Goal: Task Accomplishment & Management: Manage account settings

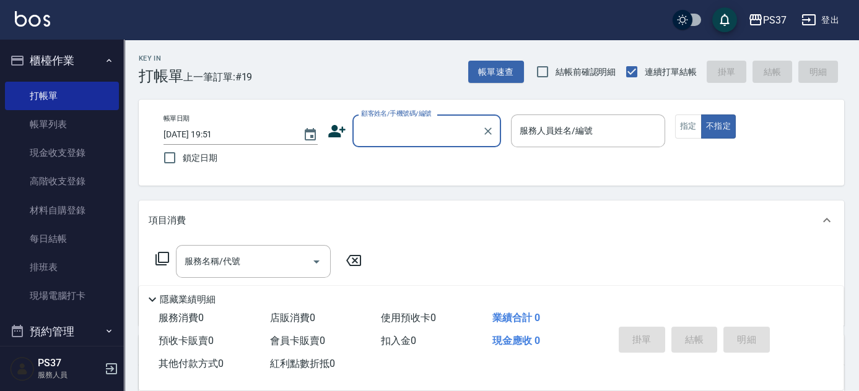
click at [397, 129] on input "顧客姓名/手機號碼/編號" at bounding box center [417, 131] width 119 height 22
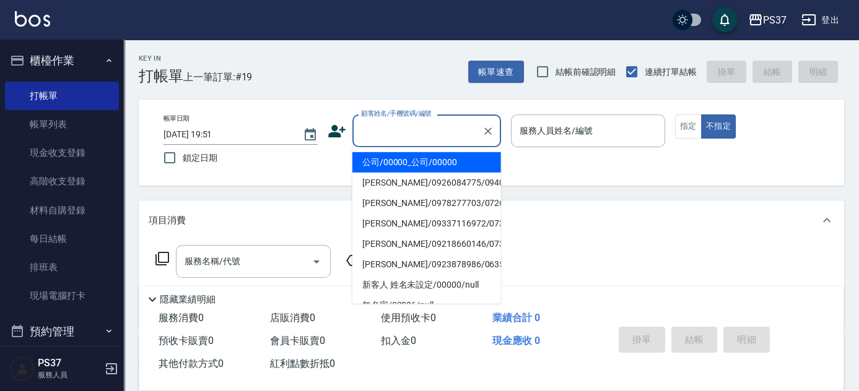
click at [397, 157] on li "公司/00000_公司/00000" at bounding box center [426, 162] width 149 height 20
type input "公司/00000_公司/00000"
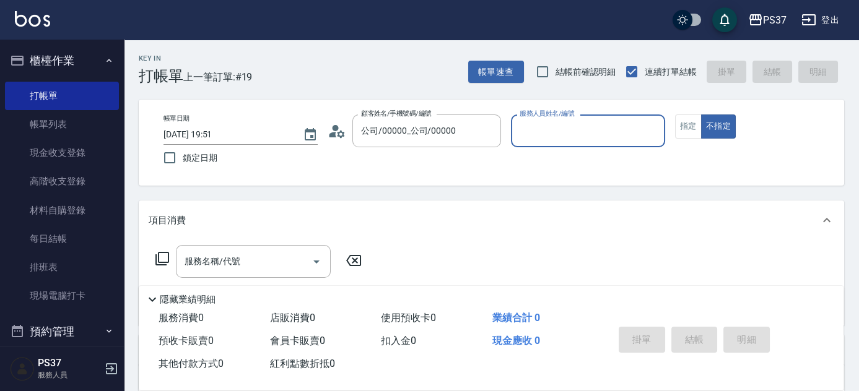
click at [525, 142] on div "服務人員姓名/編號" at bounding box center [588, 131] width 154 height 33
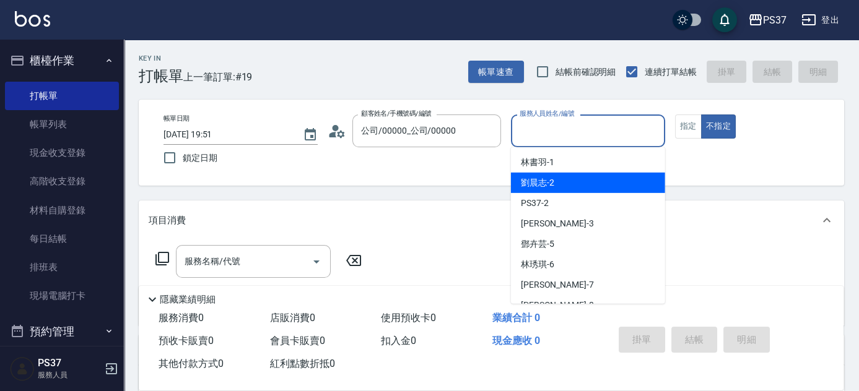
click at [550, 185] on span "[PERSON_NAME]-2" at bounding box center [537, 182] width 33 height 13
type input "[PERSON_NAME]-2"
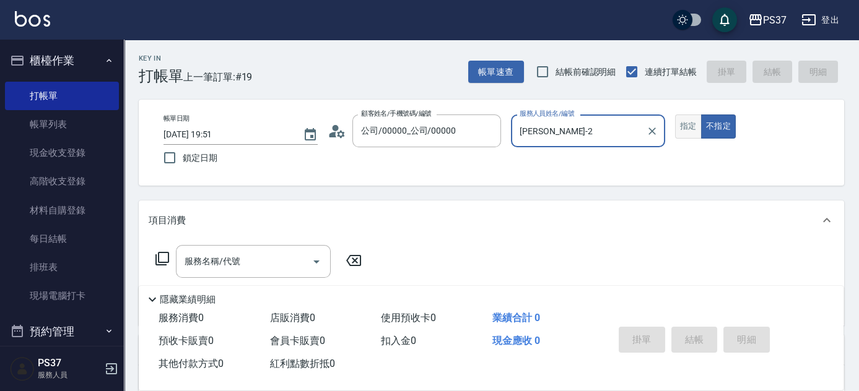
click at [687, 125] on button "指定" at bounding box center [688, 127] width 27 height 24
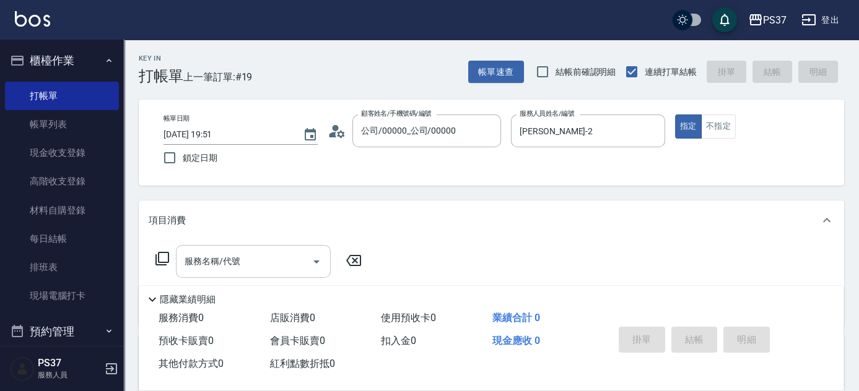
click at [241, 267] on input "服務名稱/代號" at bounding box center [243, 262] width 125 height 22
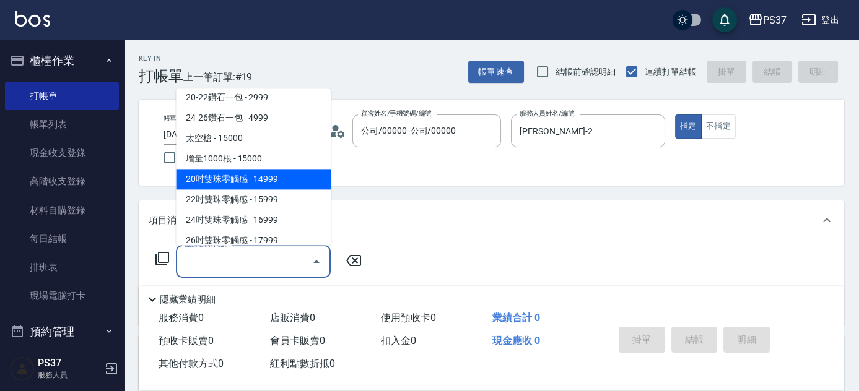
scroll to position [731, 0]
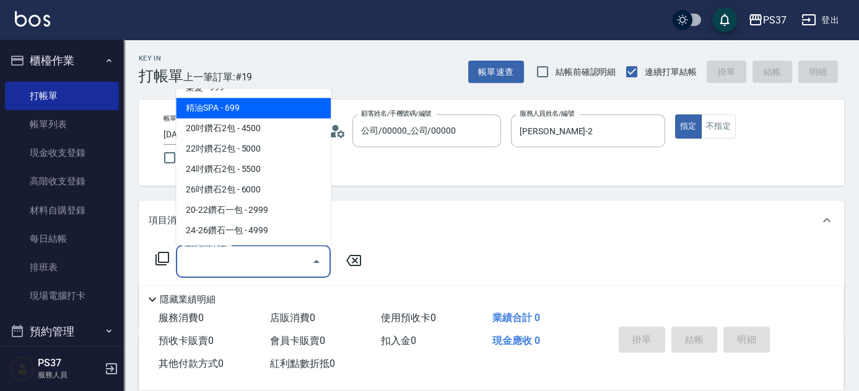
click at [239, 113] on span "精油SPA - 699" at bounding box center [253, 108] width 155 height 20
type input "精油SPA(0699)"
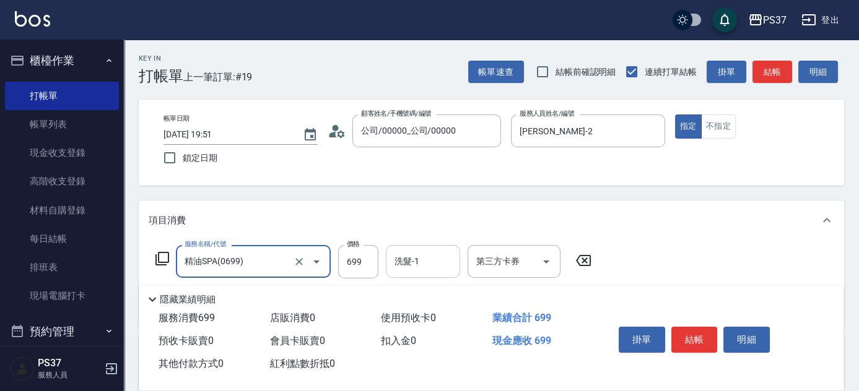
click at [431, 267] on input "洗髮-1" at bounding box center [422, 262] width 63 height 22
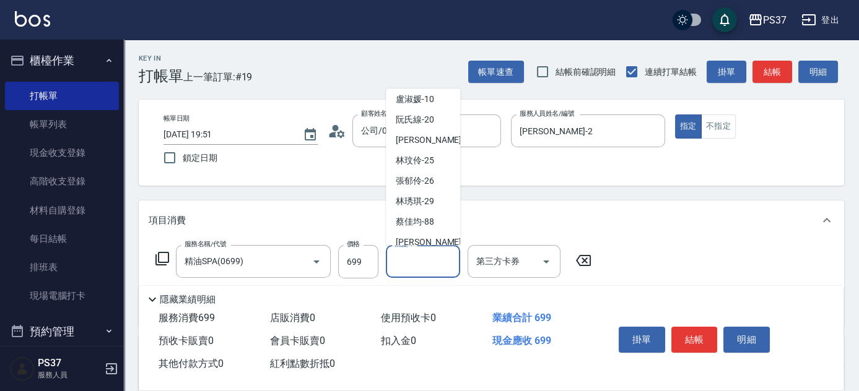
scroll to position [200, 0]
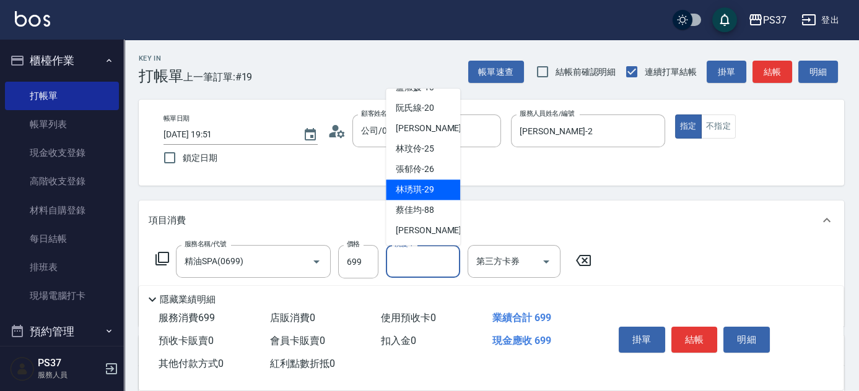
click at [427, 196] on div "[PERSON_NAME]-29" at bounding box center [423, 190] width 74 height 20
type input "[PERSON_NAME]-29"
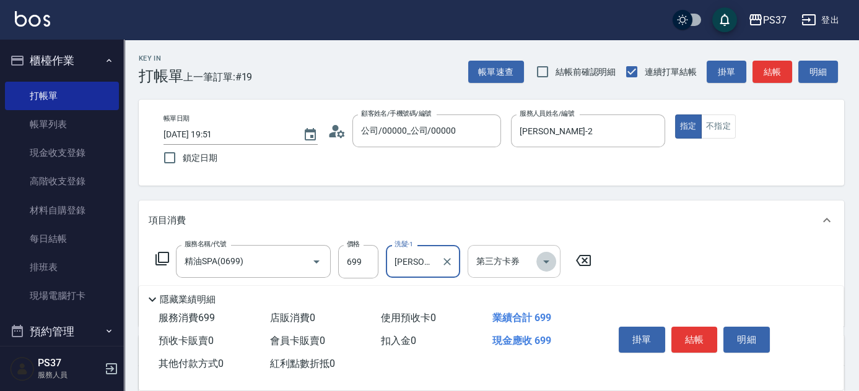
click at [545, 262] on icon "Open" at bounding box center [546, 262] width 6 height 3
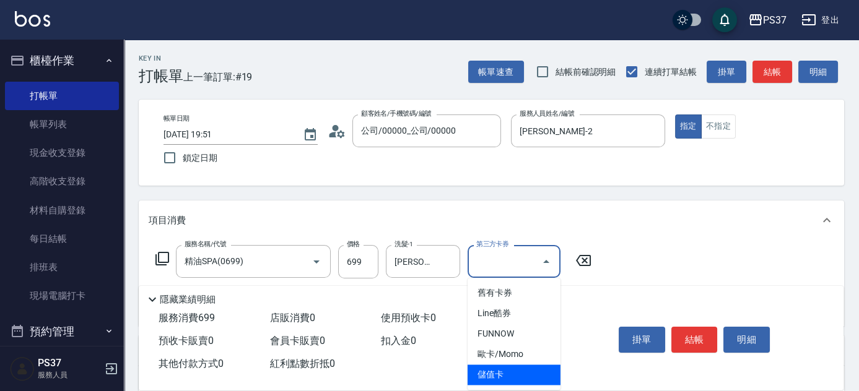
click at [518, 379] on span "儲值卡" at bounding box center [513, 375] width 93 height 20
type input "儲值卡"
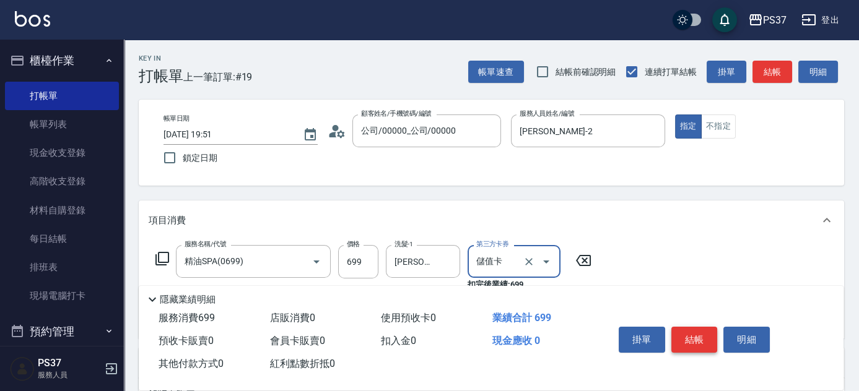
click at [696, 335] on button "結帳" at bounding box center [694, 340] width 46 height 26
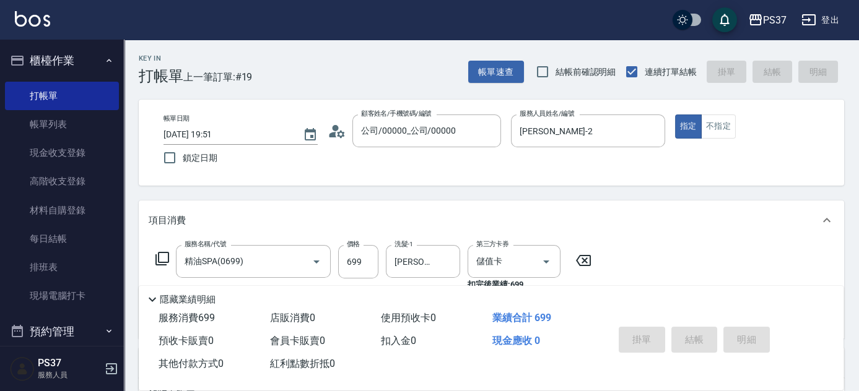
type input "[DATE] 20:29"
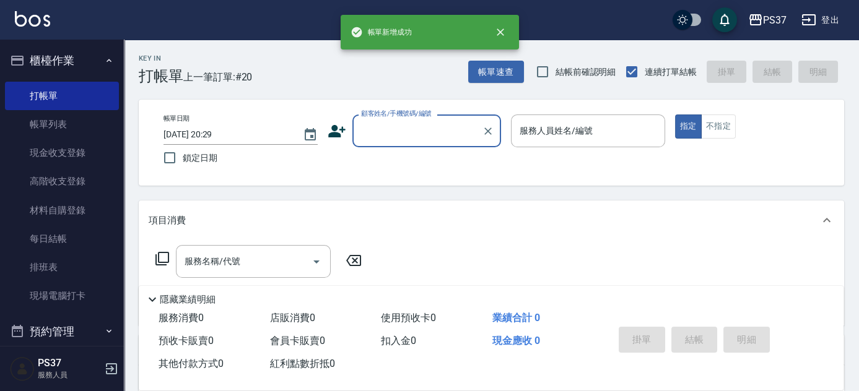
click at [423, 138] on input "顧客姓名/手機號碼/編號" at bounding box center [417, 131] width 119 height 22
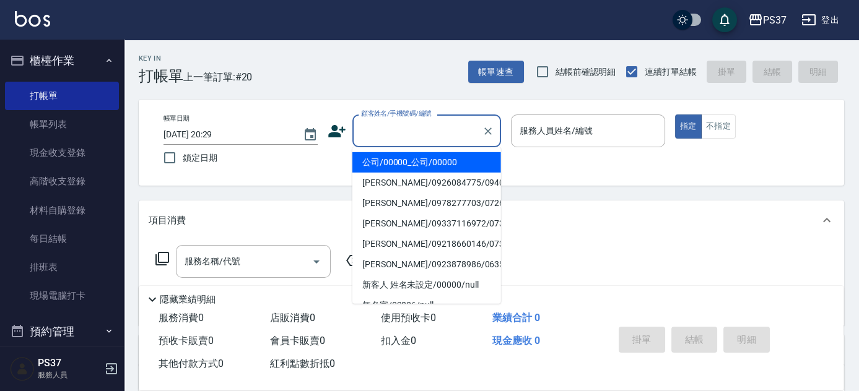
drag, startPoint x: 423, startPoint y: 142, endPoint x: 423, endPoint y: 159, distance: 16.7
click at [423, 159] on li "公司/00000_公司/00000" at bounding box center [426, 162] width 149 height 20
type input "公司/00000_公司/00000"
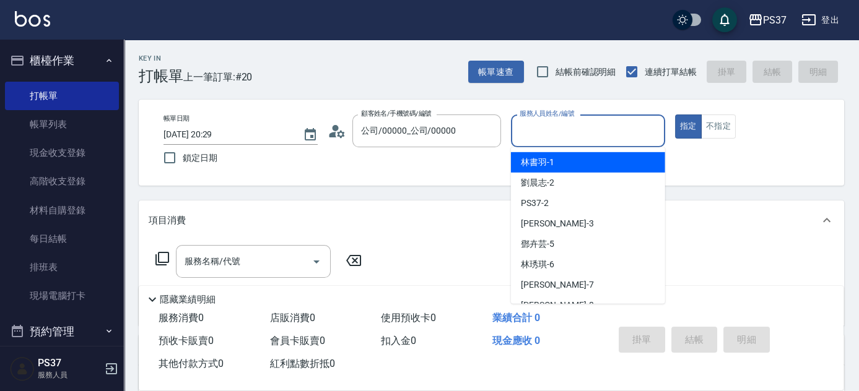
click at [538, 132] on input "服務人員姓名/編號" at bounding box center [587, 131] width 143 height 22
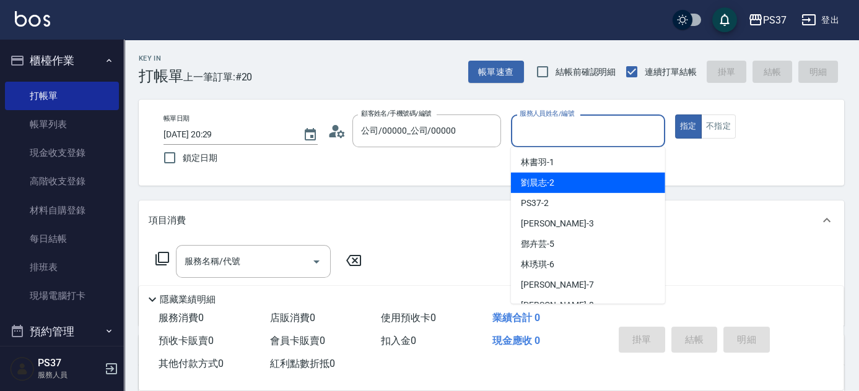
click at [555, 181] on div "[PERSON_NAME]-2" at bounding box center [588, 183] width 154 height 20
type input "[PERSON_NAME]-2"
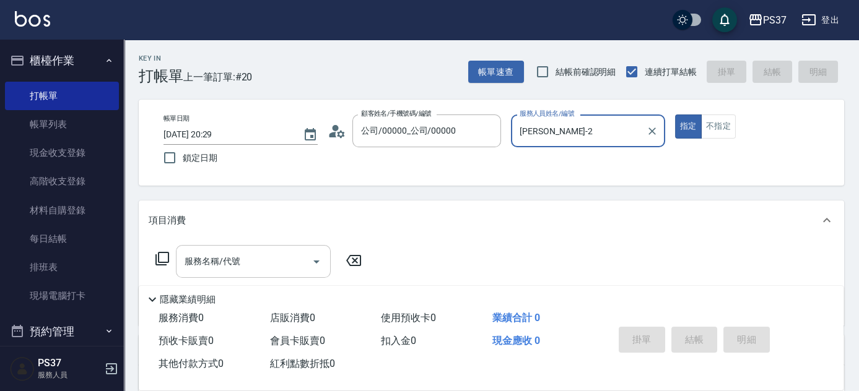
click at [249, 260] on input "服務名稱/代號" at bounding box center [243, 262] width 125 height 22
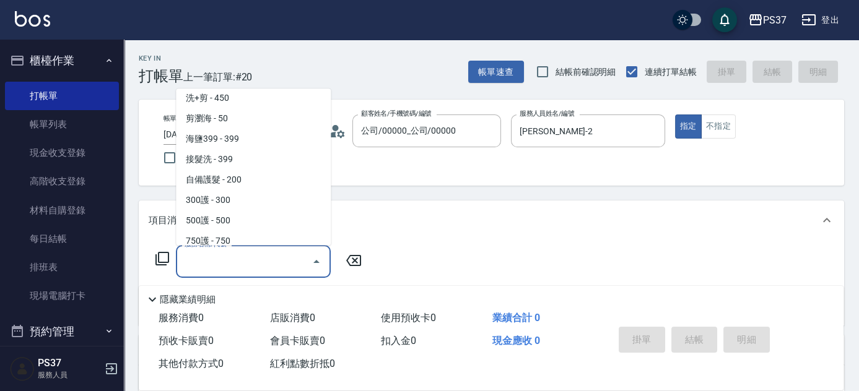
scroll to position [450, 0]
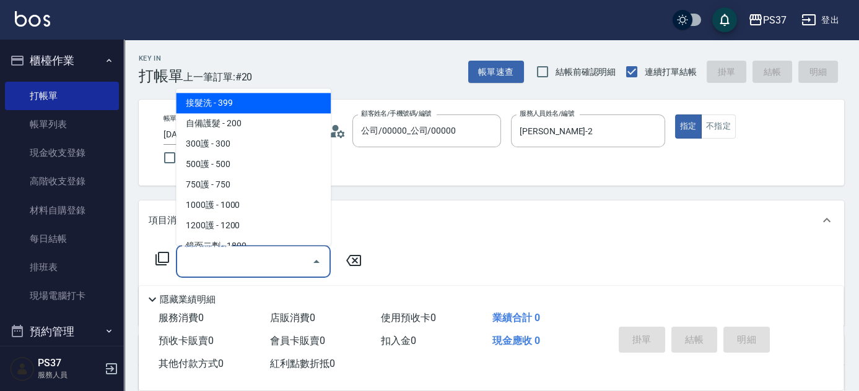
click at [253, 111] on span "接髮洗 - 399" at bounding box center [253, 103] width 155 height 20
type input "接髮洗(399)"
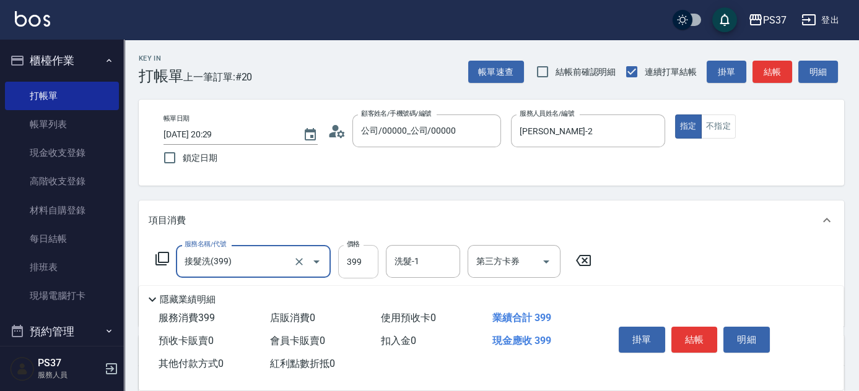
click at [359, 268] on input "399" at bounding box center [358, 261] width 40 height 33
type input "400"
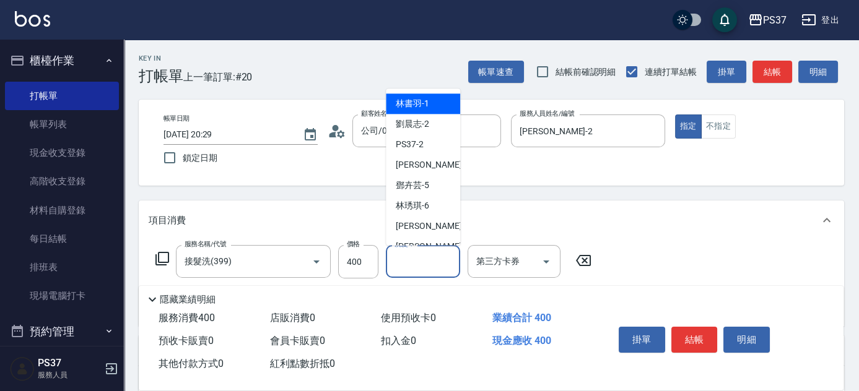
click at [446, 259] on input "洗髮-1" at bounding box center [422, 262] width 63 height 22
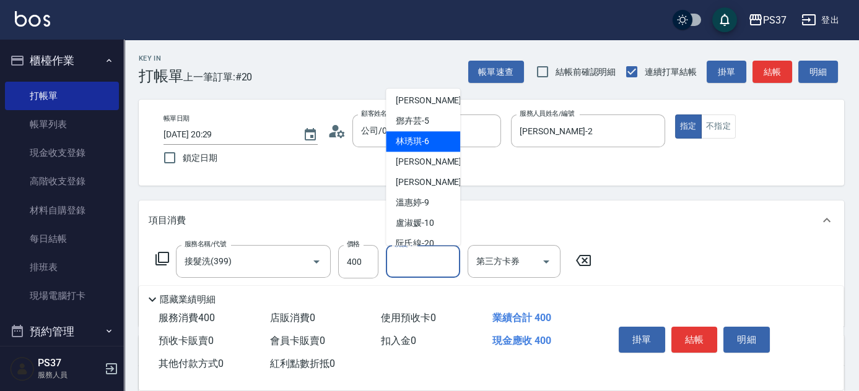
scroll to position [200, 0]
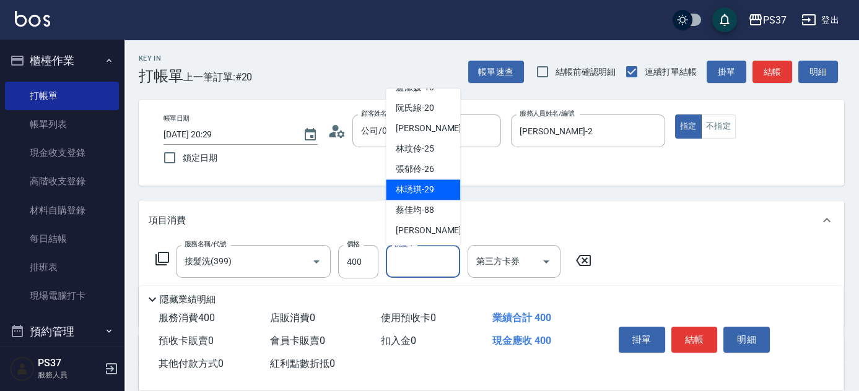
click at [434, 185] on div "[PERSON_NAME]-29" at bounding box center [423, 190] width 74 height 20
type input "[PERSON_NAME]-29"
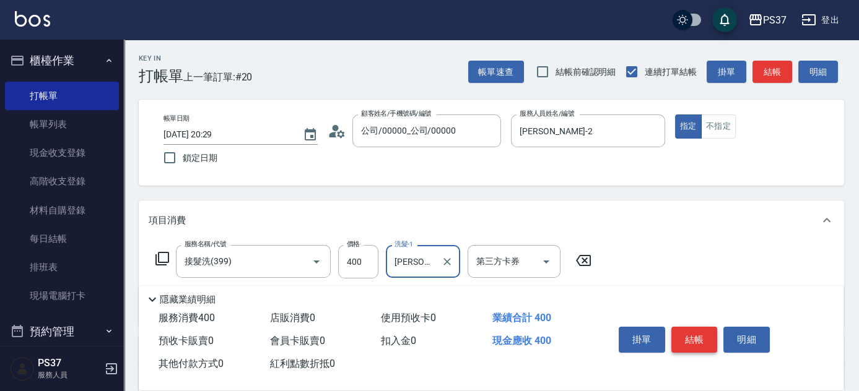
click at [713, 341] on button "結帳" at bounding box center [694, 340] width 46 height 26
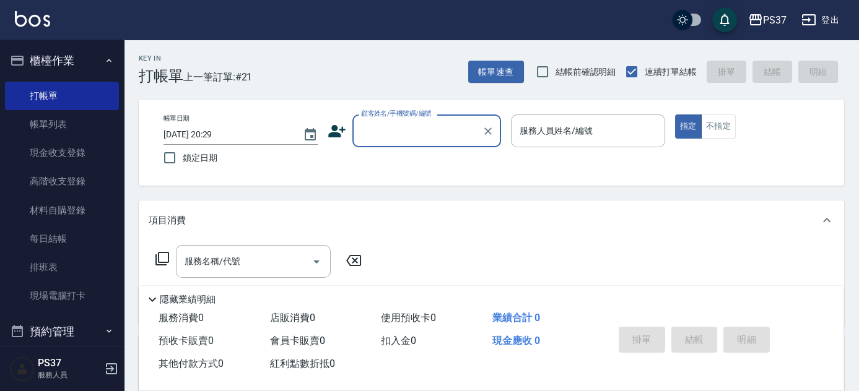
click at [417, 139] on input "顧客姓名/手機號碼/編號" at bounding box center [417, 131] width 119 height 22
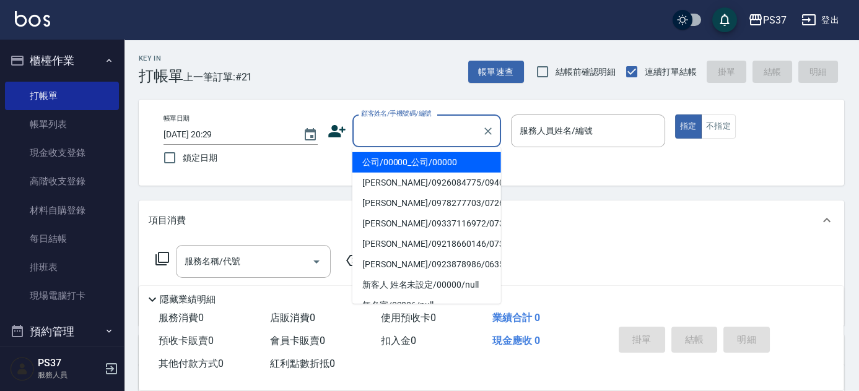
click at [418, 163] on li "公司/00000_公司/00000" at bounding box center [426, 162] width 149 height 20
type input "公司/00000_公司/00000"
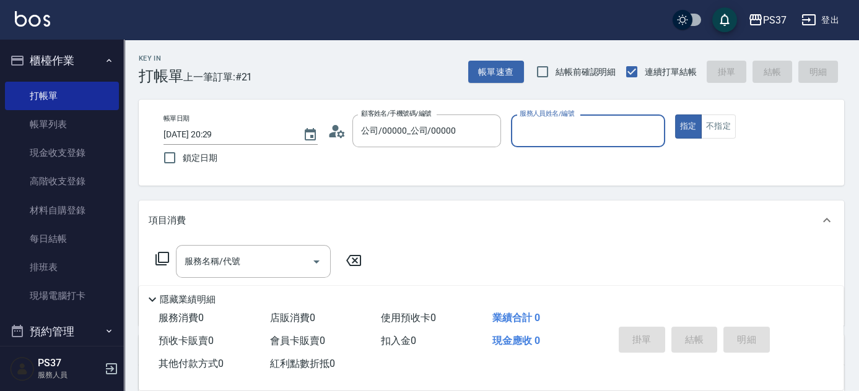
click at [526, 139] on input "服務人員姓名/編號" at bounding box center [587, 131] width 143 height 22
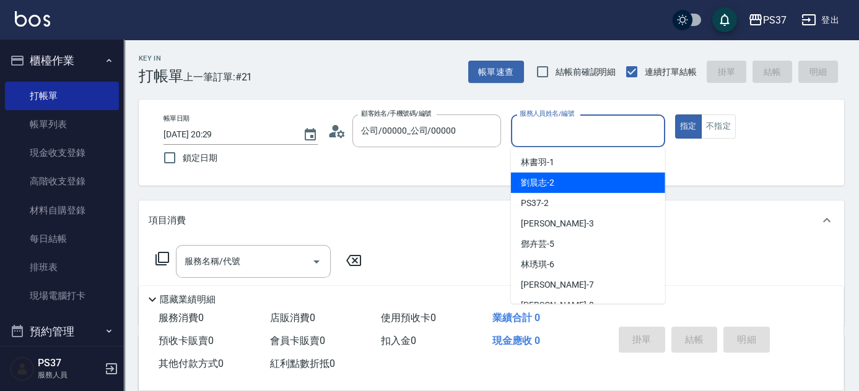
drag, startPoint x: 544, startPoint y: 182, endPoint x: 530, endPoint y: 182, distance: 14.2
click at [544, 181] on span "[PERSON_NAME]-2" at bounding box center [537, 182] width 33 height 13
type input "[PERSON_NAME]-2"
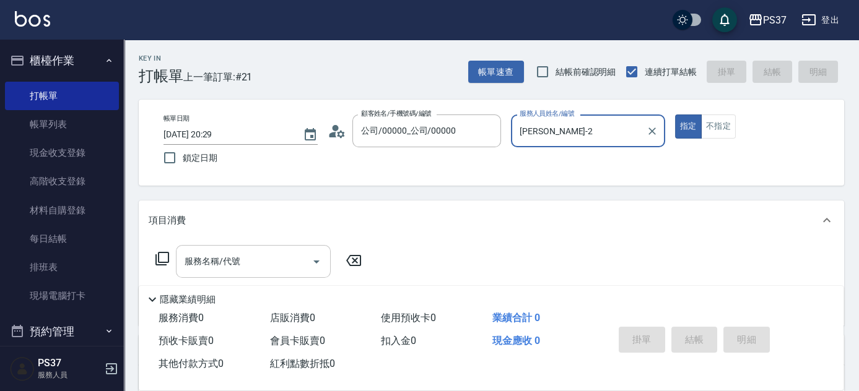
click at [248, 262] on input "服務名稱/代號" at bounding box center [243, 262] width 125 height 22
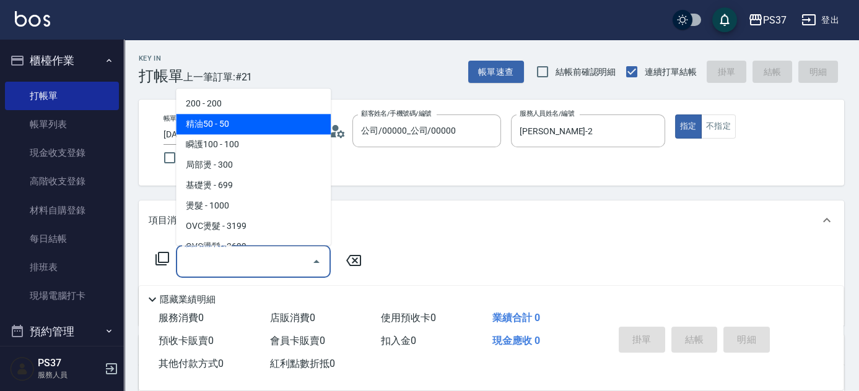
click at [226, 113] on span "200 - 200" at bounding box center [253, 104] width 155 height 20
type input "200(111)"
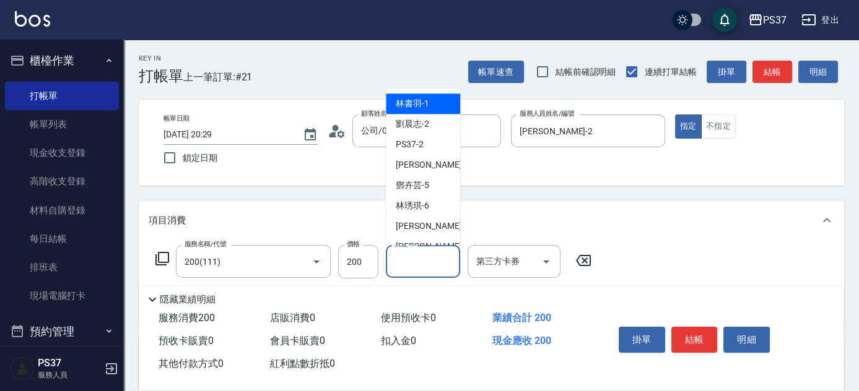
click at [407, 254] on div "洗髮-1 洗髮-1" at bounding box center [423, 261] width 74 height 33
click at [405, 105] on span "[PERSON_NAME]-1" at bounding box center [412, 104] width 33 height 13
type input "[PERSON_NAME]-1"
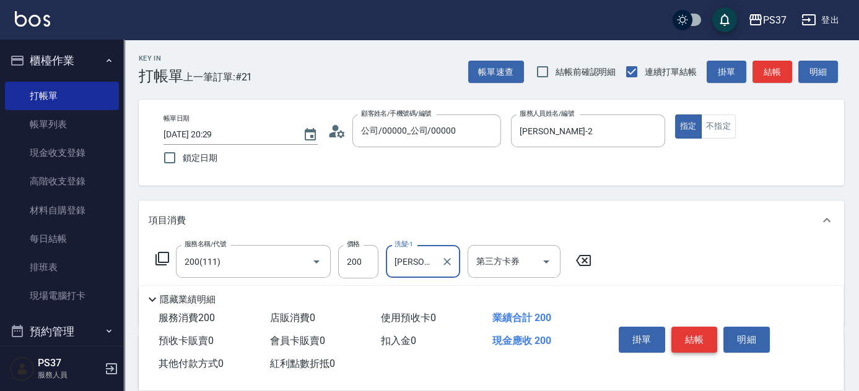
click at [680, 328] on button "結帳" at bounding box center [694, 340] width 46 height 26
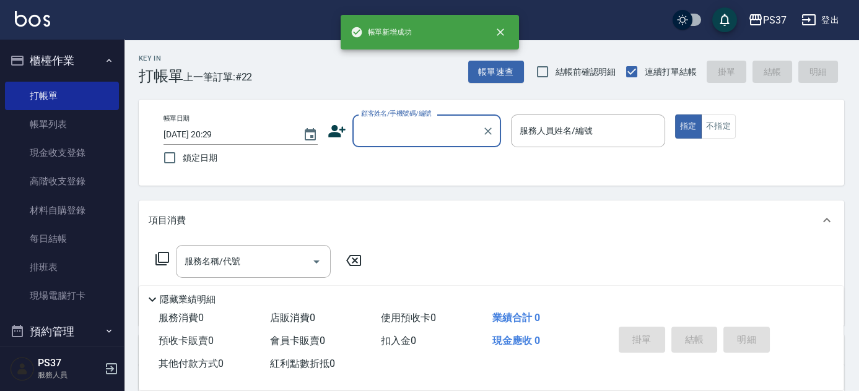
click at [405, 143] on div "顧客姓名/手機號碼/編號" at bounding box center [426, 131] width 149 height 33
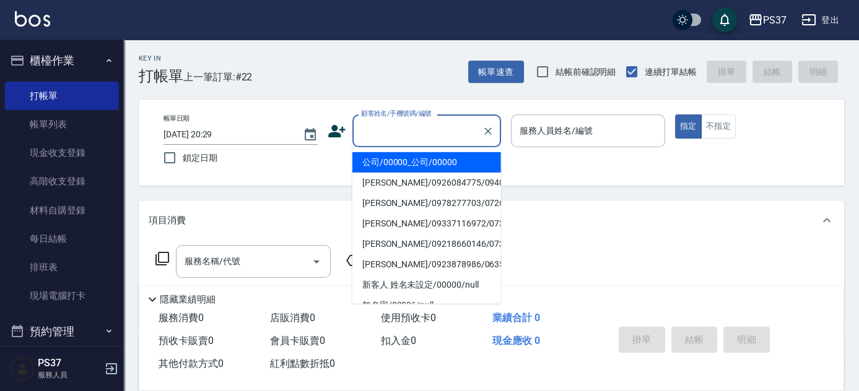
click at [403, 167] on li "公司/00000_公司/00000" at bounding box center [426, 162] width 149 height 20
type input "公司/00000_公司/00000"
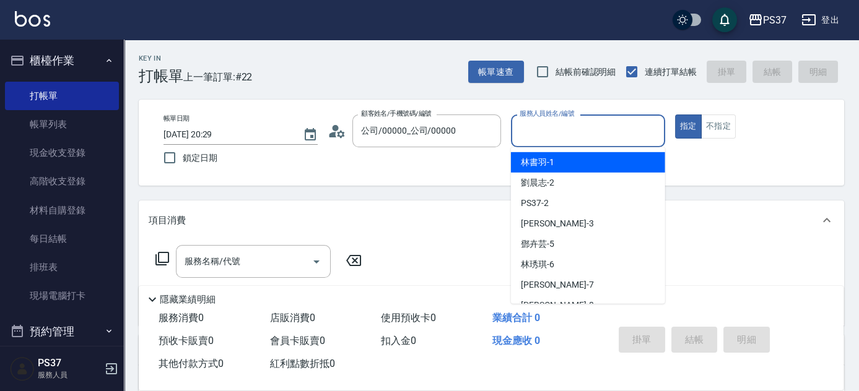
click at [583, 134] on input "服務人員姓名/編號" at bounding box center [587, 131] width 143 height 22
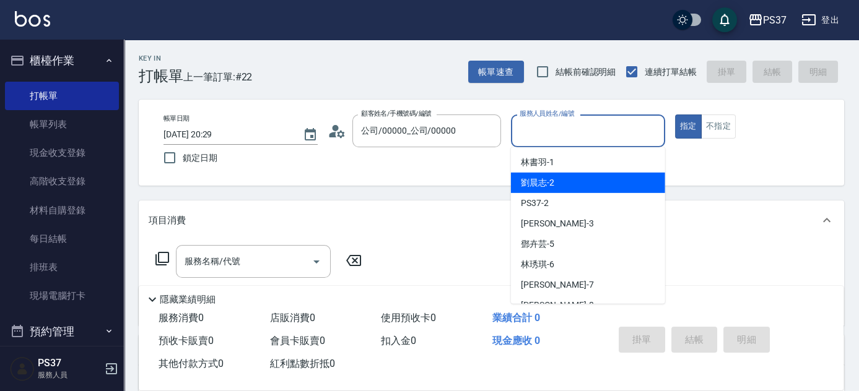
click at [580, 188] on div "[PERSON_NAME]-2" at bounding box center [588, 183] width 154 height 20
type input "[PERSON_NAME]-2"
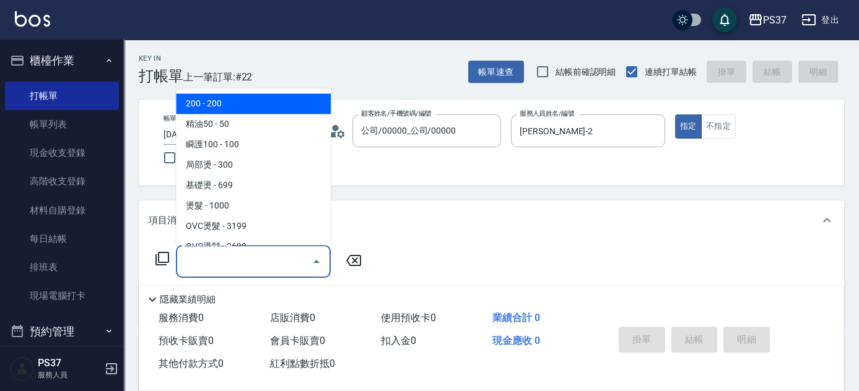
click at [262, 267] on input "服務名稱/代號" at bounding box center [243, 262] width 125 height 22
click at [216, 105] on span "200 - 200" at bounding box center [253, 104] width 155 height 20
type input "200(111)"
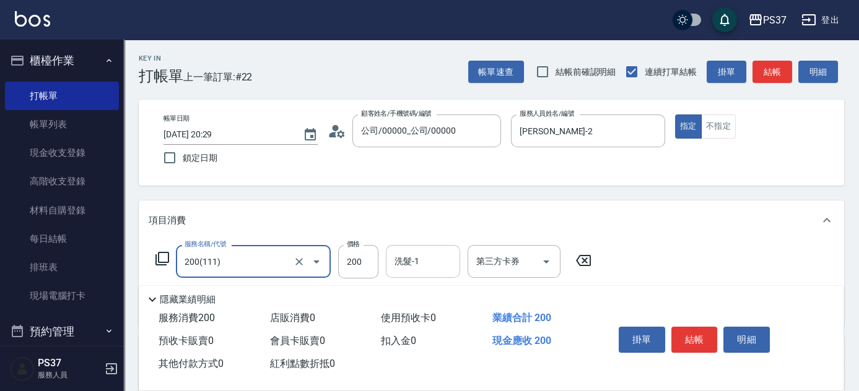
click at [401, 261] on input "洗髮-1" at bounding box center [422, 262] width 63 height 22
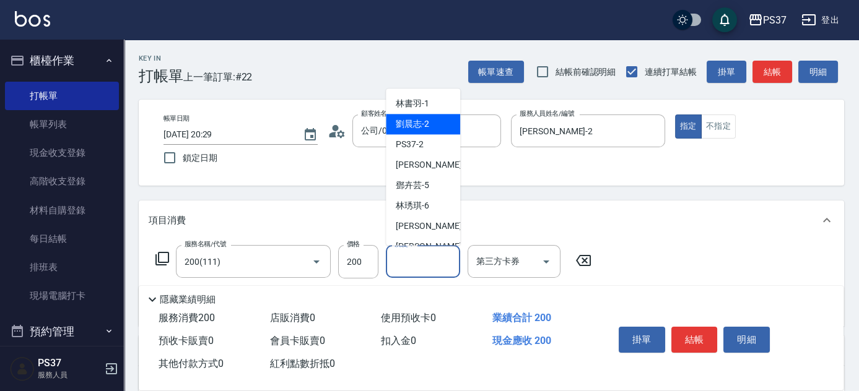
click at [416, 122] on span "[PERSON_NAME]-2" at bounding box center [412, 124] width 33 height 13
type input "[PERSON_NAME]-2"
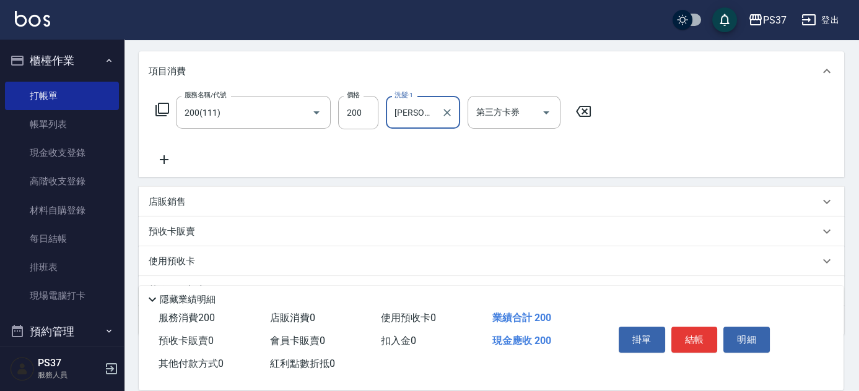
scroll to position [168, 0]
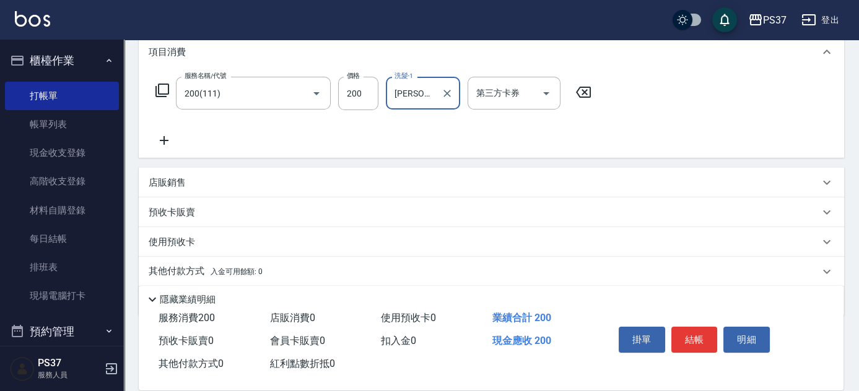
click at [160, 138] on icon at bounding box center [164, 140] width 31 height 15
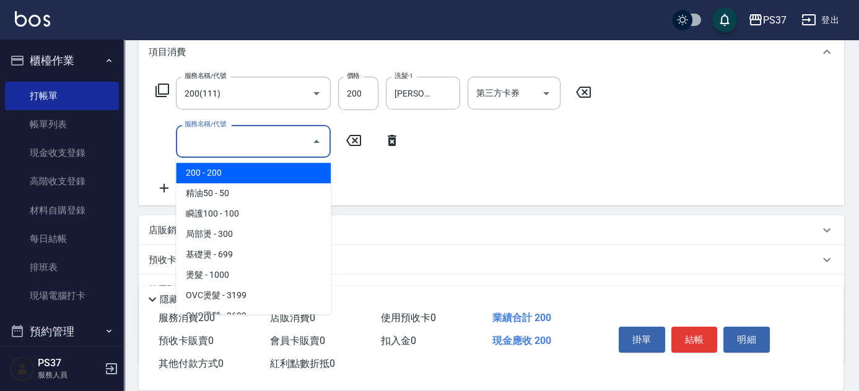
click at [194, 145] on input "服務名稱/代號" at bounding box center [243, 142] width 125 height 22
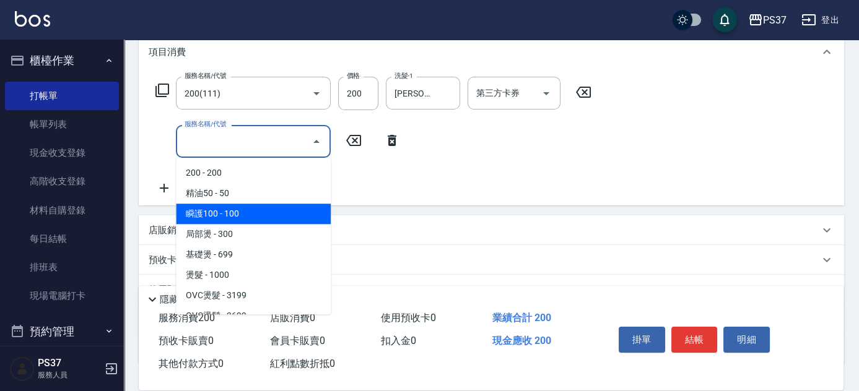
drag, startPoint x: 246, startPoint y: 217, endPoint x: 313, endPoint y: 196, distance: 70.1
click at [246, 217] on span "瞬護100 - 100" at bounding box center [253, 214] width 155 height 20
type input "瞬護100(113)"
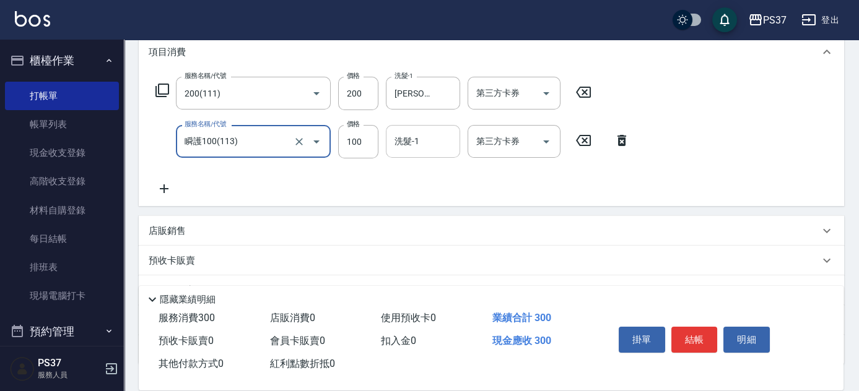
click at [414, 148] on input "洗髮-1" at bounding box center [422, 142] width 63 height 22
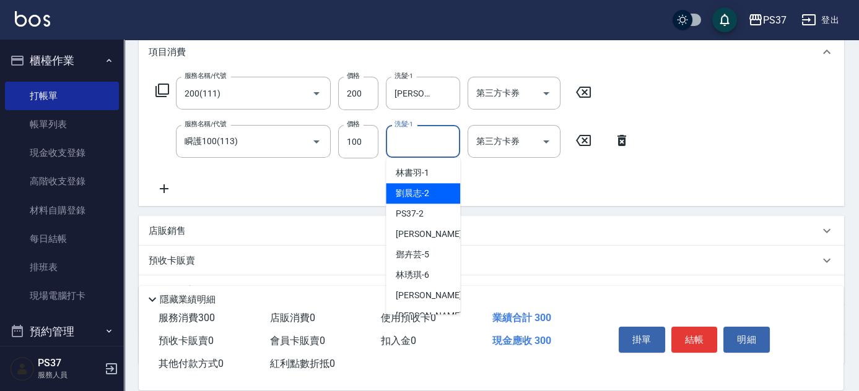
click at [419, 196] on span "[PERSON_NAME]-2" at bounding box center [412, 193] width 33 height 13
type input "[PERSON_NAME]-2"
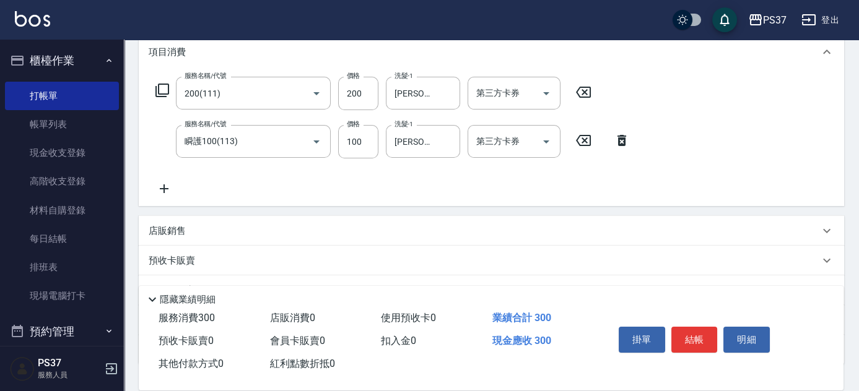
click at [167, 190] on icon at bounding box center [164, 188] width 31 height 15
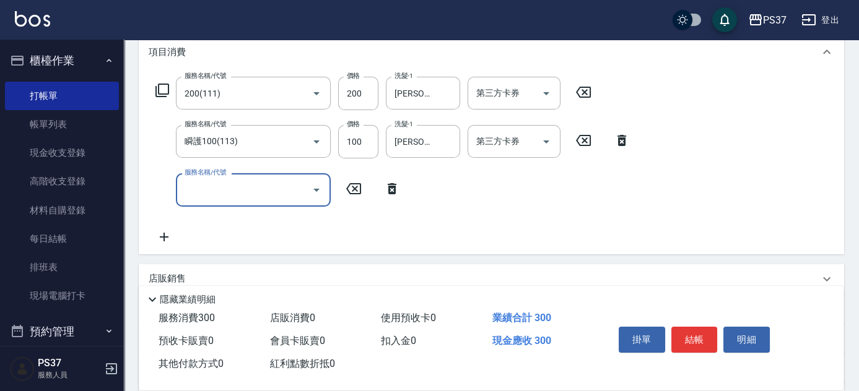
click at [204, 196] on input "服務名稱/代號" at bounding box center [243, 190] width 125 height 22
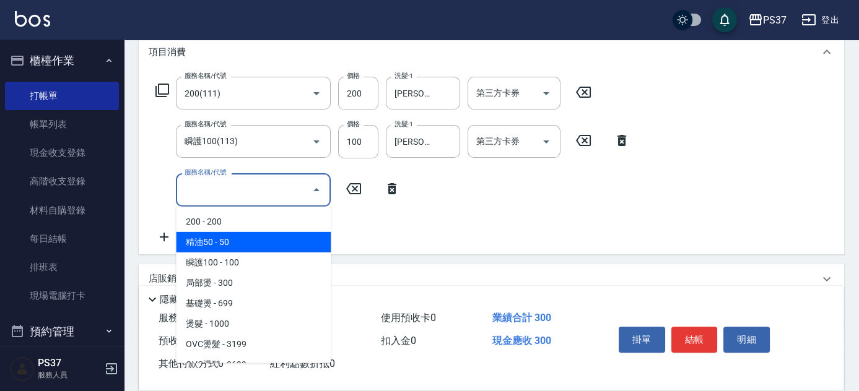
click at [257, 240] on span "精油50 - 50" at bounding box center [253, 242] width 155 height 20
type input "精油50(112)"
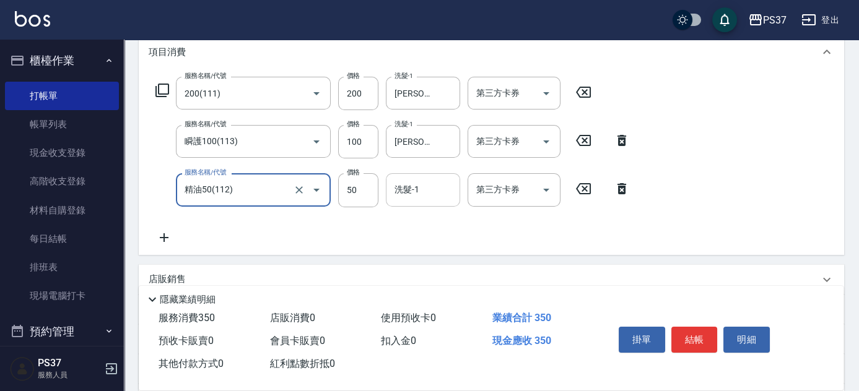
click at [423, 197] on input "洗髮-1" at bounding box center [422, 190] width 63 height 22
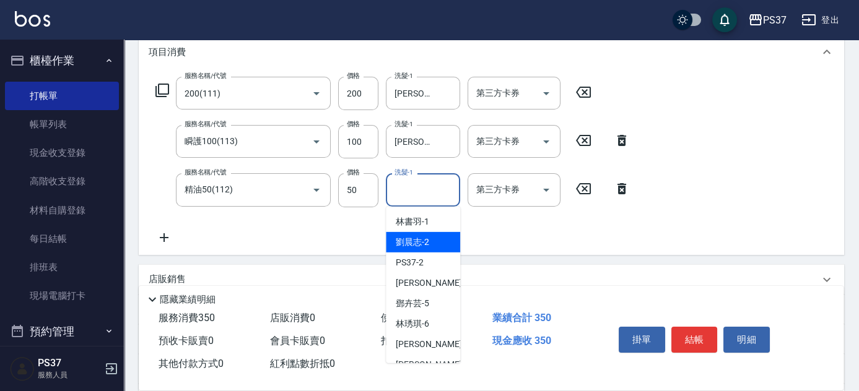
click at [425, 238] on span "[PERSON_NAME]-2" at bounding box center [412, 242] width 33 height 13
type input "[PERSON_NAME]-2"
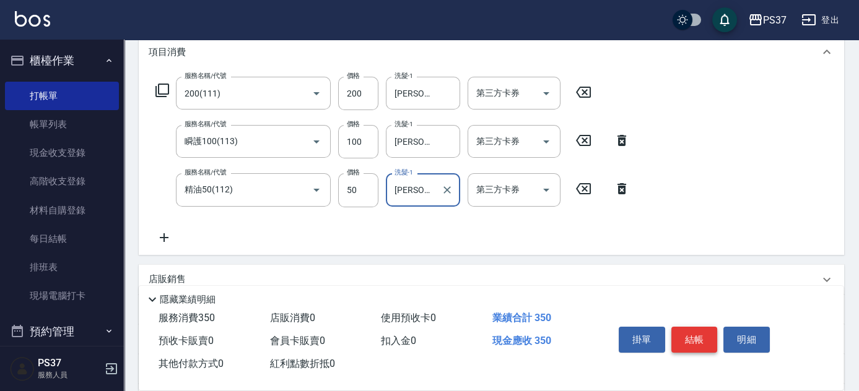
click at [674, 331] on button "結帳" at bounding box center [694, 340] width 46 height 26
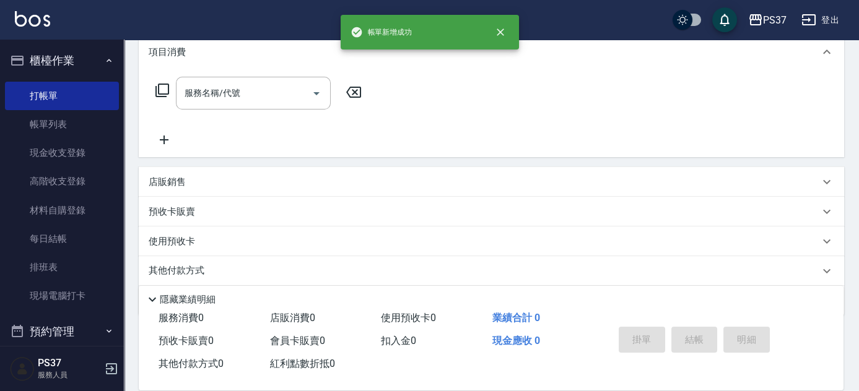
scroll to position [0, 0]
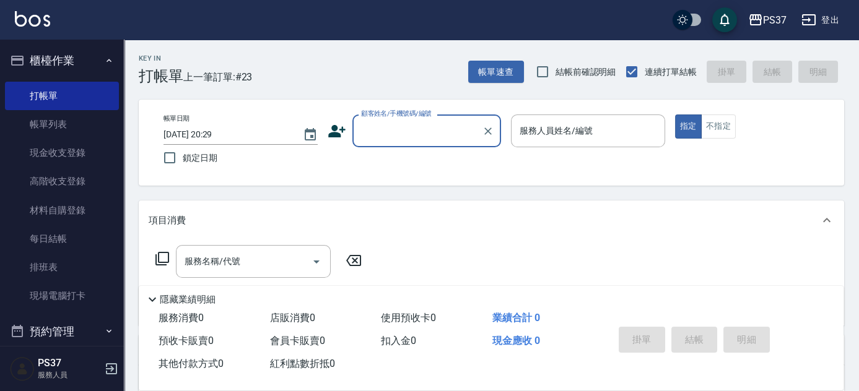
click at [397, 131] on input "顧客姓名/手機號碼/編號" at bounding box center [417, 131] width 119 height 22
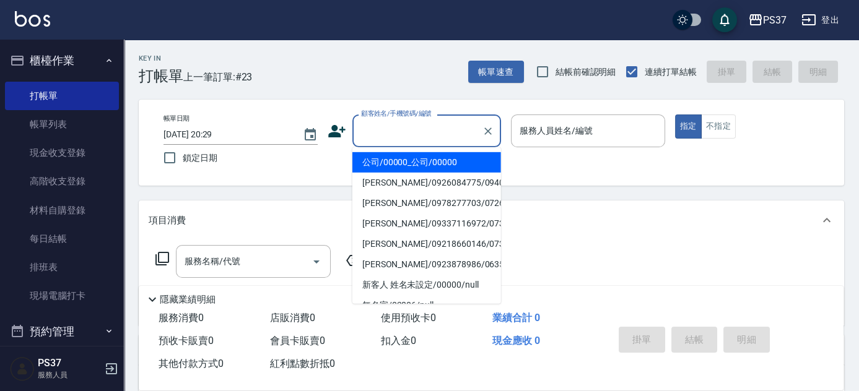
click at [422, 163] on li "公司/00000_公司/00000" at bounding box center [426, 162] width 149 height 20
type input "公司/00000_公司/00000"
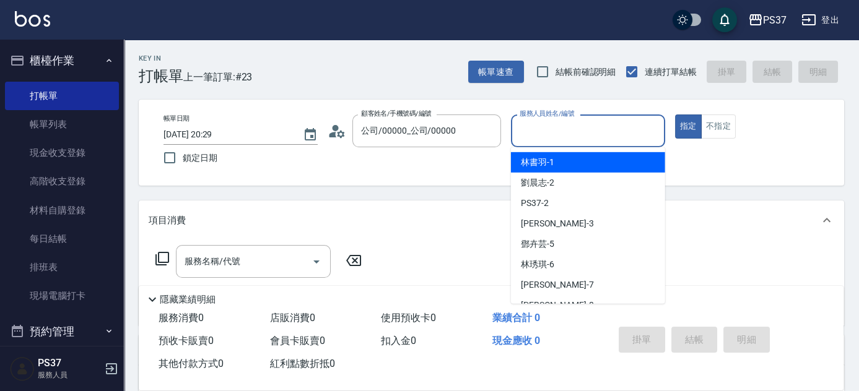
click at [551, 141] on input "服務人員姓名/編號" at bounding box center [587, 131] width 143 height 22
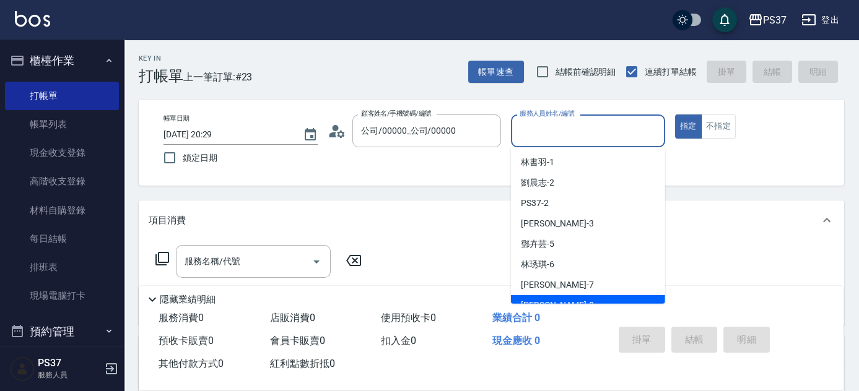
click at [565, 296] on div "[PERSON_NAME]-8" at bounding box center [588, 305] width 154 height 20
type input "[PERSON_NAME]-8"
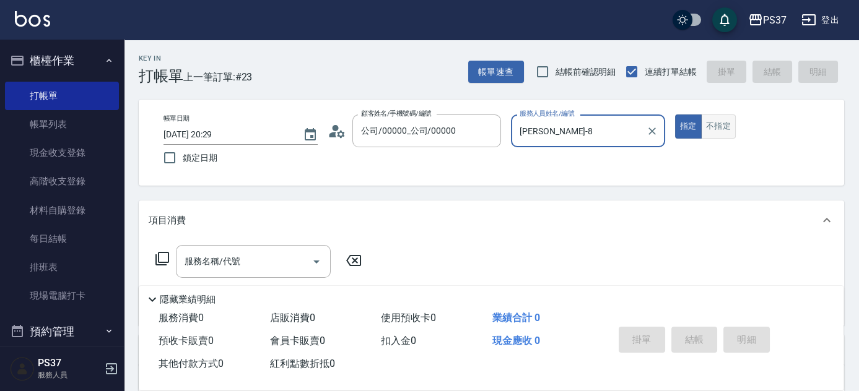
click at [719, 119] on button "不指定" at bounding box center [718, 127] width 35 height 24
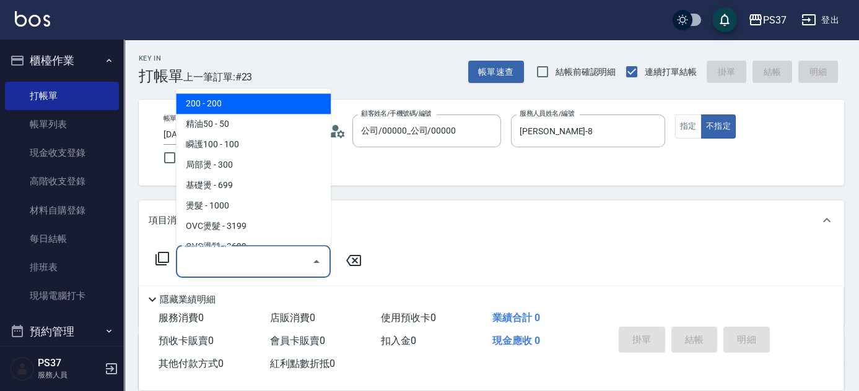
click at [236, 257] on div "服務名稱/代號 服務名稱/代號" at bounding box center [253, 261] width 155 height 33
click at [243, 107] on span "200 - 200" at bounding box center [253, 104] width 155 height 20
type input "200(111)"
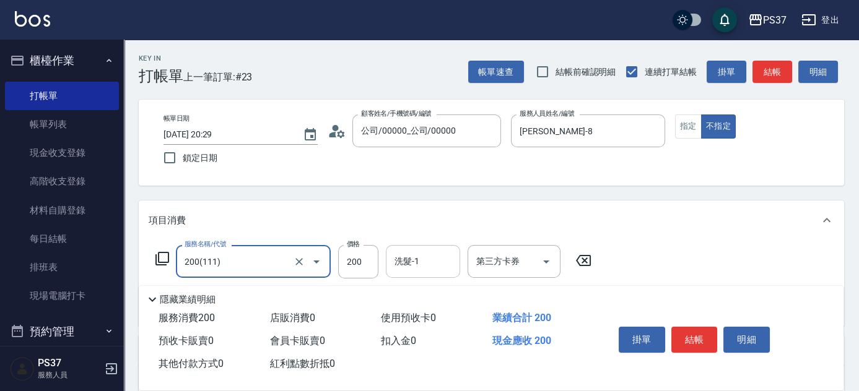
click at [417, 262] on input "洗髮-1" at bounding box center [422, 262] width 63 height 22
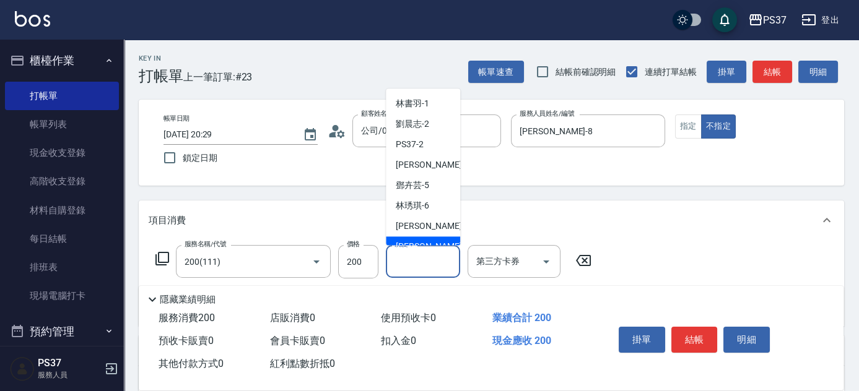
click at [426, 240] on div "[PERSON_NAME]-8" at bounding box center [423, 247] width 74 height 20
type input "[PERSON_NAME]-8"
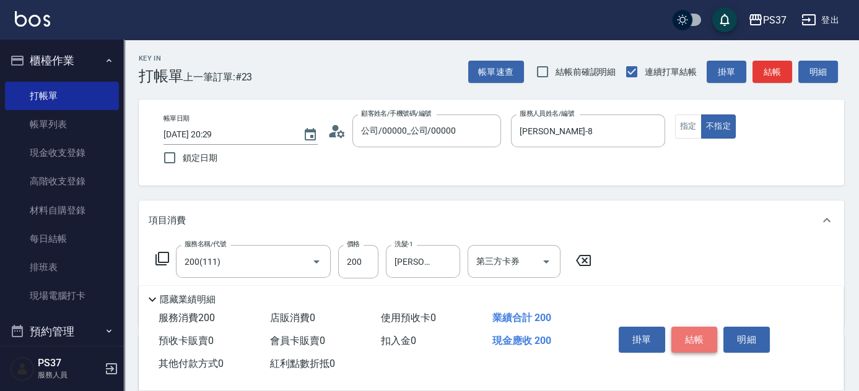
click at [688, 335] on button "結帳" at bounding box center [694, 340] width 46 height 26
type input "[DATE] 20:30"
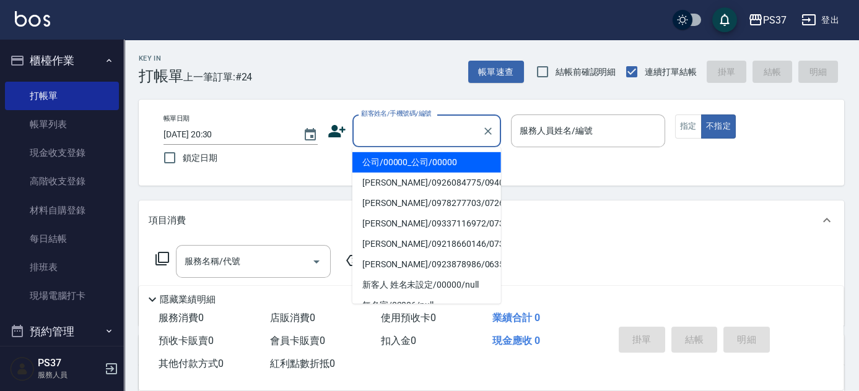
click at [392, 121] on input "顧客姓名/手機號碼/編號" at bounding box center [417, 131] width 119 height 22
click at [414, 160] on li "公司/00000_公司/00000" at bounding box center [426, 162] width 149 height 20
type input "公司/00000_公司/00000"
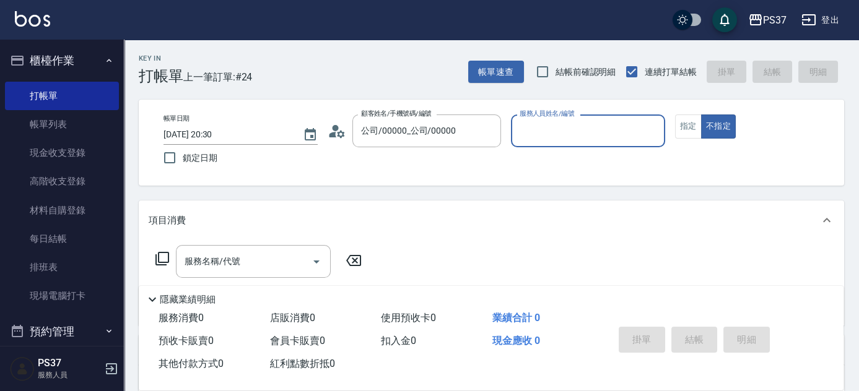
click at [592, 135] on input "服務人員姓名/編號" at bounding box center [587, 131] width 143 height 22
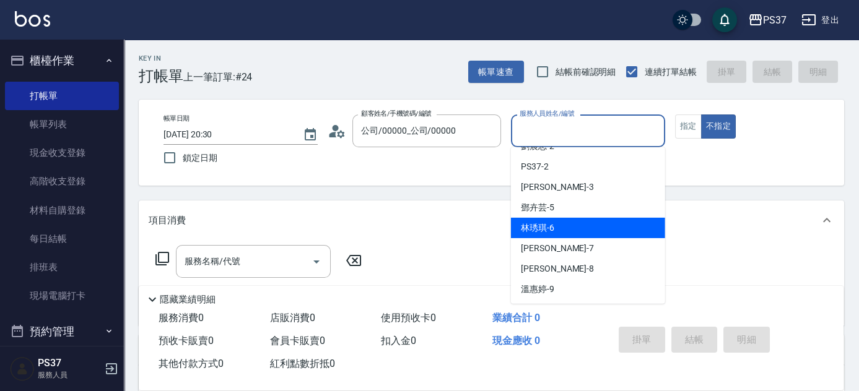
scroll to position [56, 0]
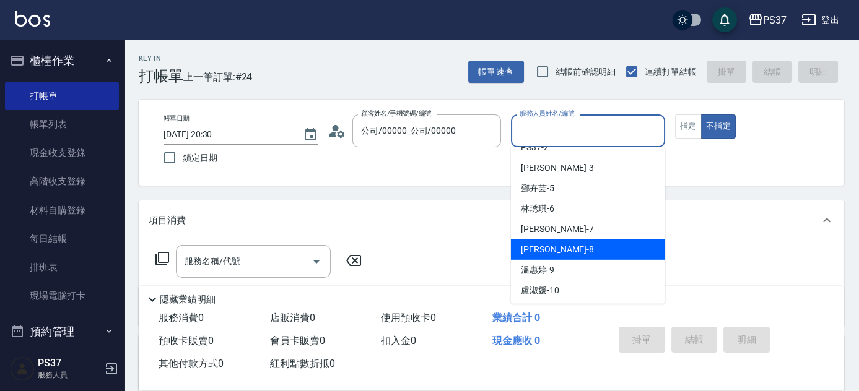
click at [574, 248] on div "[PERSON_NAME]-8" at bounding box center [588, 250] width 154 height 20
type input "[PERSON_NAME]-8"
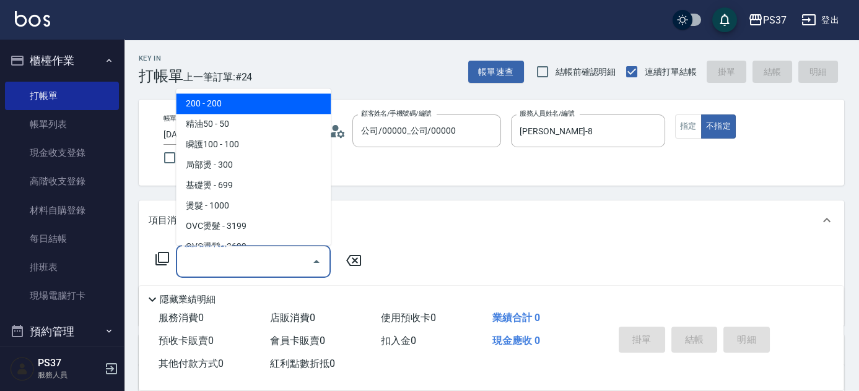
click at [238, 265] on input "服務名稱/代號" at bounding box center [243, 262] width 125 height 22
click at [227, 105] on span "200 - 200" at bounding box center [253, 104] width 155 height 20
type input "200(111)"
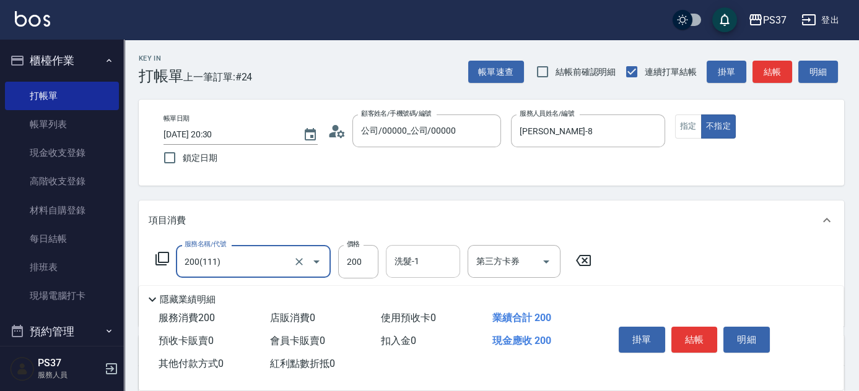
click at [413, 271] on input "洗髮-1" at bounding box center [422, 262] width 63 height 22
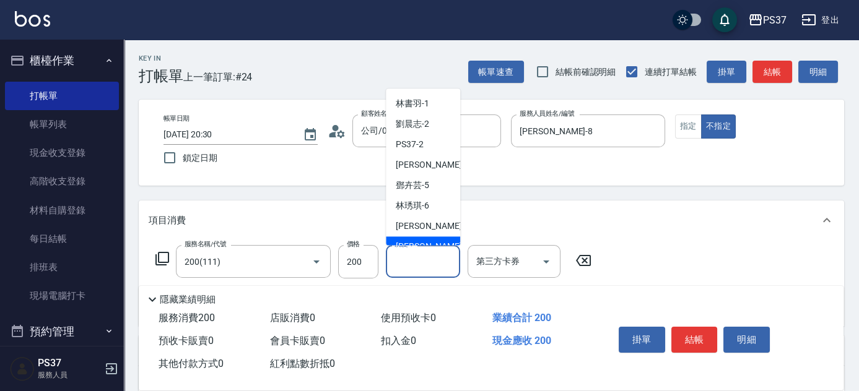
click at [418, 241] on span "[PERSON_NAME]-8" at bounding box center [432, 247] width 73 height 13
type input "[PERSON_NAME]-8"
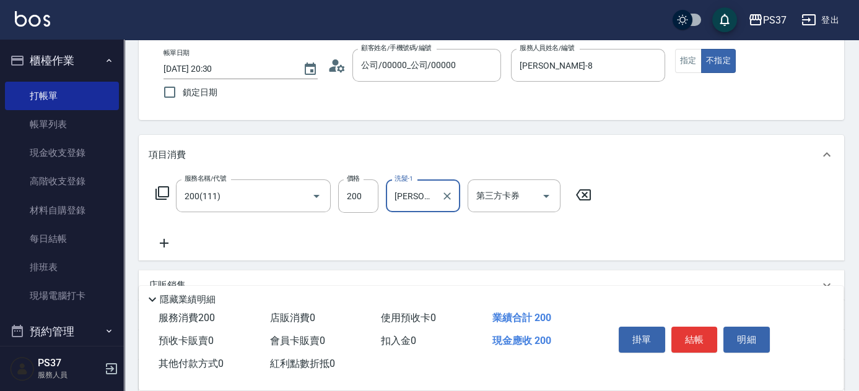
scroll to position [112, 0]
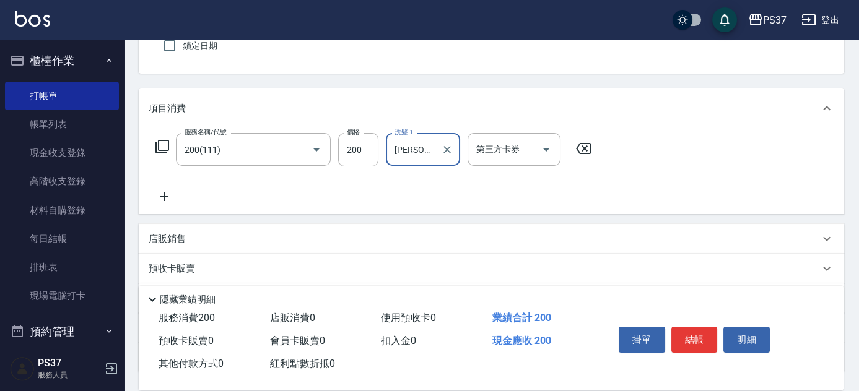
click at [165, 197] on icon at bounding box center [164, 197] width 9 height 9
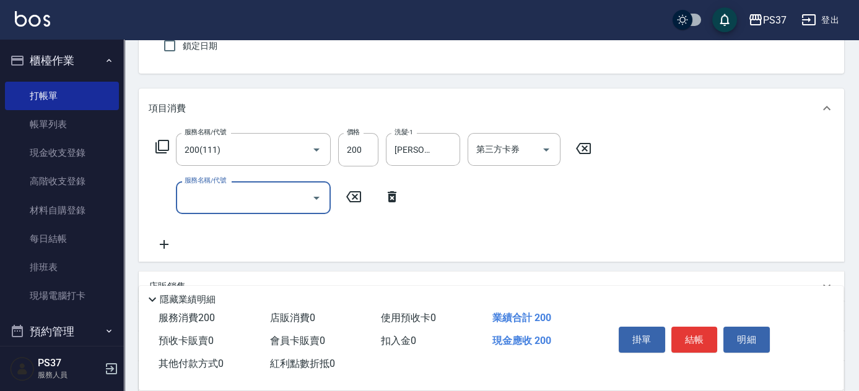
click at [197, 206] on input "服務名稱/代號" at bounding box center [243, 198] width 125 height 22
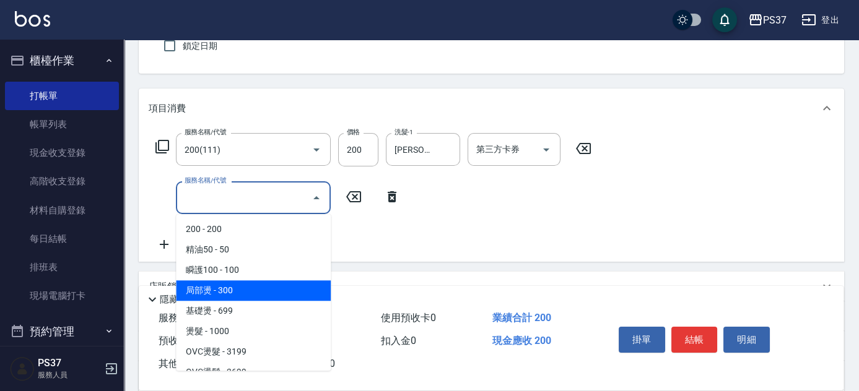
click at [248, 280] on span "局部燙 - 300" at bounding box center [253, 290] width 155 height 20
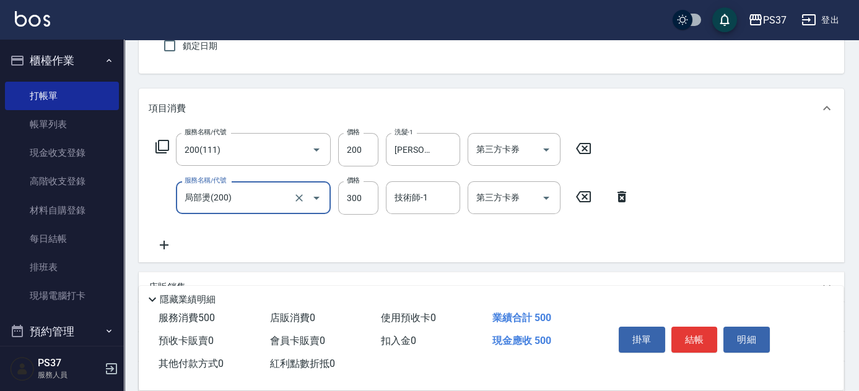
click at [263, 194] on input "局部燙(200)" at bounding box center [235, 198] width 109 height 22
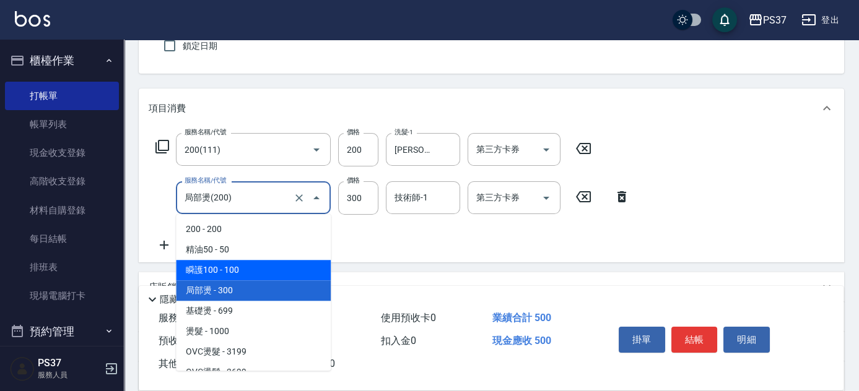
click at [258, 262] on span "瞬護100 - 100" at bounding box center [253, 270] width 155 height 20
type input "瞬護100(113)"
type input "100"
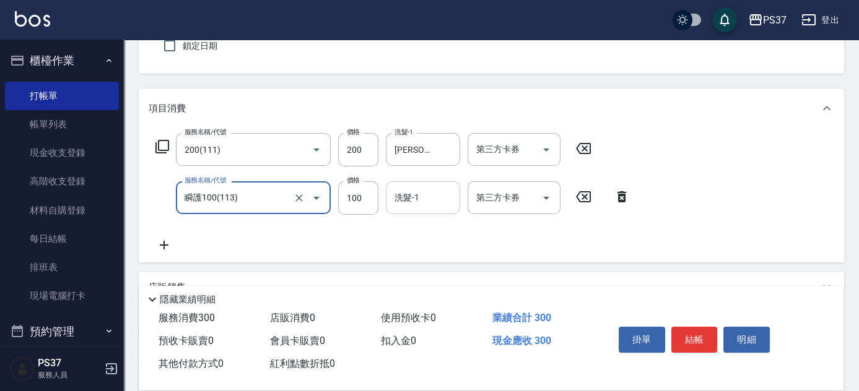
click at [429, 196] on input "洗髮-1" at bounding box center [422, 198] width 63 height 22
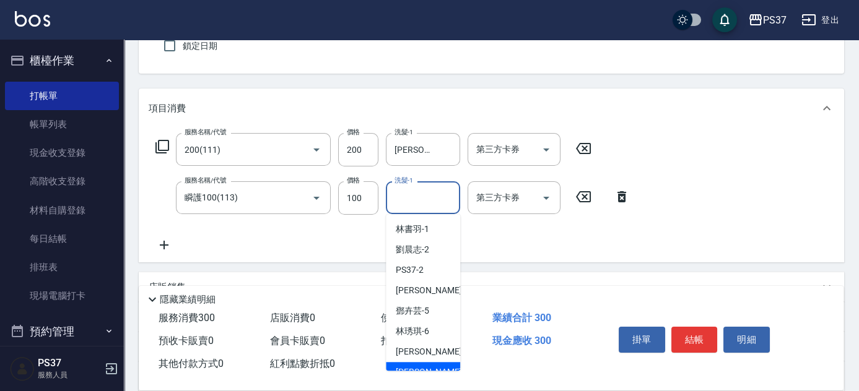
click at [428, 362] on div "[PERSON_NAME]-8" at bounding box center [423, 372] width 74 height 20
type input "[PERSON_NAME]-8"
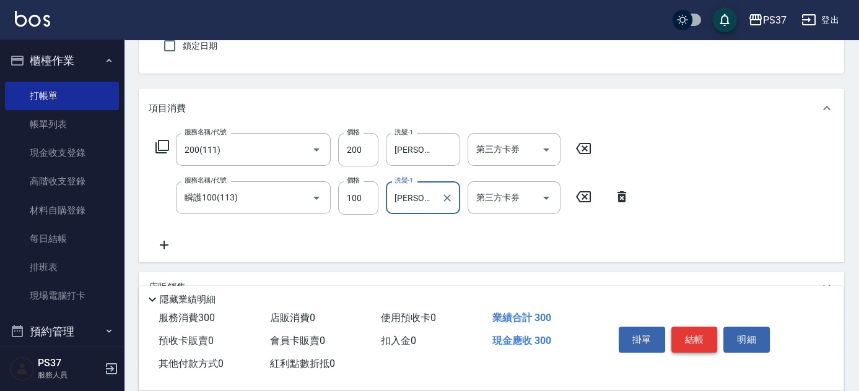
click at [685, 340] on button "結帳" at bounding box center [694, 340] width 46 height 26
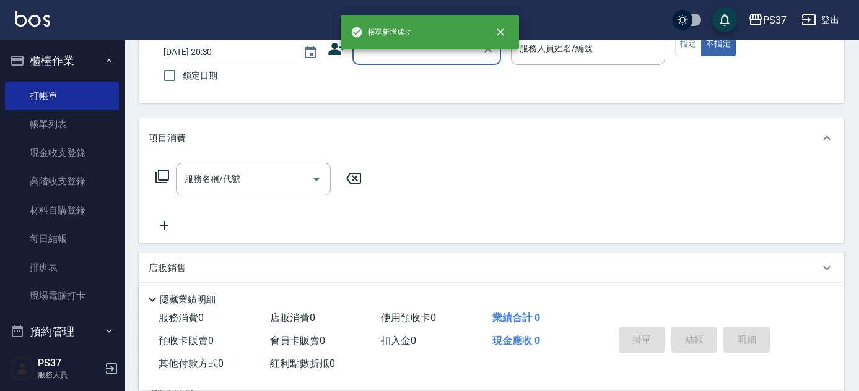
scroll to position [56, 0]
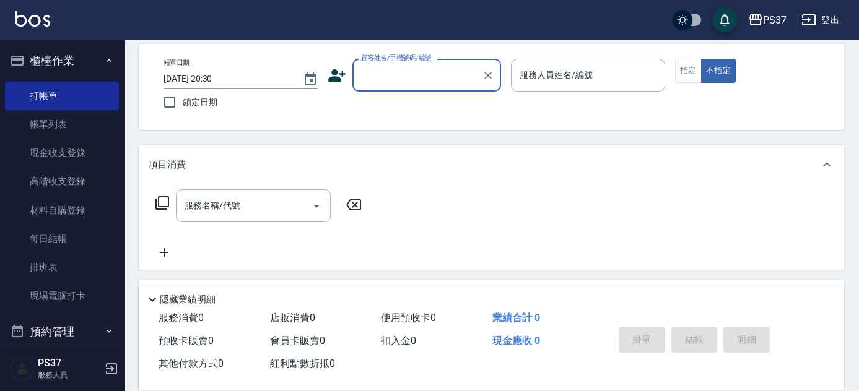
click at [416, 89] on div "顧客姓名/手機號碼/編號" at bounding box center [426, 75] width 149 height 33
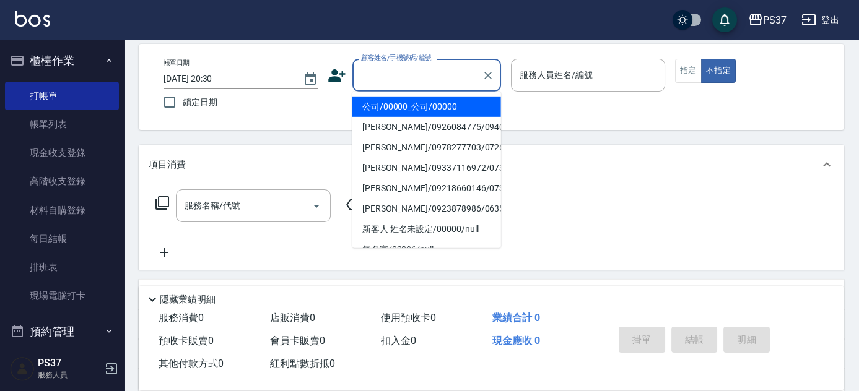
click at [413, 103] on li "公司/00000_公司/00000" at bounding box center [426, 107] width 149 height 20
type input "公司/00000_公司/00000"
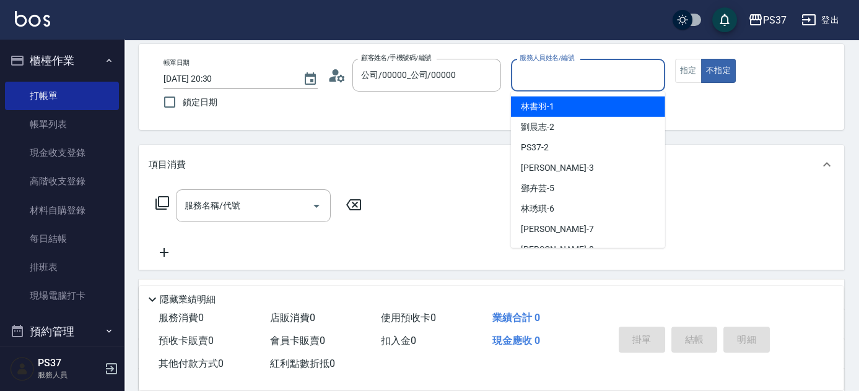
click at [527, 78] on input "服務人員姓名/編號" at bounding box center [587, 75] width 143 height 22
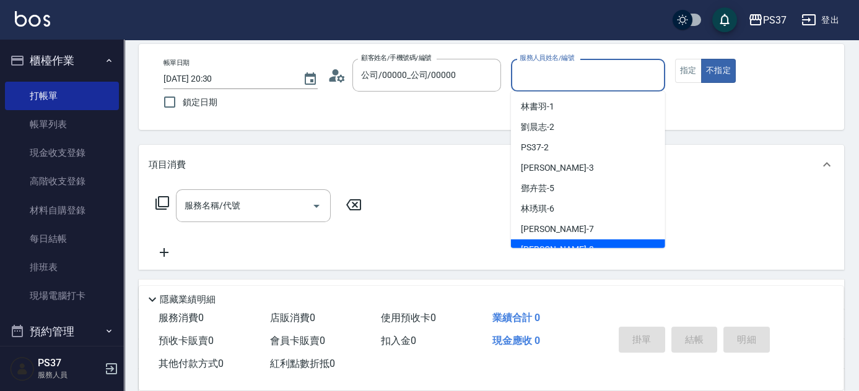
click at [542, 240] on div "[PERSON_NAME]-8" at bounding box center [588, 250] width 154 height 20
type input "[PERSON_NAME]-8"
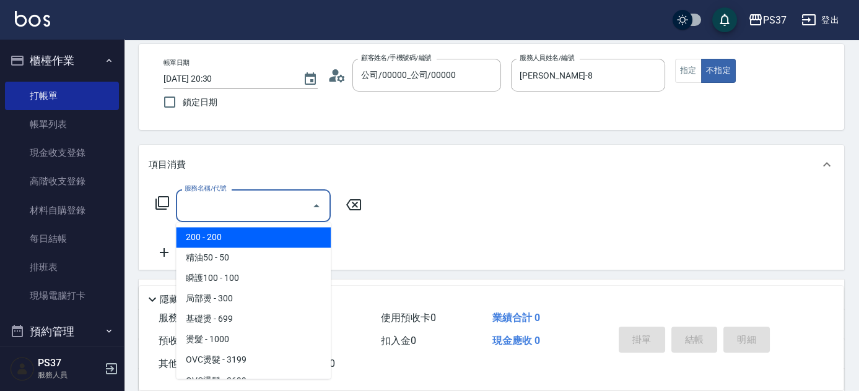
click at [222, 213] on input "服務名稱/代號" at bounding box center [243, 206] width 125 height 22
click at [221, 231] on span "200 - 200" at bounding box center [253, 237] width 155 height 20
type input "200(111)"
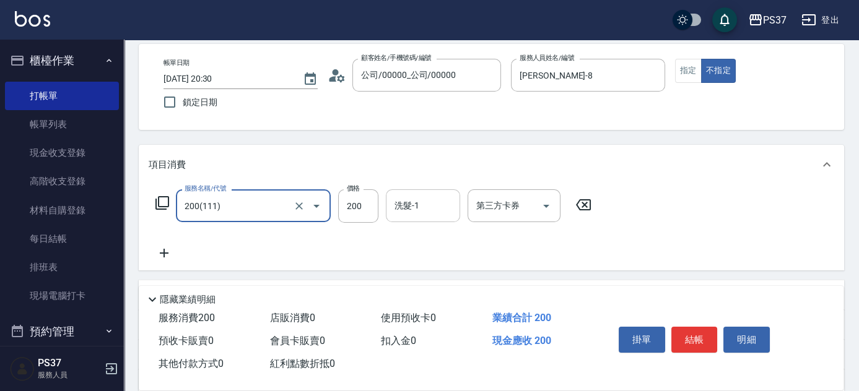
click at [404, 209] on div "洗髮-1 洗髮-1" at bounding box center [423, 205] width 74 height 33
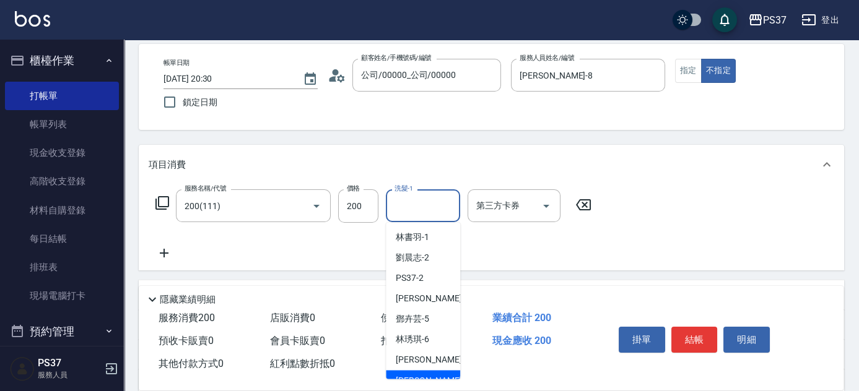
click at [432, 373] on div "[PERSON_NAME]-8" at bounding box center [423, 380] width 74 height 20
type input "[PERSON_NAME]-8"
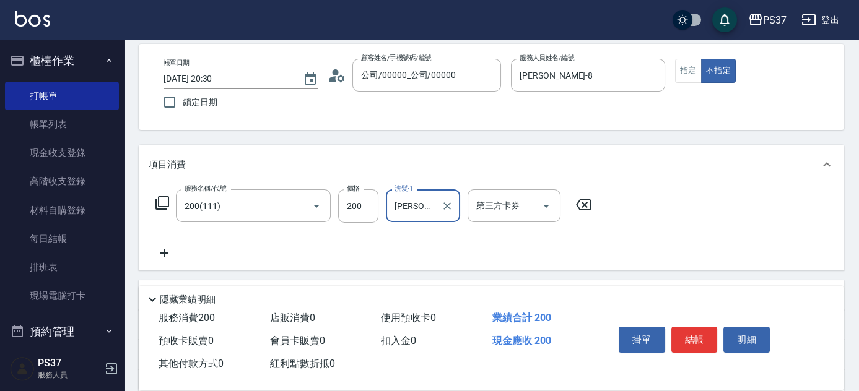
click at [165, 250] on icon at bounding box center [164, 253] width 31 height 15
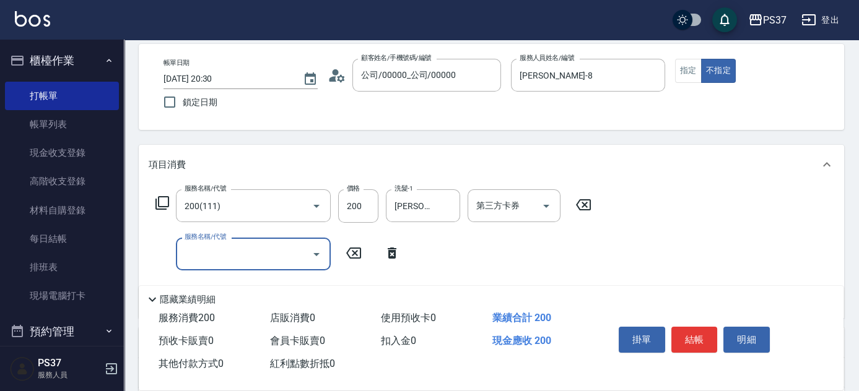
click at [217, 258] on input "服務名稱/代號" at bounding box center [243, 254] width 125 height 22
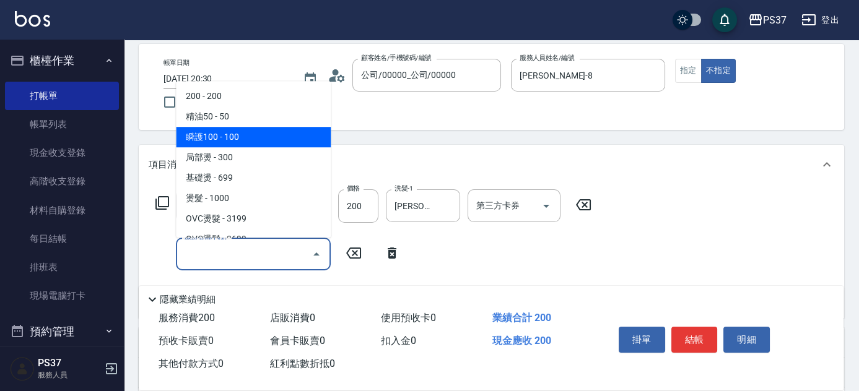
click at [249, 143] on span "瞬護100 - 100" at bounding box center [253, 137] width 155 height 20
type input "瞬護100(113)"
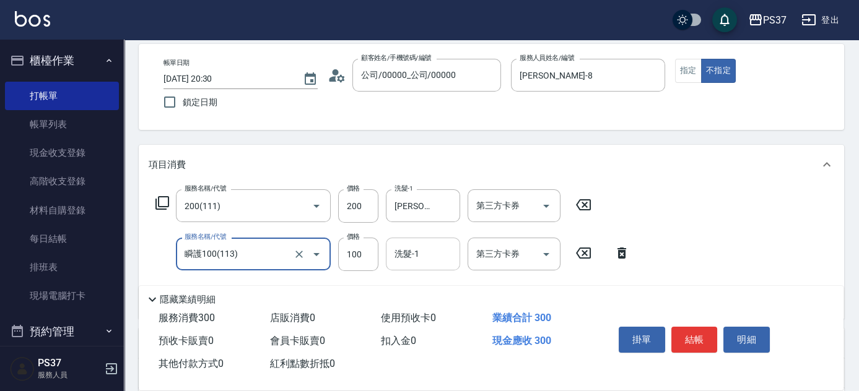
click at [418, 254] on div "洗髮-1 洗髮-1" at bounding box center [423, 254] width 74 height 33
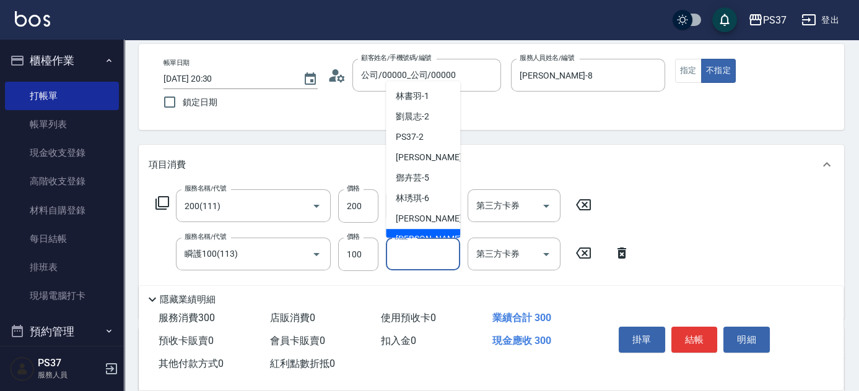
click at [424, 234] on span "[PERSON_NAME]-8" at bounding box center [432, 239] width 73 height 13
type input "[PERSON_NAME]-8"
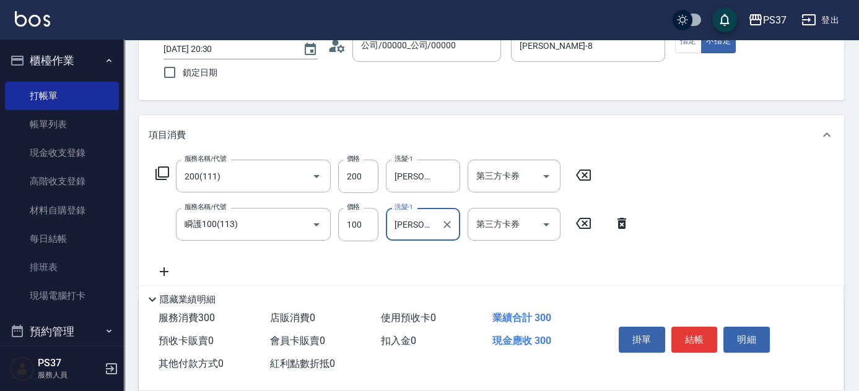
scroll to position [112, 0]
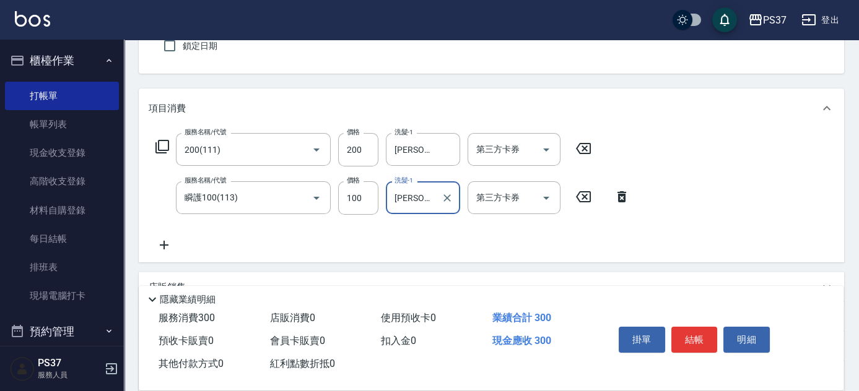
click at [164, 249] on icon at bounding box center [164, 245] width 31 height 15
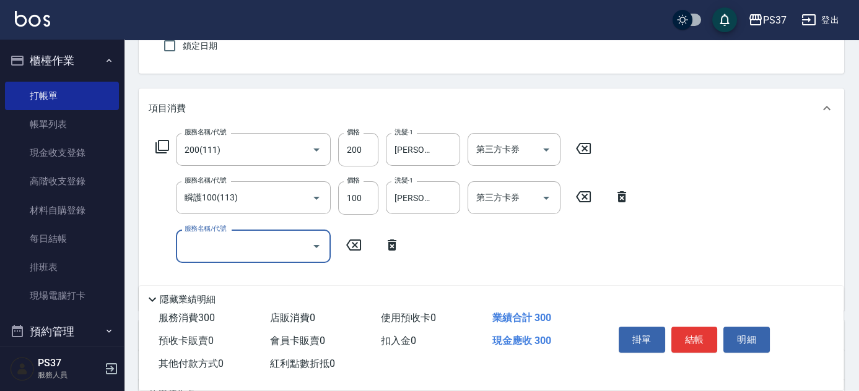
click at [209, 255] on input "服務名稱/代號" at bounding box center [243, 246] width 125 height 22
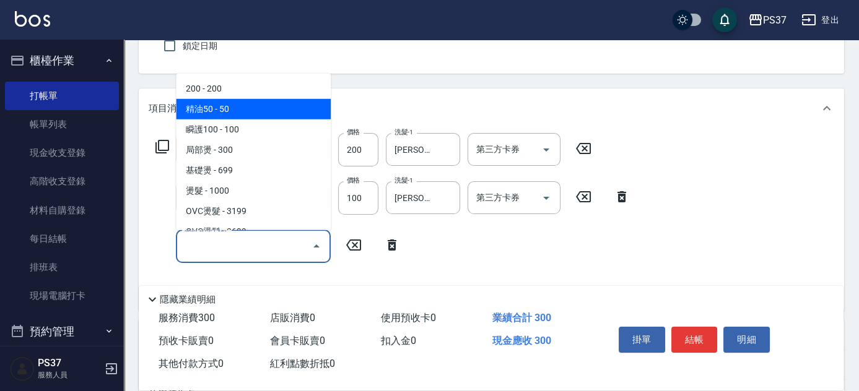
click at [245, 108] on span "精油50 - 50" at bounding box center [253, 109] width 155 height 20
type input "精油50(112)"
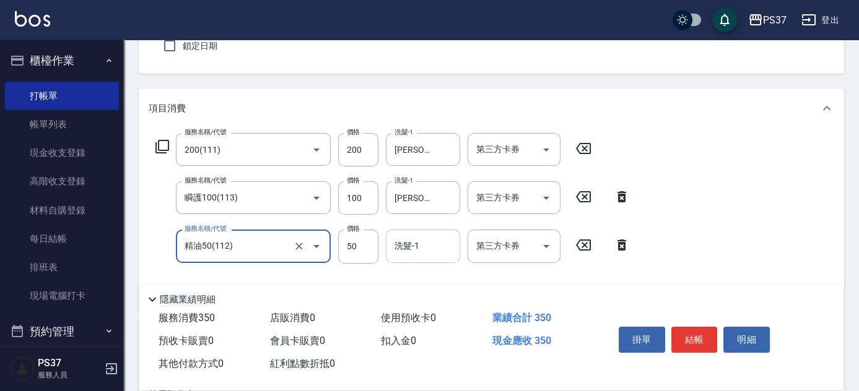
click at [421, 248] on input "洗髮-1" at bounding box center [422, 246] width 63 height 22
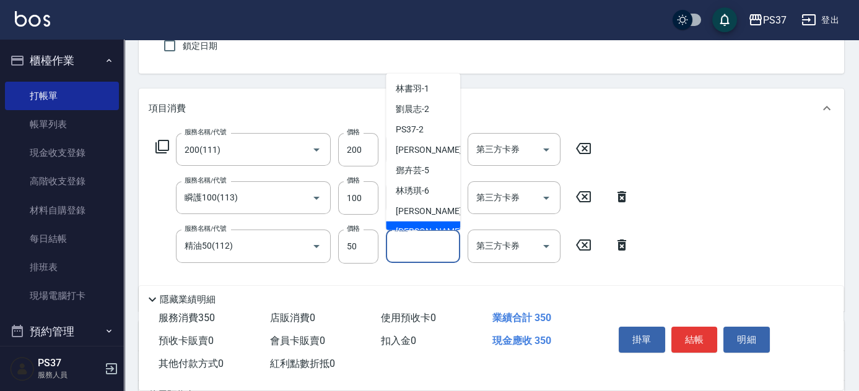
click at [433, 222] on div "[PERSON_NAME]-8" at bounding box center [423, 232] width 74 height 20
type input "[PERSON_NAME]-8"
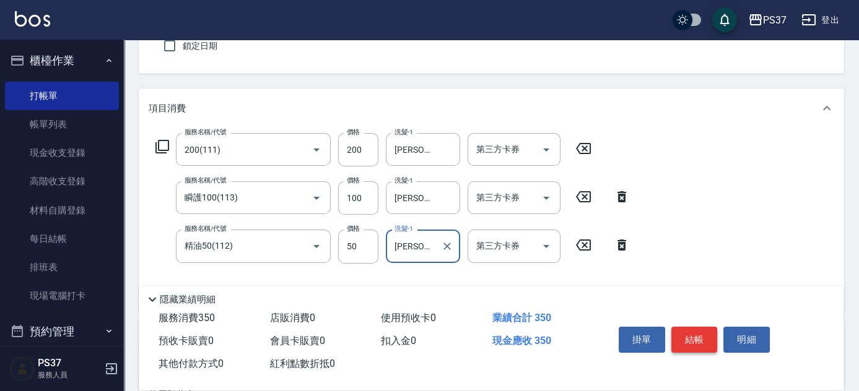
click at [702, 339] on button "結帳" at bounding box center [694, 340] width 46 height 26
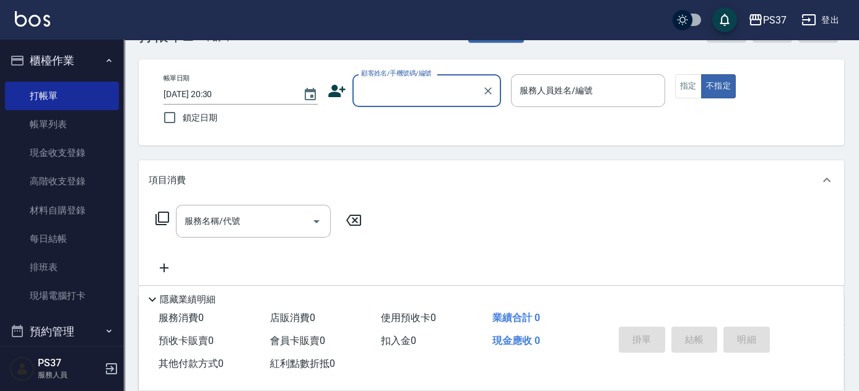
scroll to position [0, 0]
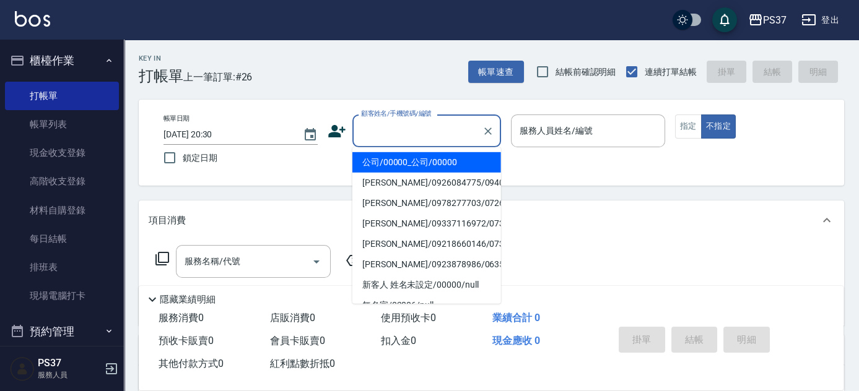
click at [431, 136] on input "顧客姓名/手機號碼/編號" at bounding box center [417, 131] width 119 height 22
click at [417, 163] on li "公司/00000_公司/00000" at bounding box center [426, 162] width 149 height 20
type input "公司/00000_公司/00000"
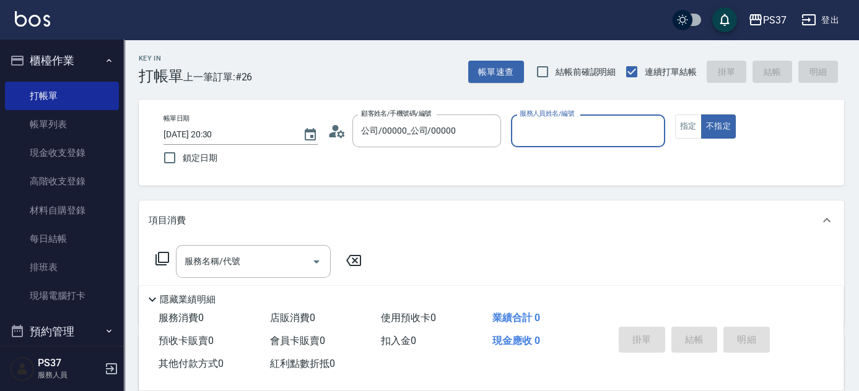
click at [530, 134] on input "服務人員姓名/編號" at bounding box center [587, 131] width 143 height 22
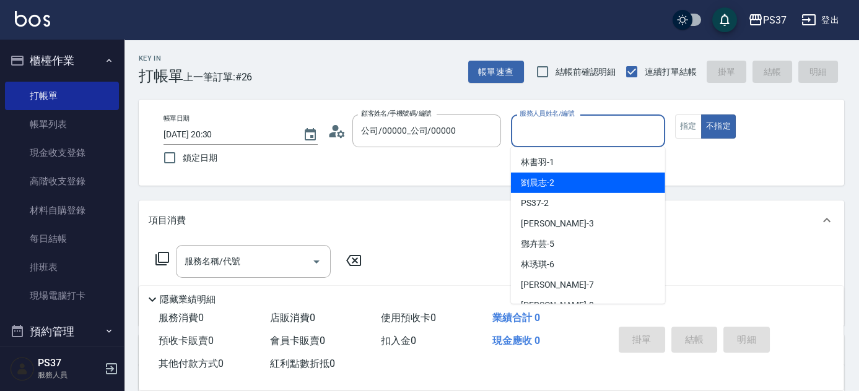
click at [550, 181] on span "[PERSON_NAME]-2" at bounding box center [537, 182] width 33 height 13
type input "[PERSON_NAME]-2"
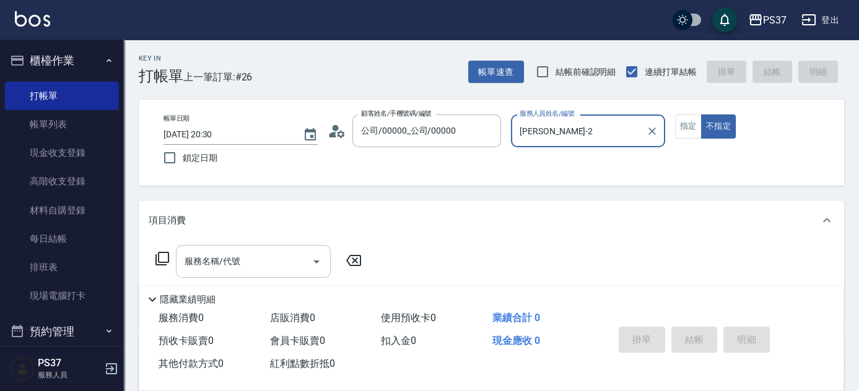
click at [266, 262] on input "服務名稱/代號" at bounding box center [243, 262] width 125 height 22
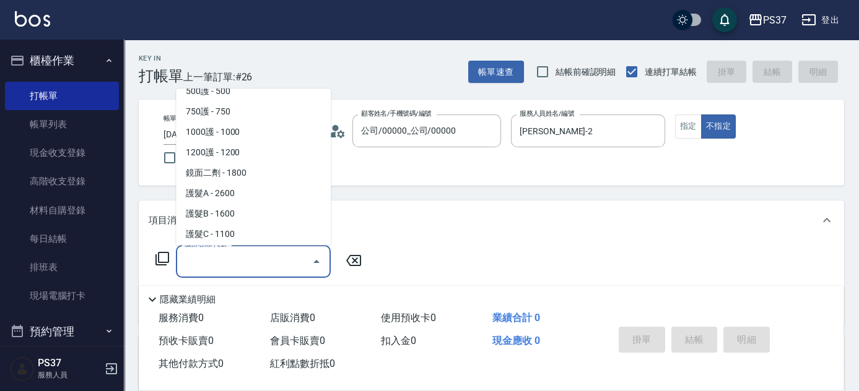
scroll to position [619, 0]
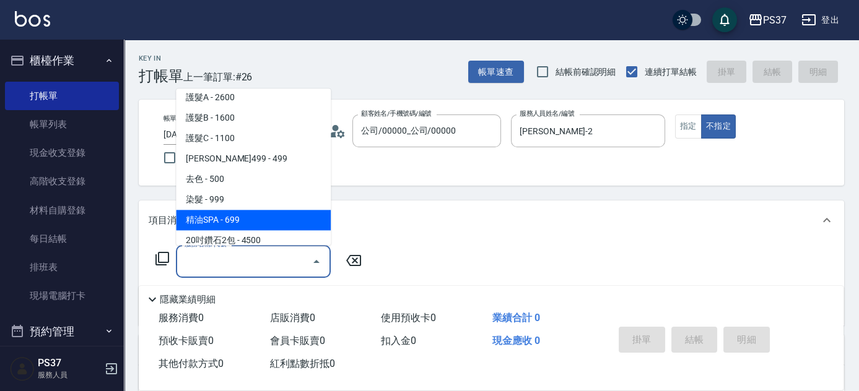
click at [244, 202] on span "染髮 - 999" at bounding box center [253, 200] width 155 height 20
type input "染髮(501)"
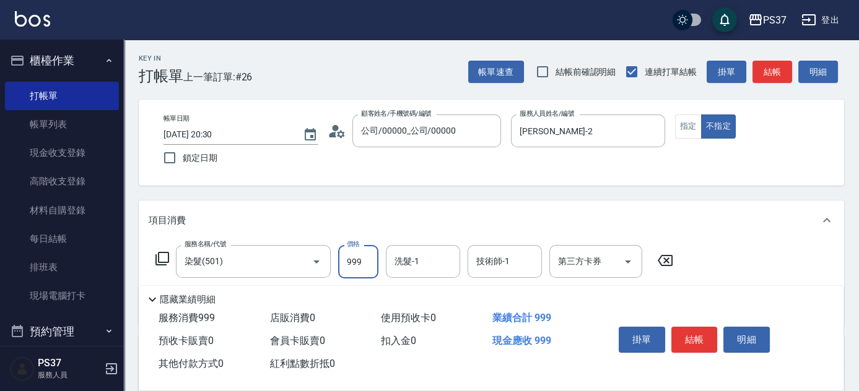
click at [368, 264] on input "999" at bounding box center [358, 261] width 40 height 33
type input "1008"
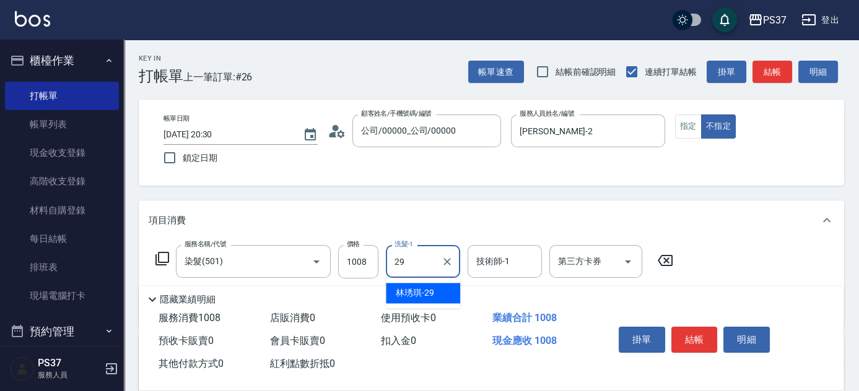
type input "[PERSON_NAME]-29"
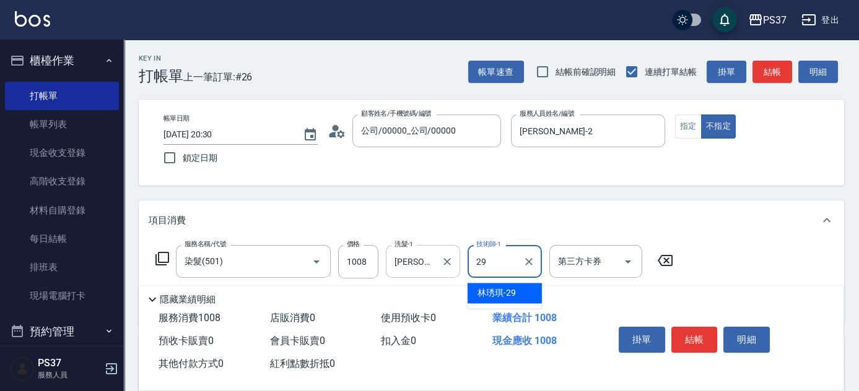
type input "[PERSON_NAME]-29"
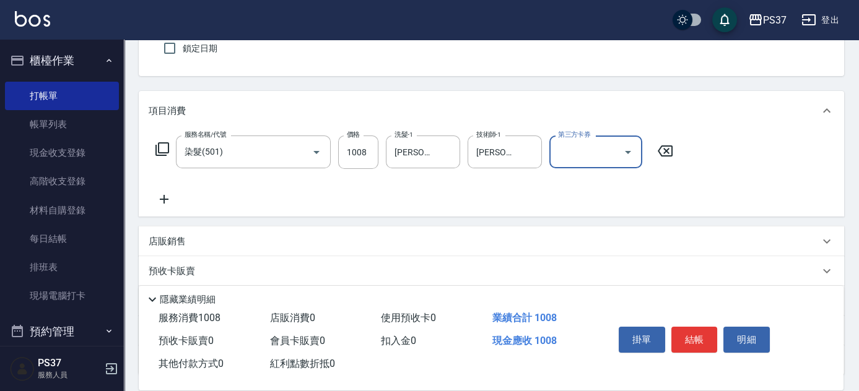
scroll to position [112, 0]
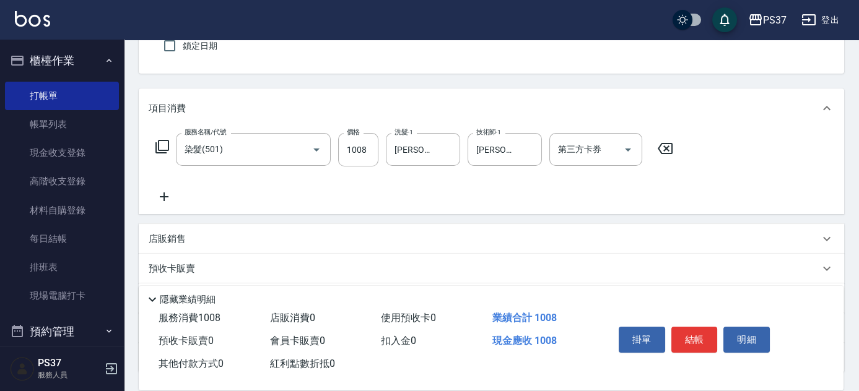
click at [171, 197] on icon at bounding box center [164, 196] width 31 height 15
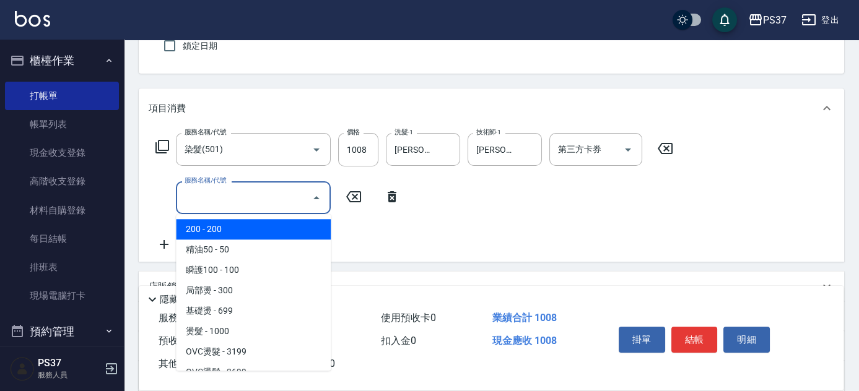
click at [224, 206] on input "服務名稱/代號" at bounding box center [243, 198] width 125 height 22
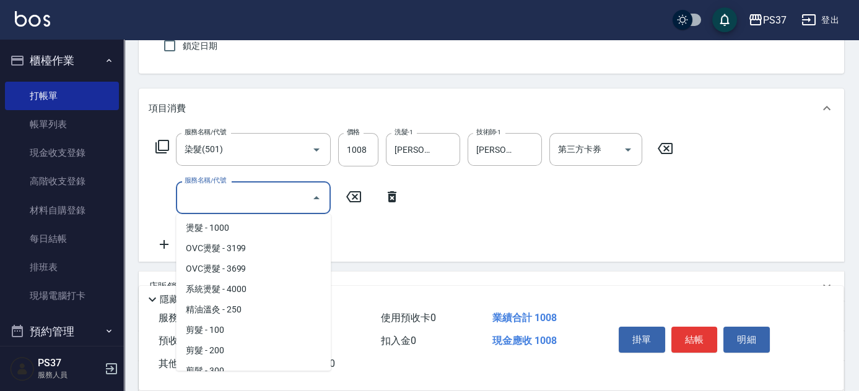
scroll to position [450, 0]
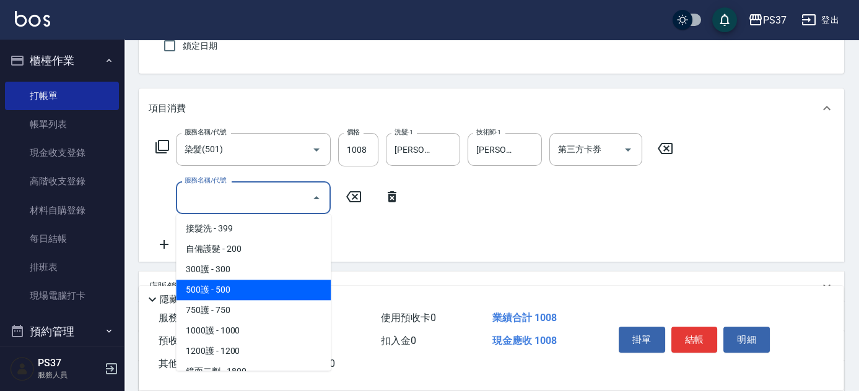
click at [252, 292] on span "500護 - 500" at bounding box center [253, 290] width 155 height 20
type input "500護(402)"
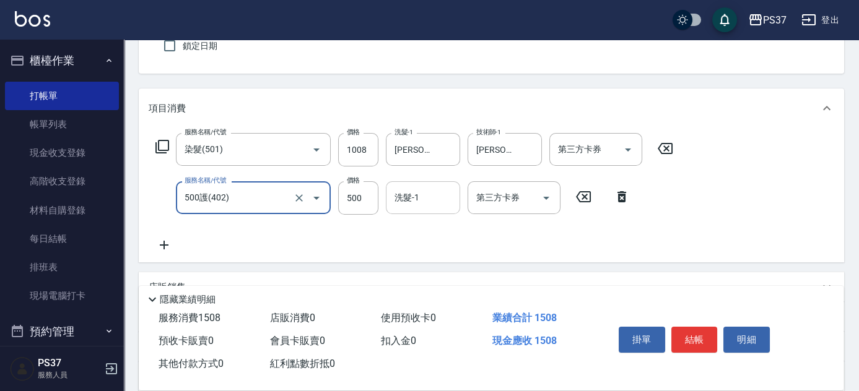
click at [427, 198] on input "洗髮-1" at bounding box center [422, 198] width 63 height 22
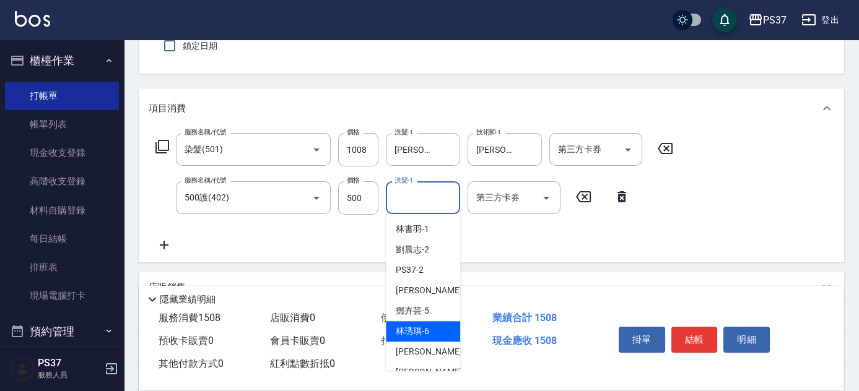
scroll to position [200, 0]
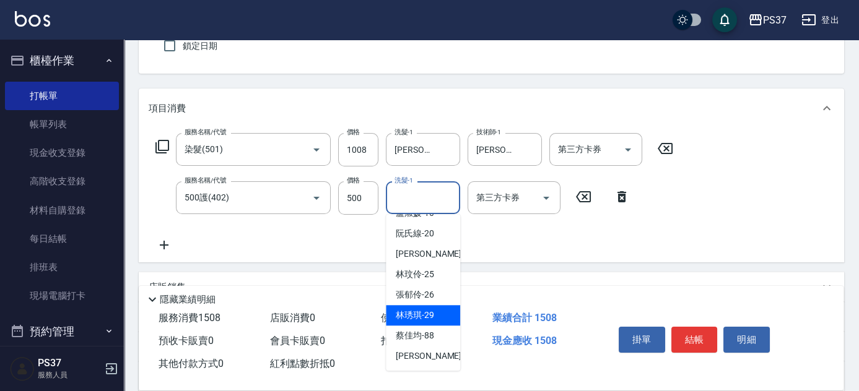
click at [428, 309] on span "[PERSON_NAME]-29" at bounding box center [415, 315] width 38 height 13
type input "[PERSON_NAME]-29"
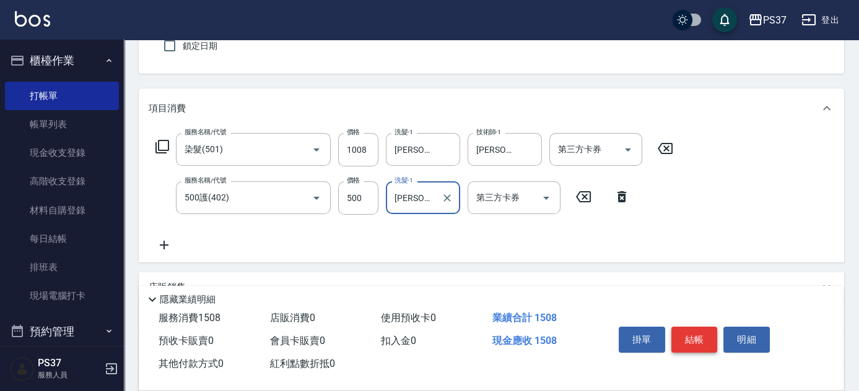
click at [696, 329] on button "結帳" at bounding box center [694, 340] width 46 height 26
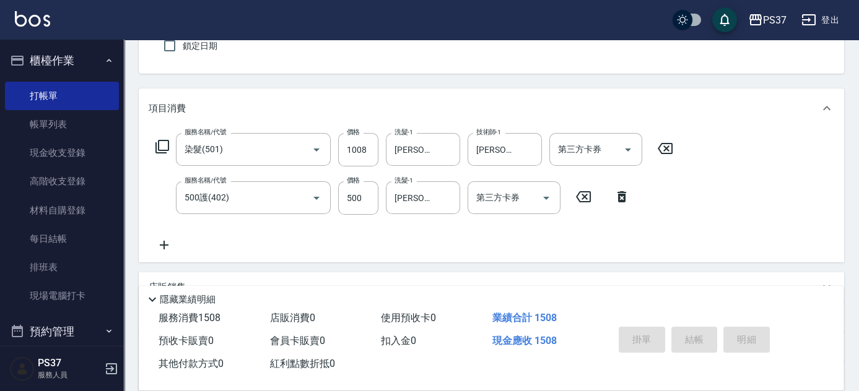
type input "[DATE] 20:31"
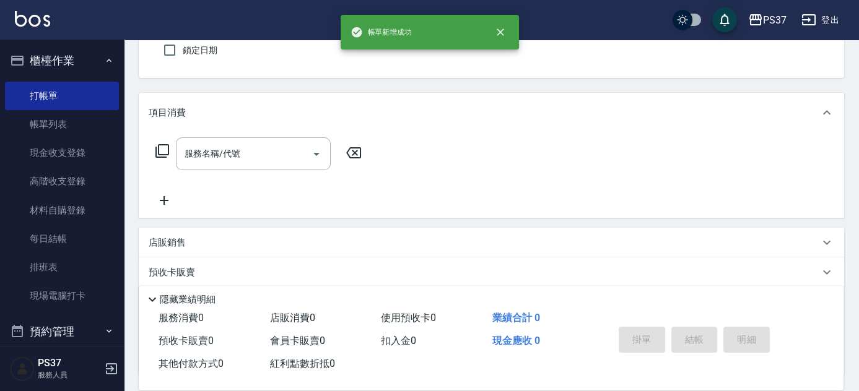
scroll to position [0, 0]
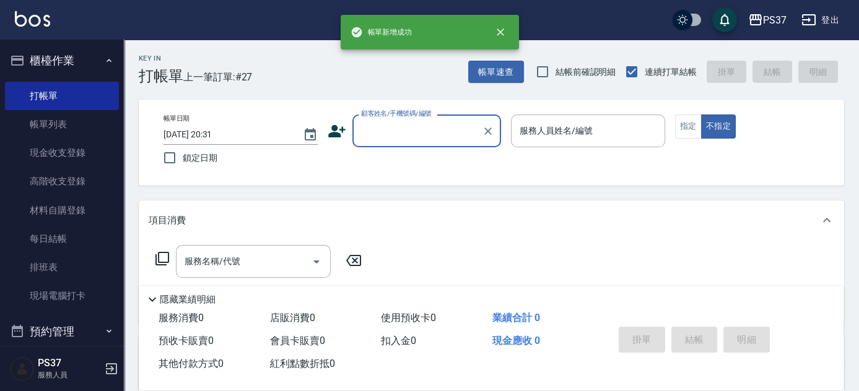
click at [401, 137] on input "顧客姓名/手機號碼/編號" at bounding box center [417, 131] width 119 height 22
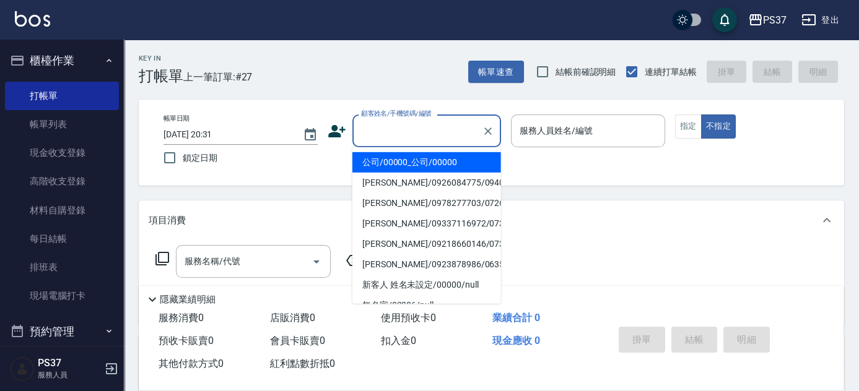
click at [401, 160] on li "公司/00000_公司/00000" at bounding box center [426, 162] width 149 height 20
type input "公司/00000_公司/00000"
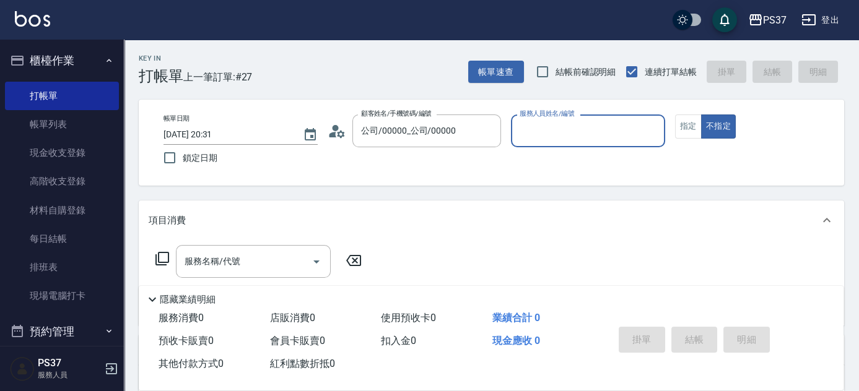
click at [548, 121] on input "服務人員姓名/編號" at bounding box center [587, 131] width 143 height 22
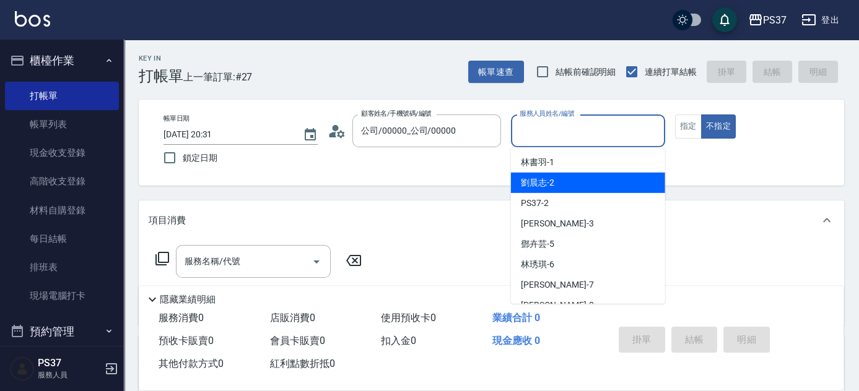
click at [557, 175] on div "[PERSON_NAME]-2" at bounding box center [588, 183] width 154 height 20
type input "[PERSON_NAME]-2"
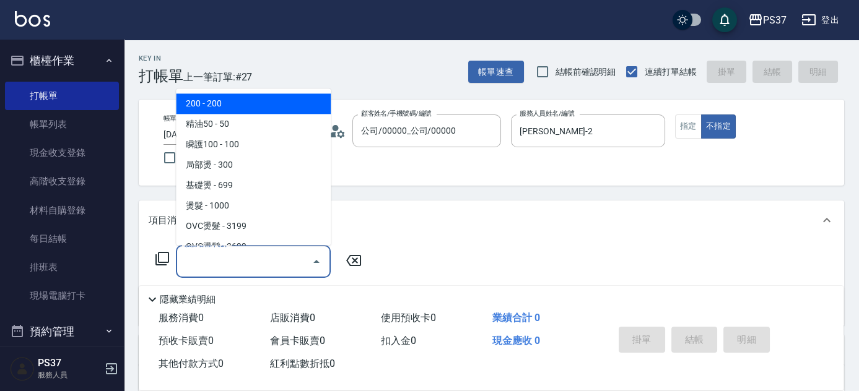
click at [230, 271] on input "服務名稱/代號" at bounding box center [243, 262] width 125 height 22
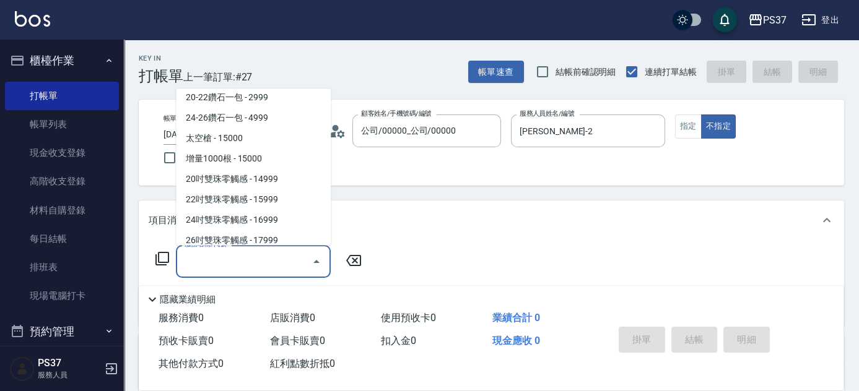
scroll to position [675, 0]
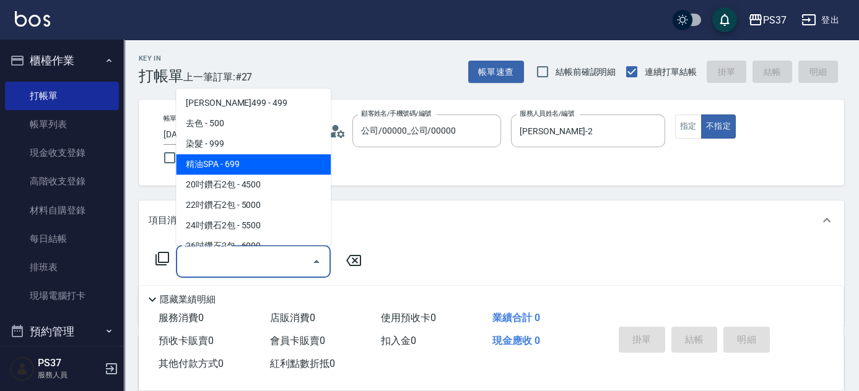
click at [261, 170] on span "精油SPA - 699" at bounding box center [253, 165] width 155 height 20
type input "精油SPA(0699)"
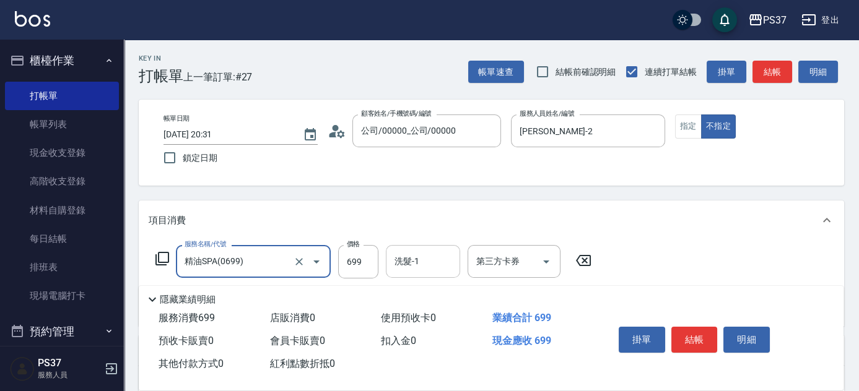
click at [417, 262] on input "洗髮-1" at bounding box center [422, 262] width 63 height 22
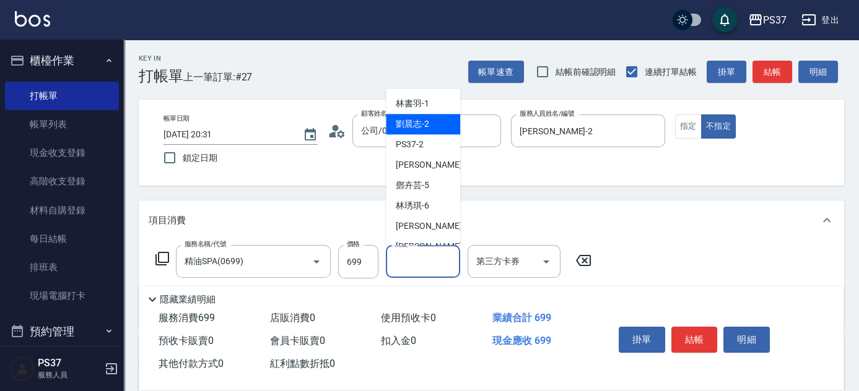
click at [421, 121] on span "[PERSON_NAME]-2" at bounding box center [412, 124] width 33 height 13
type input "[PERSON_NAME]-2"
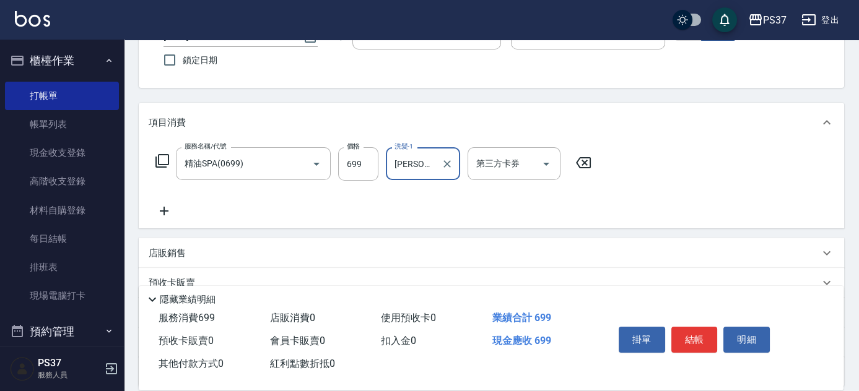
scroll to position [168, 0]
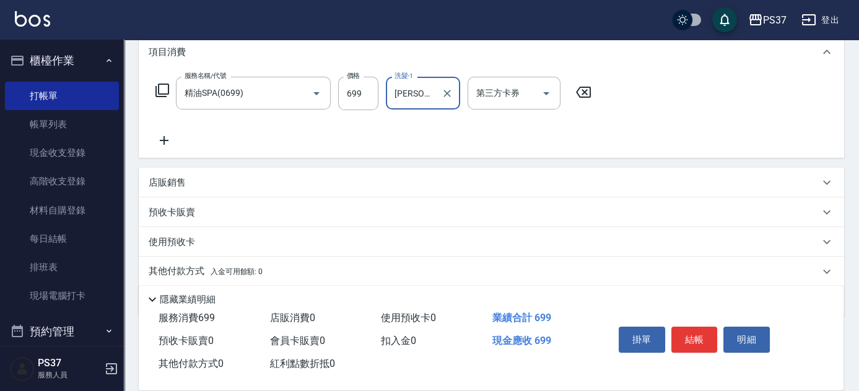
click at [167, 143] on icon at bounding box center [164, 140] width 31 height 15
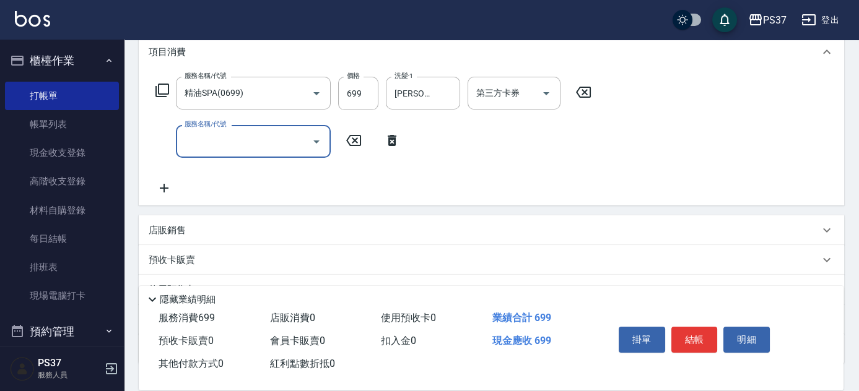
click at [209, 145] on input "服務名稱/代號" at bounding box center [243, 142] width 125 height 22
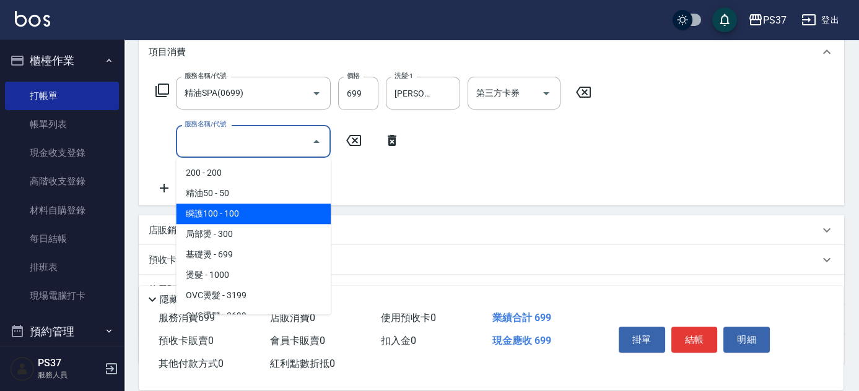
click at [249, 216] on span "瞬護100 - 100" at bounding box center [253, 214] width 155 height 20
type input "瞬護100(113)"
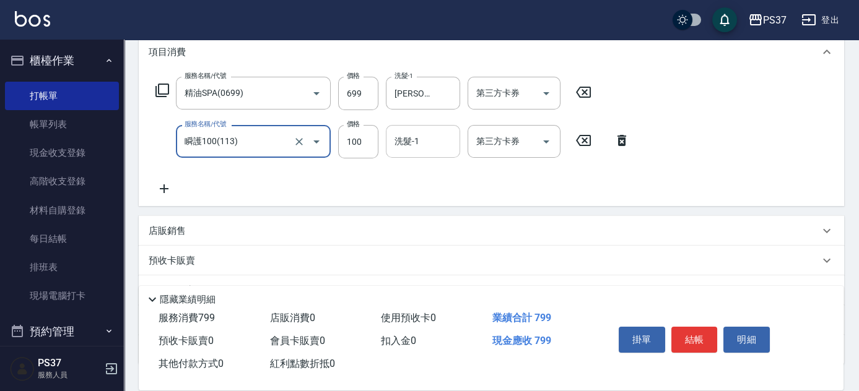
click at [425, 144] on input "洗髮-1" at bounding box center [422, 142] width 63 height 22
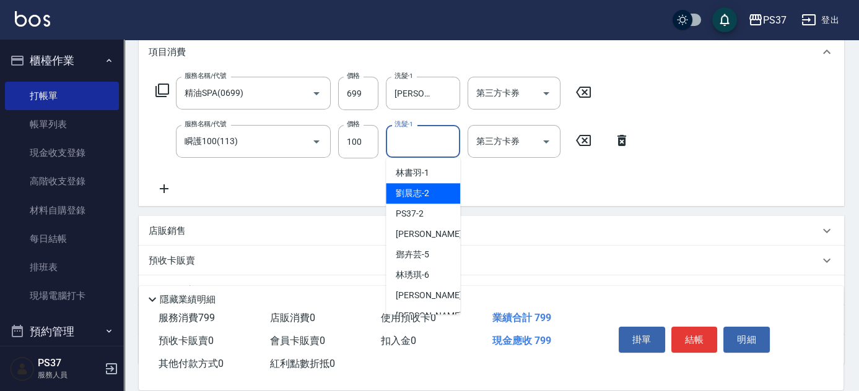
click at [426, 194] on span "[PERSON_NAME]-2" at bounding box center [412, 193] width 33 height 13
type input "[PERSON_NAME]-2"
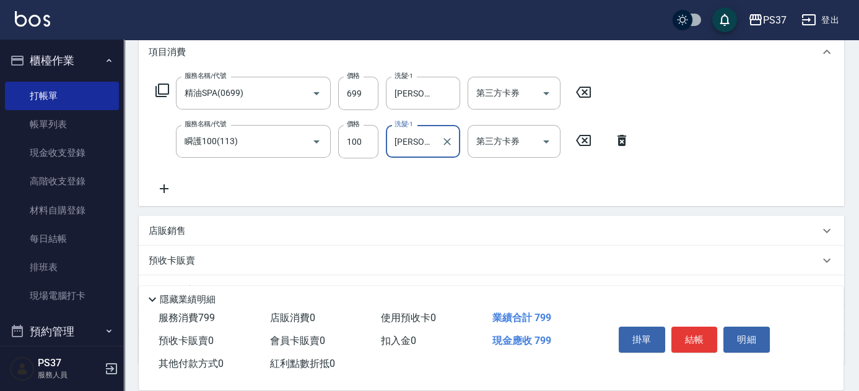
click at [164, 186] on icon at bounding box center [164, 188] width 9 height 9
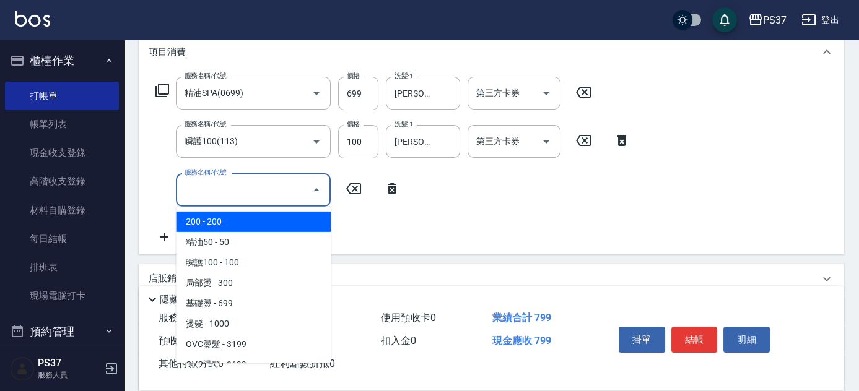
click at [226, 191] on input "服務名稱/代號" at bounding box center [243, 190] width 125 height 22
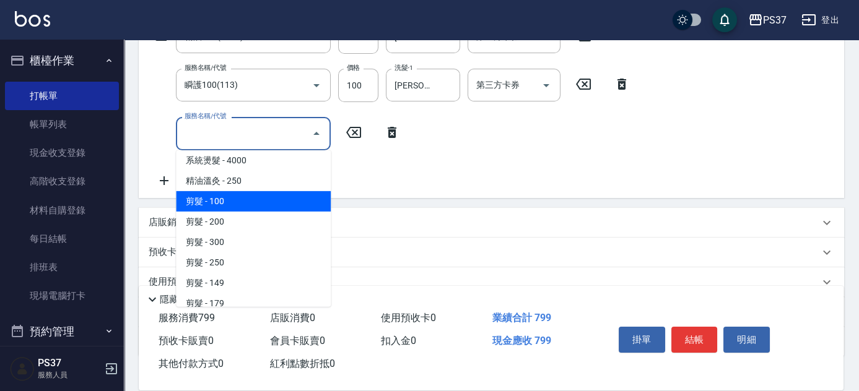
click at [254, 194] on span "剪髮 - 100" at bounding box center [253, 201] width 155 height 20
type input "剪髮(300)"
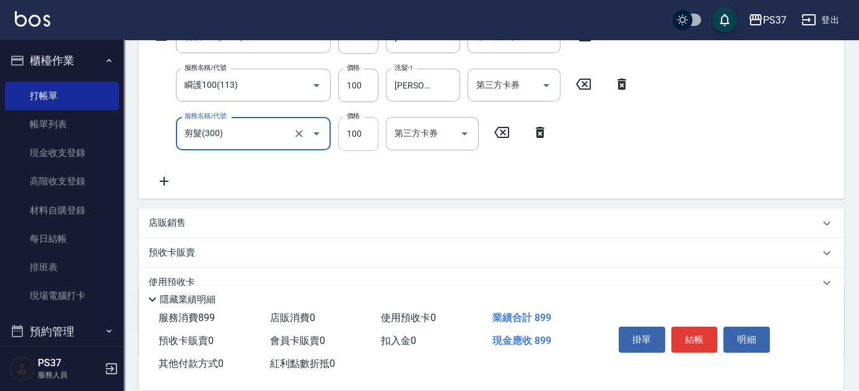
click at [363, 139] on input "100" at bounding box center [358, 133] width 40 height 33
type input "1"
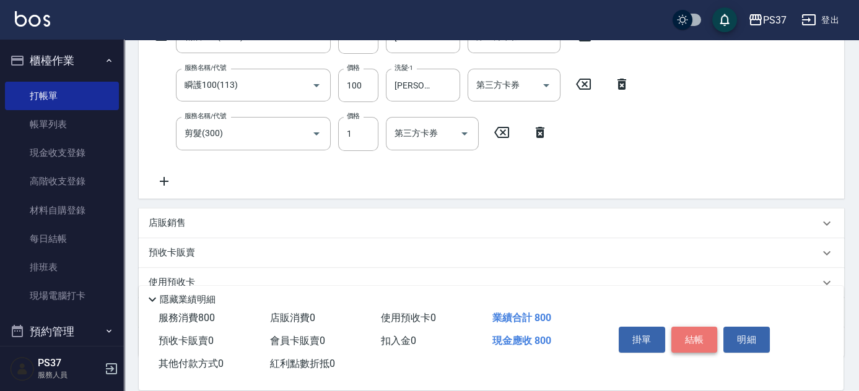
click at [685, 338] on button "結帳" at bounding box center [694, 340] width 46 height 26
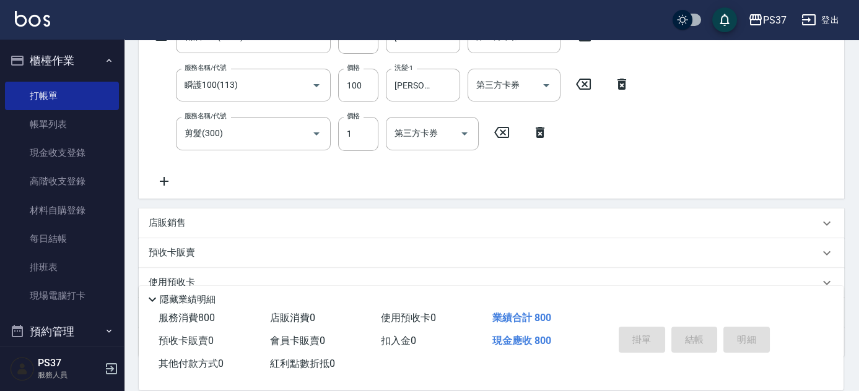
type input "[DATE] 20:32"
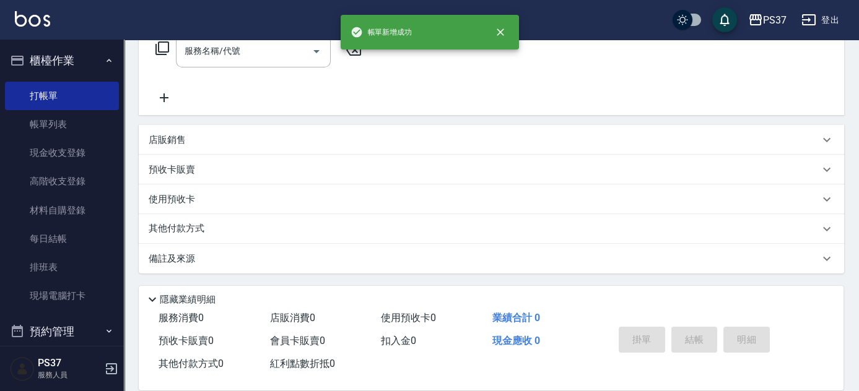
scroll to position [0, 0]
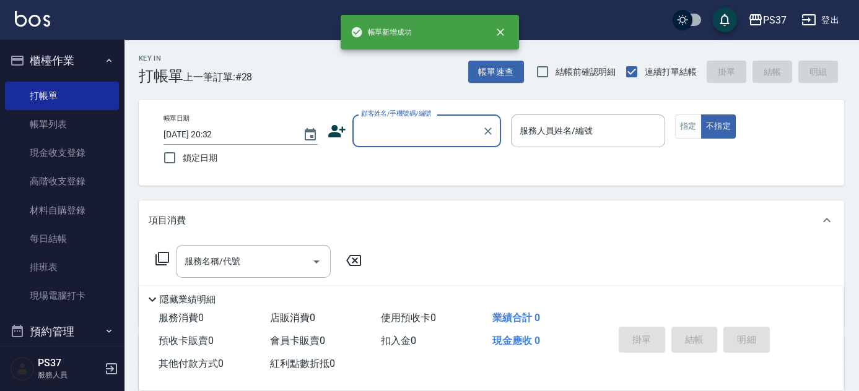
click at [397, 130] on input "顧客姓名/手機號碼/編號" at bounding box center [417, 131] width 119 height 22
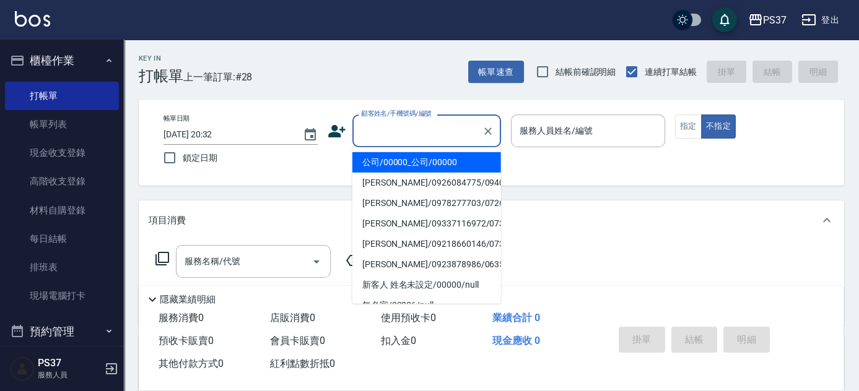
click at [414, 158] on li "公司/00000_公司/00000" at bounding box center [426, 162] width 149 height 20
type input "公司/00000_公司/00000"
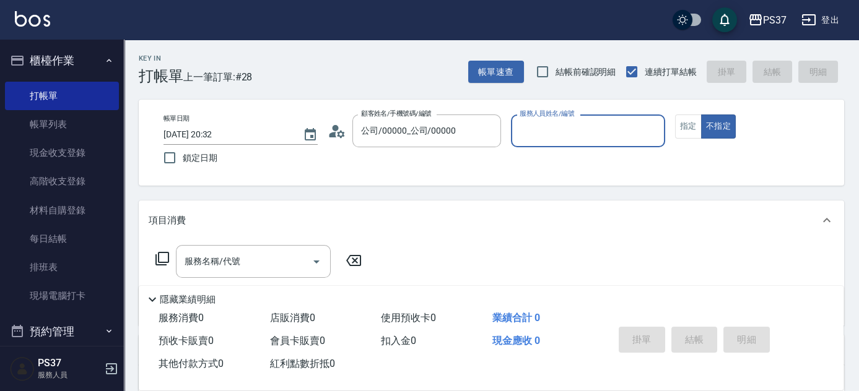
click at [563, 141] on input "服務人員姓名/編號" at bounding box center [587, 131] width 143 height 22
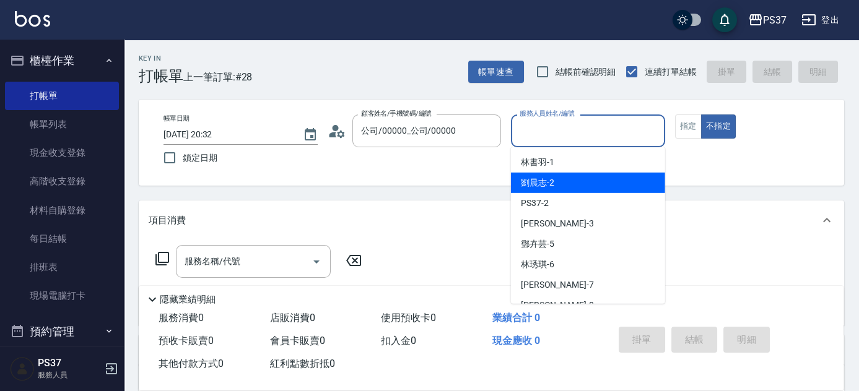
click at [566, 181] on div "[PERSON_NAME]-2" at bounding box center [588, 183] width 154 height 20
type input "[PERSON_NAME]-2"
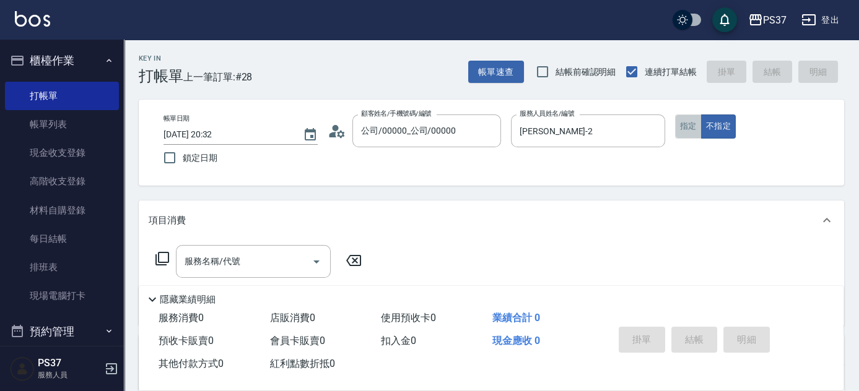
click at [694, 127] on button "指定" at bounding box center [688, 127] width 27 height 24
click at [262, 260] on input "服務名稱/代號" at bounding box center [243, 262] width 125 height 22
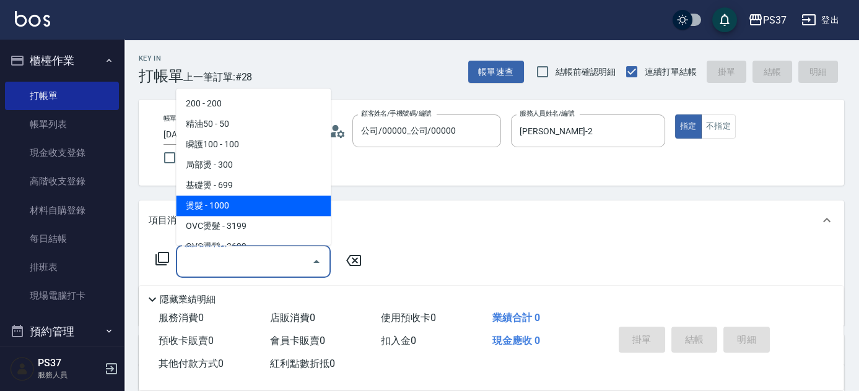
click at [249, 206] on span "燙髮 - 1000" at bounding box center [253, 206] width 155 height 20
type input "燙髮(202)"
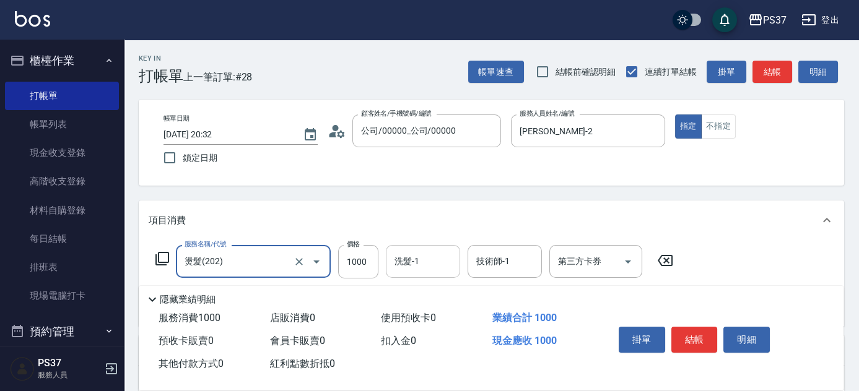
click at [405, 264] on div "洗髮-1 洗髮-1" at bounding box center [423, 261] width 74 height 33
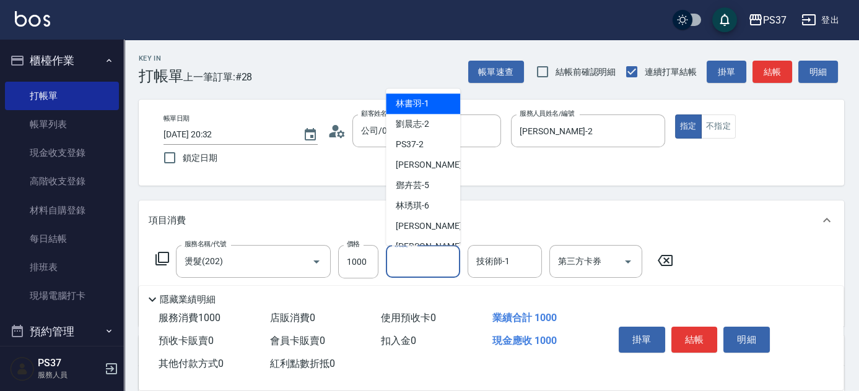
click at [414, 98] on span "[PERSON_NAME]-1" at bounding box center [412, 104] width 33 height 13
type input "[PERSON_NAME]-1"
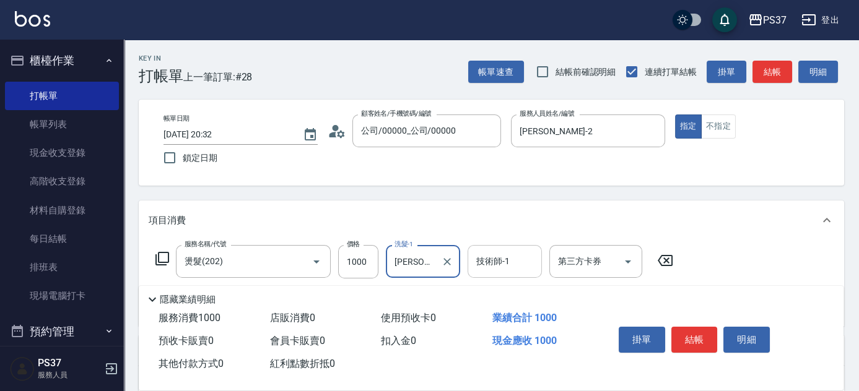
click at [507, 264] on input "技術師-1" at bounding box center [504, 262] width 63 height 22
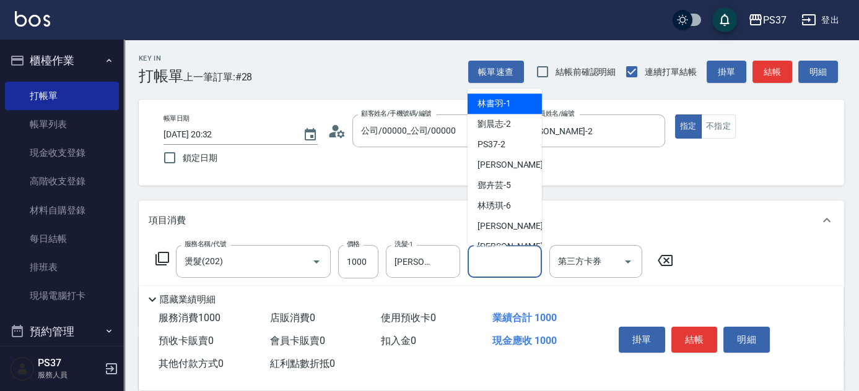
click at [509, 95] on div "[PERSON_NAME]-1" at bounding box center [504, 104] width 74 height 20
type input "[PERSON_NAME]-1"
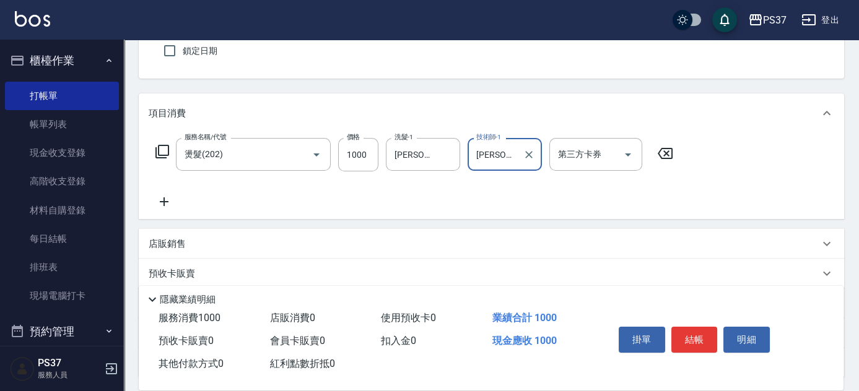
scroll to position [112, 0]
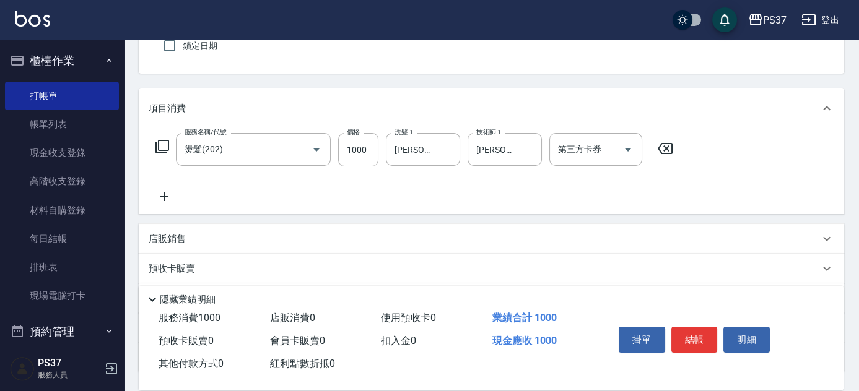
click at [174, 196] on icon at bounding box center [164, 196] width 31 height 15
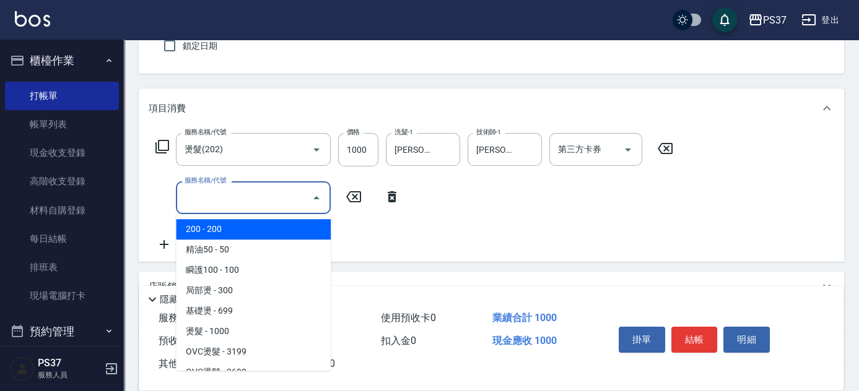
click at [202, 202] on input "服務名稱/代號" at bounding box center [243, 198] width 125 height 22
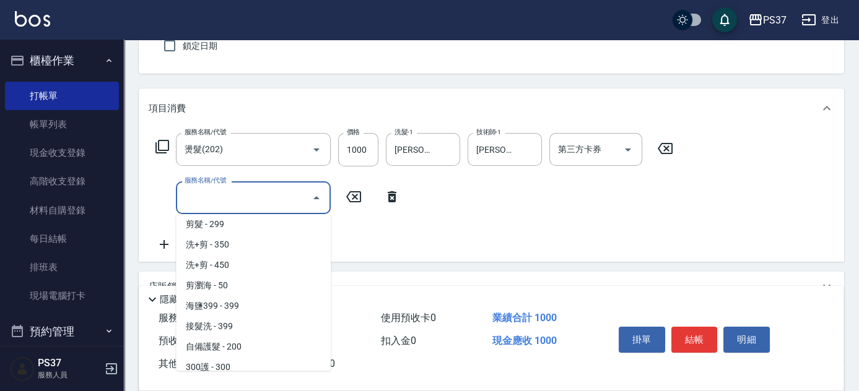
scroll to position [394, 0]
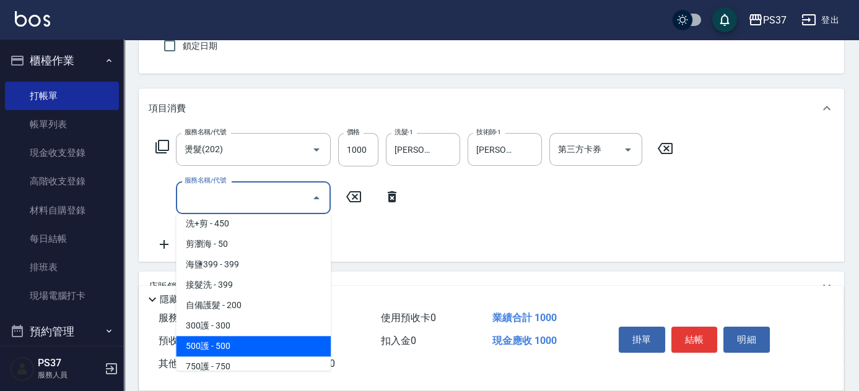
click at [249, 349] on span "500護 - 500" at bounding box center [253, 346] width 155 height 20
type input "500護(402)"
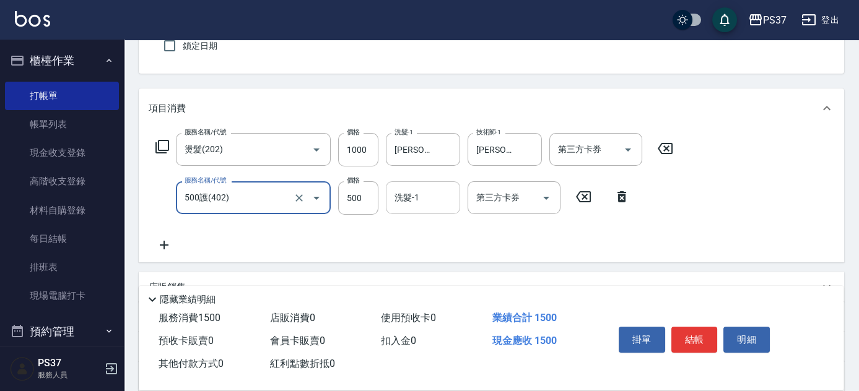
click at [417, 194] on div "洗髮-1 洗髮-1" at bounding box center [423, 197] width 74 height 33
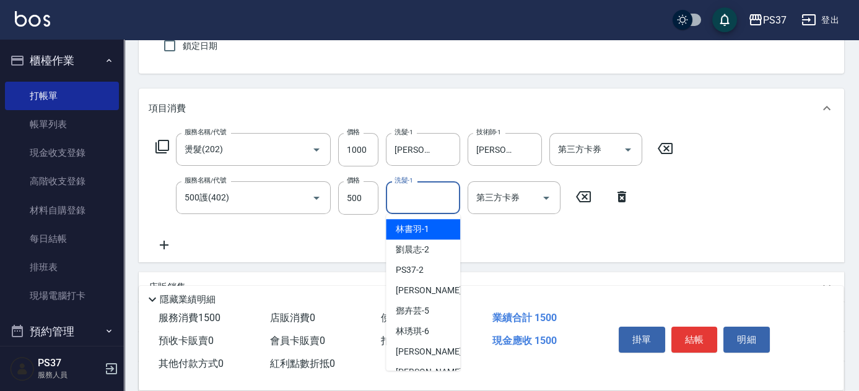
click at [413, 230] on span "[PERSON_NAME]-1" at bounding box center [412, 229] width 33 height 13
type input "[PERSON_NAME]-1"
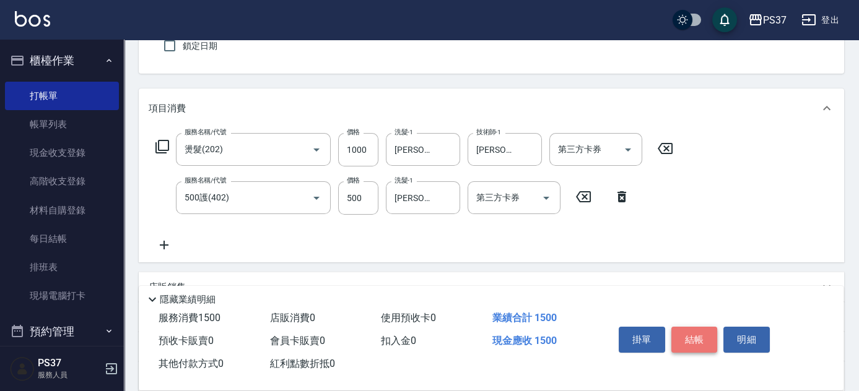
click at [692, 342] on button "結帳" at bounding box center [694, 340] width 46 height 26
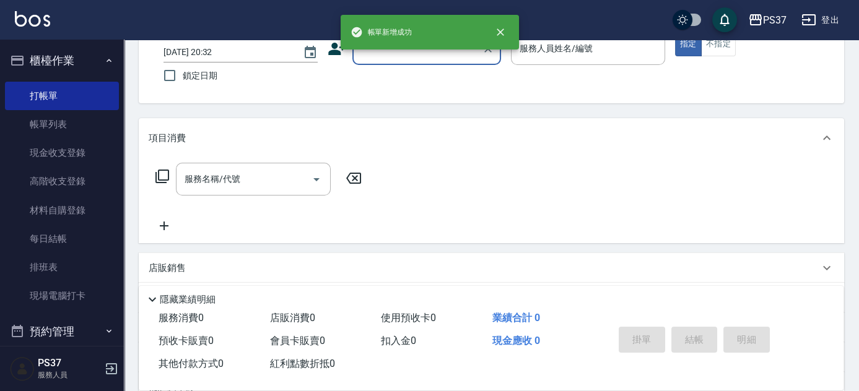
scroll to position [0, 0]
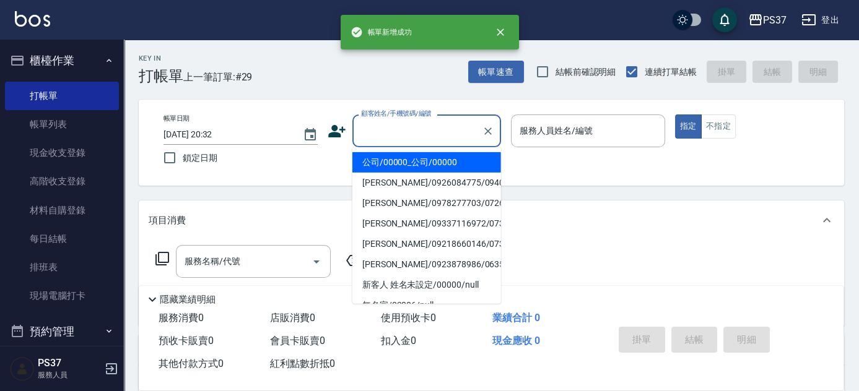
click at [427, 123] on input "顧客姓名/手機號碼/編號" at bounding box center [417, 131] width 119 height 22
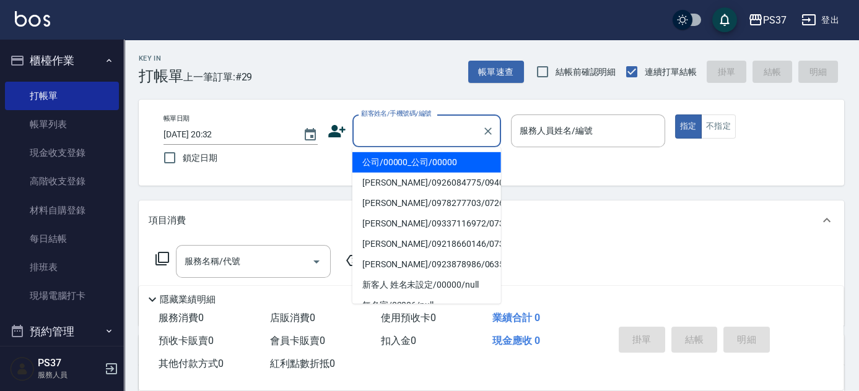
click at [422, 163] on li "公司/00000_公司/00000" at bounding box center [426, 162] width 149 height 20
type input "公司/00000_公司/00000"
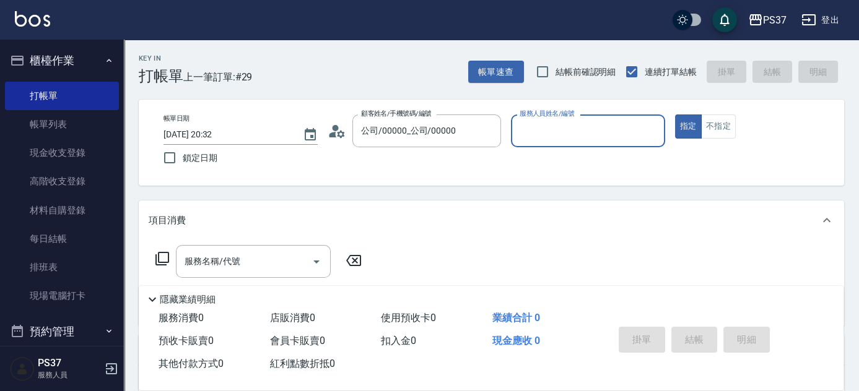
click at [563, 141] on input "服務人員姓名/編號" at bounding box center [587, 131] width 143 height 22
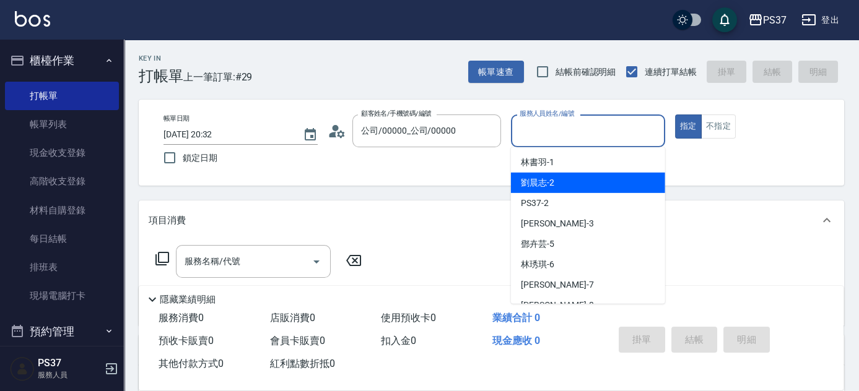
click at [561, 179] on div "[PERSON_NAME]-2" at bounding box center [588, 183] width 154 height 20
type input "[PERSON_NAME]-2"
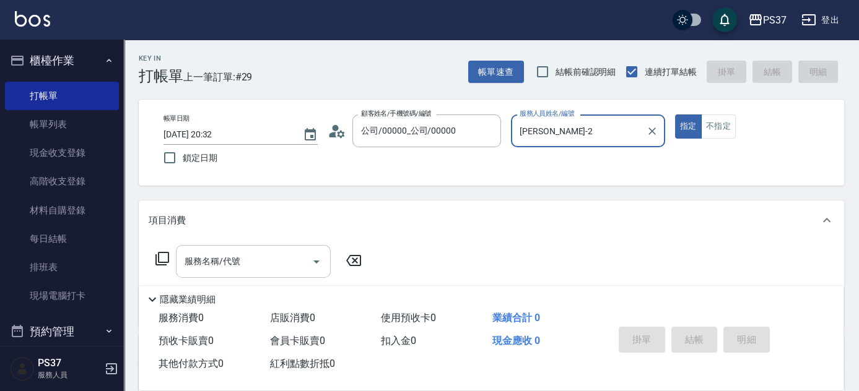
click at [245, 259] on input "服務名稱/代號" at bounding box center [243, 262] width 125 height 22
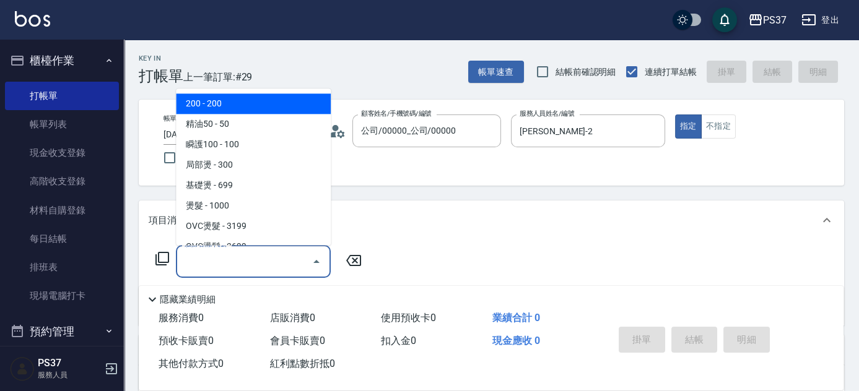
click at [245, 101] on span "200 - 200" at bounding box center [253, 104] width 155 height 20
type input "200(111)"
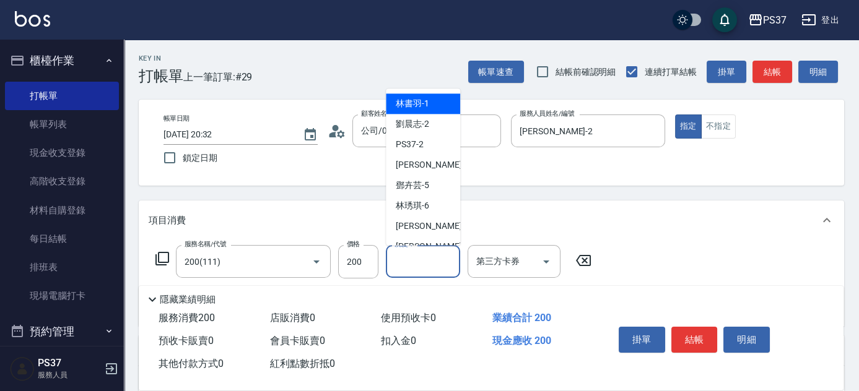
click at [439, 264] on input "洗髮-1" at bounding box center [422, 262] width 63 height 22
click at [414, 125] on span "[PERSON_NAME]-2" at bounding box center [412, 124] width 33 height 13
type input "[PERSON_NAME]-2"
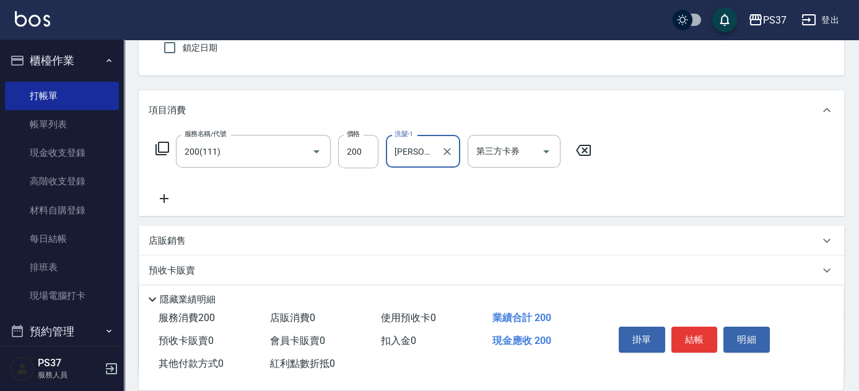
scroll to position [112, 0]
click at [160, 201] on icon at bounding box center [164, 196] width 31 height 15
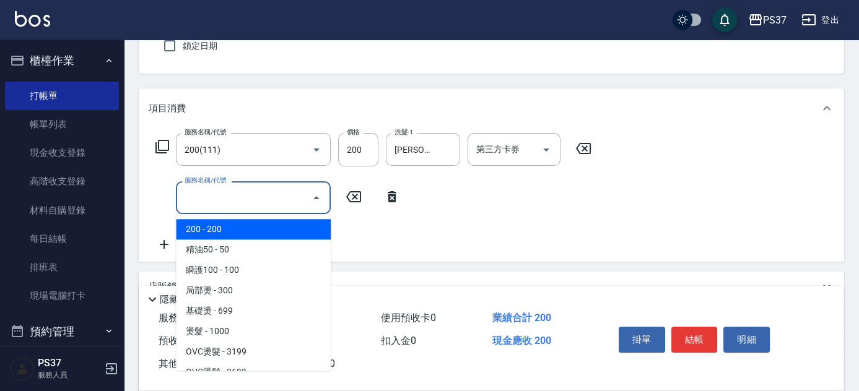
click at [208, 201] on input "服務名稱/代號" at bounding box center [243, 198] width 125 height 22
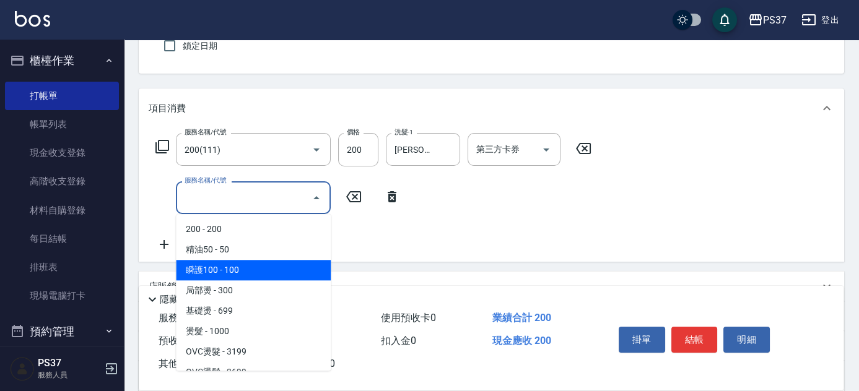
click at [256, 267] on span "瞬護100 - 100" at bounding box center [253, 270] width 155 height 20
type input "瞬護100(113)"
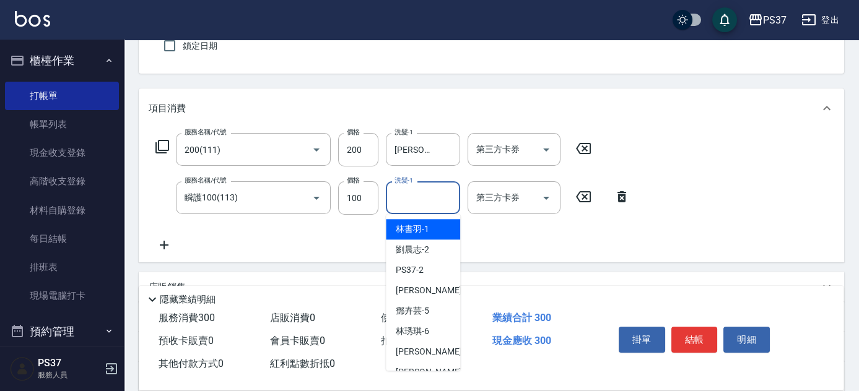
click at [431, 204] on input "洗髮-1" at bounding box center [422, 198] width 63 height 22
click at [414, 253] on span "[PERSON_NAME]-2" at bounding box center [412, 249] width 33 height 13
type input "[PERSON_NAME]-2"
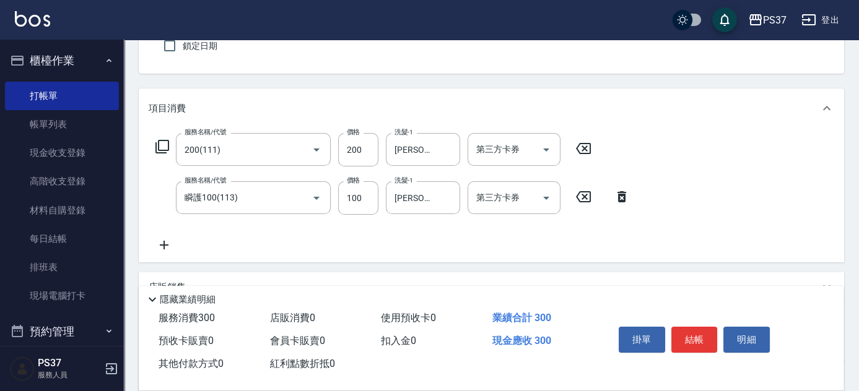
click at [163, 242] on icon at bounding box center [164, 245] width 9 height 9
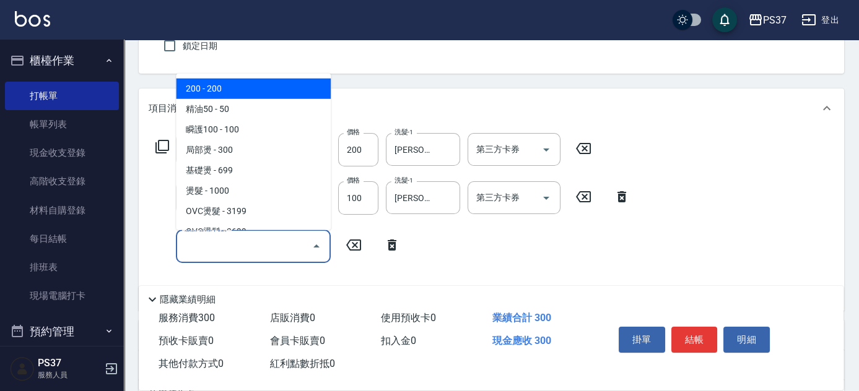
click at [214, 246] on input "服務名稱/代號" at bounding box center [243, 246] width 125 height 22
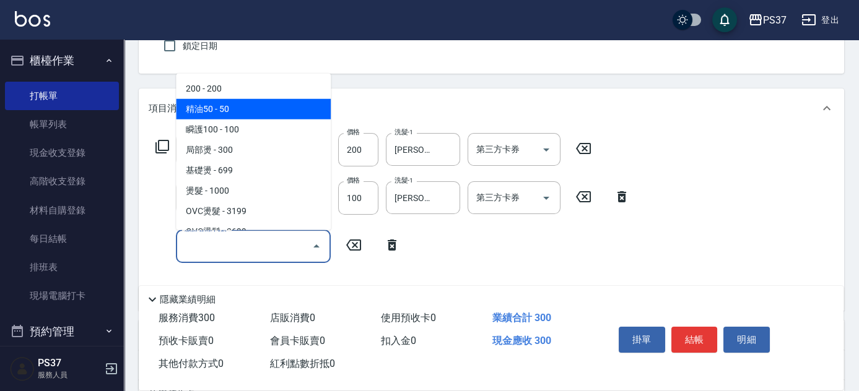
click at [256, 115] on span "精油50 - 50" at bounding box center [253, 109] width 155 height 20
type input "精油50(112)"
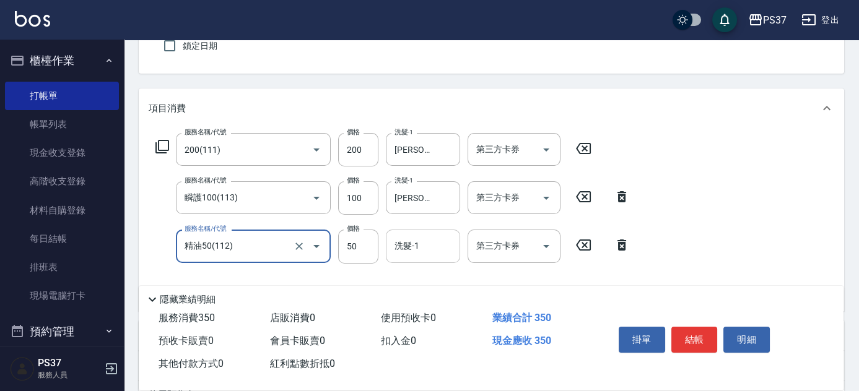
click at [431, 238] on input "洗髮-1" at bounding box center [422, 246] width 63 height 22
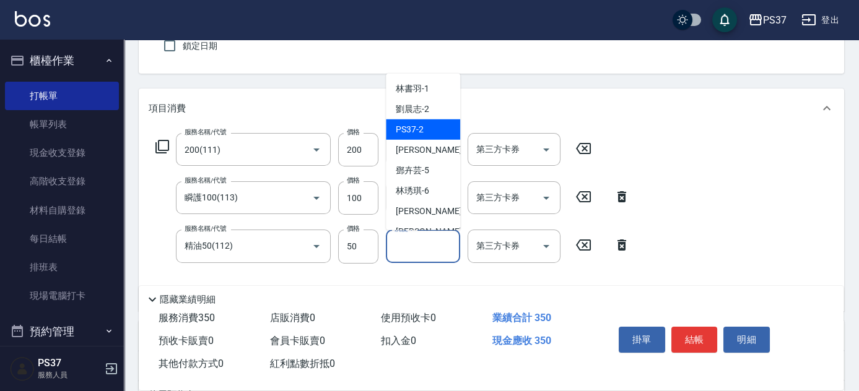
click at [430, 119] on div "PS37 -2" at bounding box center [423, 129] width 74 height 20
type input "PS37-2"
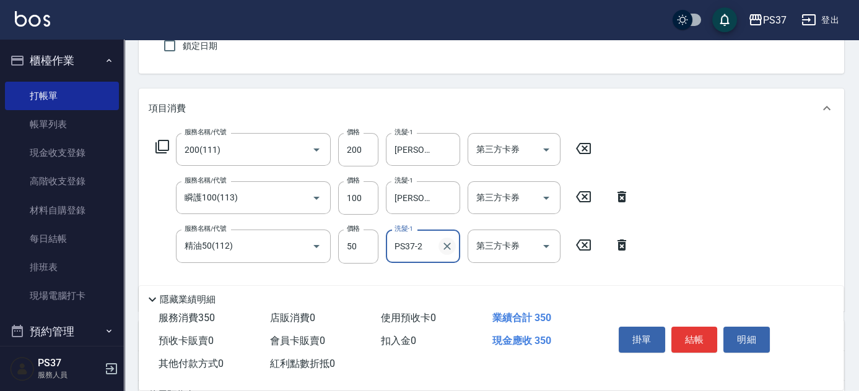
click at [447, 248] on icon "Clear" at bounding box center [447, 246] width 12 height 12
click at [421, 249] on input "洗髮-1" at bounding box center [422, 246] width 63 height 22
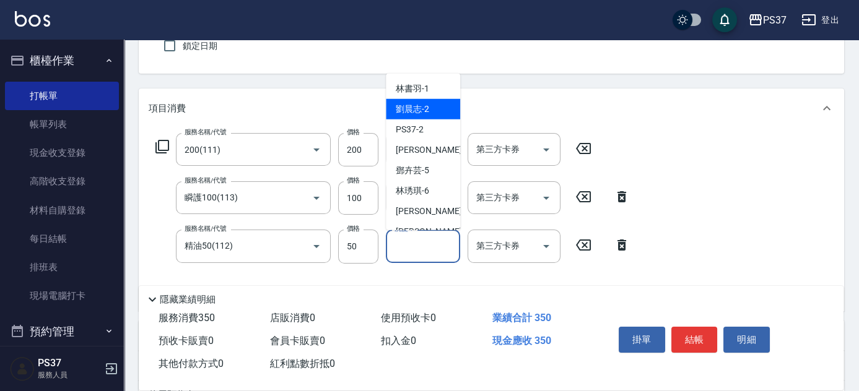
click at [425, 113] on span "[PERSON_NAME]-2" at bounding box center [412, 109] width 33 height 13
type input "[PERSON_NAME]-2"
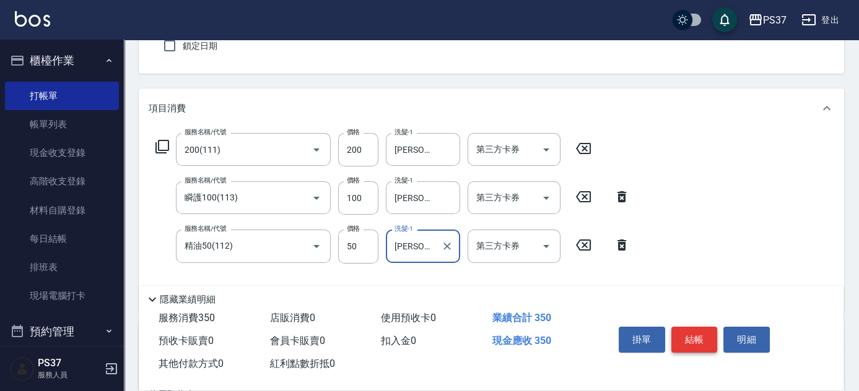
click at [694, 331] on button "結帳" at bounding box center [694, 340] width 46 height 26
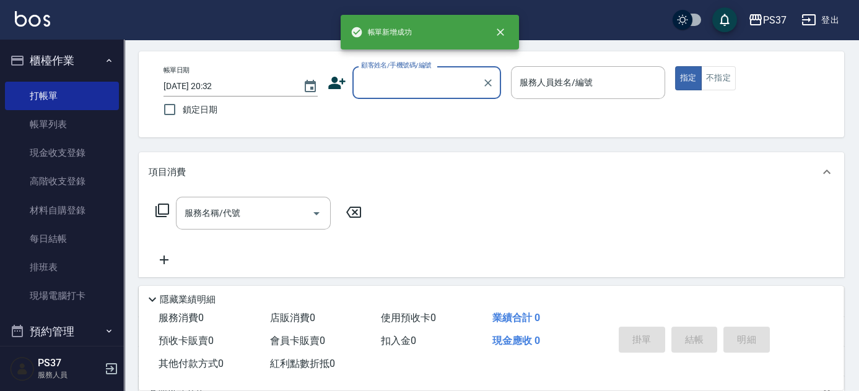
scroll to position [0, 0]
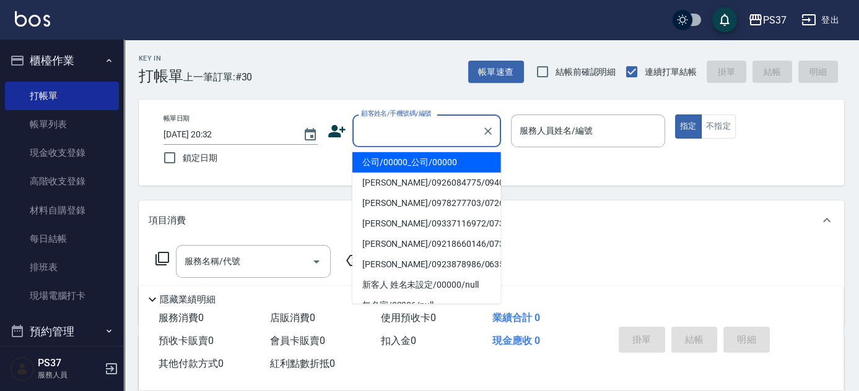
click at [446, 138] on input "顧客姓名/手機號碼/編號" at bounding box center [417, 131] width 119 height 22
click at [428, 167] on li "公司/00000_公司/00000" at bounding box center [426, 162] width 149 height 20
type input "公司/00000_公司/00000"
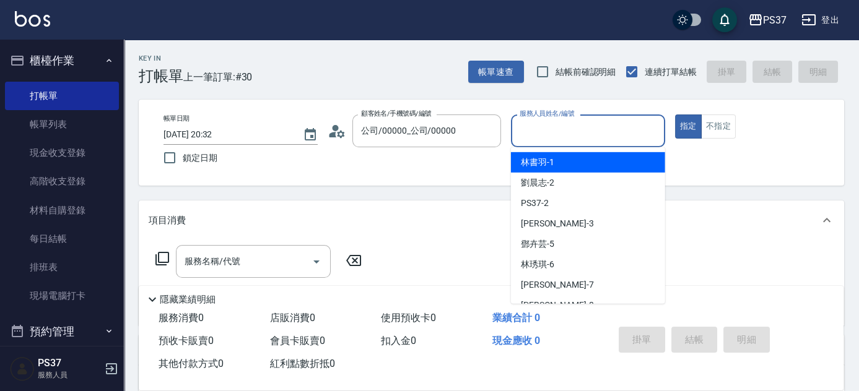
click at [610, 137] on input "服務人員姓名/編號" at bounding box center [587, 131] width 143 height 22
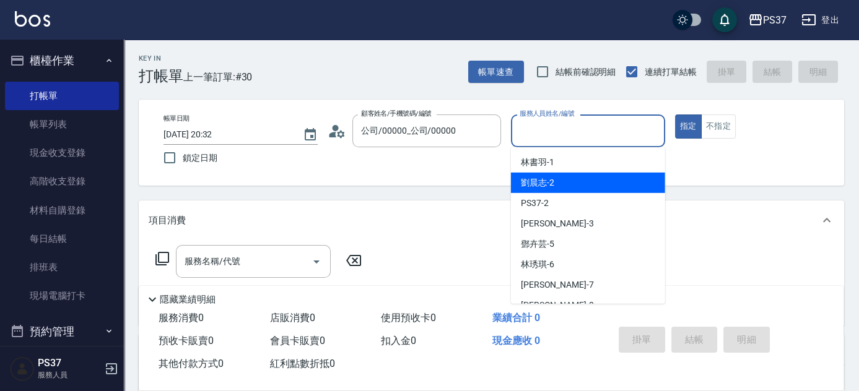
click at [579, 186] on div "[PERSON_NAME]-2" at bounding box center [588, 183] width 154 height 20
type input "[PERSON_NAME]-2"
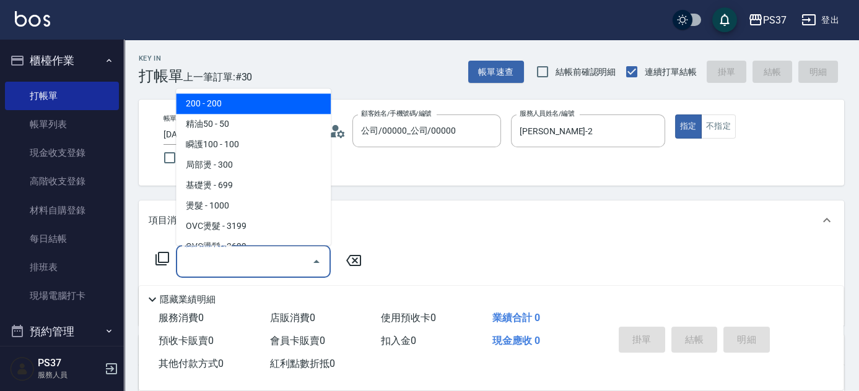
click at [243, 267] on input "服務名稱/代號" at bounding box center [243, 262] width 125 height 22
click at [223, 109] on span "200 - 200" at bounding box center [253, 104] width 155 height 20
type input "200(111)"
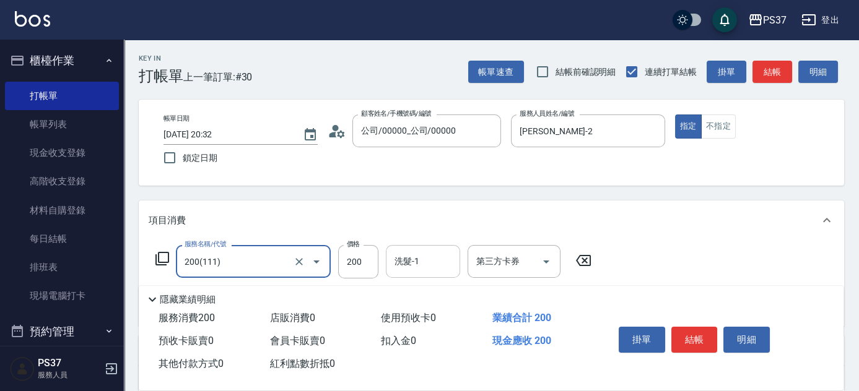
click at [442, 270] on input "洗髮-1" at bounding box center [422, 262] width 63 height 22
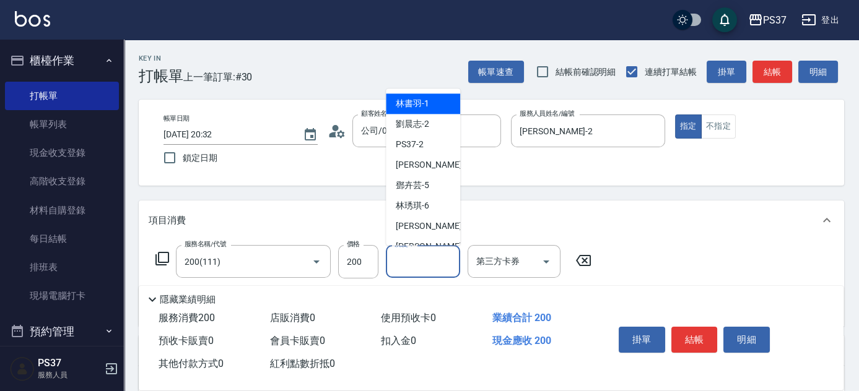
click at [420, 107] on span "[PERSON_NAME]-1" at bounding box center [412, 104] width 33 height 13
type input "[PERSON_NAME]-1"
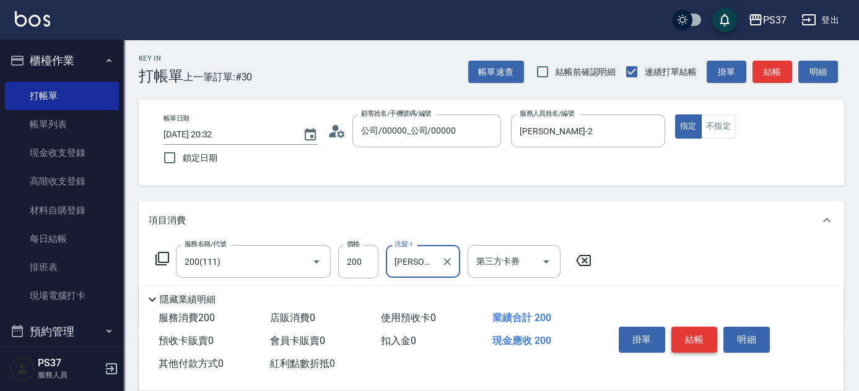
click at [687, 332] on button "結帳" at bounding box center [694, 340] width 46 height 26
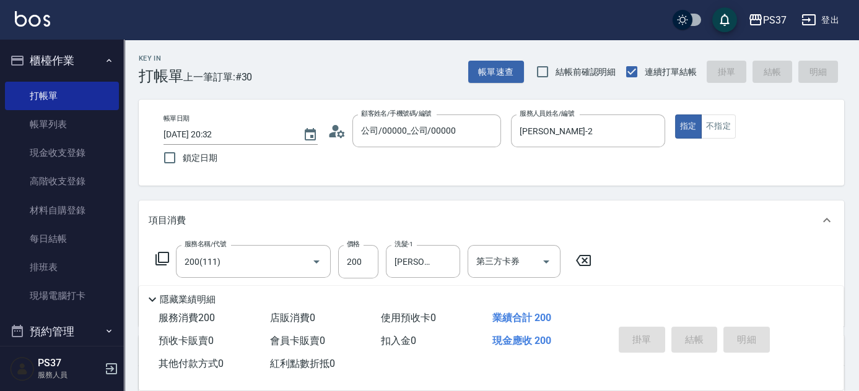
type input "[DATE] 20:33"
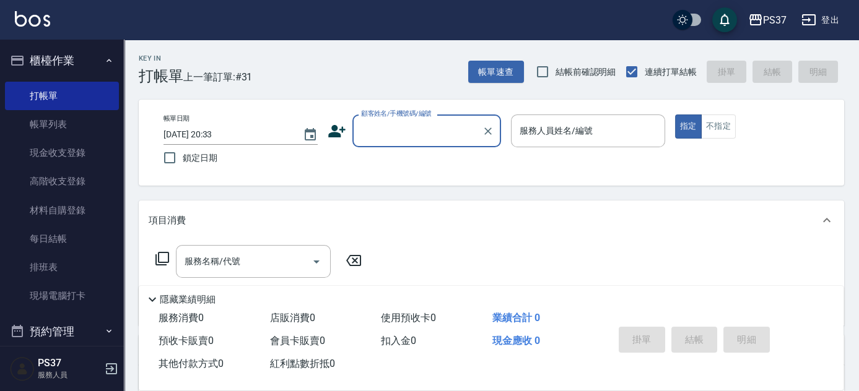
click at [424, 129] on input "顧客姓名/手機號碼/編號" at bounding box center [417, 131] width 119 height 22
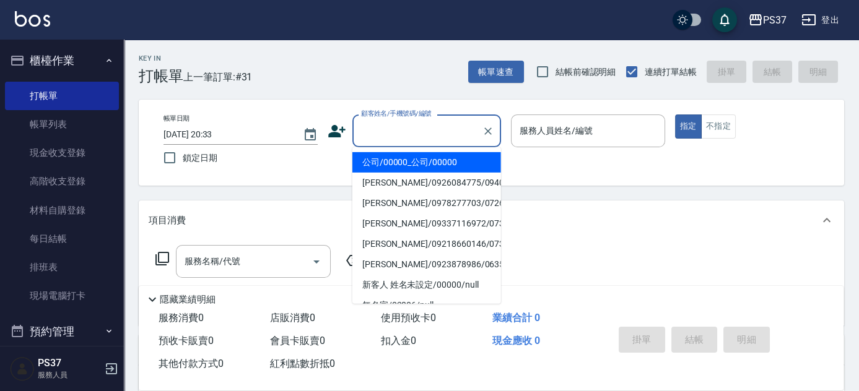
click at [437, 163] on li "公司/00000_公司/00000" at bounding box center [426, 162] width 149 height 20
type input "公司/00000_公司/00000"
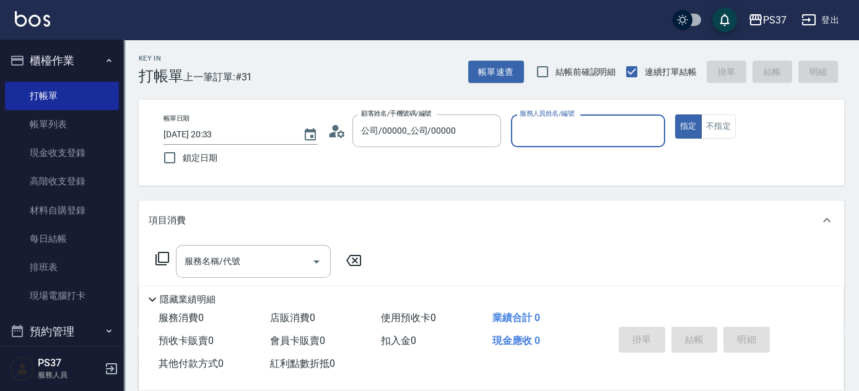
click at [589, 131] on input "服務人員姓名/編號" at bounding box center [587, 131] width 143 height 22
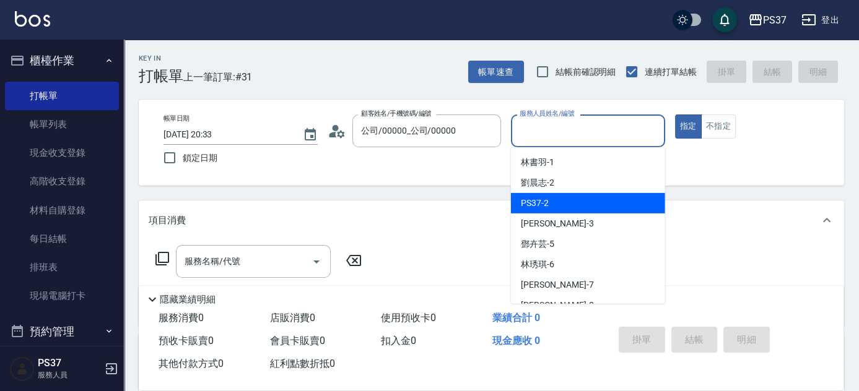
click at [593, 186] on div "[PERSON_NAME]-2" at bounding box center [588, 183] width 154 height 20
type input "[PERSON_NAME]-2"
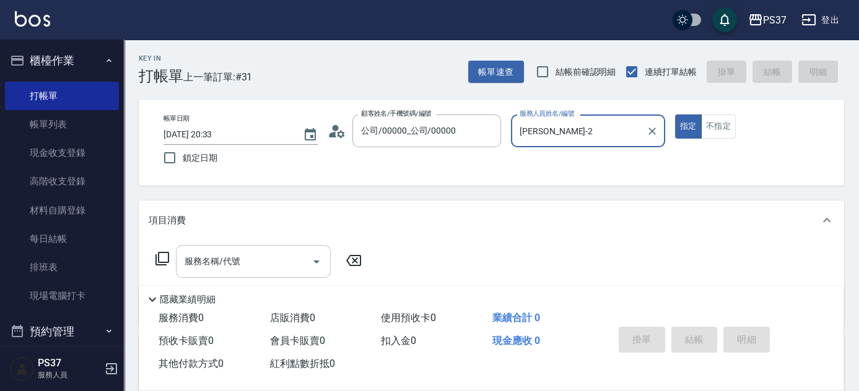
click at [246, 262] on input "服務名稱/代號" at bounding box center [243, 262] width 125 height 22
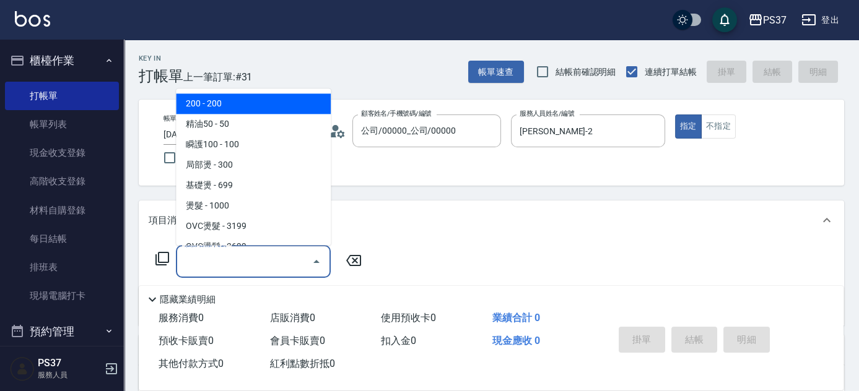
click at [244, 103] on span "200 - 200" at bounding box center [253, 104] width 155 height 20
type input "200(111)"
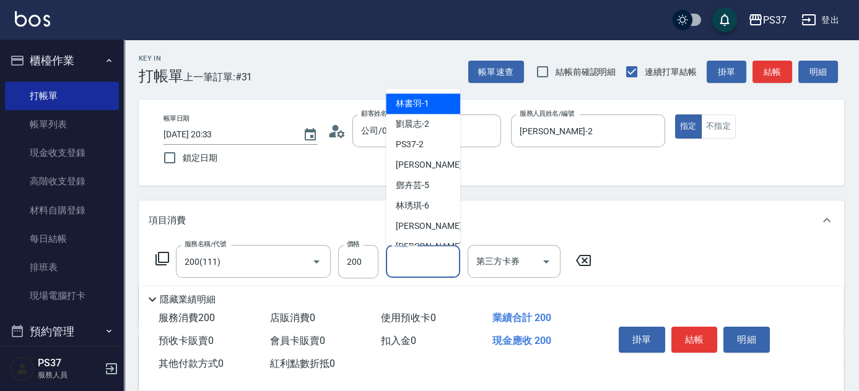
click at [425, 260] on input "洗髮-1" at bounding box center [422, 262] width 63 height 22
click at [409, 97] on div "[PERSON_NAME]-1" at bounding box center [423, 104] width 74 height 20
type input "[PERSON_NAME]-1"
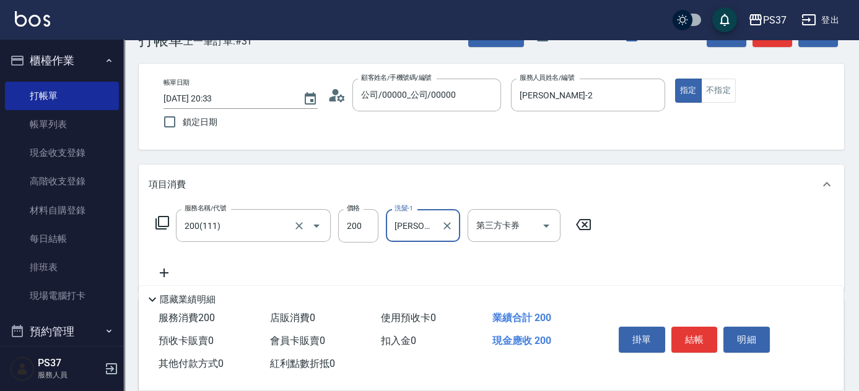
scroll to position [56, 0]
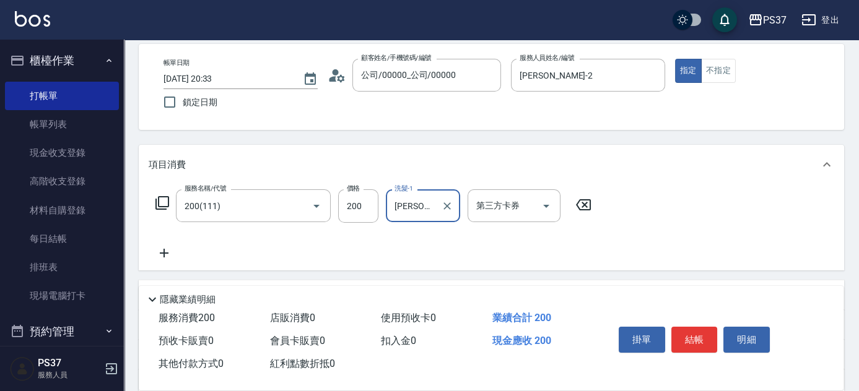
click at [169, 250] on icon at bounding box center [164, 253] width 31 height 15
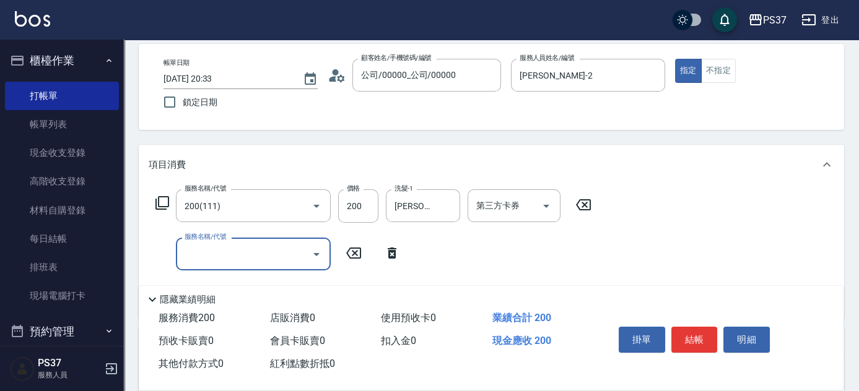
click at [199, 248] on input "服務名稱/代號" at bounding box center [243, 254] width 125 height 22
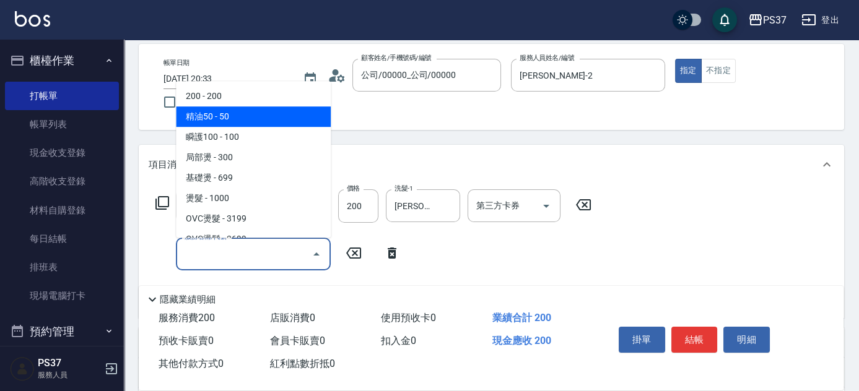
click at [254, 116] on span "精油50 - 50" at bounding box center [253, 116] width 155 height 20
type input "精油50(112)"
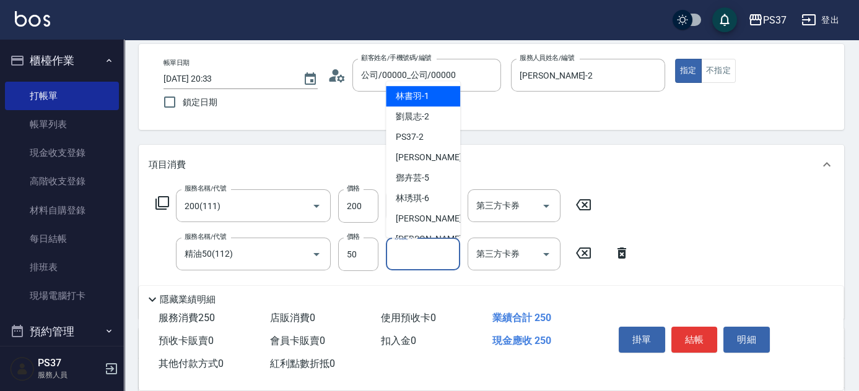
click at [415, 245] on div "洗髮-1 洗髮-1" at bounding box center [423, 254] width 74 height 33
click at [415, 95] on span "[PERSON_NAME]-1" at bounding box center [412, 96] width 33 height 13
type input "[PERSON_NAME]-1"
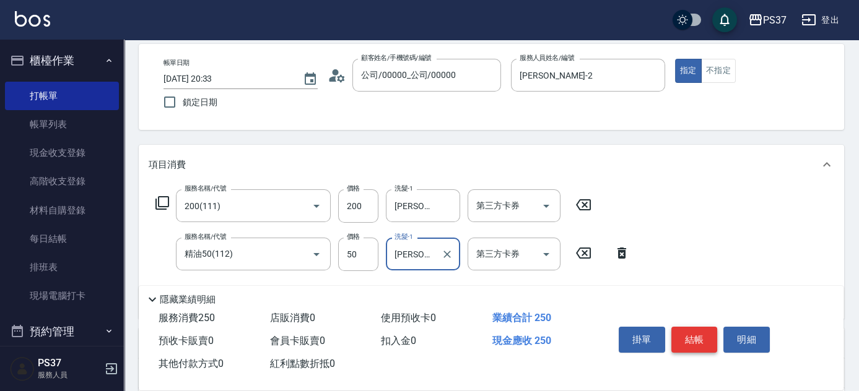
click at [703, 341] on button "結帳" at bounding box center [694, 340] width 46 height 26
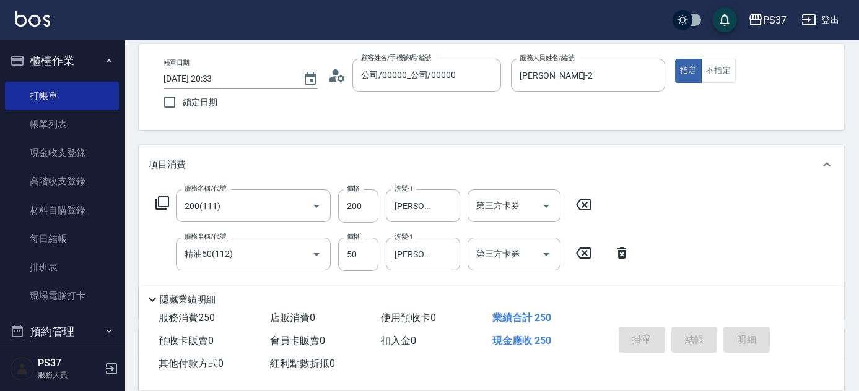
type input "[DATE] 20:34"
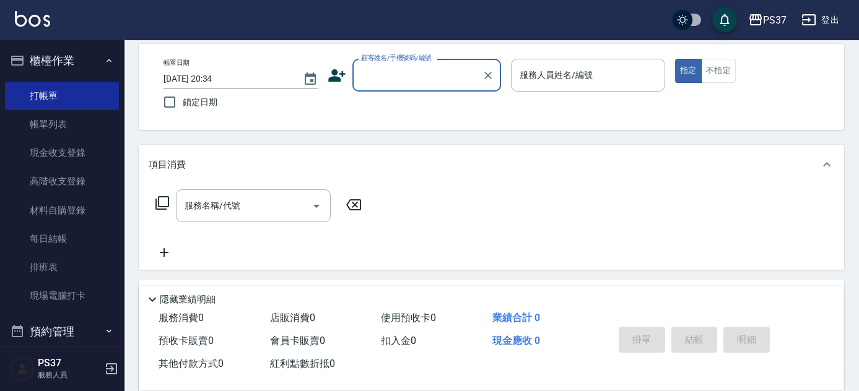
click at [435, 76] on input "顧客姓名/手機號碼/編號" at bounding box center [417, 75] width 119 height 22
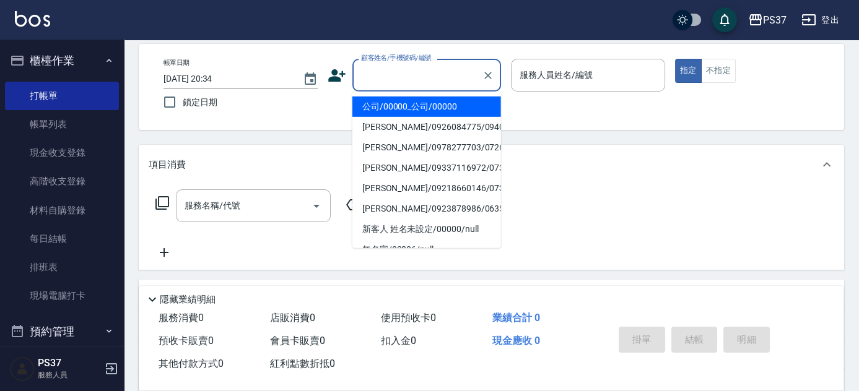
click at [430, 106] on li "公司/00000_公司/00000" at bounding box center [426, 107] width 149 height 20
type input "公司/00000_公司/00000"
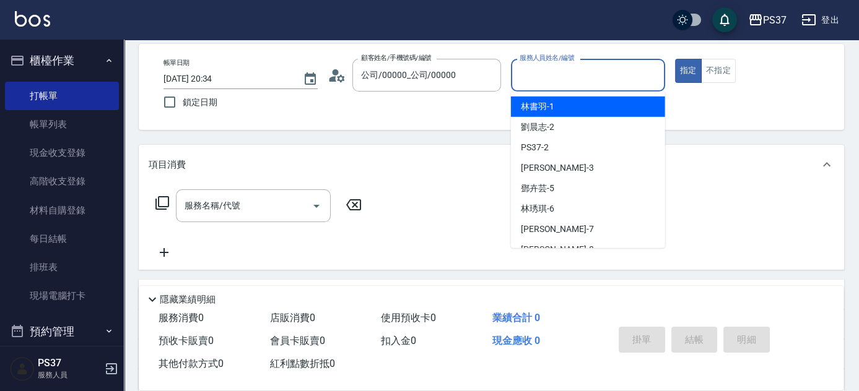
click at [553, 84] on input "服務人員姓名/編號" at bounding box center [587, 75] width 143 height 22
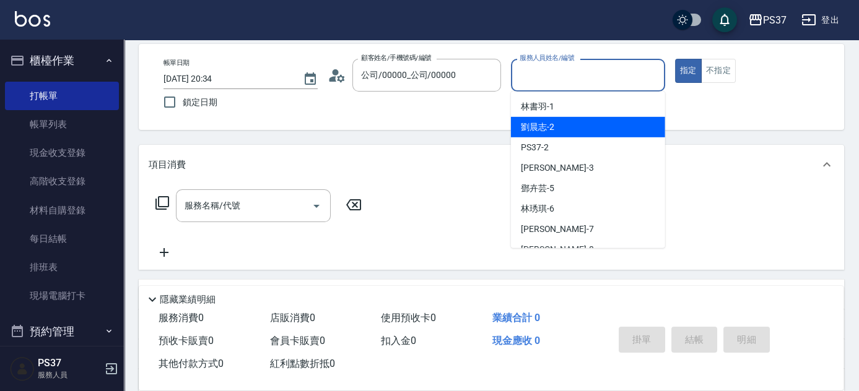
click at [565, 121] on div "[PERSON_NAME]-2" at bounding box center [588, 127] width 154 height 20
type input "[PERSON_NAME]-2"
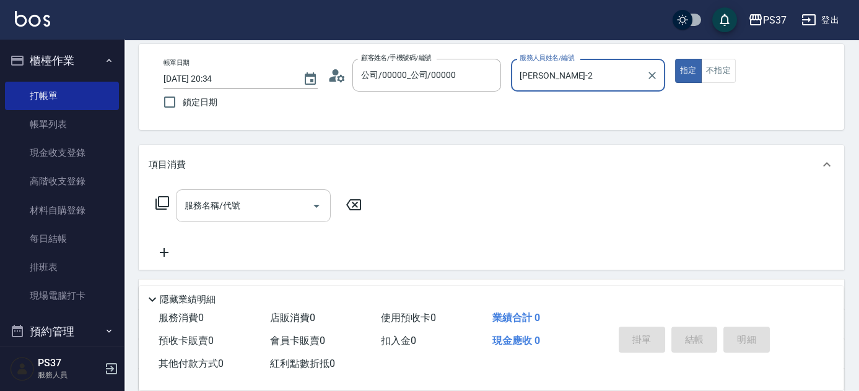
click at [256, 201] on input "服務名稱/代號" at bounding box center [243, 206] width 125 height 22
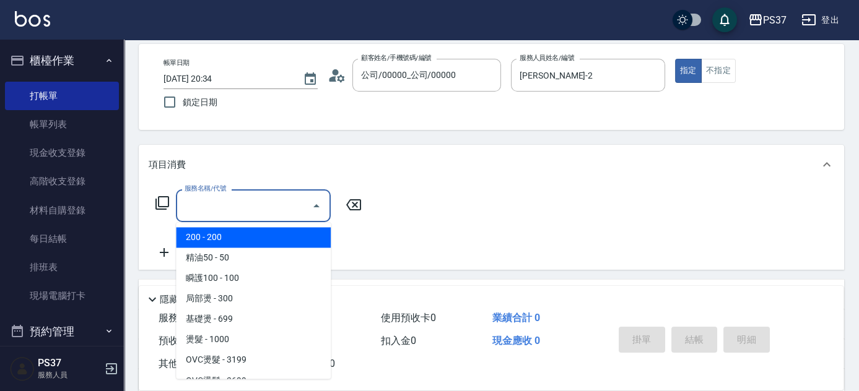
click at [233, 232] on span "200 - 200" at bounding box center [253, 237] width 155 height 20
type input "200(111)"
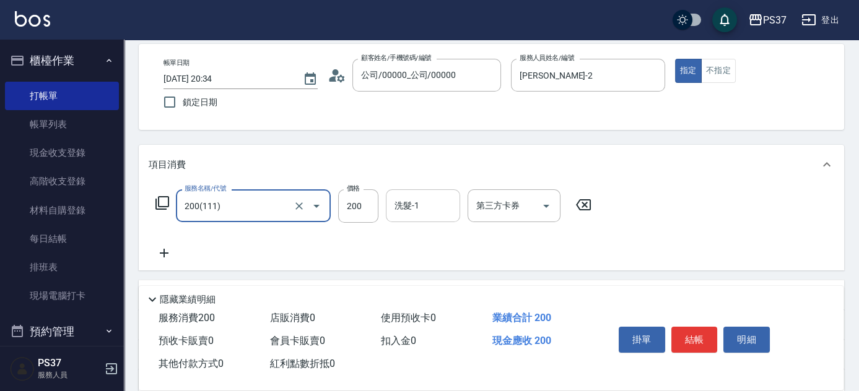
click at [424, 208] on input "洗髮-1" at bounding box center [422, 206] width 63 height 22
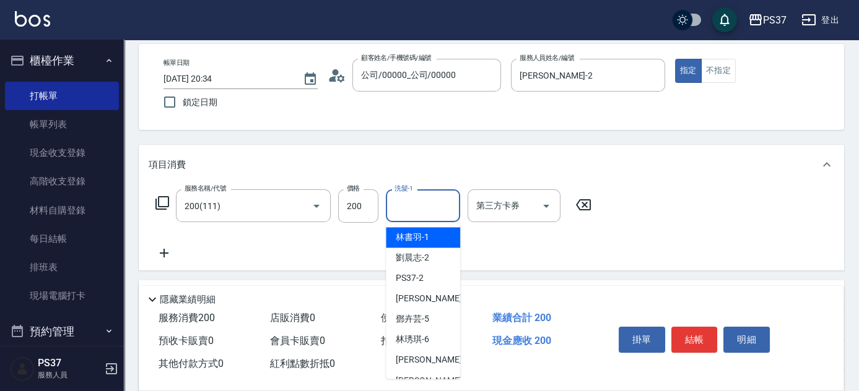
click at [416, 235] on span "[PERSON_NAME]-1" at bounding box center [412, 237] width 33 height 13
type input "[PERSON_NAME]-1"
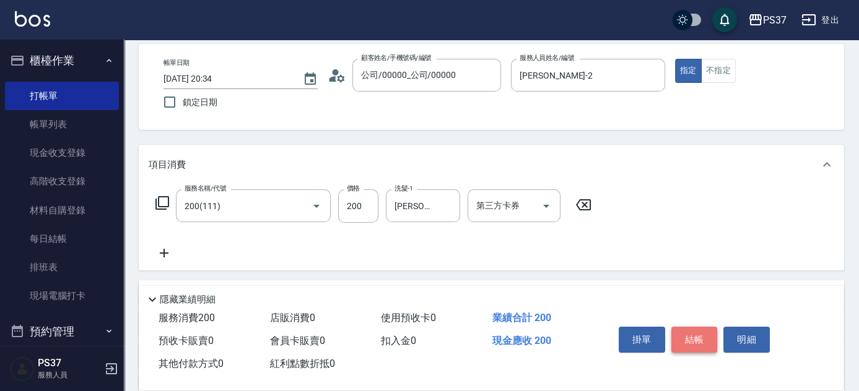
click at [703, 339] on button "結帳" at bounding box center [694, 340] width 46 height 26
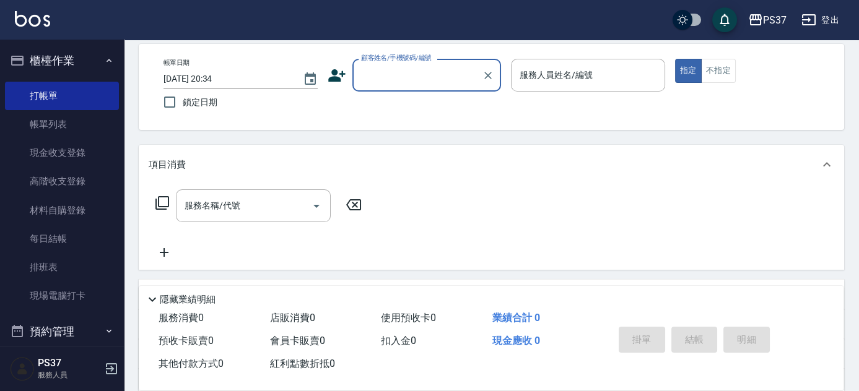
click at [405, 67] on input "顧客姓名/手機號碼/編號" at bounding box center [417, 75] width 119 height 22
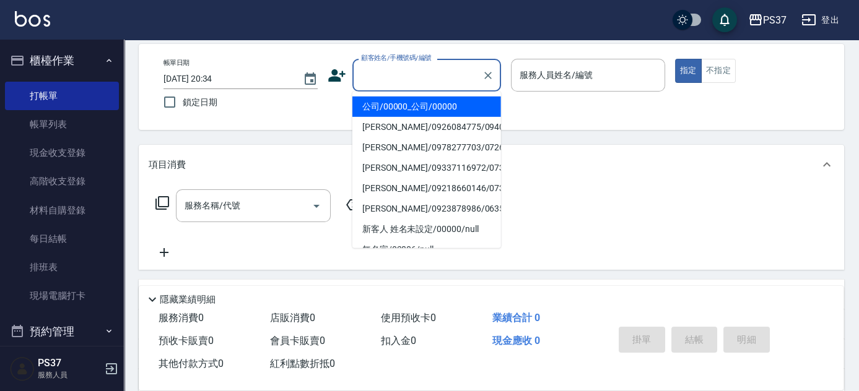
click at [414, 106] on li "公司/00000_公司/00000" at bounding box center [426, 107] width 149 height 20
type input "公司/00000_公司/00000"
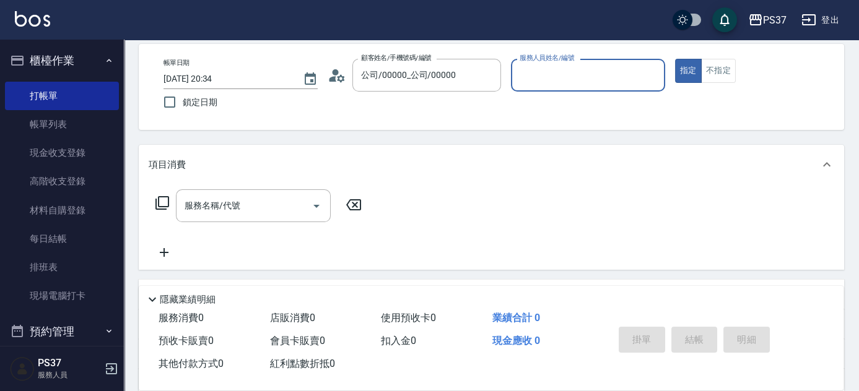
click at [536, 86] on div "服務人員姓名/編號" at bounding box center [588, 75] width 154 height 33
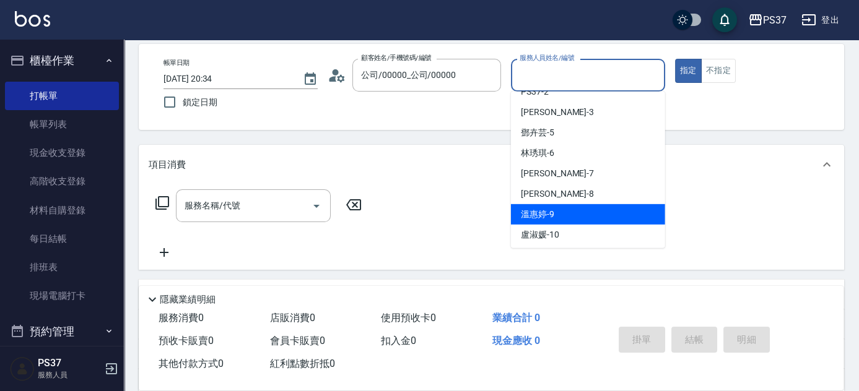
click at [581, 209] on div "[PERSON_NAME]-9" at bounding box center [588, 214] width 154 height 20
type input "[PERSON_NAME]-9"
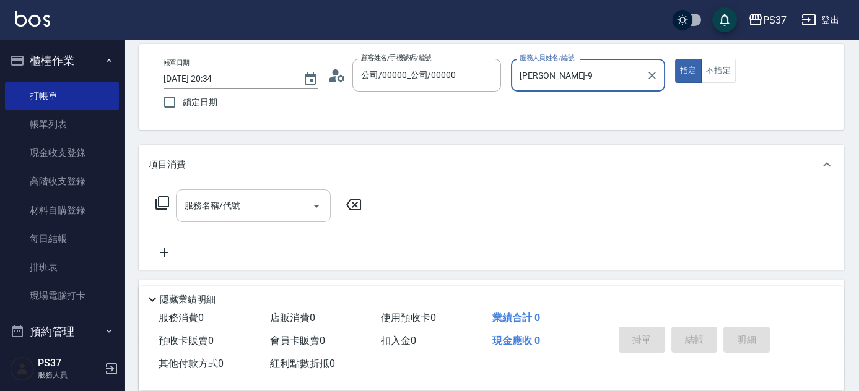
click at [233, 217] on div "服務名稱/代號" at bounding box center [253, 205] width 155 height 33
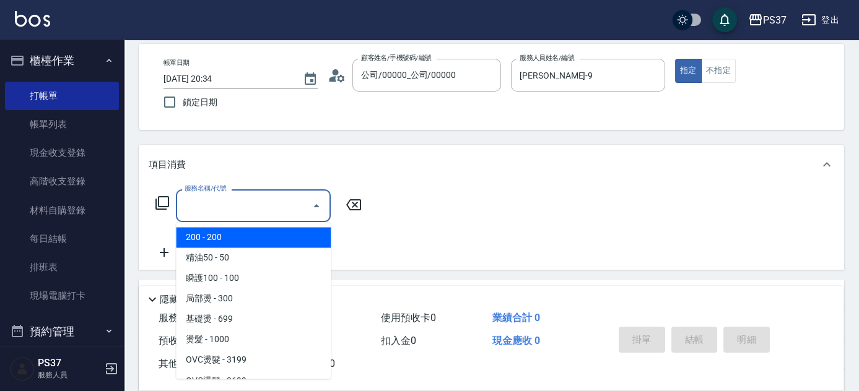
click at [244, 230] on span "200 - 200" at bounding box center [253, 237] width 155 height 20
type input "200(111)"
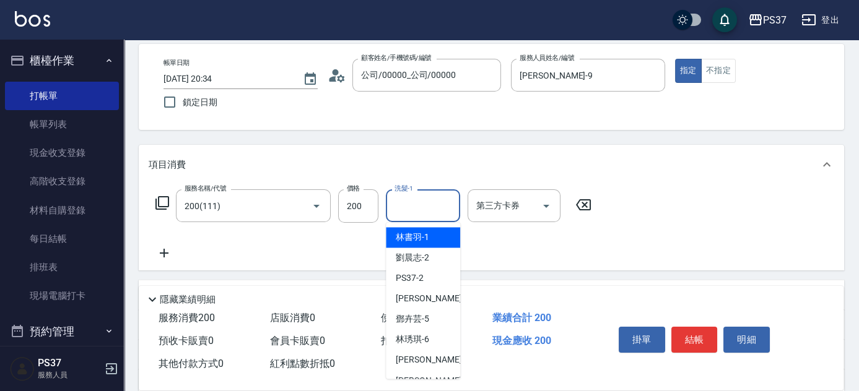
click at [426, 209] on input "洗髮-1" at bounding box center [422, 206] width 63 height 22
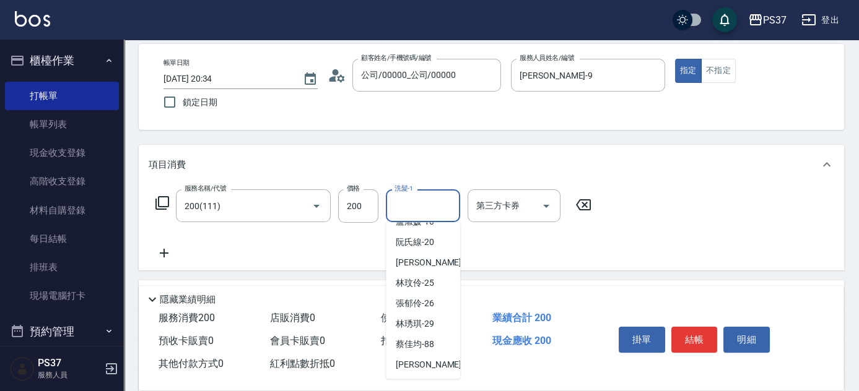
scroll to position [200, 0]
click at [415, 326] on span "[PERSON_NAME]-29" at bounding box center [415, 323] width 38 height 13
type input "[PERSON_NAME]-29"
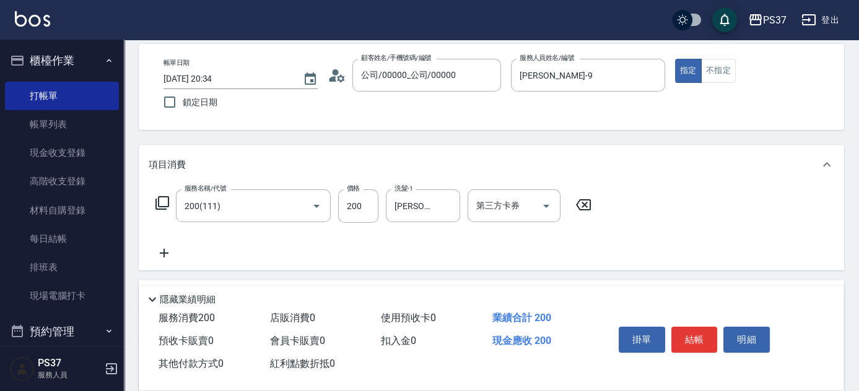
click at [170, 252] on icon at bounding box center [164, 253] width 31 height 15
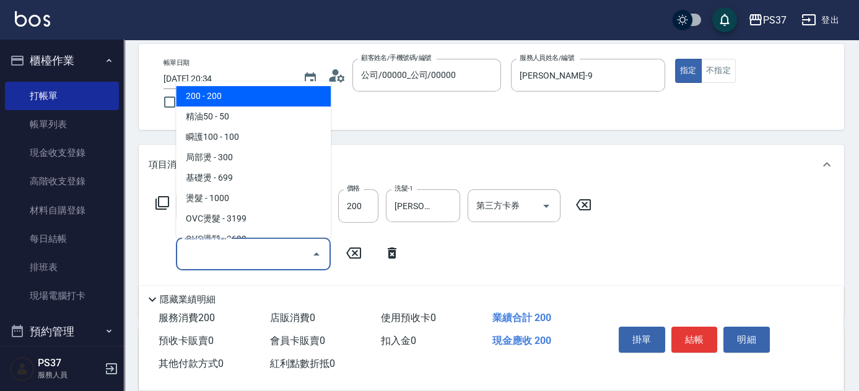
click at [226, 259] on input "服務名稱/代號" at bounding box center [243, 254] width 125 height 22
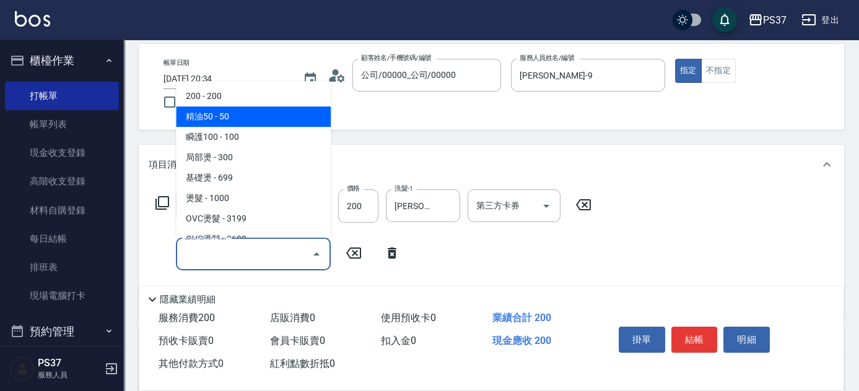
click at [253, 116] on span "精油50 - 50" at bounding box center [253, 116] width 155 height 20
type input "精油50(112)"
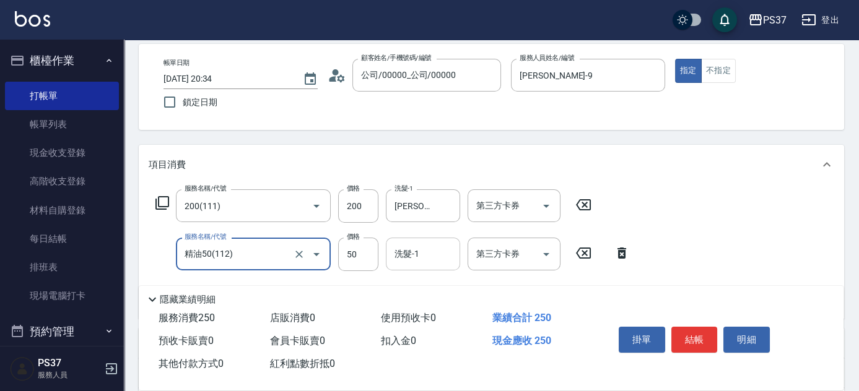
click at [416, 263] on input "洗髮-1" at bounding box center [422, 254] width 63 height 22
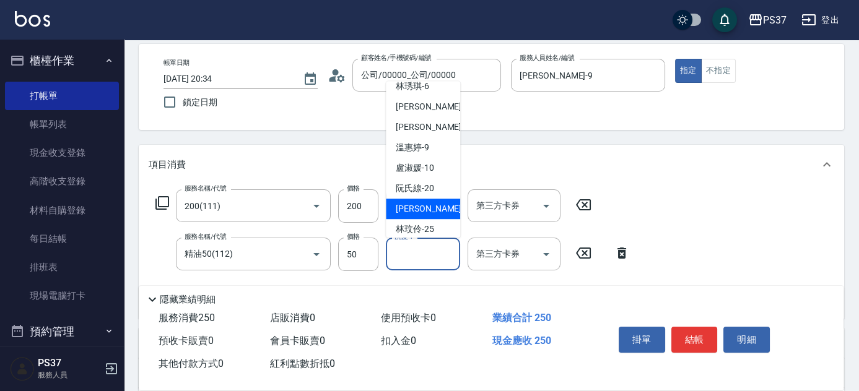
scroll to position [168, 0]
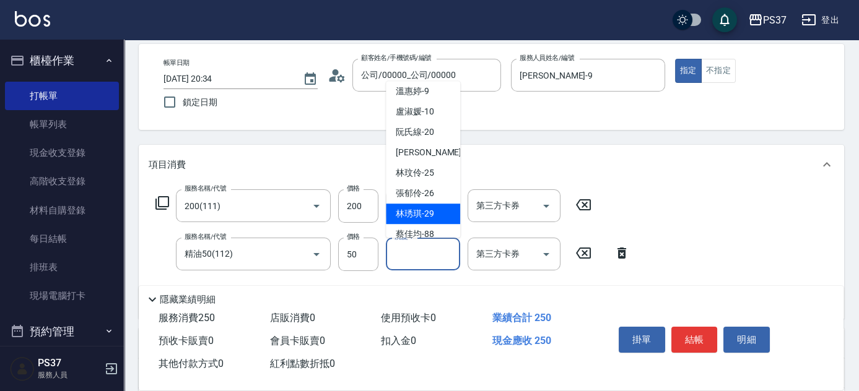
click at [415, 215] on span "[PERSON_NAME]-29" at bounding box center [415, 213] width 38 height 13
type input "[PERSON_NAME]-29"
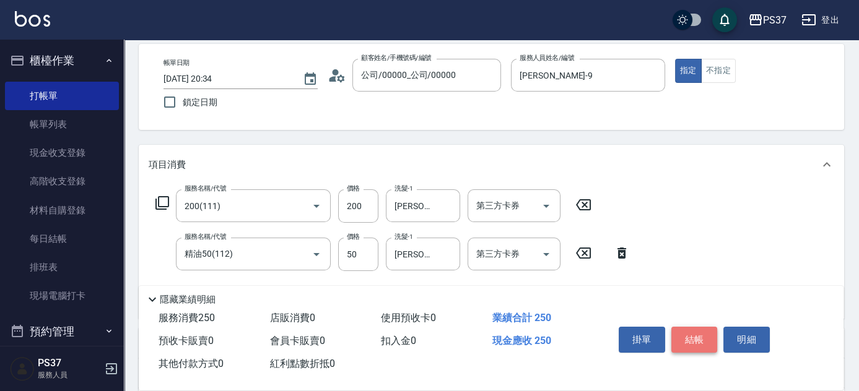
click at [706, 338] on button "結帳" at bounding box center [694, 340] width 46 height 26
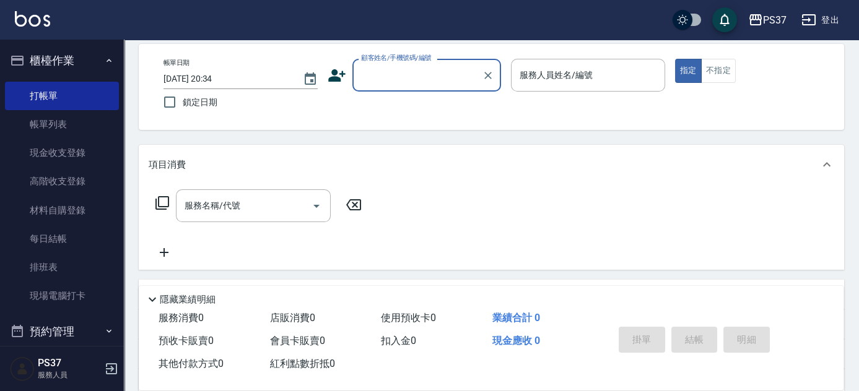
click at [436, 87] on div "顧客姓名/手機號碼/編號" at bounding box center [426, 75] width 149 height 33
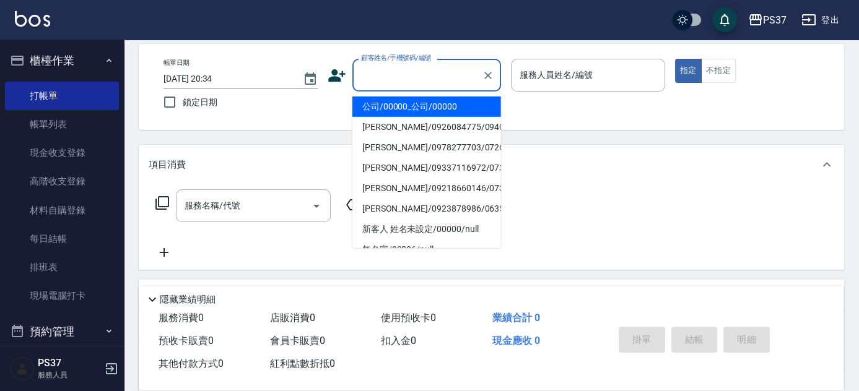
click at [427, 97] on li "公司/00000_公司/00000" at bounding box center [426, 107] width 149 height 20
type input "公司/00000_公司/00000"
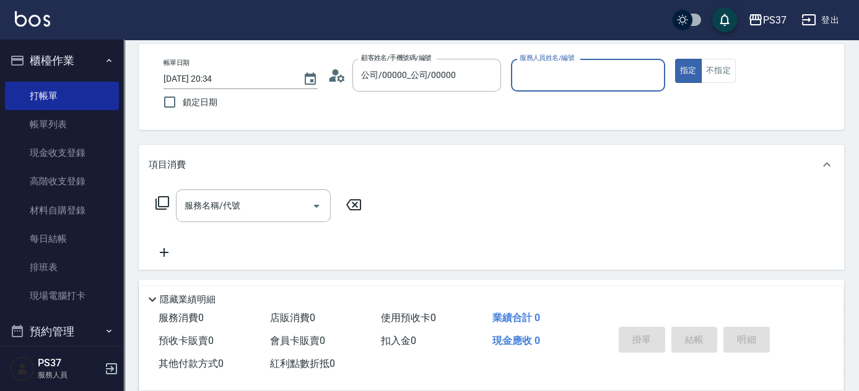
click at [525, 82] on input "服務人員姓名/編號" at bounding box center [587, 75] width 143 height 22
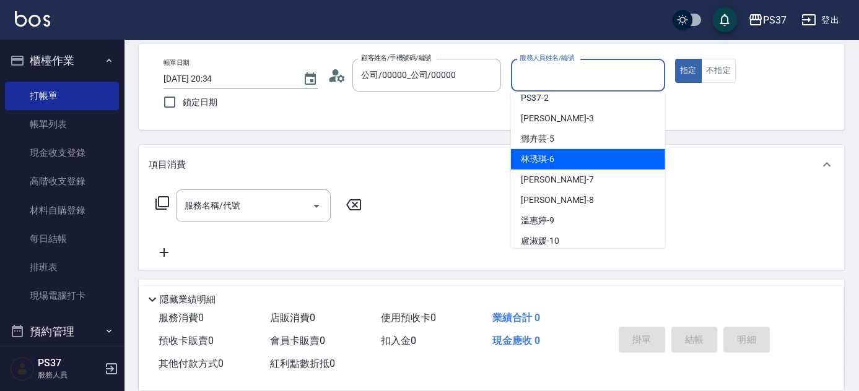
scroll to position [112, 0]
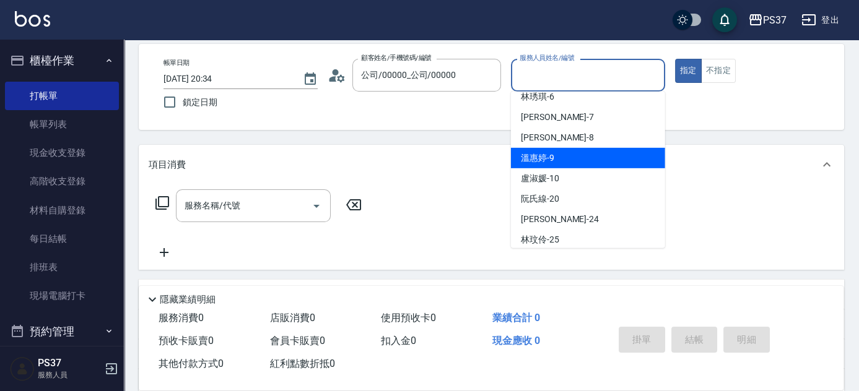
click at [568, 155] on div "[PERSON_NAME]-9" at bounding box center [588, 158] width 154 height 20
type input "[PERSON_NAME]-9"
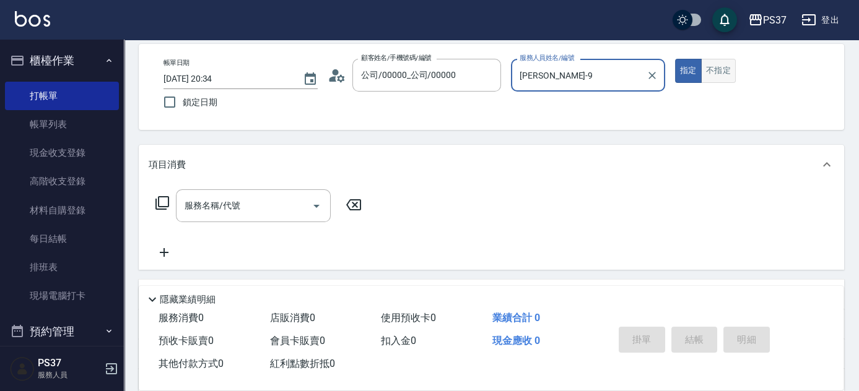
click at [711, 76] on button "不指定" at bounding box center [718, 71] width 35 height 24
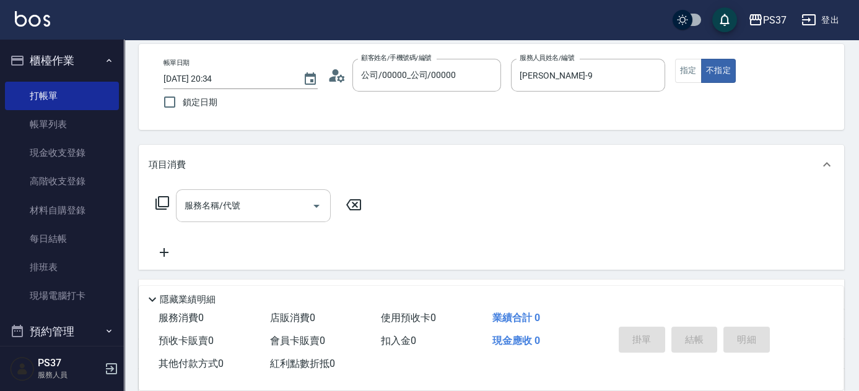
click at [266, 195] on input "服務名稱/代號" at bounding box center [243, 206] width 125 height 22
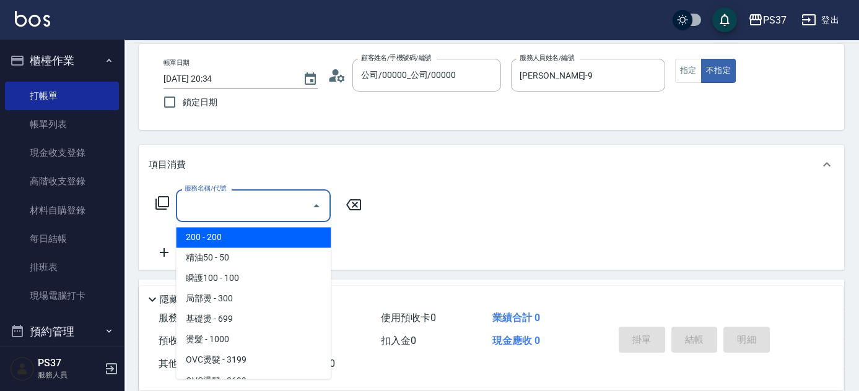
click at [227, 238] on span "200 - 200" at bounding box center [253, 237] width 155 height 20
type input "200(111)"
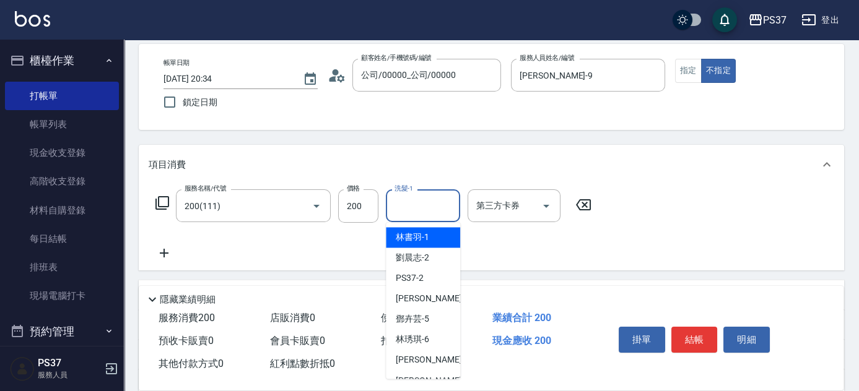
click at [440, 204] on input "洗髮-1" at bounding box center [422, 206] width 63 height 22
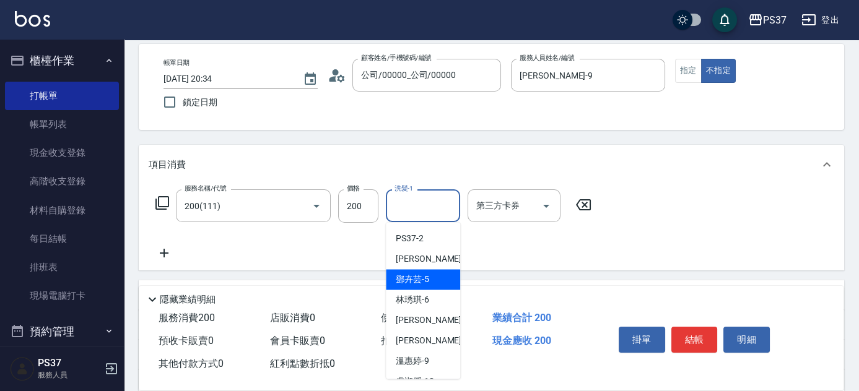
scroll to position [56, 0]
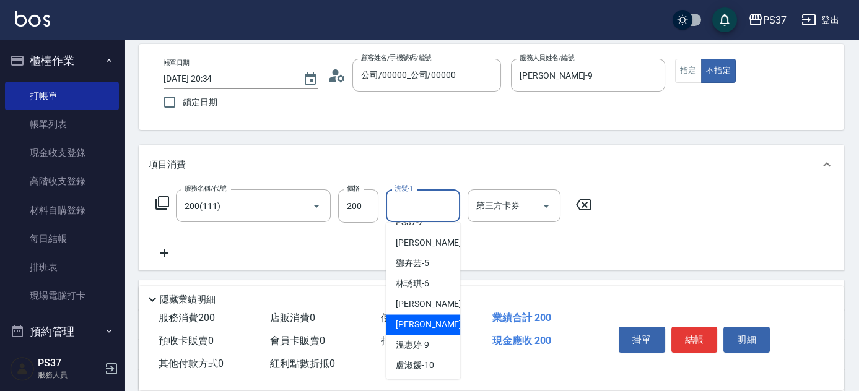
click at [427, 324] on span "[PERSON_NAME]-8" at bounding box center [432, 324] width 73 height 13
type input "[PERSON_NAME]-8"
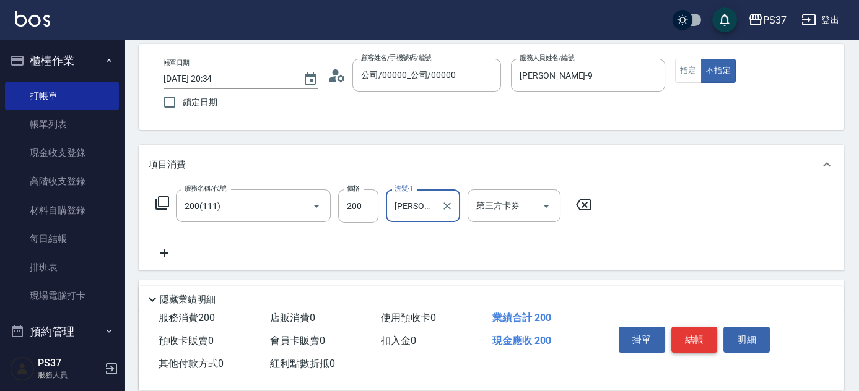
click at [698, 341] on button "結帳" at bounding box center [694, 340] width 46 height 26
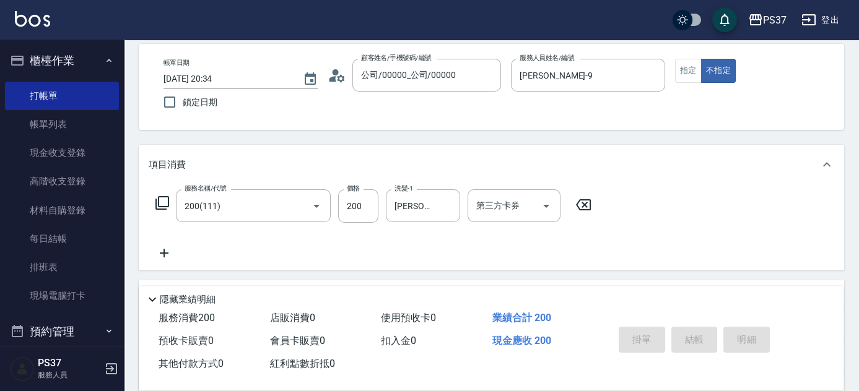
type input "[DATE] 20:35"
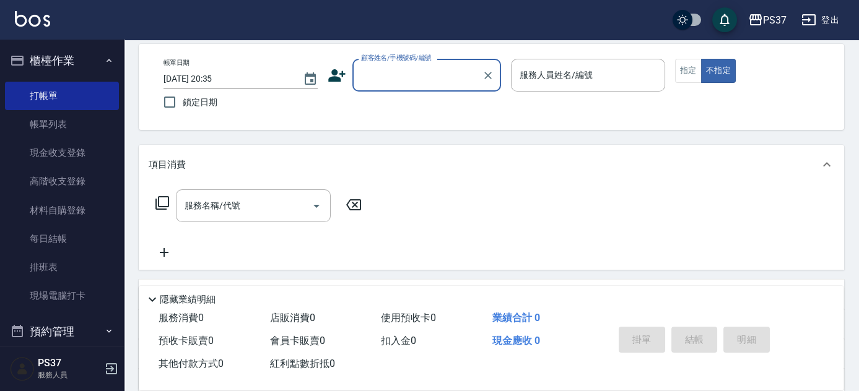
click at [403, 80] on input "顧客姓名/手機號碼/編號" at bounding box center [417, 75] width 119 height 22
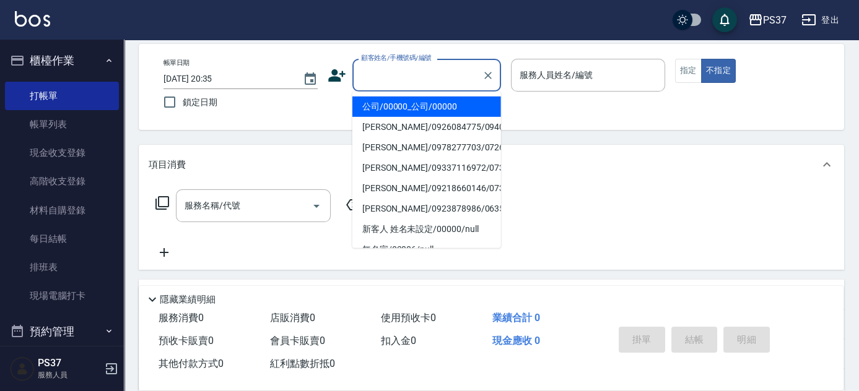
click at [414, 103] on li "公司/00000_公司/00000" at bounding box center [426, 107] width 149 height 20
type input "公司/00000_公司/00000"
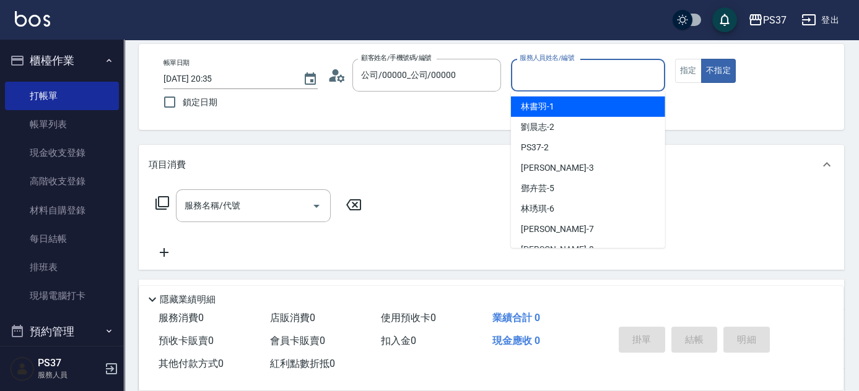
click at [568, 79] on input "服務人員姓名/編號" at bounding box center [587, 75] width 143 height 22
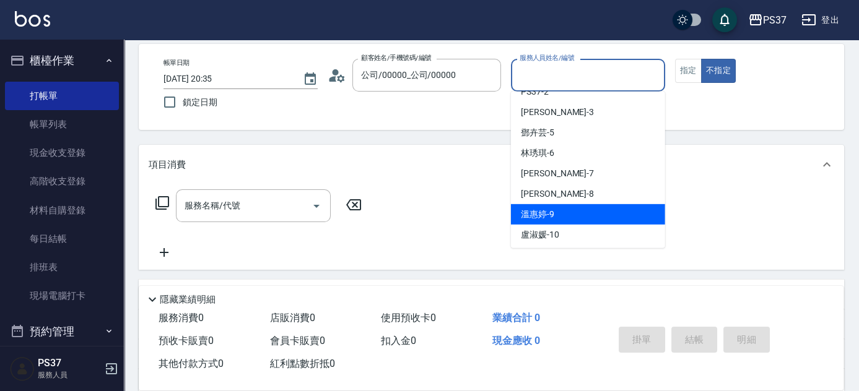
drag, startPoint x: 563, startPoint y: 212, endPoint x: 546, endPoint y: 214, distance: 16.8
click at [562, 212] on div "[PERSON_NAME]-9" at bounding box center [588, 214] width 154 height 20
type input "[PERSON_NAME]-9"
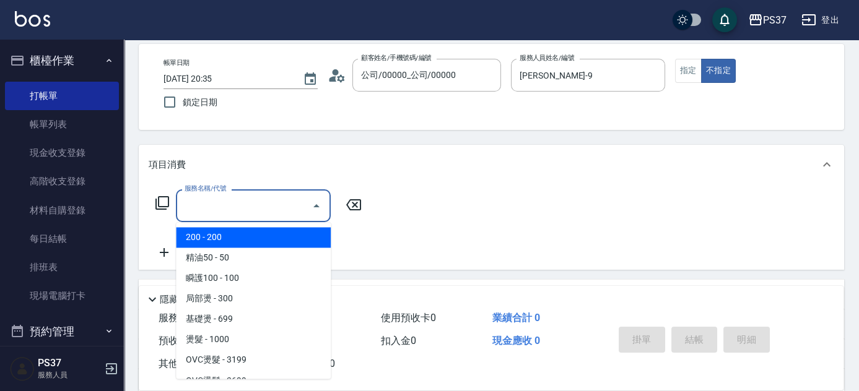
click at [230, 210] on input "服務名稱/代號" at bounding box center [243, 206] width 125 height 22
click at [229, 231] on span "200 - 200" at bounding box center [253, 237] width 155 height 20
type input "200(111)"
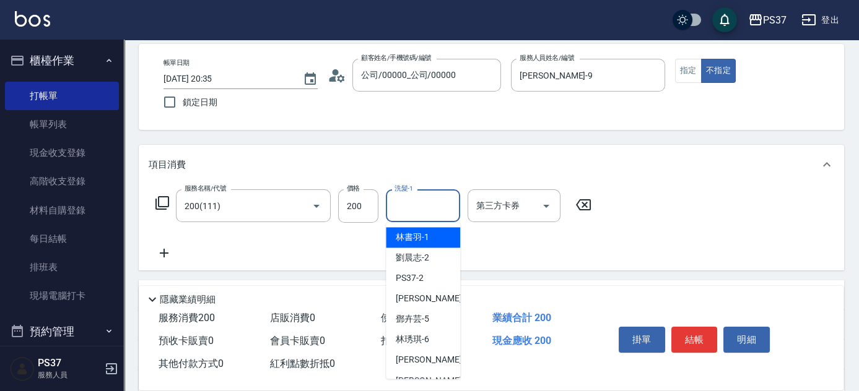
click at [416, 206] on input "洗髮-1" at bounding box center [422, 206] width 63 height 22
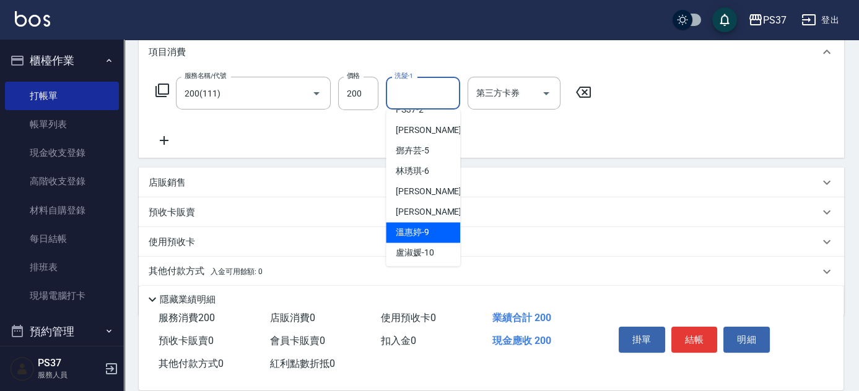
click at [414, 224] on div "[PERSON_NAME]-9" at bounding box center [423, 232] width 74 height 20
type input "[PERSON_NAME]-9"
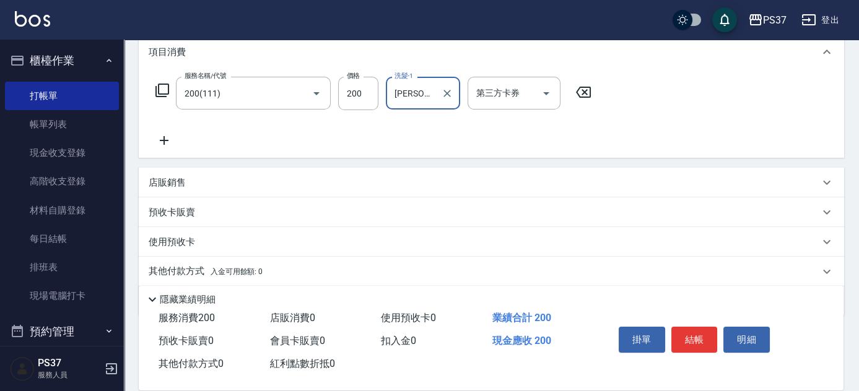
click at [158, 138] on icon at bounding box center [164, 140] width 31 height 15
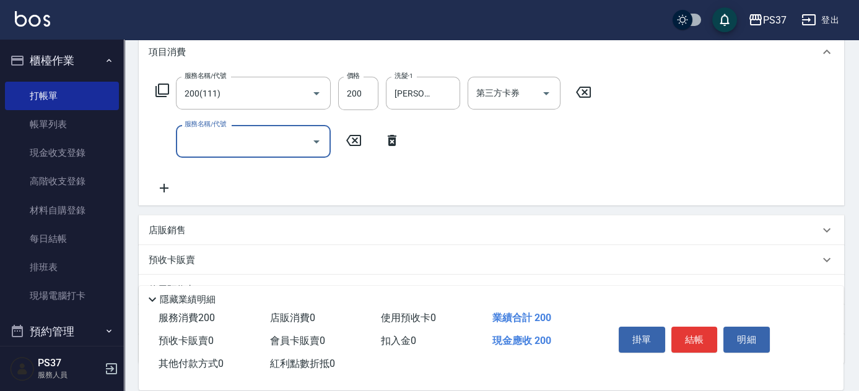
click at [210, 144] on input "服務名稱/代號" at bounding box center [243, 142] width 125 height 22
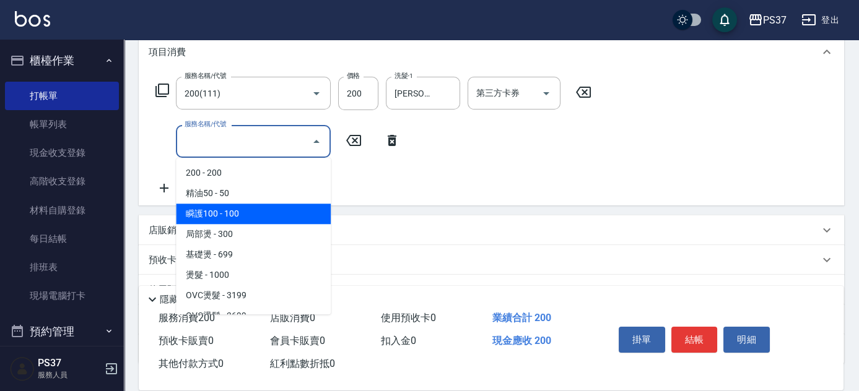
click at [248, 208] on span "瞬護100 - 100" at bounding box center [253, 214] width 155 height 20
type input "瞬護100(113)"
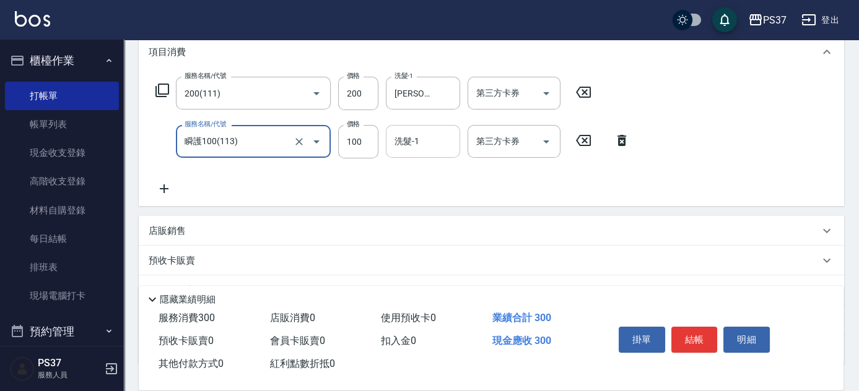
click at [419, 136] on input "洗髮-1" at bounding box center [422, 142] width 63 height 22
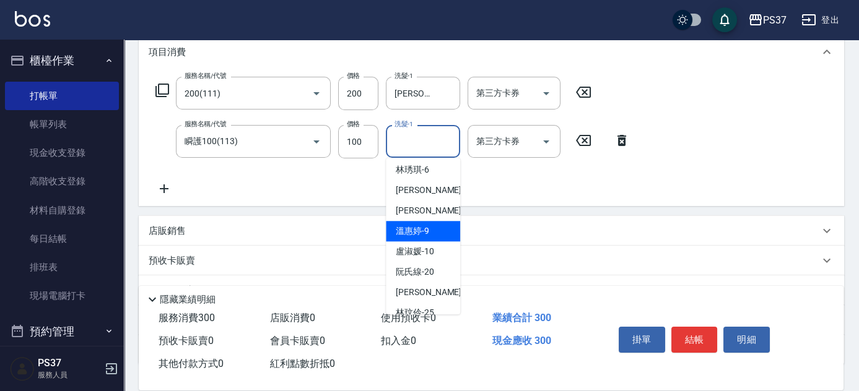
scroll to position [112, 0]
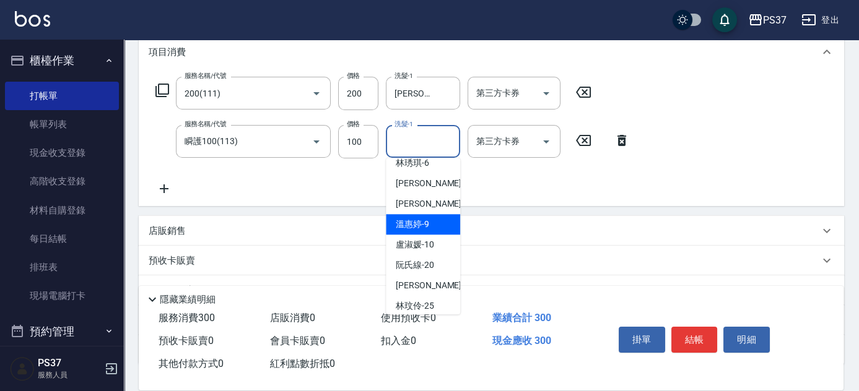
click at [420, 219] on span "[PERSON_NAME]-9" at bounding box center [412, 224] width 33 height 13
type input "[PERSON_NAME]-9"
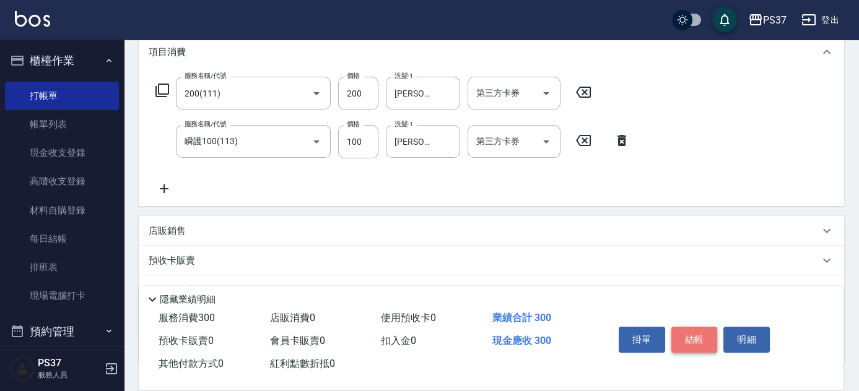
click at [695, 335] on button "結帳" at bounding box center [694, 340] width 46 height 26
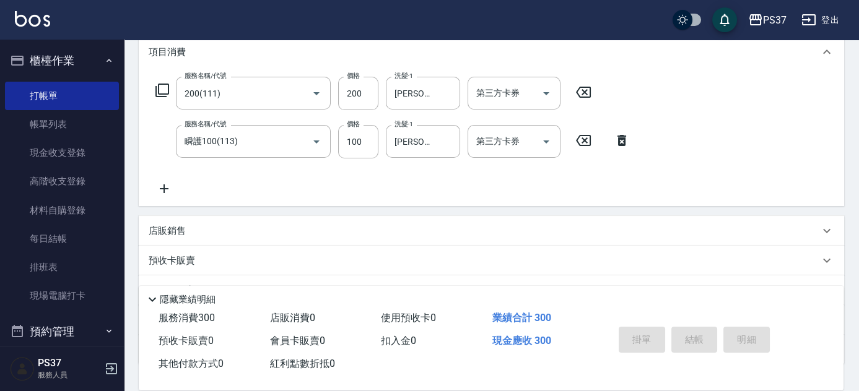
type input "[DATE] 20:36"
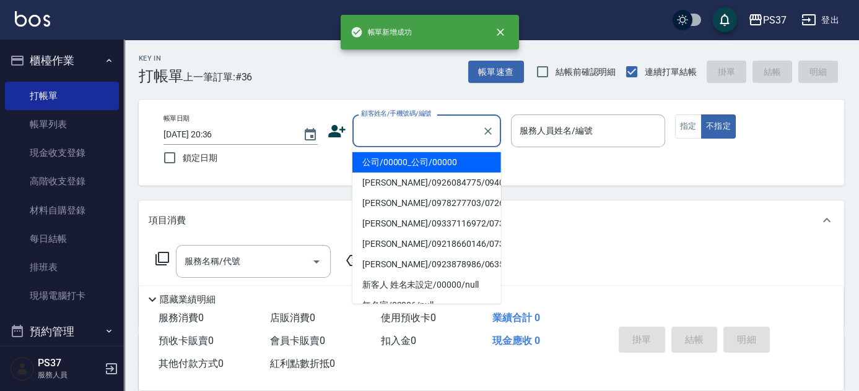
click at [445, 131] on input "顧客姓名/手機號碼/編號" at bounding box center [417, 131] width 119 height 22
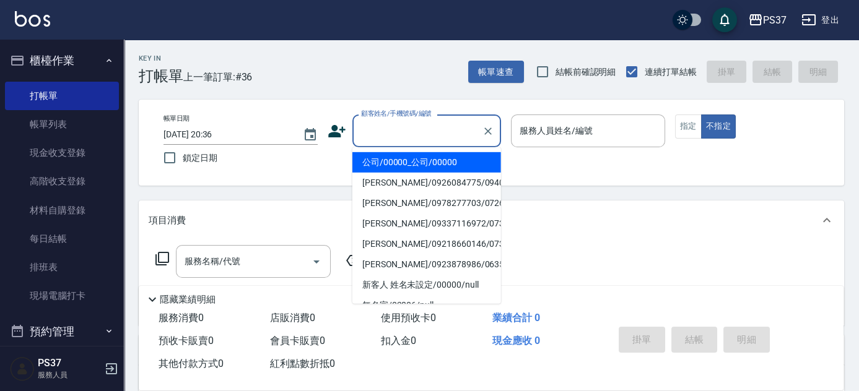
click at [423, 168] on li "公司/00000_公司/00000" at bounding box center [426, 162] width 149 height 20
type input "公司/00000_公司/00000"
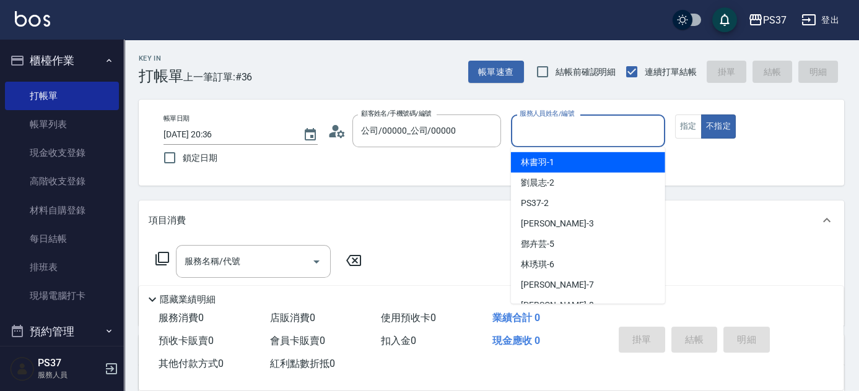
click at [548, 140] on input "服務人員姓名/編號" at bounding box center [587, 131] width 143 height 22
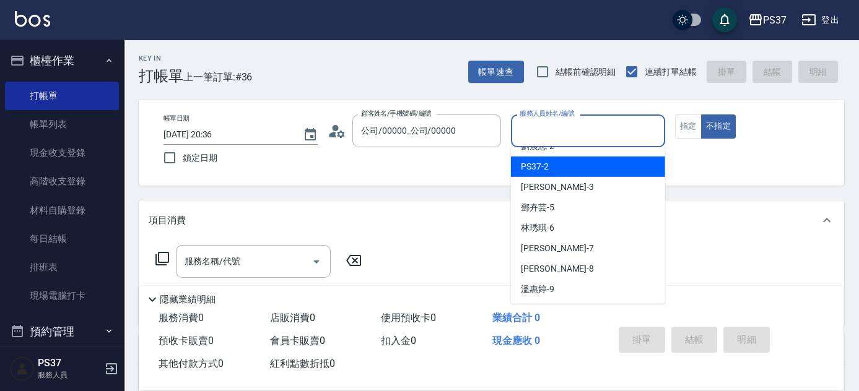
scroll to position [56, 0]
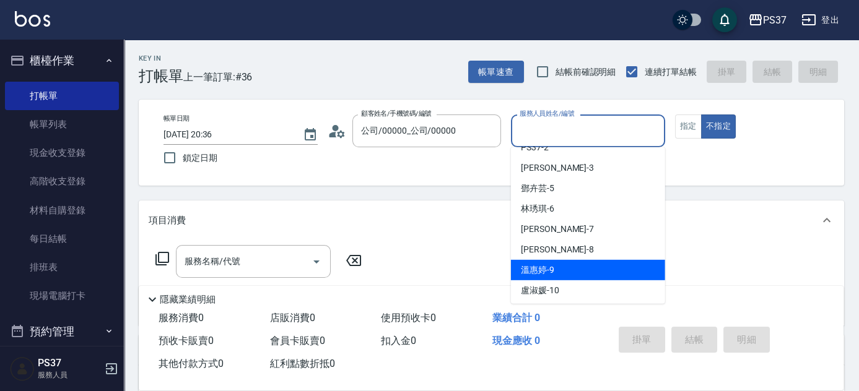
click at [570, 276] on div "[PERSON_NAME]-9" at bounding box center [588, 270] width 154 height 20
type input "[PERSON_NAME]-9"
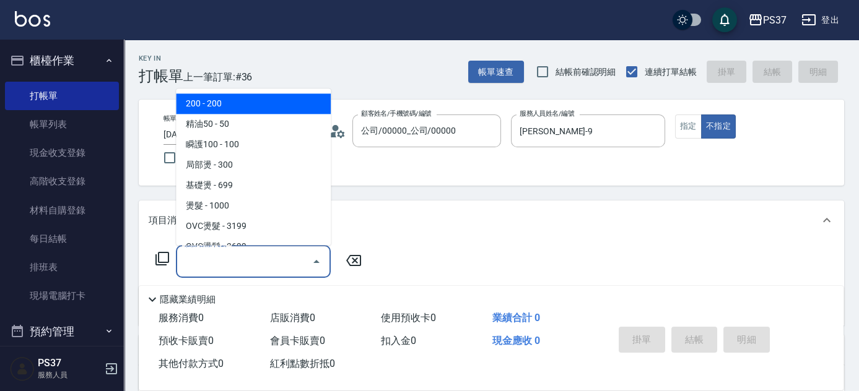
click at [263, 259] on input "服務名稱/代號" at bounding box center [243, 262] width 125 height 22
click at [244, 106] on span "200 - 200" at bounding box center [253, 104] width 155 height 20
type input "200(111)"
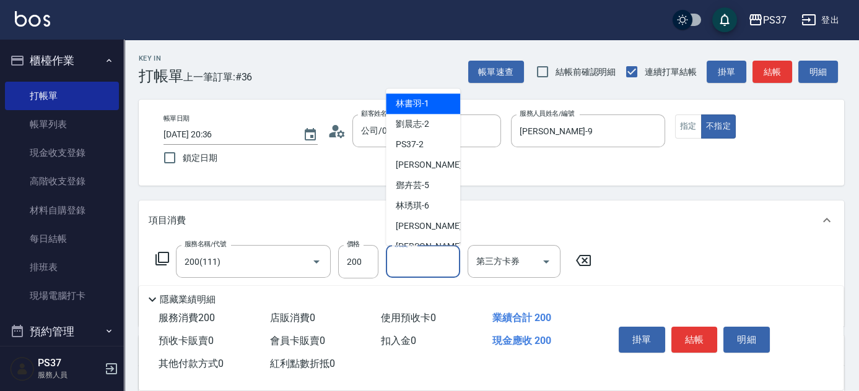
click at [426, 259] on input "洗髮-1" at bounding box center [422, 262] width 63 height 22
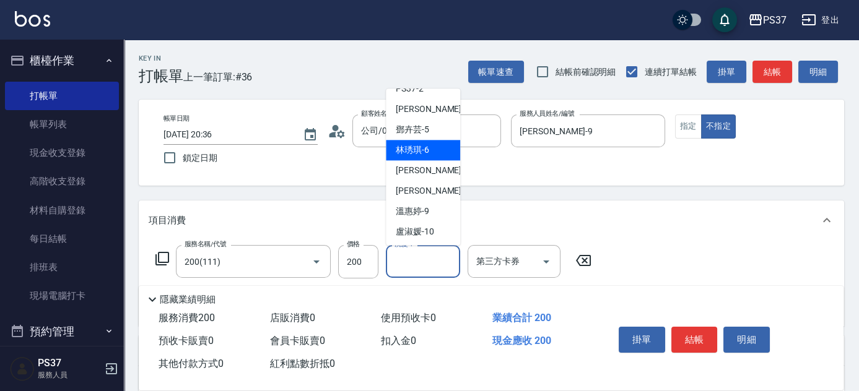
click at [430, 208] on div "[PERSON_NAME]-9" at bounding box center [423, 212] width 74 height 20
type input "[PERSON_NAME]-9"
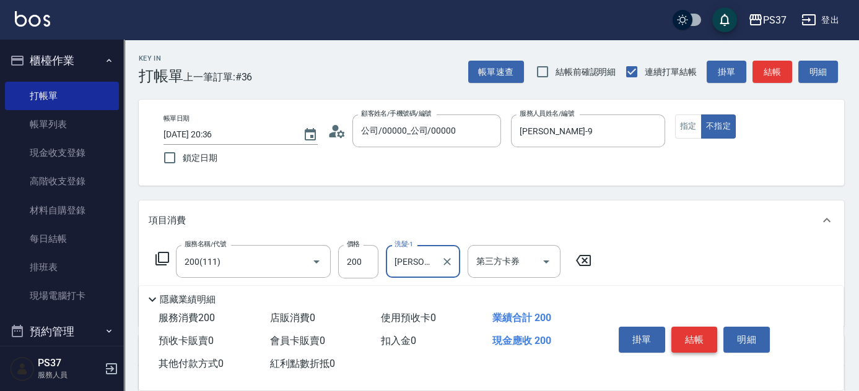
click at [702, 332] on button "結帳" at bounding box center [694, 340] width 46 height 26
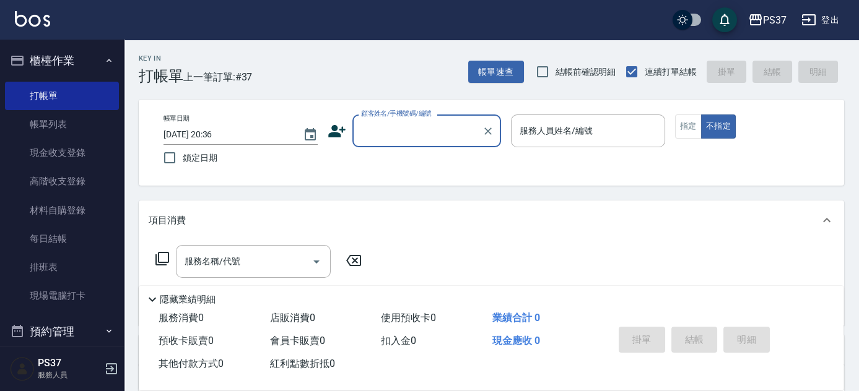
click at [439, 134] on input "顧客姓名/手機號碼/編號" at bounding box center [417, 131] width 119 height 22
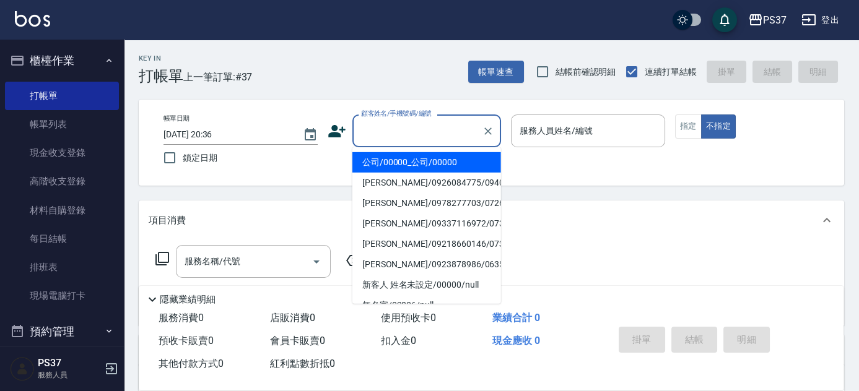
click at [432, 162] on li "公司/00000_公司/00000" at bounding box center [426, 162] width 149 height 20
type input "公司/00000_公司/00000"
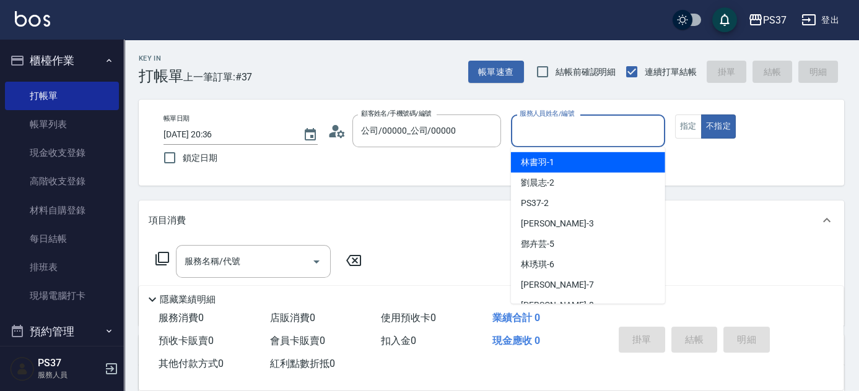
click at [552, 135] on input "服務人員姓名/編號" at bounding box center [587, 131] width 143 height 22
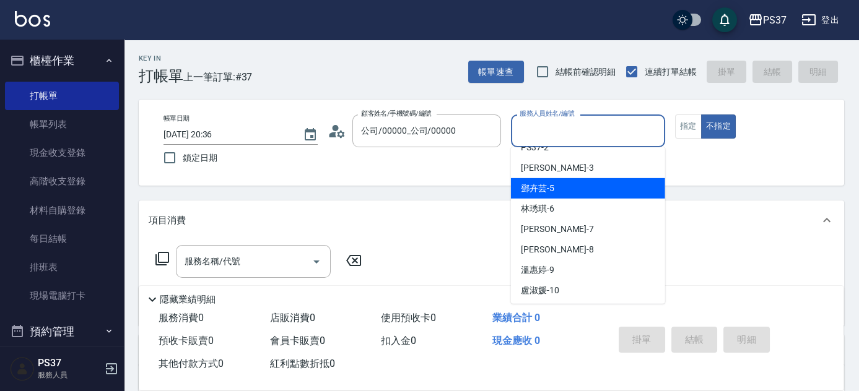
click at [560, 195] on div "[PERSON_NAME]-5" at bounding box center [588, 188] width 154 height 20
type input "[PERSON_NAME]-5"
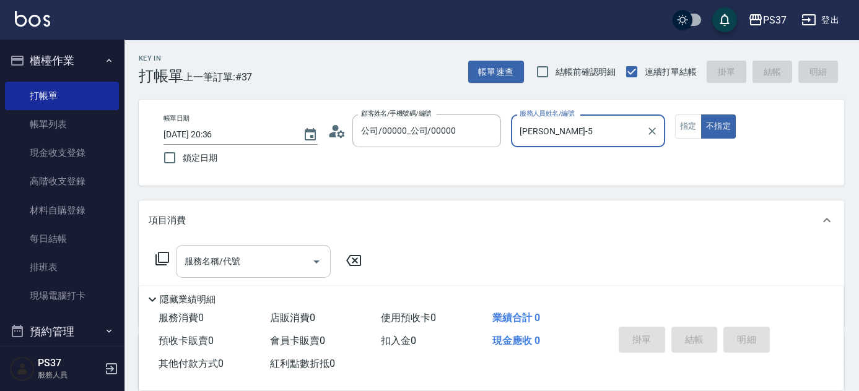
click at [245, 259] on input "服務名稱/代號" at bounding box center [243, 262] width 125 height 22
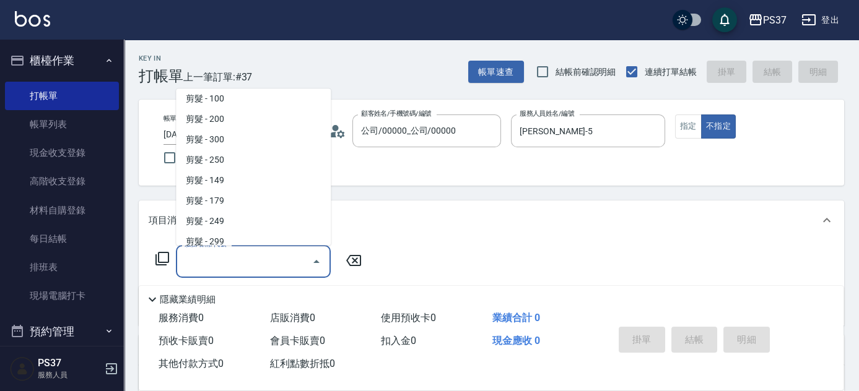
scroll to position [337, 0]
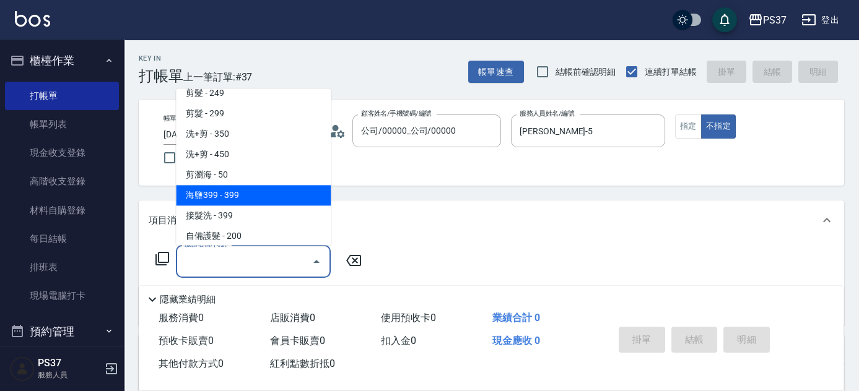
drag, startPoint x: 246, startPoint y: 204, endPoint x: 249, endPoint y: 220, distance: 16.4
click at [246, 205] on ul "200 - 200 精油50 - 50 瞬護100 - 100 局部燙 - 300 基礎燙 - 699 燙髮 - 1000 OVC燙髮 - 3199 OVC燙…" at bounding box center [253, 167] width 155 height 157
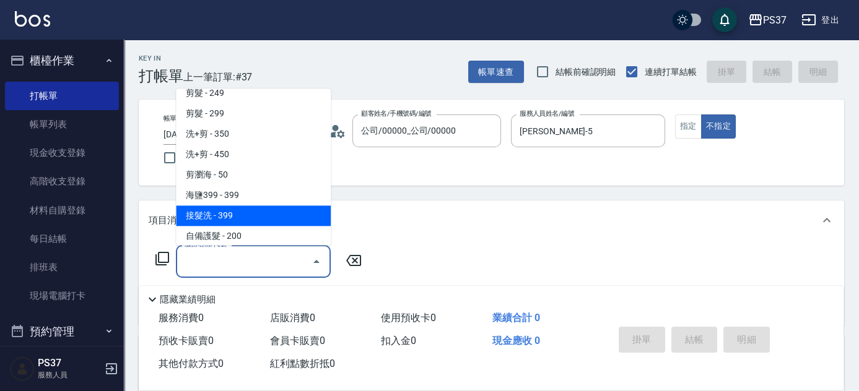
click at [249, 220] on span "接髮洗 - 399" at bounding box center [253, 216] width 155 height 20
type input "接髮洗(399)"
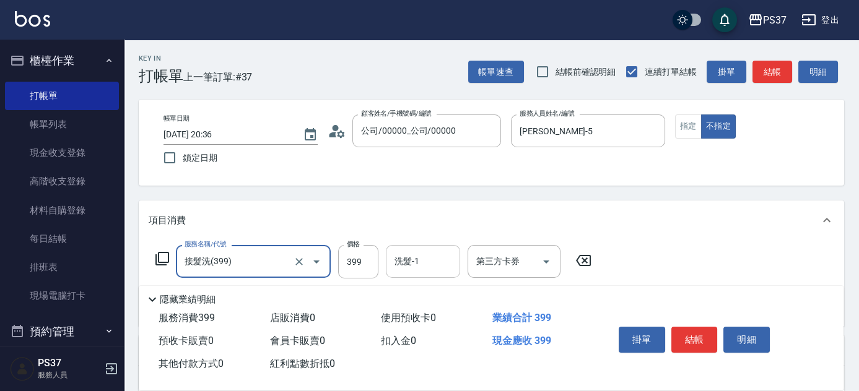
click at [418, 266] on input "洗髮-1" at bounding box center [422, 262] width 63 height 22
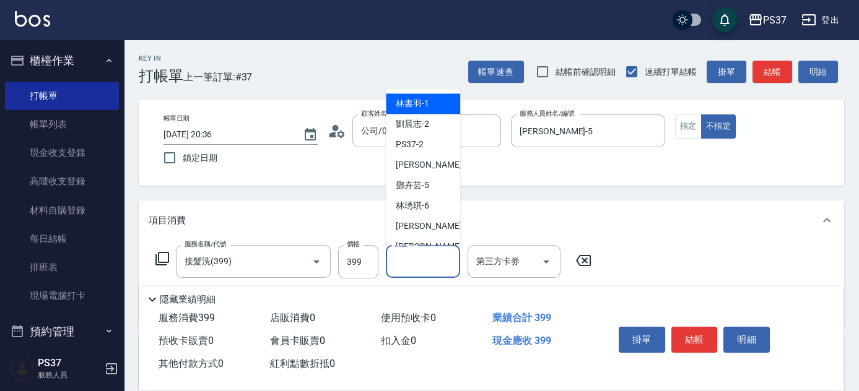
click at [421, 106] on span "[PERSON_NAME]-1" at bounding box center [412, 104] width 33 height 13
type input "[PERSON_NAME]-1"
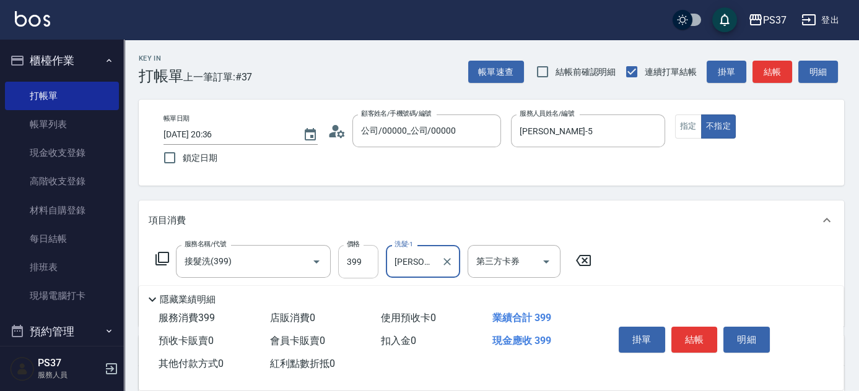
click at [360, 264] on input "399" at bounding box center [358, 261] width 40 height 33
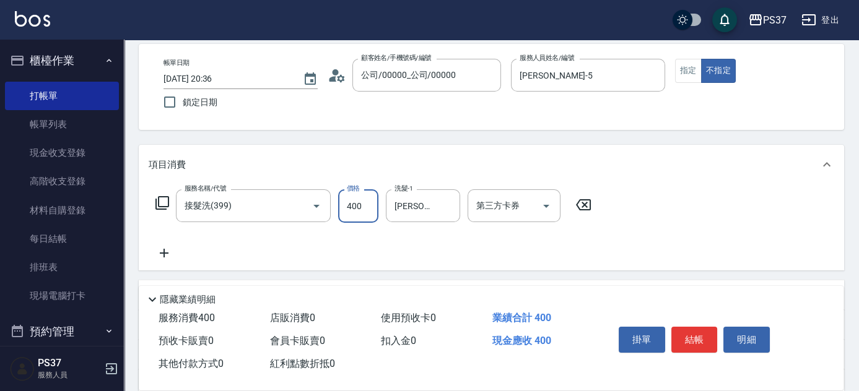
type input "400"
click at [157, 253] on icon at bounding box center [164, 253] width 31 height 15
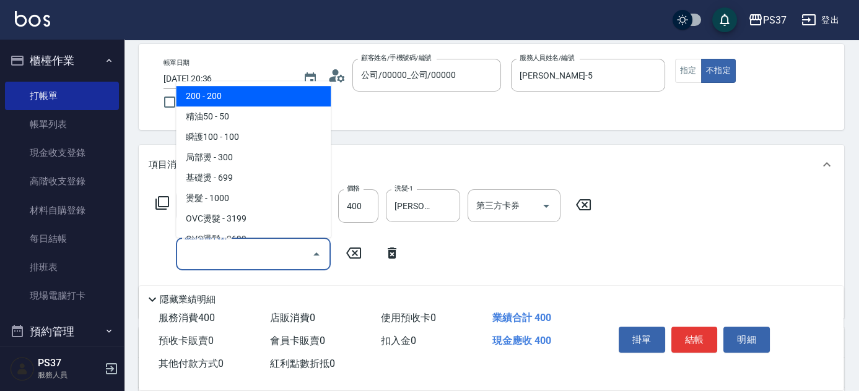
click at [204, 253] on input "服務名稱/代號" at bounding box center [243, 254] width 125 height 22
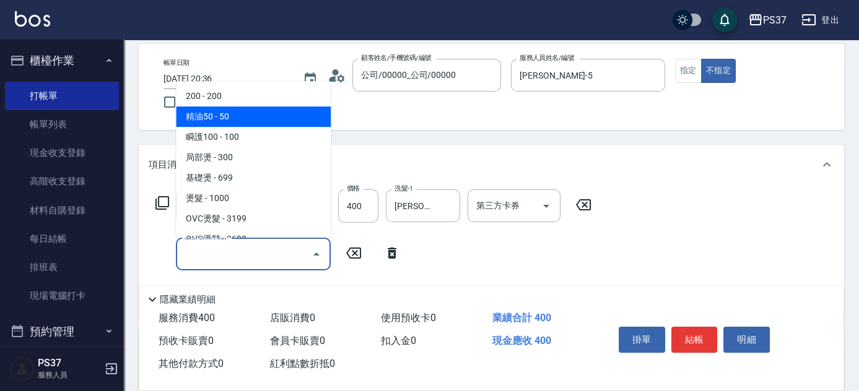
click at [243, 117] on span "精油50 - 50" at bounding box center [253, 116] width 155 height 20
type input "精油50(112)"
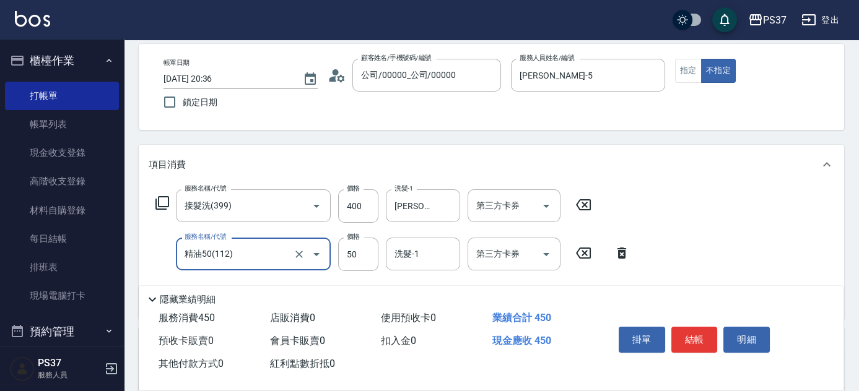
click at [411, 250] on input "洗髮-1" at bounding box center [422, 254] width 63 height 22
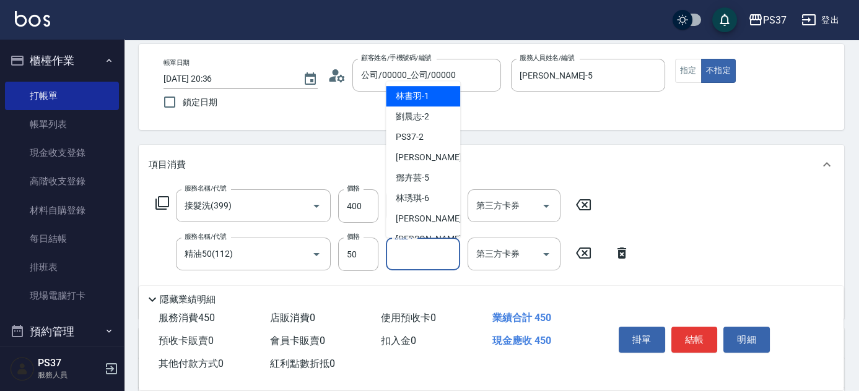
click at [412, 90] on span "[PERSON_NAME]-1" at bounding box center [412, 96] width 33 height 13
type input "[PERSON_NAME]-1"
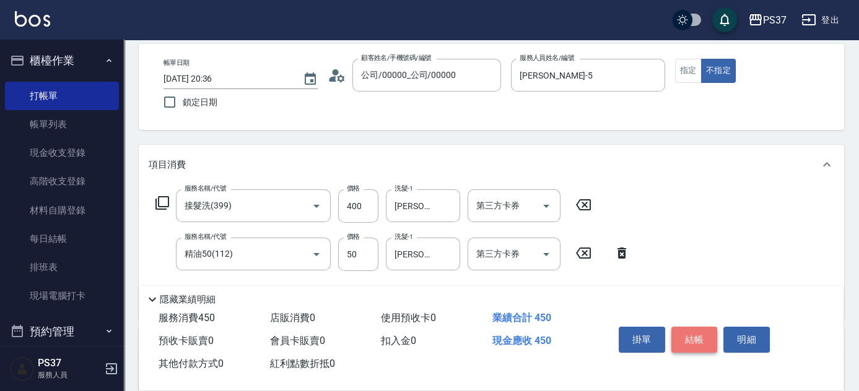
click at [701, 342] on button "結帳" at bounding box center [694, 340] width 46 height 26
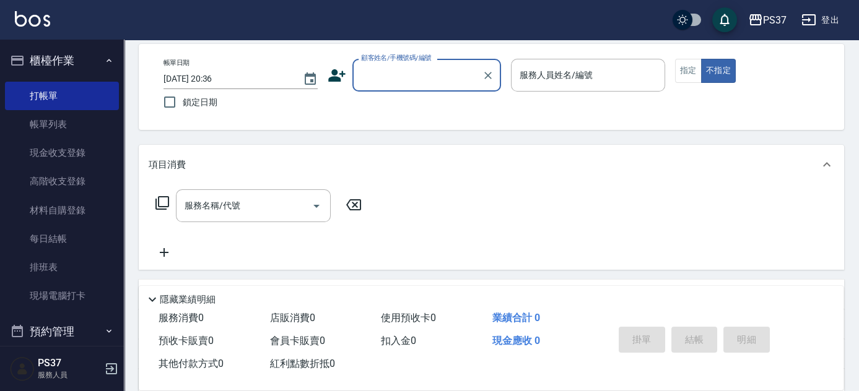
click at [422, 80] on input "顧客姓名/手機號碼/編號" at bounding box center [417, 75] width 119 height 22
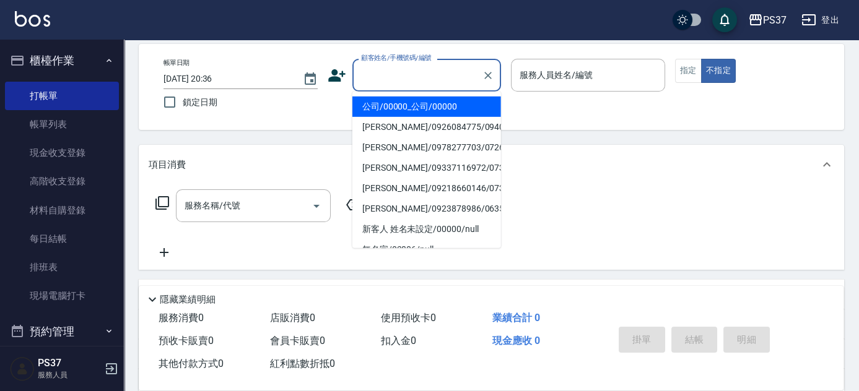
click at [429, 102] on li "公司/00000_公司/00000" at bounding box center [426, 107] width 149 height 20
type input "公司/00000_公司/00000"
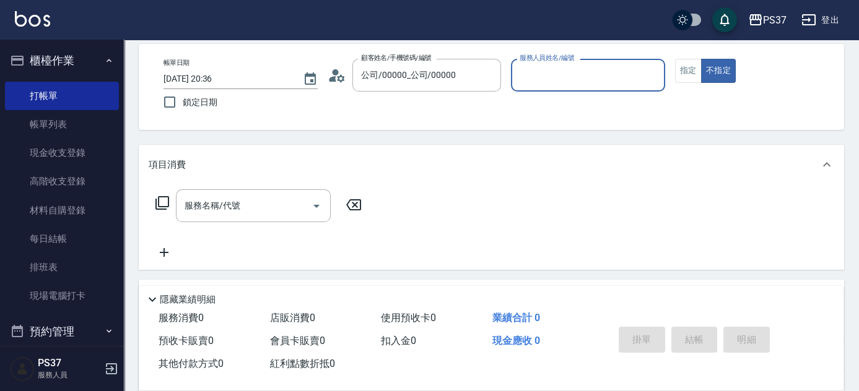
click at [552, 89] on div "服務人員姓名/編號" at bounding box center [588, 75] width 154 height 33
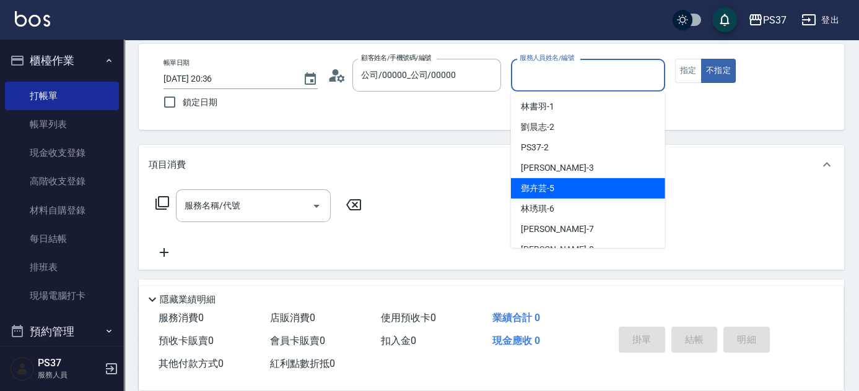
click at [577, 192] on div "[PERSON_NAME]-5" at bounding box center [588, 188] width 154 height 20
type input "[PERSON_NAME]-5"
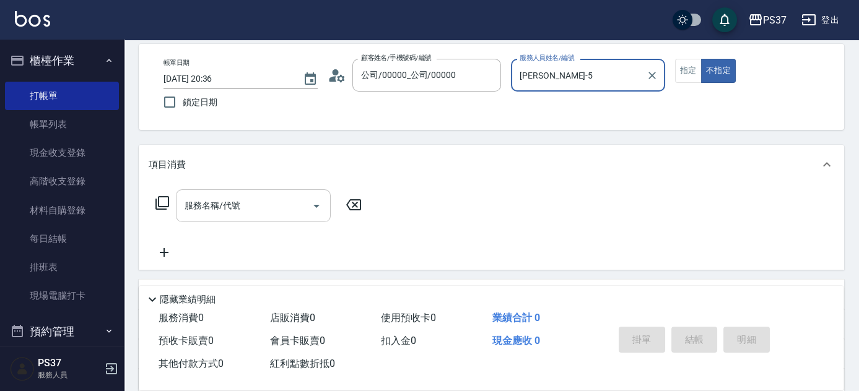
click at [236, 213] on input "服務名稱/代號" at bounding box center [243, 206] width 125 height 22
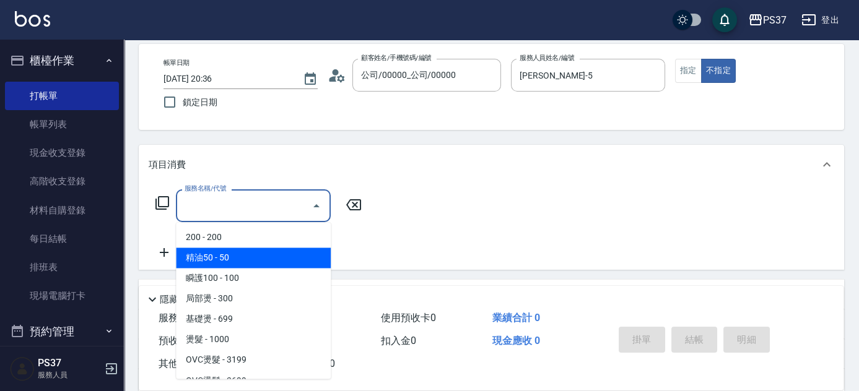
click at [254, 239] on span "200 - 200" at bounding box center [253, 237] width 155 height 20
type input "200(111)"
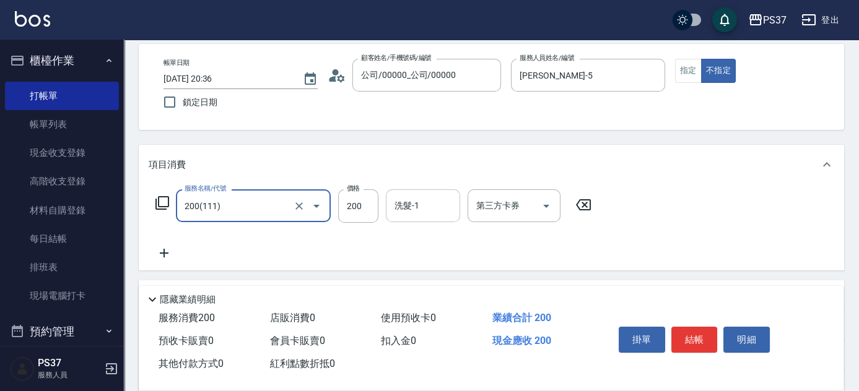
click at [441, 206] on input "洗髮-1" at bounding box center [422, 206] width 63 height 22
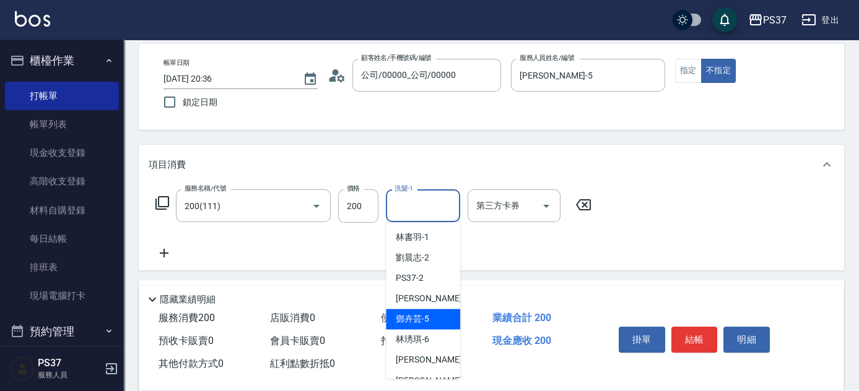
click at [427, 323] on span "[PERSON_NAME]-5" at bounding box center [412, 319] width 33 height 13
type input "[PERSON_NAME]-5"
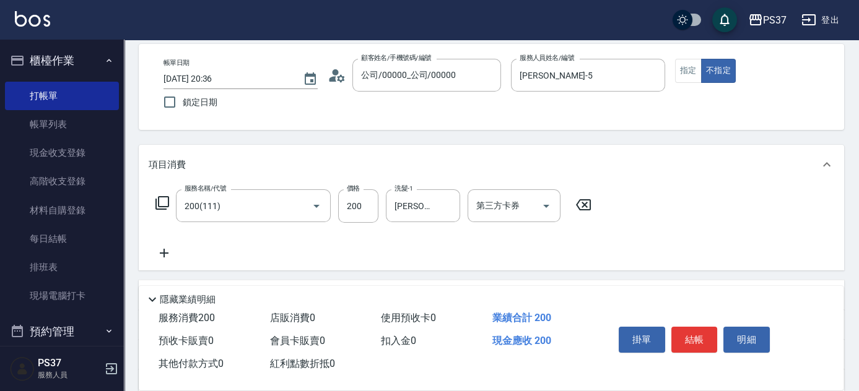
click at [167, 251] on icon at bounding box center [164, 253] width 31 height 15
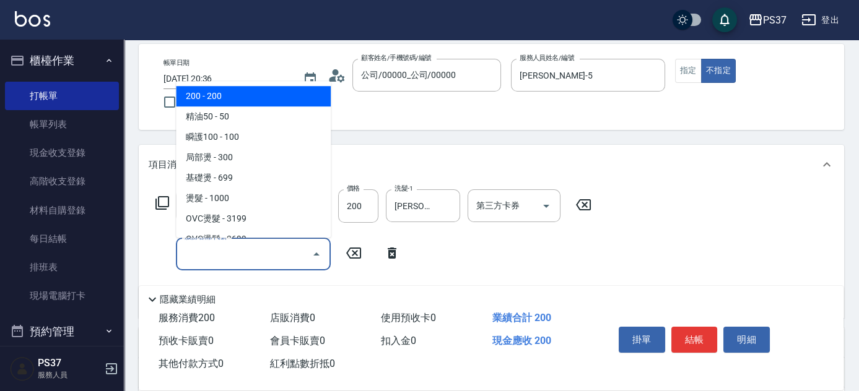
click at [203, 258] on input "服務名稱/代號" at bounding box center [243, 254] width 125 height 22
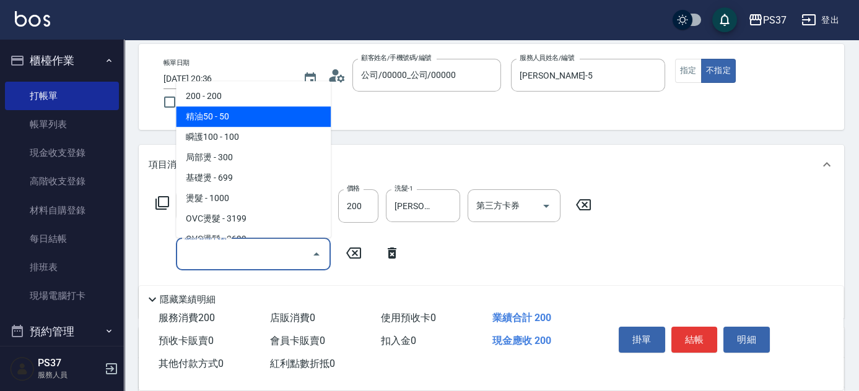
click at [234, 125] on span "精油50 - 50" at bounding box center [253, 116] width 155 height 20
type input "精油50(112)"
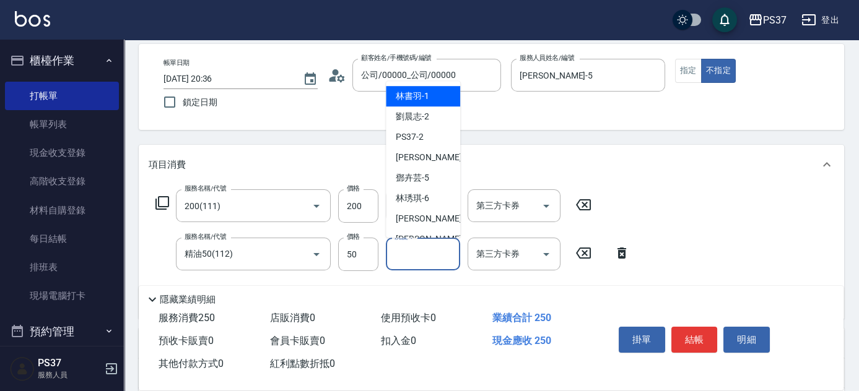
click at [428, 253] on input "洗髮-1" at bounding box center [422, 254] width 63 height 22
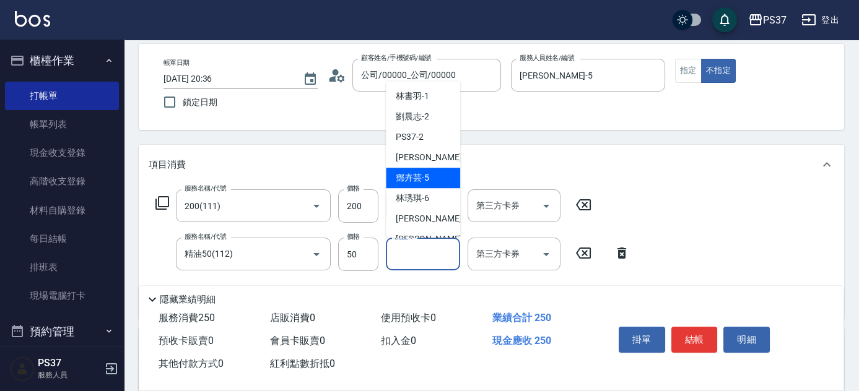
click at [425, 173] on span "[PERSON_NAME]-5" at bounding box center [412, 177] width 33 height 13
type input "[PERSON_NAME]-5"
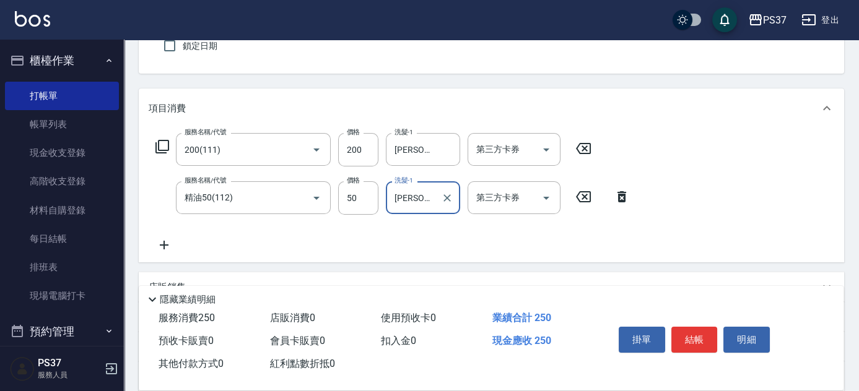
scroll to position [112, 0]
click at [679, 331] on button "結帳" at bounding box center [694, 340] width 46 height 26
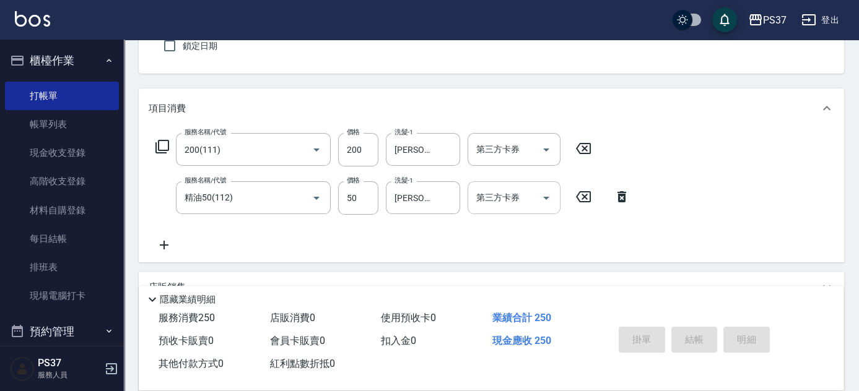
type input "[DATE] 20:37"
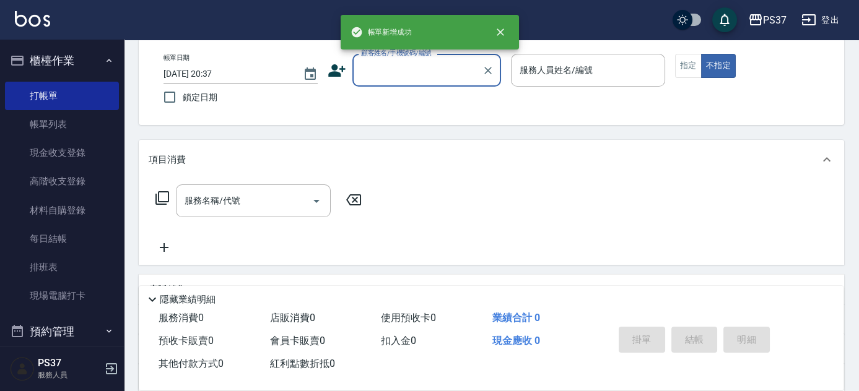
scroll to position [56, 0]
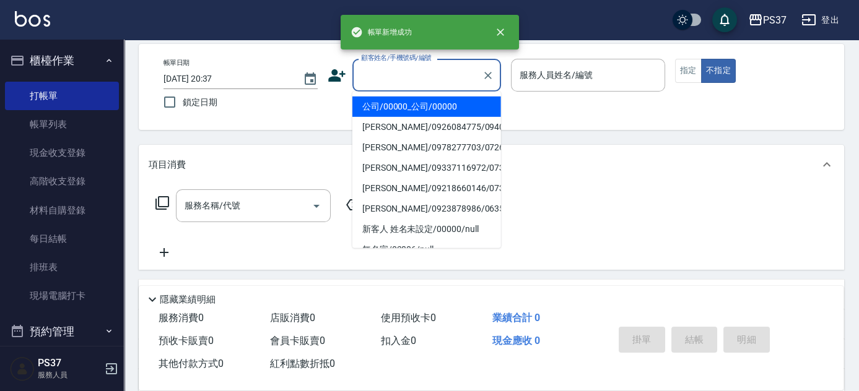
click at [412, 85] on input "顧客姓名/手機號碼/編號" at bounding box center [417, 75] width 119 height 22
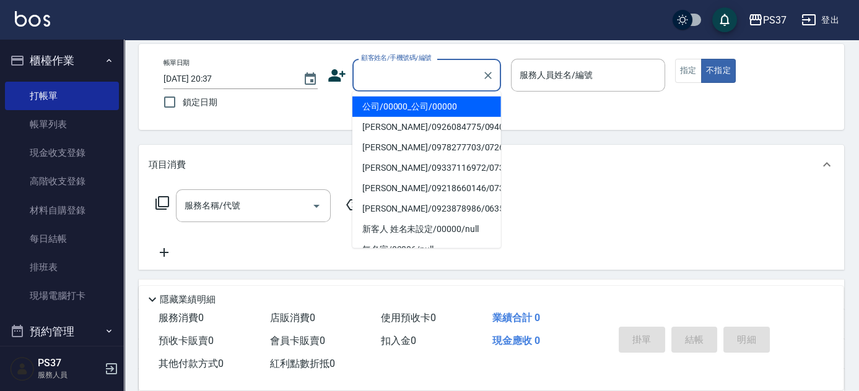
click at [415, 106] on li "公司/00000_公司/00000" at bounding box center [426, 107] width 149 height 20
type input "公司/00000_公司/00000"
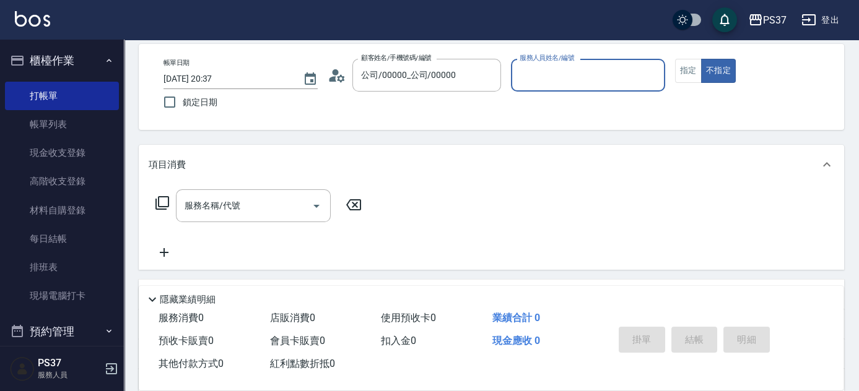
click at [558, 83] on input "服務人員姓名/編號" at bounding box center [587, 75] width 143 height 22
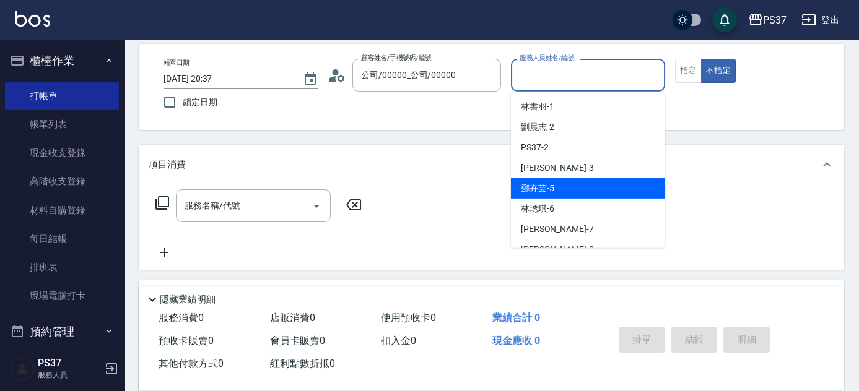
click at [569, 197] on div "[PERSON_NAME]-5" at bounding box center [588, 188] width 154 height 20
type input "[PERSON_NAME]-5"
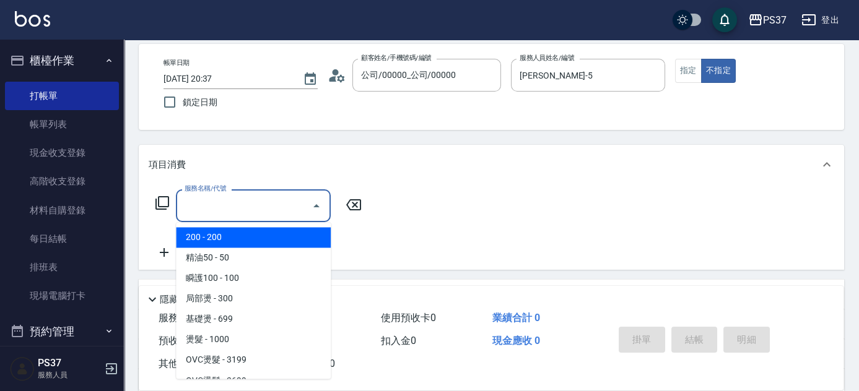
click at [259, 210] on input "服務名稱/代號" at bounding box center [243, 206] width 125 height 22
click at [254, 234] on span "200 - 200" at bounding box center [253, 237] width 155 height 20
type input "200(111)"
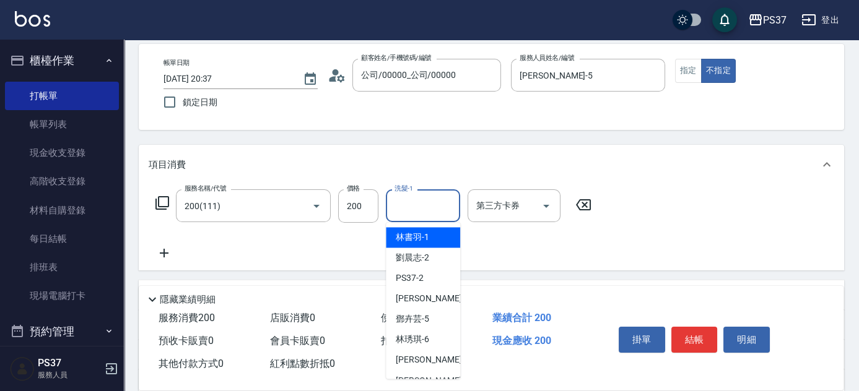
click at [431, 214] on input "洗髮-1" at bounding box center [422, 206] width 63 height 22
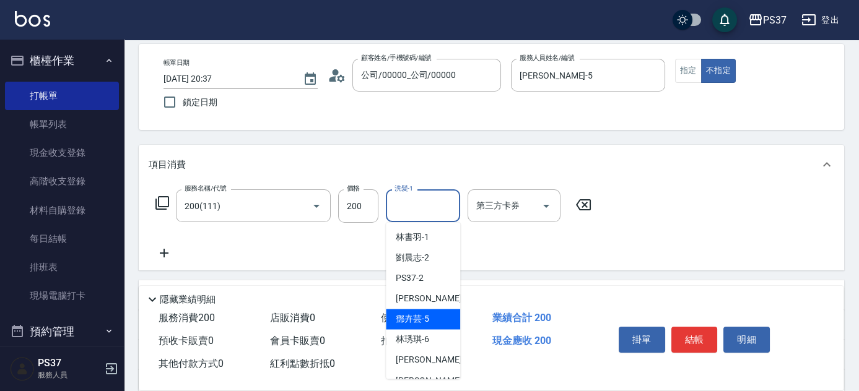
click at [421, 316] on span "[PERSON_NAME]-5" at bounding box center [412, 319] width 33 height 13
type input "[PERSON_NAME]-5"
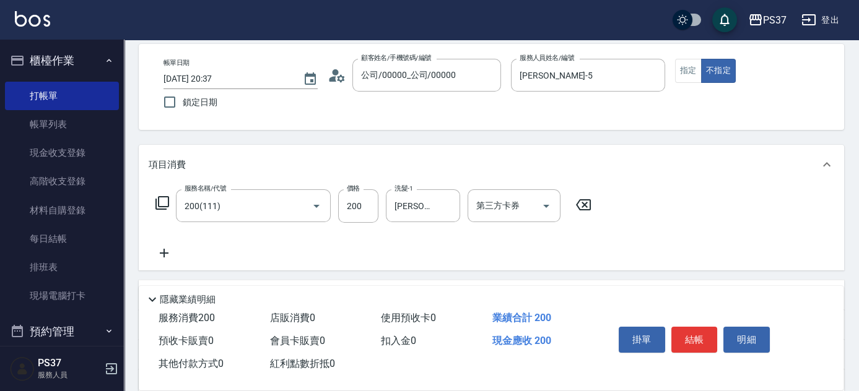
click at [170, 253] on icon at bounding box center [164, 253] width 31 height 15
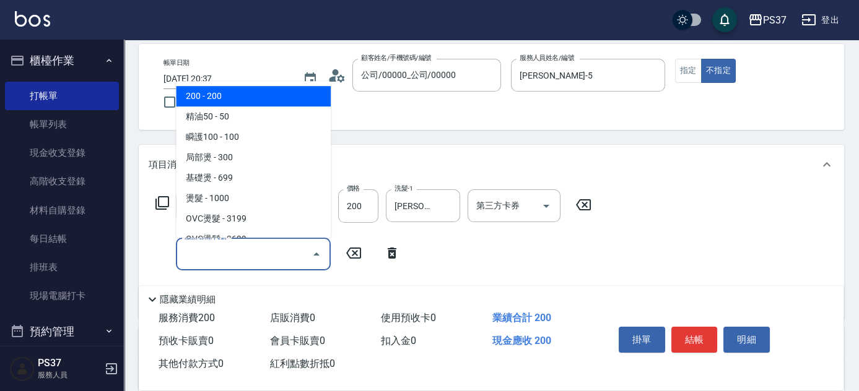
click at [203, 254] on input "服務名稱/代號" at bounding box center [243, 254] width 125 height 22
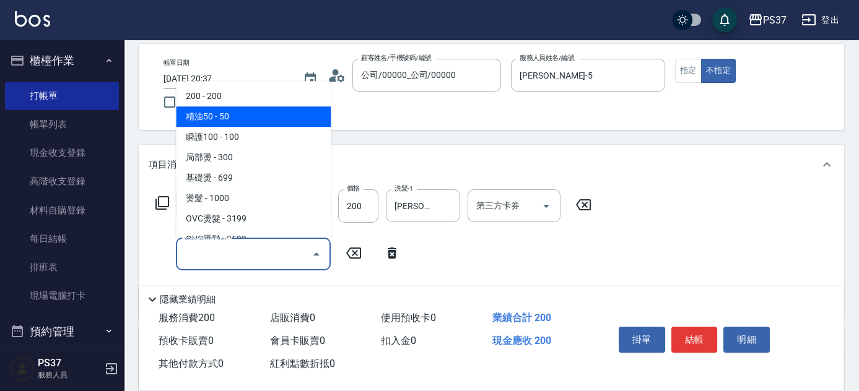
click at [246, 111] on span "精油50 - 50" at bounding box center [253, 116] width 155 height 20
type input "精油50(112)"
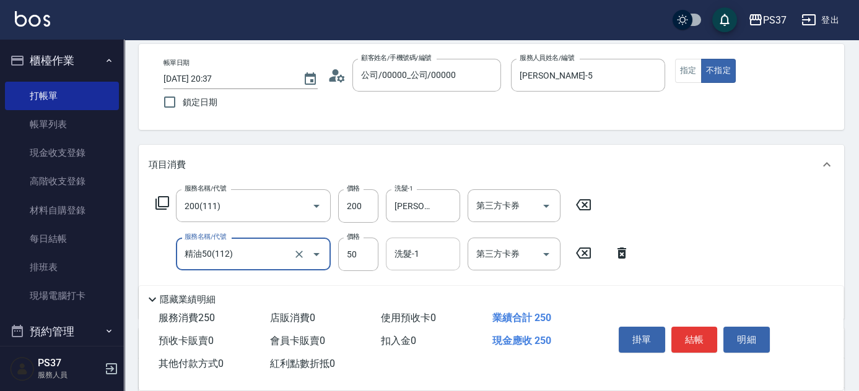
click at [411, 256] on input "洗髮-1" at bounding box center [422, 254] width 63 height 22
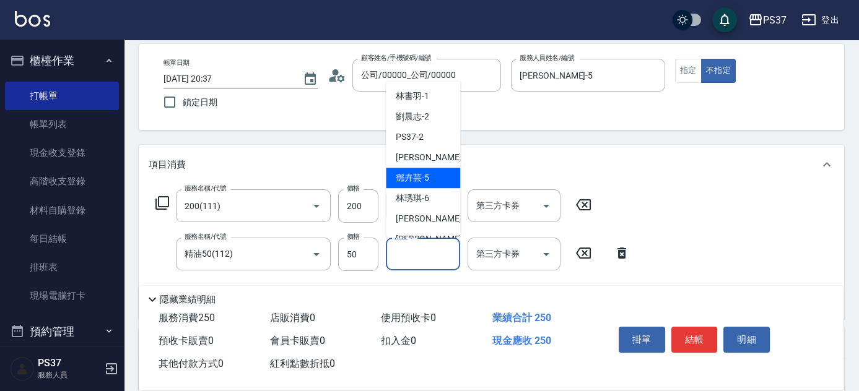
click at [422, 174] on span "[PERSON_NAME]-5" at bounding box center [412, 177] width 33 height 13
type input "[PERSON_NAME]-5"
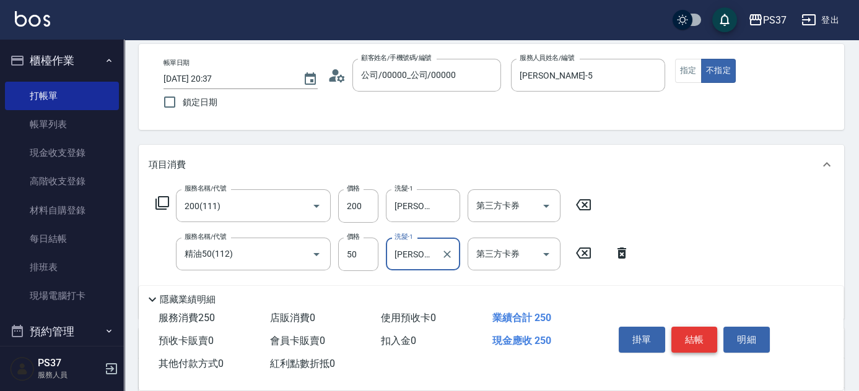
click at [688, 334] on button "結帳" at bounding box center [694, 340] width 46 height 26
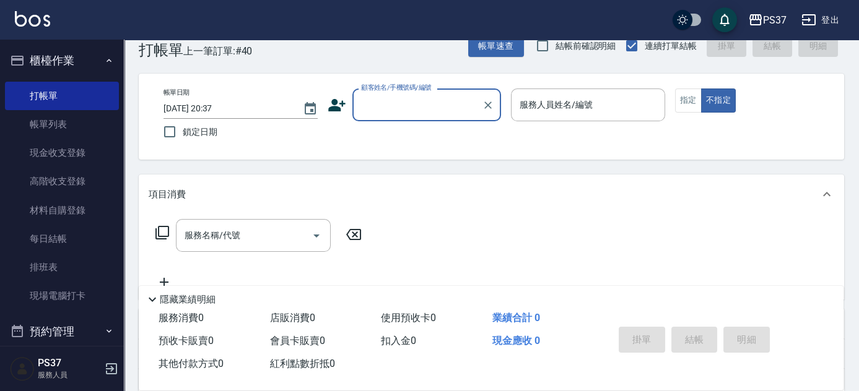
scroll to position [0, 0]
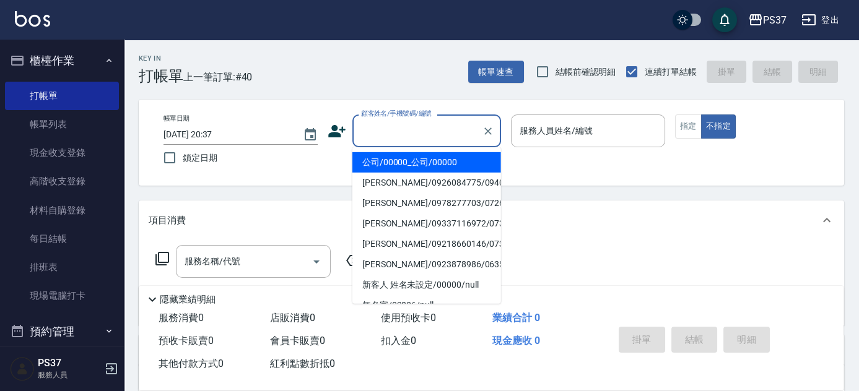
click at [419, 131] on input "顧客姓名/手機號碼/編號" at bounding box center [417, 131] width 119 height 22
click at [427, 159] on li "公司/00000_公司/00000" at bounding box center [426, 162] width 149 height 20
type input "公司/00000_公司/00000"
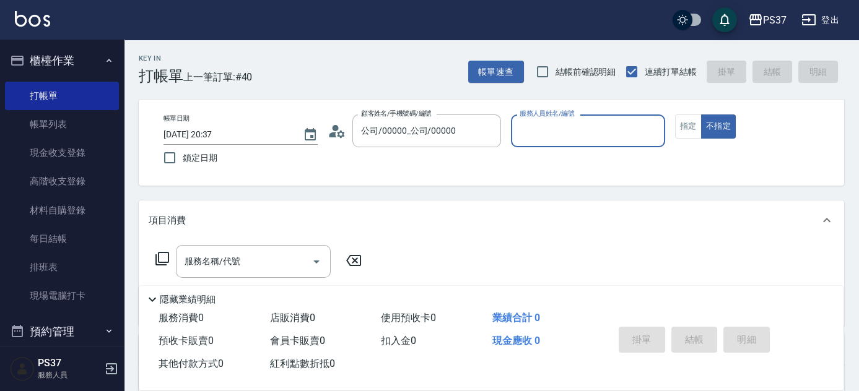
click at [540, 136] on input "服務人員姓名/編號" at bounding box center [587, 131] width 143 height 22
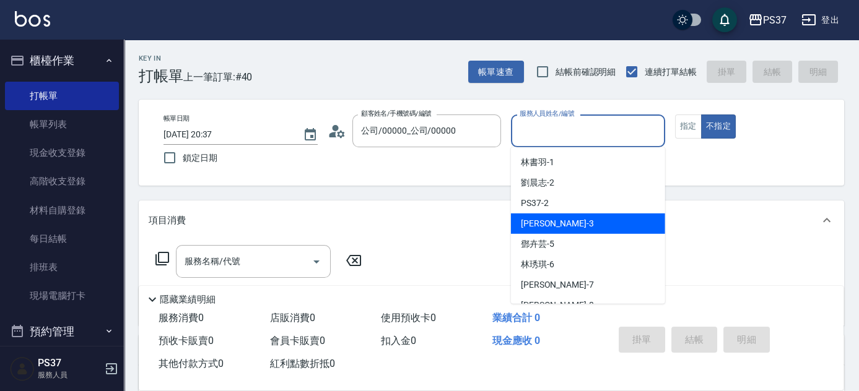
click at [559, 233] on div "[PERSON_NAME] -3" at bounding box center [588, 224] width 154 height 20
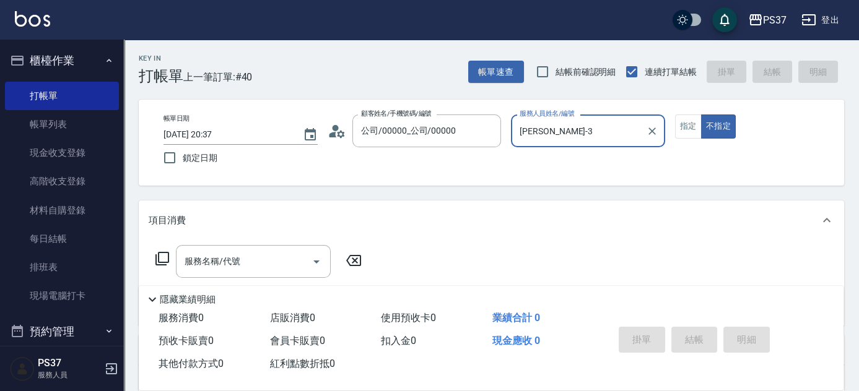
click at [574, 132] on input "[PERSON_NAME]-3" at bounding box center [578, 131] width 124 height 22
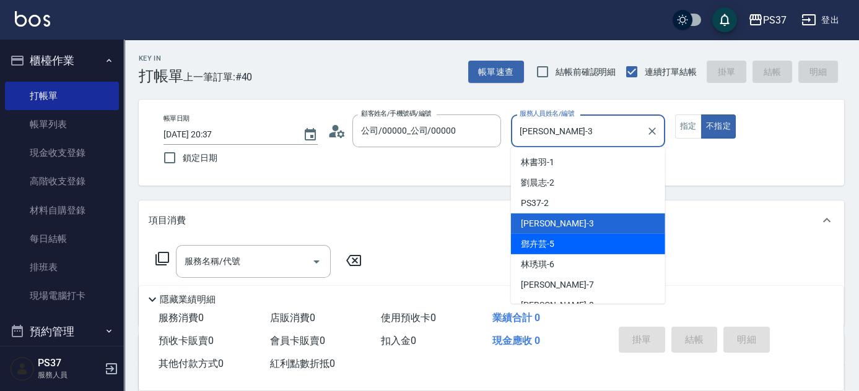
click at [569, 244] on div "[PERSON_NAME]-5" at bounding box center [588, 244] width 154 height 20
type input "[PERSON_NAME]-5"
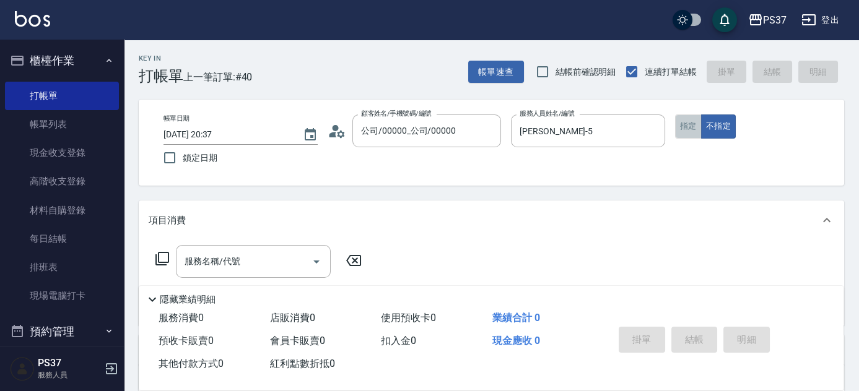
click at [687, 135] on button "指定" at bounding box center [688, 127] width 27 height 24
click at [232, 257] on input "服務名稱/代號" at bounding box center [243, 262] width 125 height 22
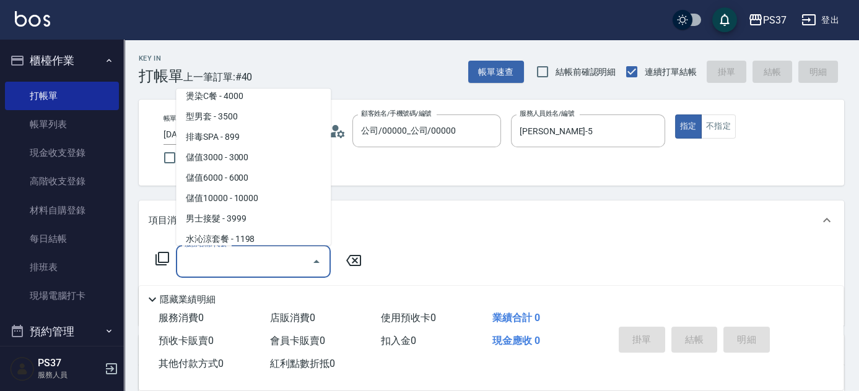
scroll to position [1350, 0]
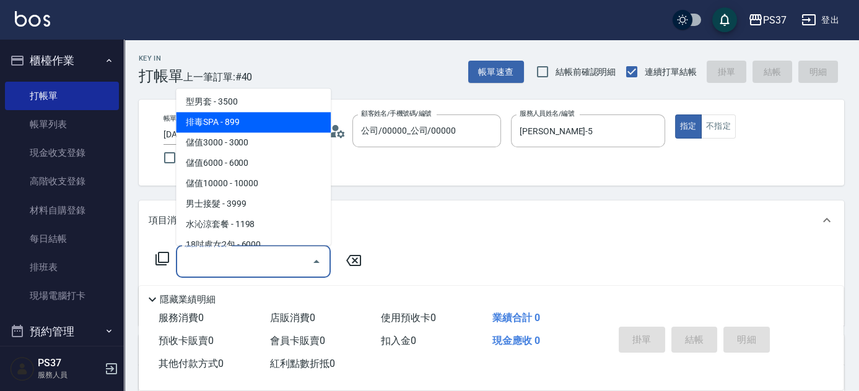
click at [261, 120] on span "排毒SPA - 899" at bounding box center [253, 123] width 155 height 20
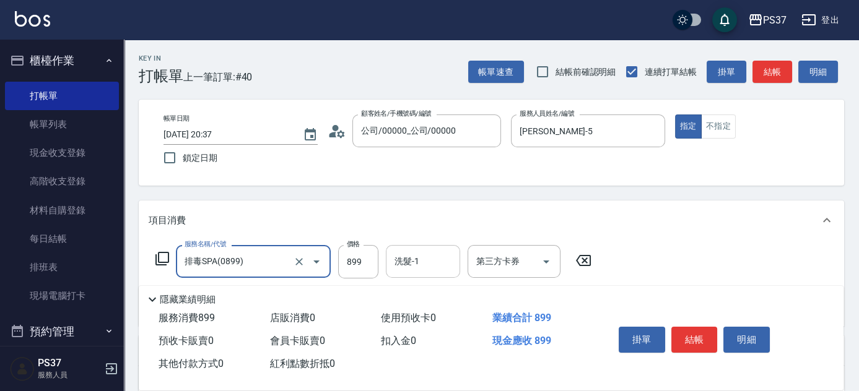
click at [439, 266] on input "洗髮-1" at bounding box center [422, 262] width 63 height 22
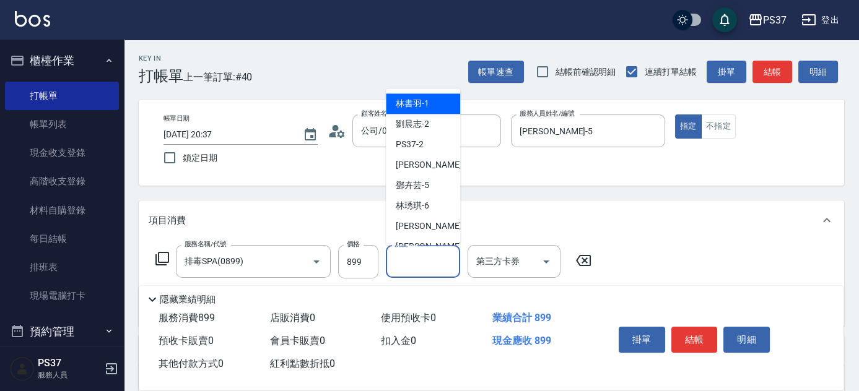
click at [401, 105] on span "[PERSON_NAME]-1" at bounding box center [412, 104] width 33 height 13
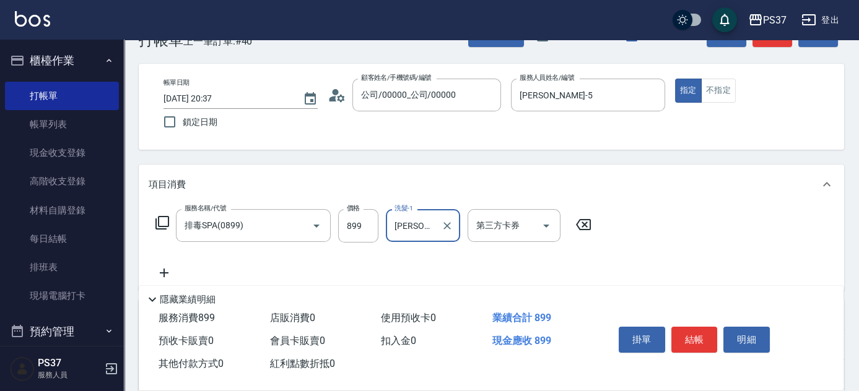
scroll to position [56, 0]
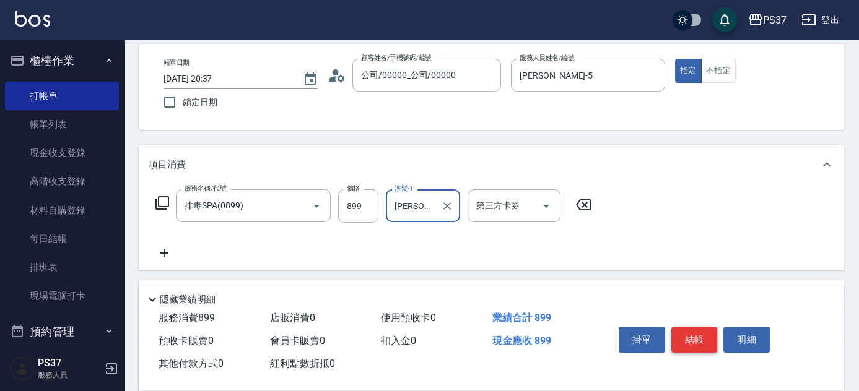
click at [687, 333] on button "結帳" at bounding box center [694, 340] width 46 height 26
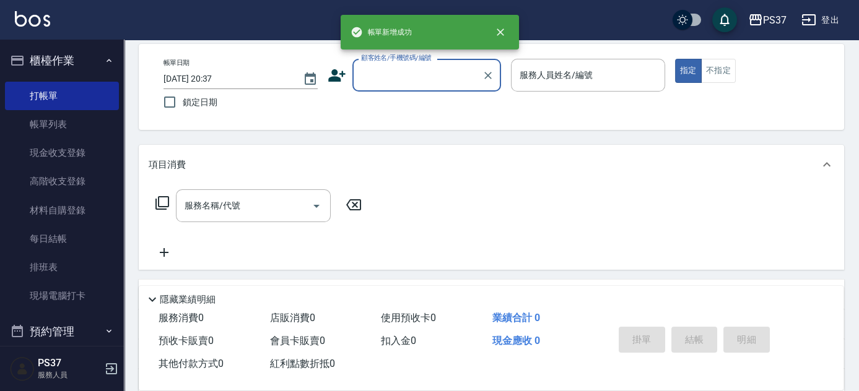
click at [412, 72] on input "顧客姓名/手機號碼/編號" at bounding box center [417, 75] width 119 height 22
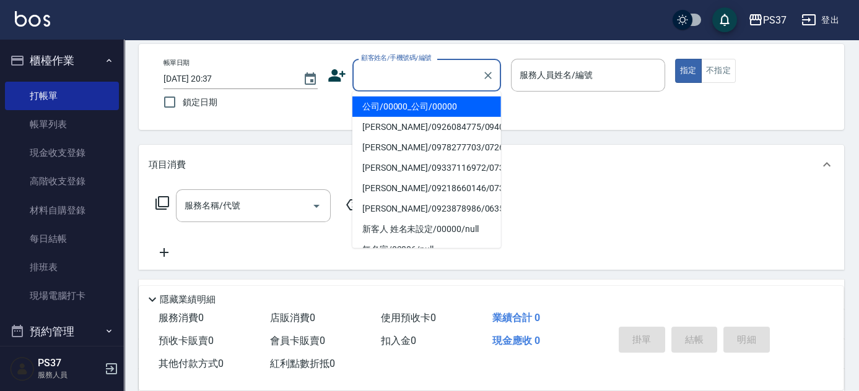
click at [410, 105] on li "公司/00000_公司/00000" at bounding box center [426, 107] width 149 height 20
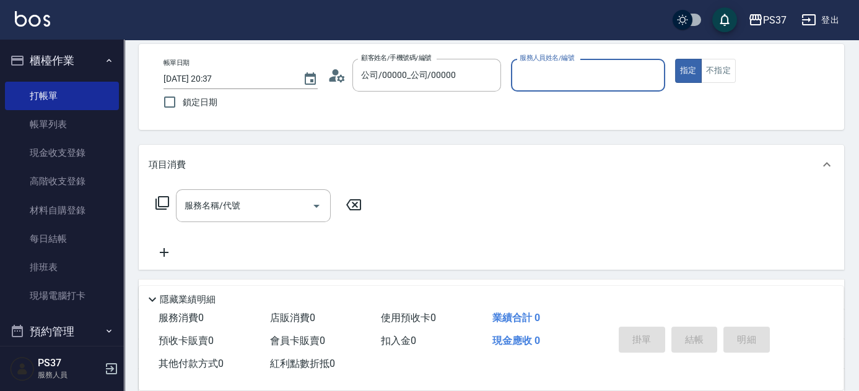
click at [579, 81] on input "服務人員姓名/編號" at bounding box center [587, 75] width 143 height 22
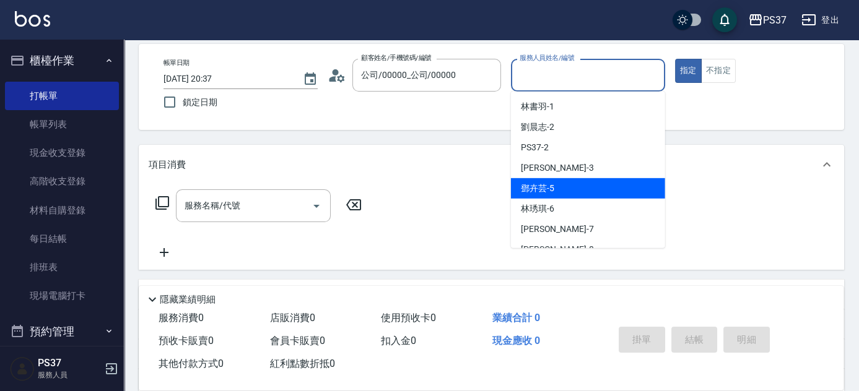
drag, startPoint x: 577, startPoint y: 193, endPoint x: 409, endPoint y: 182, distance: 168.1
click at [577, 193] on div "[PERSON_NAME]-5" at bounding box center [588, 188] width 154 height 20
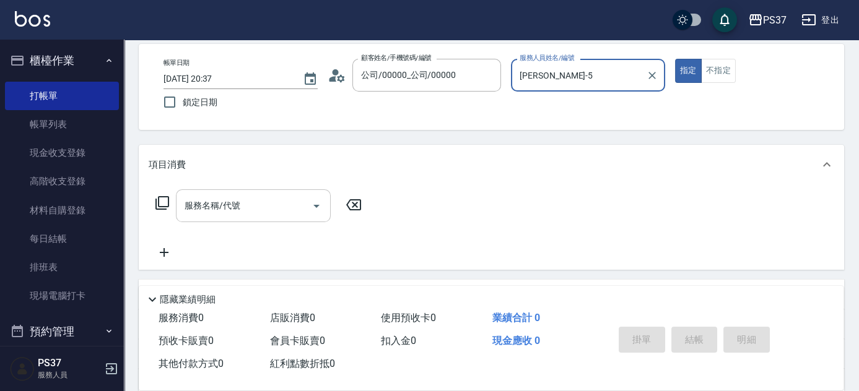
click at [266, 196] on input "服務名稱/代號" at bounding box center [243, 206] width 125 height 22
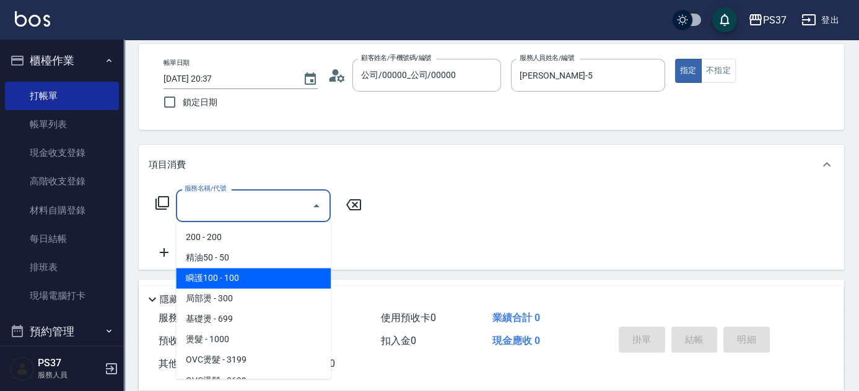
click at [274, 280] on span "瞬護100 - 100" at bounding box center [253, 278] width 155 height 20
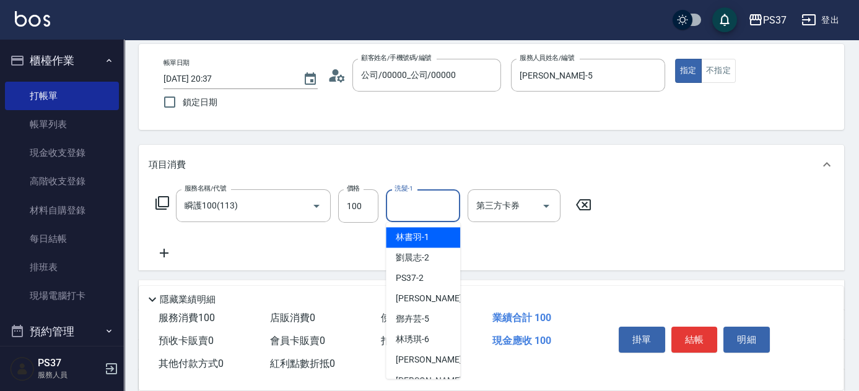
click at [415, 208] on input "洗髮-1" at bounding box center [422, 206] width 63 height 22
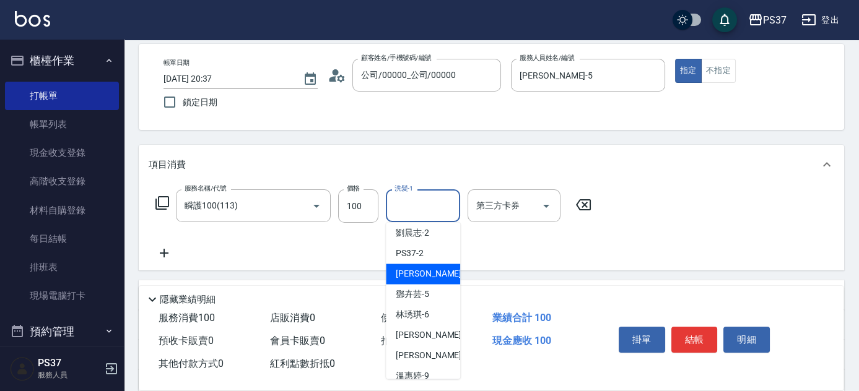
scroll to position [0, 0]
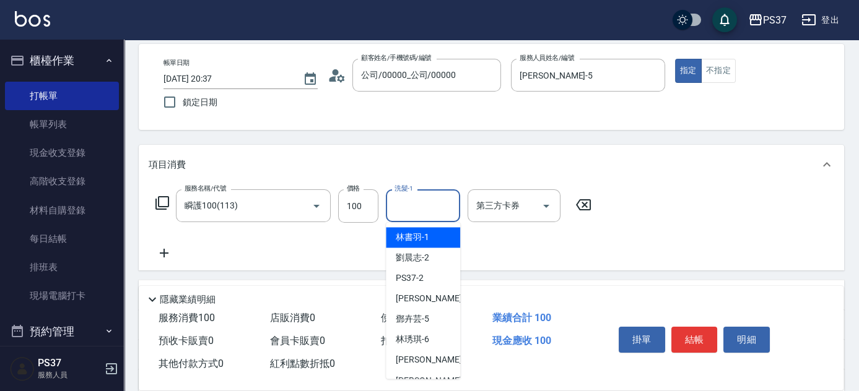
click at [423, 242] on span "[PERSON_NAME]-1" at bounding box center [412, 237] width 33 height 13
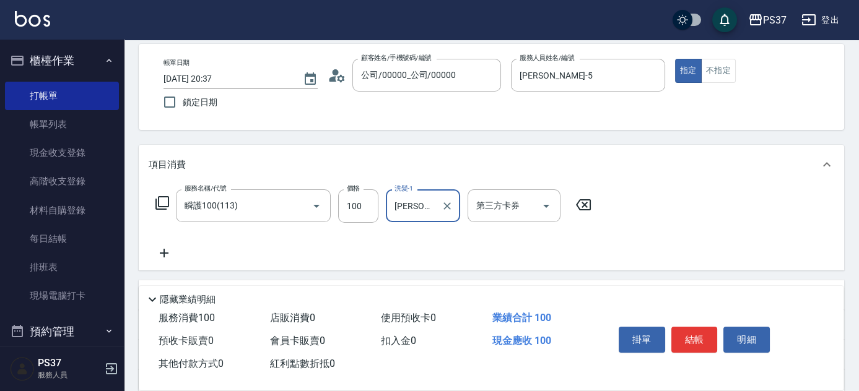
click at [176, 252] on icon at bounding box center [164, 253] width 31 height 15
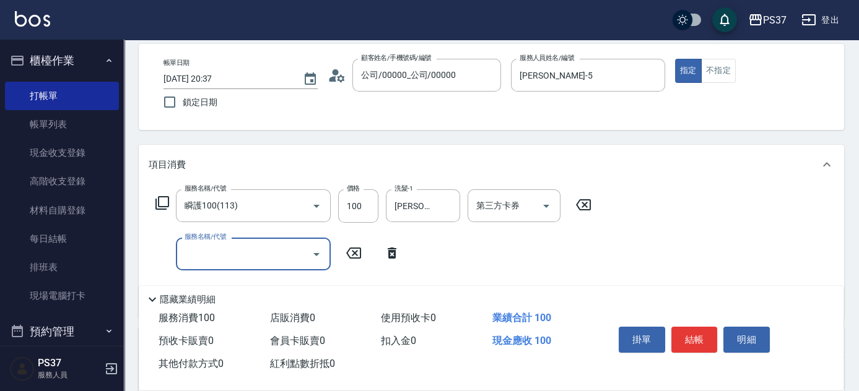
click at [247, 265] on div "服務名稱/代號" at bounding box center [253, 254] width 155 height 33
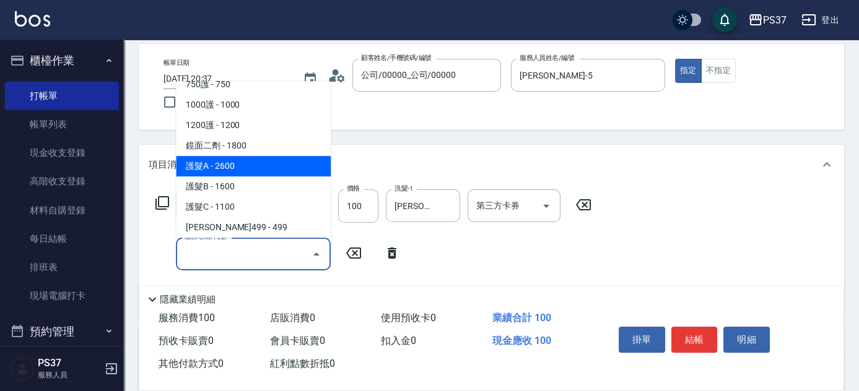
scroll to position [619, 0]
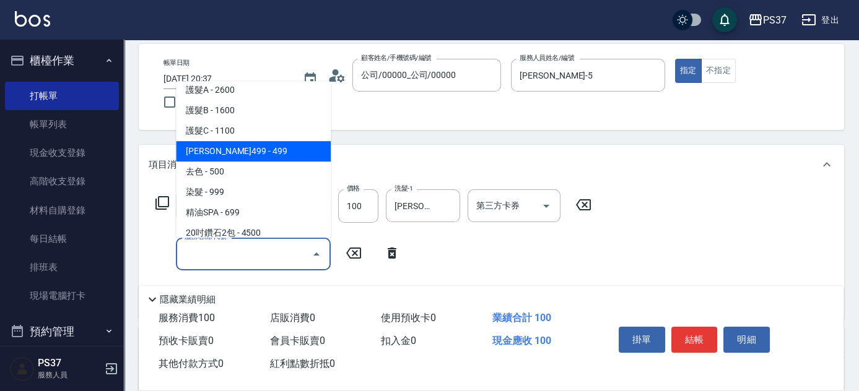
click at [267, 150] on span "[PERSON_NAME]499 - 499" at bounding box center [253, 151] width 155 height 20
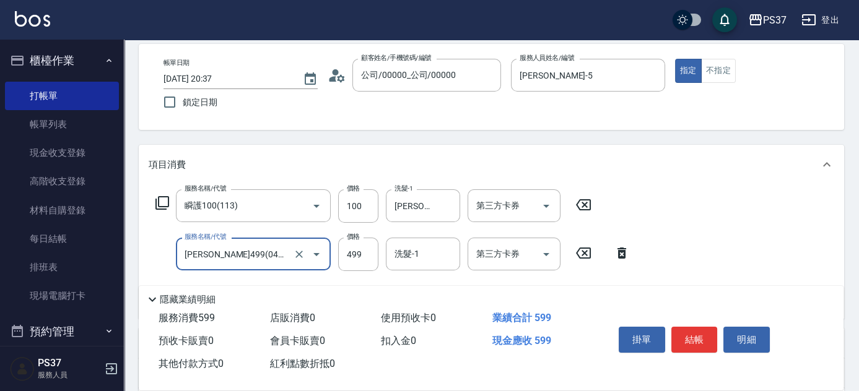
click at [414, 247] on div "洗髮-1 洗髮-1" at bounding box center [423, 254] width 74 height 33
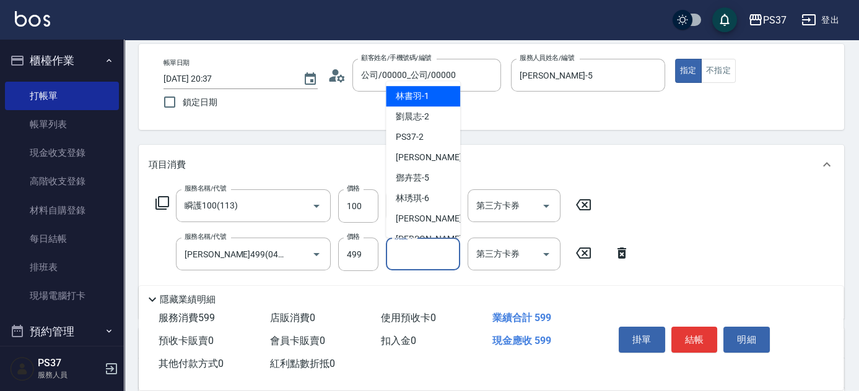
click at [406, 98] on span "[PERSON_NAME]-1" at bounding box center [412, 96] width 33 height 13
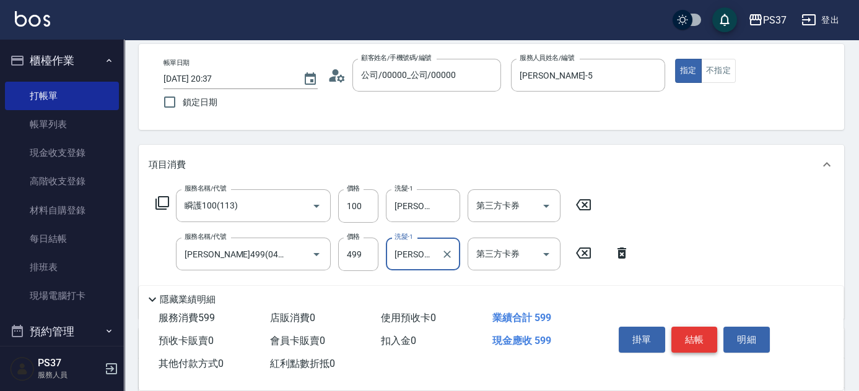
click at [692, 335] on button "結帳" at bounding box center [694, 340] width 46 height 26
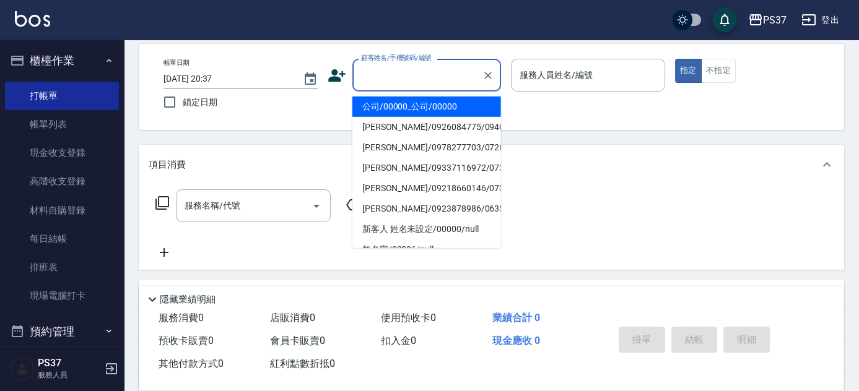
click at [415, 83] on input "顧客姓名/手機號碼/編號" at bounding box center [417, 75] width 119 height 22
click at [417, 108] on li "公司/00000_公司/00000" at bounding box center [426, 107] width 149 height 20
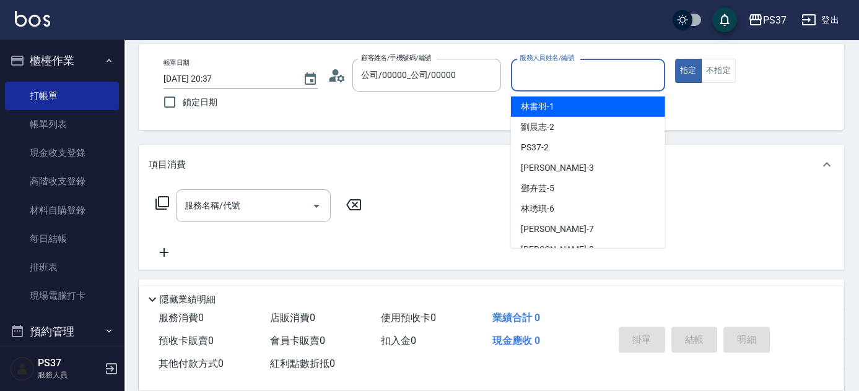
click at [558, 84] on input "服務人員姓名/編號" at bounding box center [587, 75] width 143 height 22
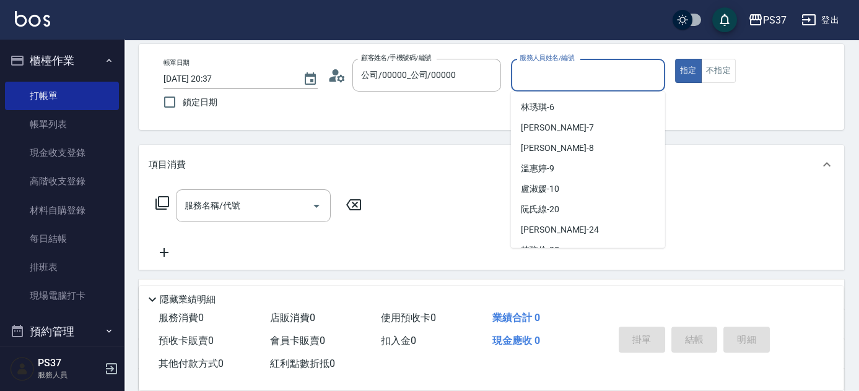
scroll to position [112, 0]
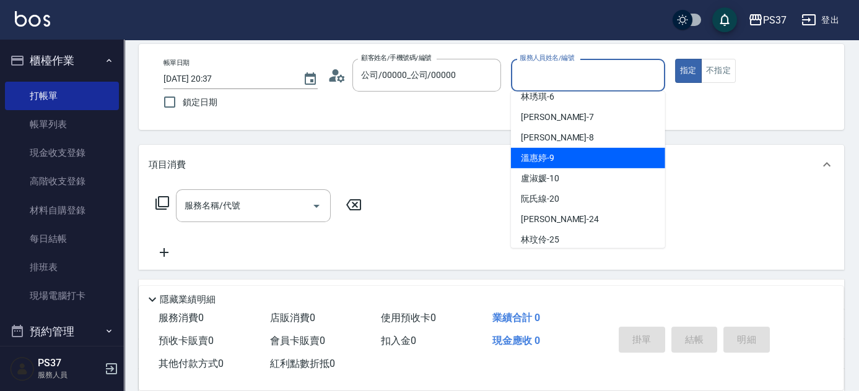
click at [565, 155] on div "[PERSON_NAME]-9" at bounding box center [588, 158] width 154 height 20
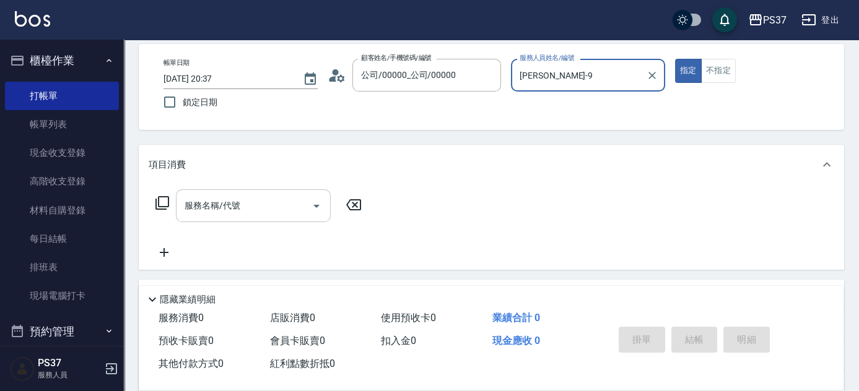
click at [225, 194] on div "服務名稱/代號 服務名稱/代號" at bounding box center [253, 205] width 155 height 33
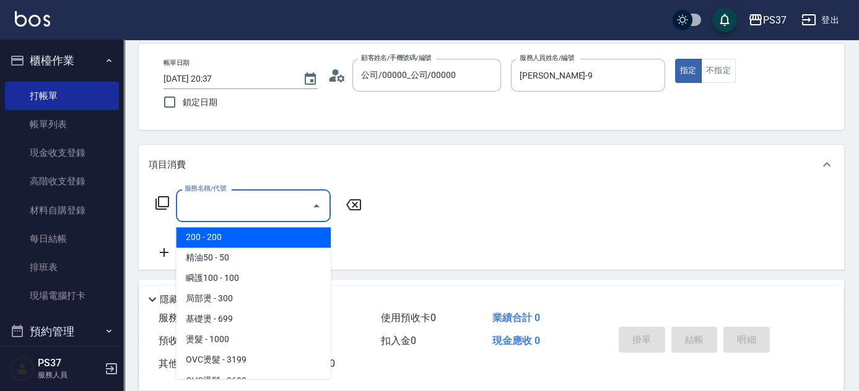
click at [230, 236] on span "200 - 200" at bounding box center [253, 237] width 155 height 20
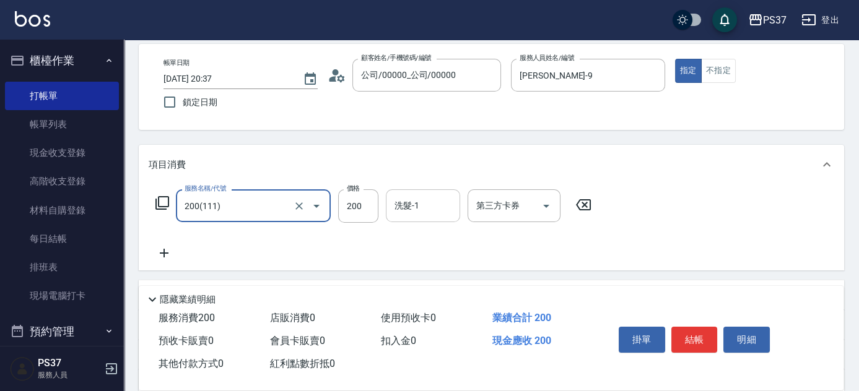
click at [423, 202] on input "洗髮-1" at bounding box center [422, 206] width 63 height 22
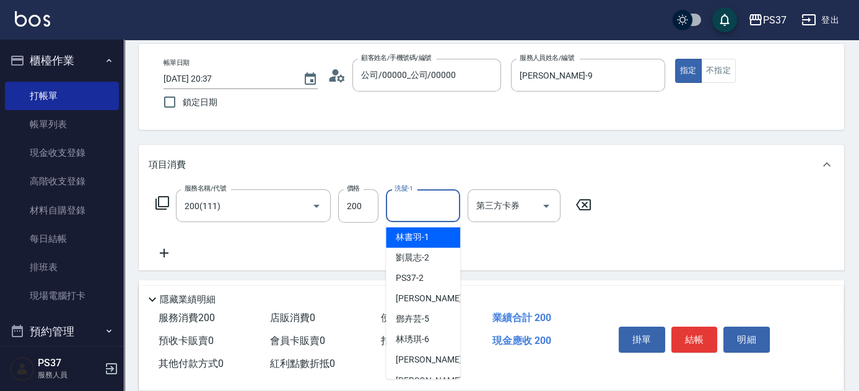
click at [406, 238] on span "[PERSON_NAME]-1" at bounding box center [412, 237] width 33 height 13
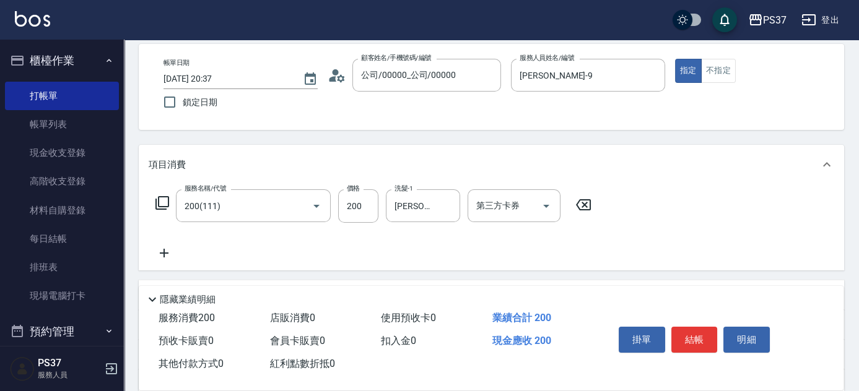
click at [169, 247] on icon at bounding box center [164, 253] width 31 height 15
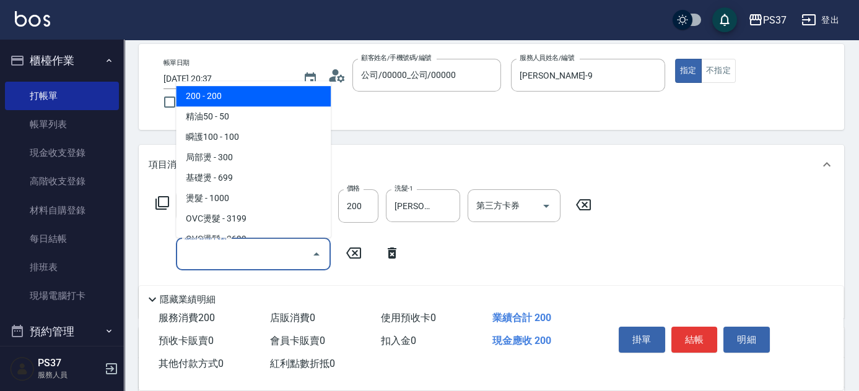
click at [191, 248] on input "服務名稱/代號" at bounding box center [243, 254] width 125 height 22
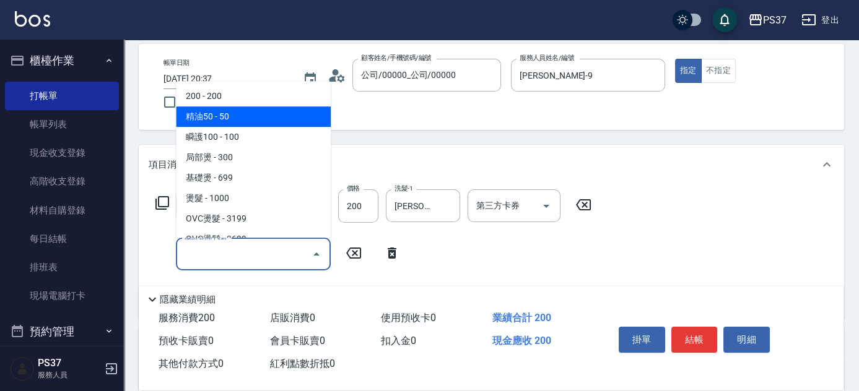
click at [248, 118] on span "精油50 - 50" at bounding box center [253, 116] width 155 height 20
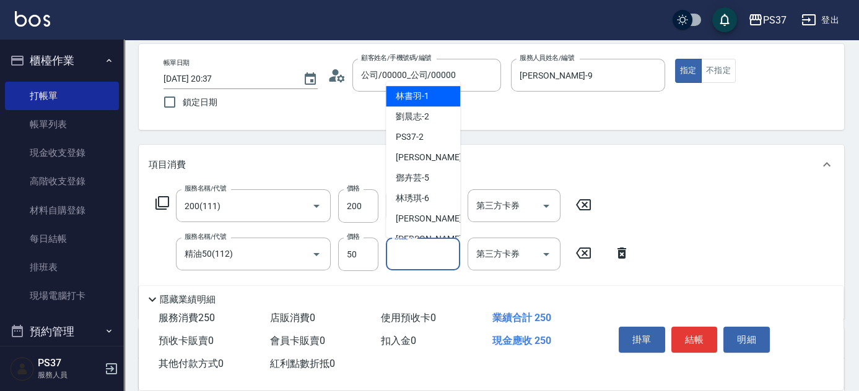
click at [409, 251] on input "洗髮-1" at bounding box center [422, 254] width 63 height 22
click at [421, 98] on span "[PERSON_NAME]-1" at bounding box center [412, 96] width 33 height 13
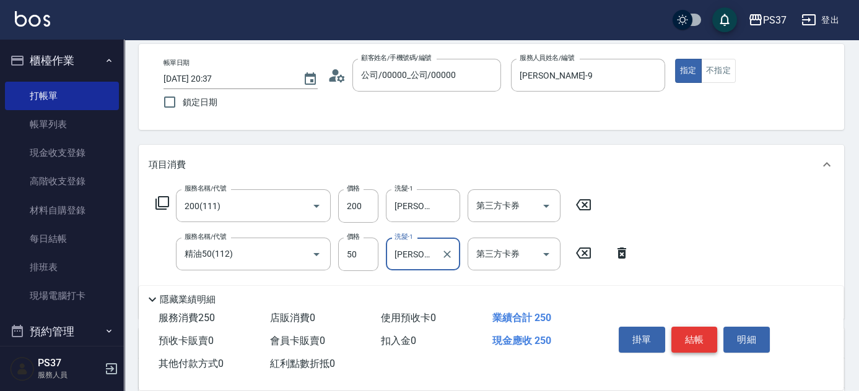
click at [688, 335] on button "結帳" at bounding box center [694, 340] width 46 height 26
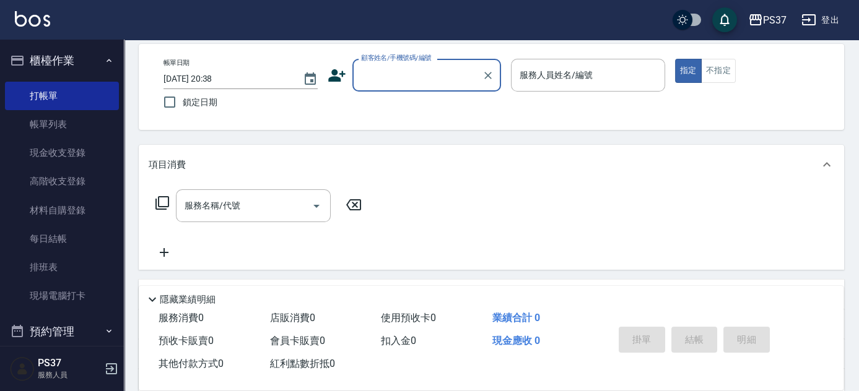
click at [440, 80] on input "顧客姓名/手機號碼/編號" at bounding box center [417, 75] width 119 height 22
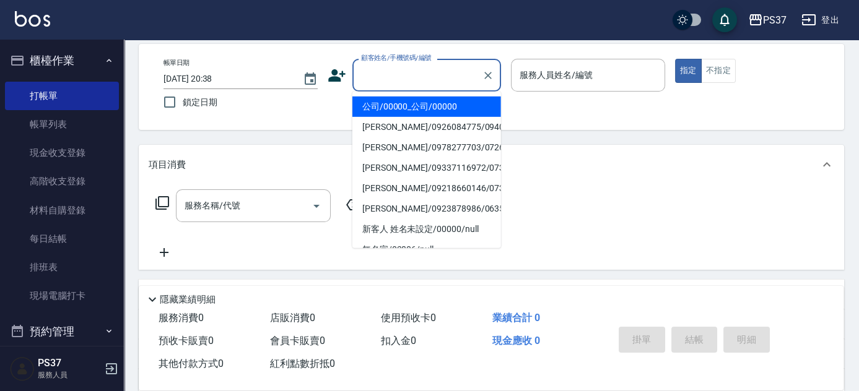
click at [441, 100] on li "公司/00000_公司/00000" at bounding box center [426, 107] width 149 height 20
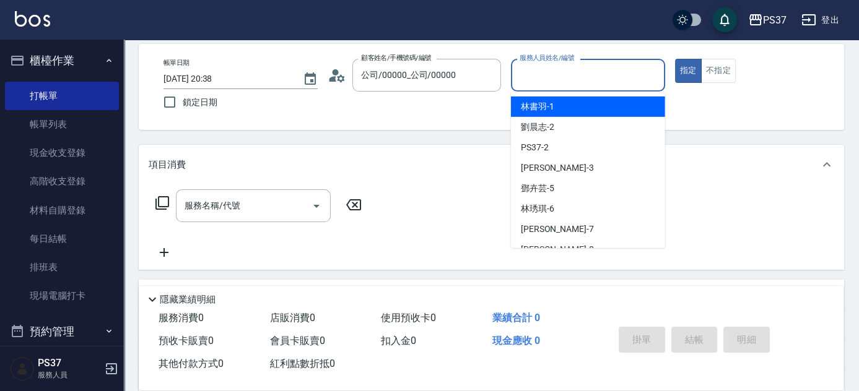
click at [537, 82] on input "服務人員姓名/編號" at bounding box center [587, 75] width 143 height 22
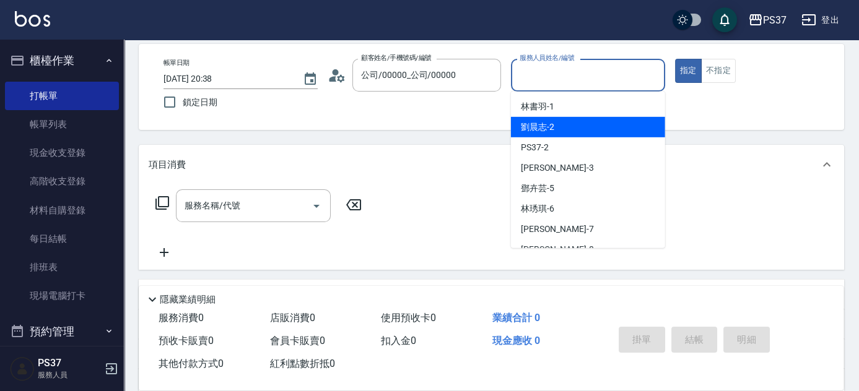
click at [547, 128] on span "[PERSON_NAME]-2" at bounding box center [537, 127] width 33 height 13
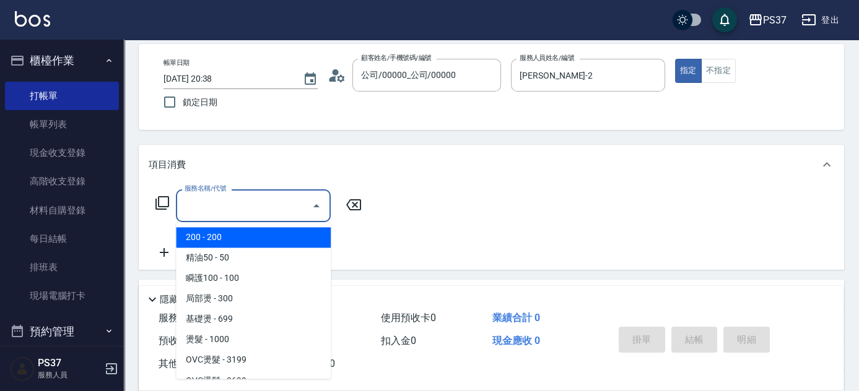
drag, startPoint x: 277, startPoint y: 201, endPoint x: 262, endPoint y: 208, distance: 15.8
click at [276, 202] on input "服務名稱/代號" at bounding box center [243, 206] width 125 height 22
click at [242, 238] on span "200 - 200" at bounding box center [253, 237] width 155 height 20
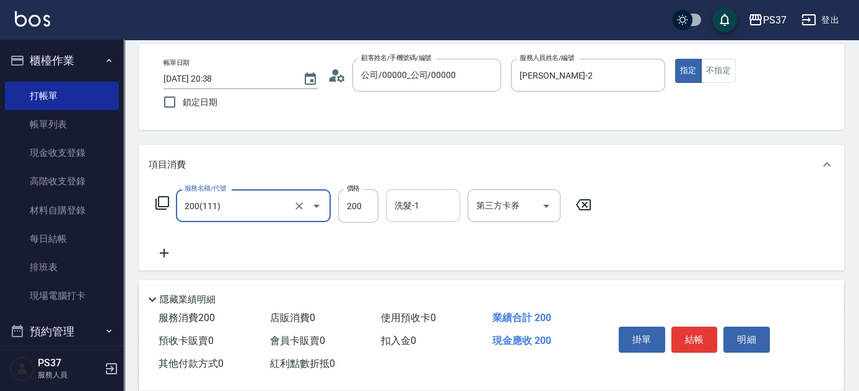
click at [447, 210] on input "洗髮-1" at bounding box center [422, 206] width 63 height 22
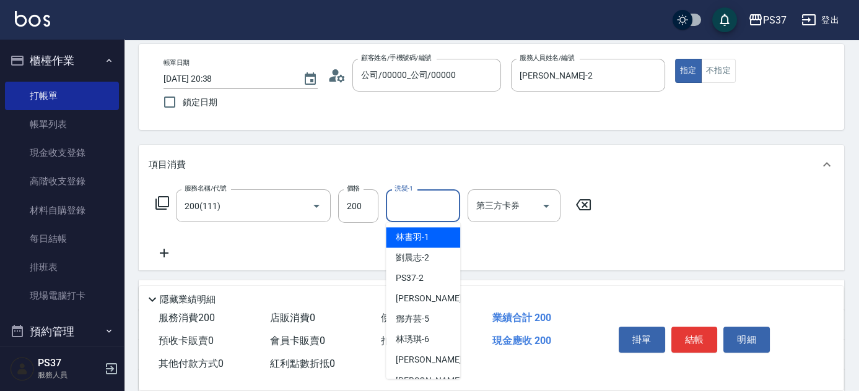
click at [419, 238] on span "[PERSON_NAME]-1" at bounding box center [412, 237] width 33 height 13
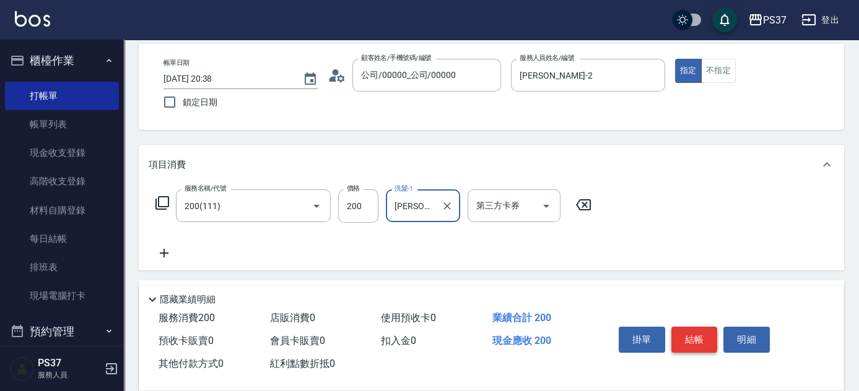
click at [698, 342] on button "結帳" at bounding box center [694, 340] width 46 height 26
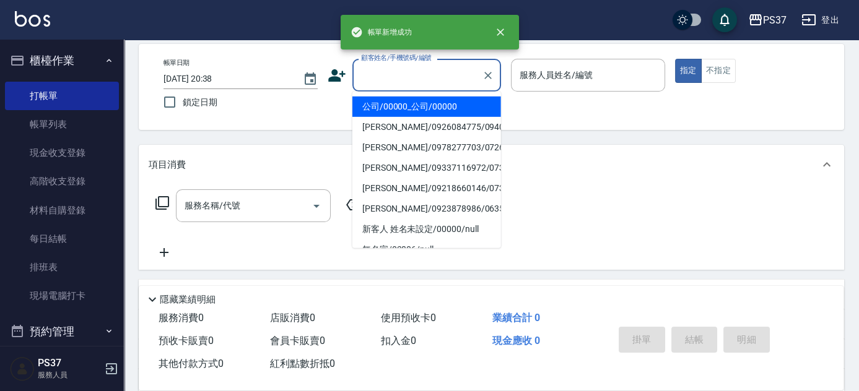
drag, startPoint x: 401, startPoint y: 80, endPoint x: 412, endPoint y: 107, distance: 29.1
click at [401, 80] on input "顧客姓名/手機號碼/編號" at bounding box center [417, 75] width 119 height 22
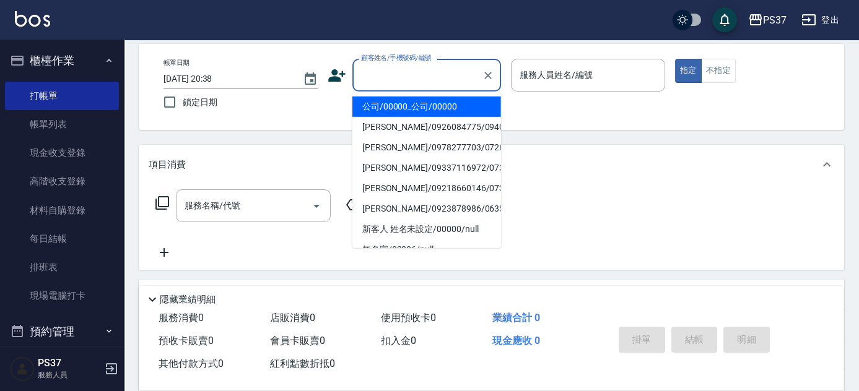
click at [412, 107] on li "公司/00000_公司/00000" at bounding box center [426, 107] width 149 height 20
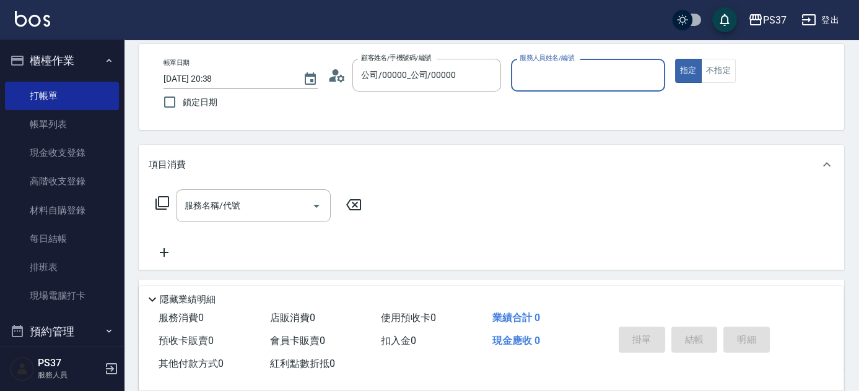
click at [558, 74] on input "服務人員姓名/編號" at bounding box center [587, 75] width 143 height 22
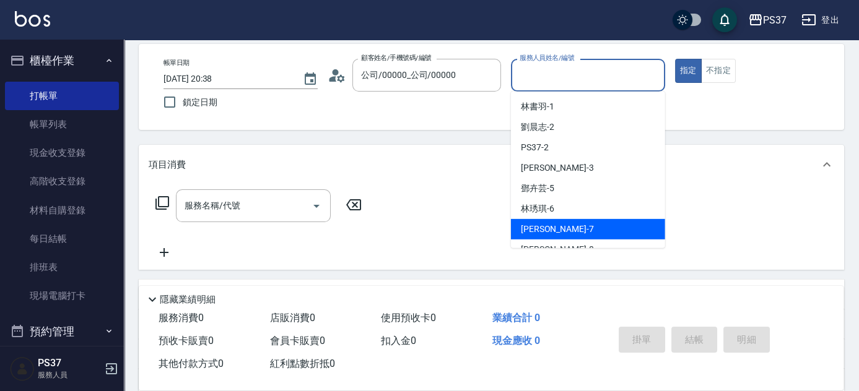
click at [573, 221] on div "[PERSON_NAME] -7" at bounding box center [588, 229] width 154 height 20
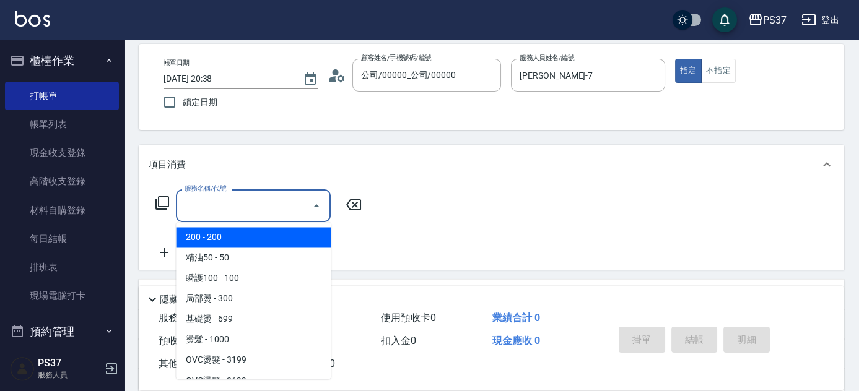
click at [231, 195] on input "服務名稱/代號" at bounding box center [243, 206] width 125 height 22
click at [251, 237] on span "200 - 200" at bounding box center [253, 237] width 155 height 20
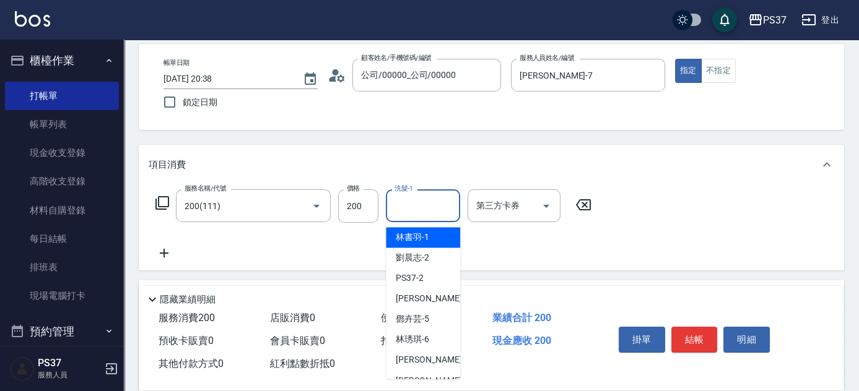
click at [433, 203] on input "洗髮-1" at bounding box center [422, 206] width 63 height 22
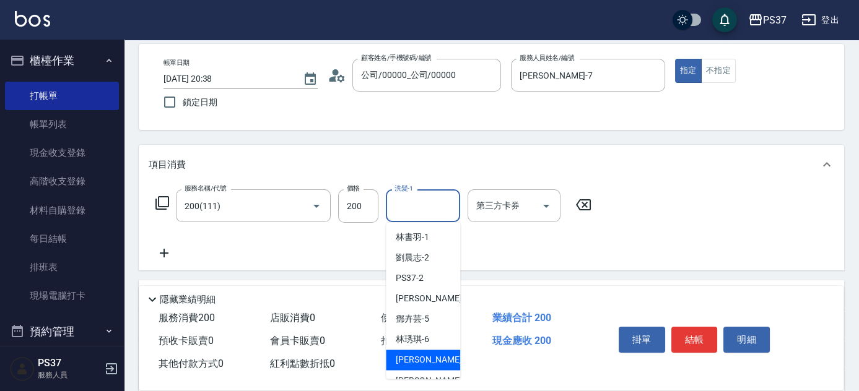
click at [427, 354] on span "[PERSON_NAME] -7" at bounding box center [432, 359] width 73 height 13
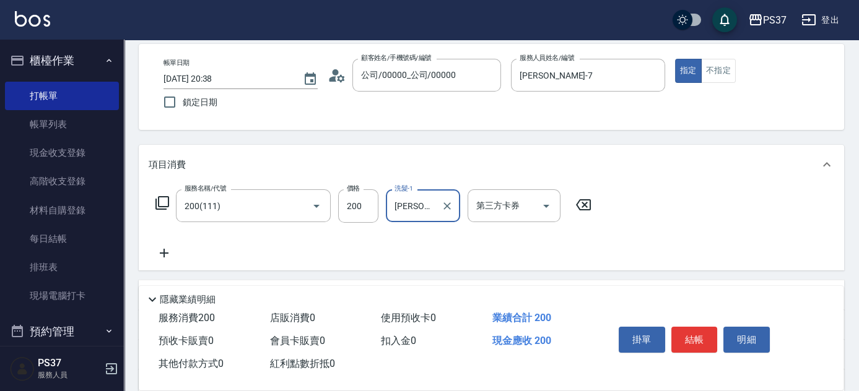
click at [162, 252] on icon at bounding box center [164, 253] width 9 height 9
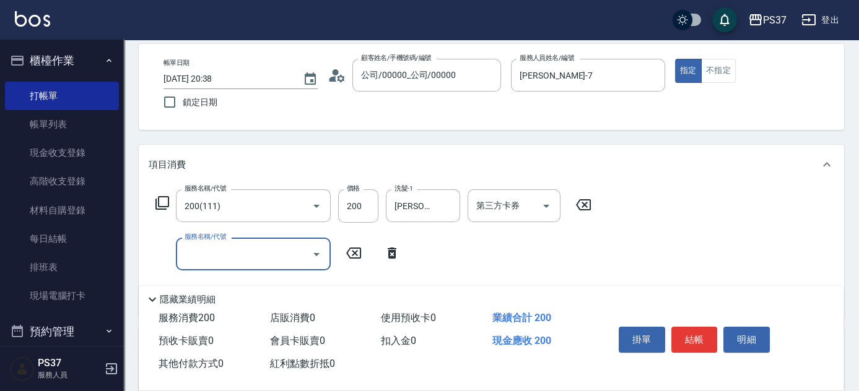
click at [205, 255] on input "服務名稱/代號" at bounding box center [243, 254] width 125 height 22
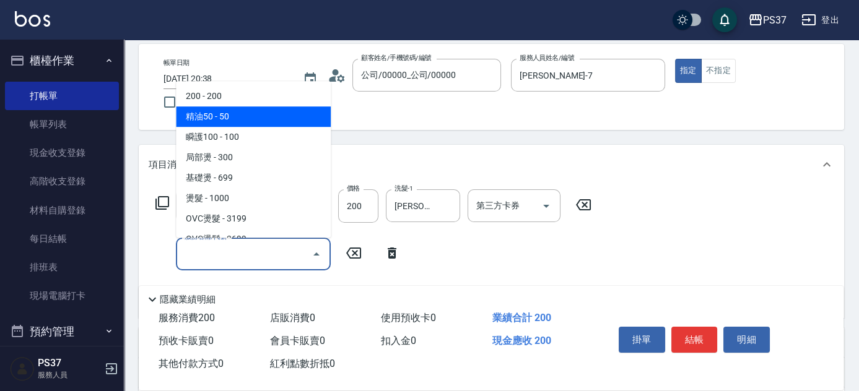
click at [226, 125] on span "精油50 - 50" at bounding box center [253, 116] width 155 height 20
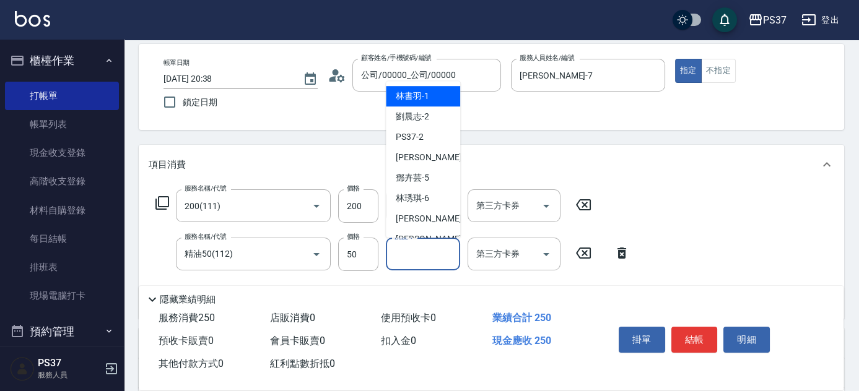
click at [416, 243] on input "洗髮-1" at bounding box center [422, 254] width 63 height 22
click at [419, 99] on span "[PERSON_NAME]-1" at bounding box center [412, 96] width 33 height 13
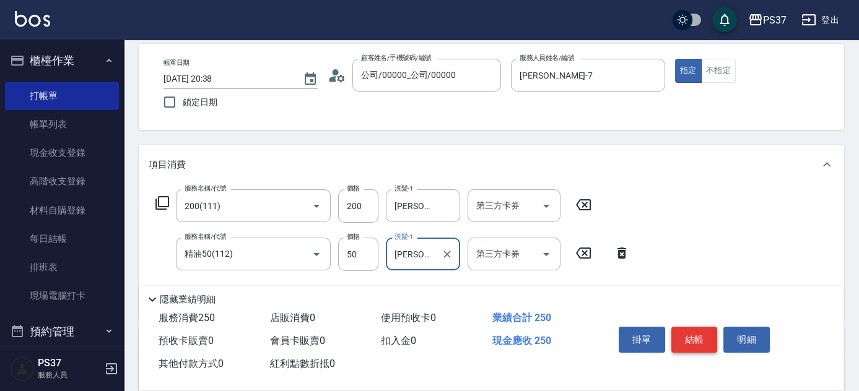
click at [695, 329] on button "結帳" at bounding box center [694, 340] width 46 height 26
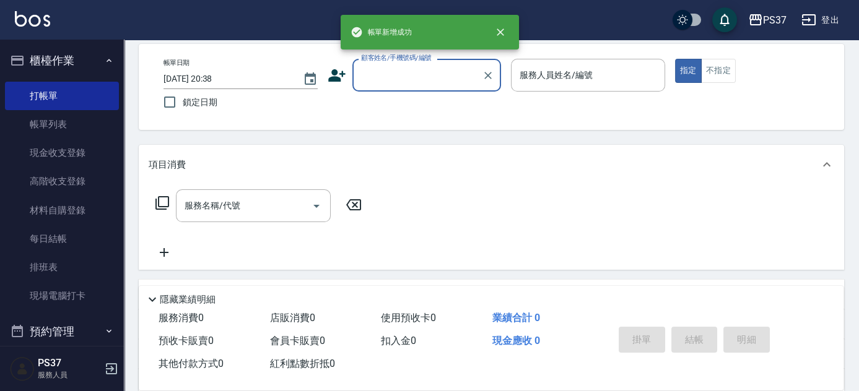
click at [388, 74] on input "顧客姓名/手機號碼/編號" at bounding box center [417, 75] width 119 height 22
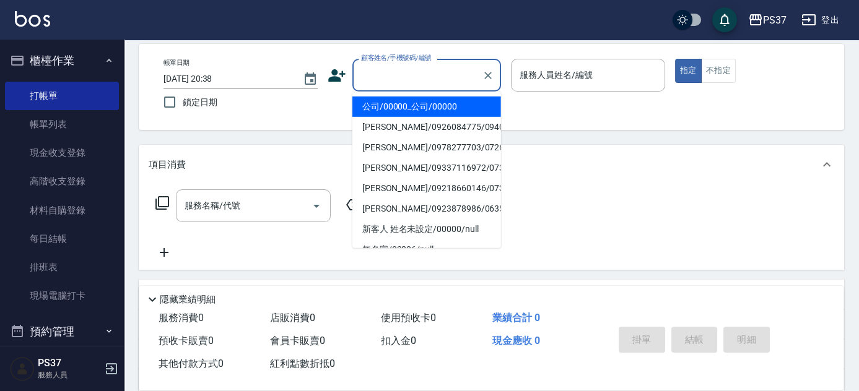
click at [402, 106] on li "公司/00000_公司/00000" at bounding box center [426, 107] width 149 height 20
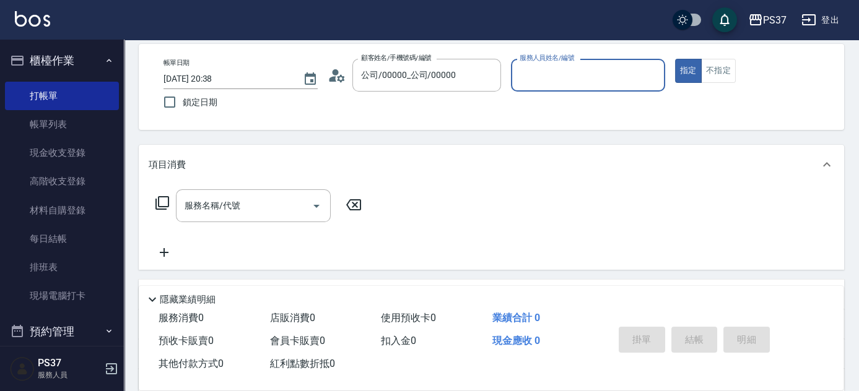
click at [570, 87] on div "服務人員姓名/編號" at bounding box center [588, 75] width 154 height 33
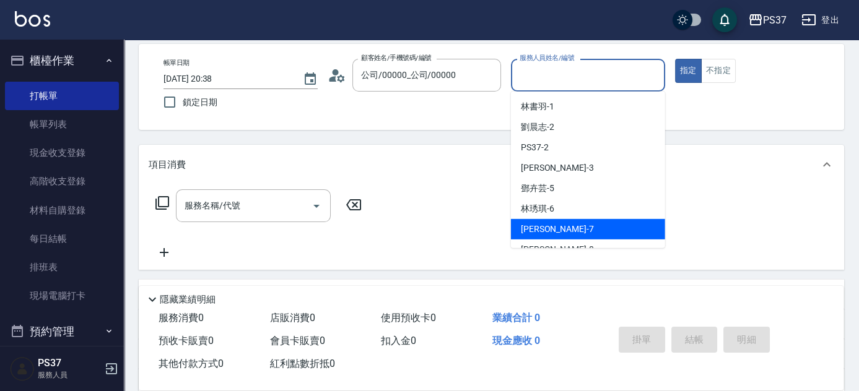
click at [571, 219] on div "[PERSON_NAME] -7" at bounding box center [588, 229] width 154 height 20
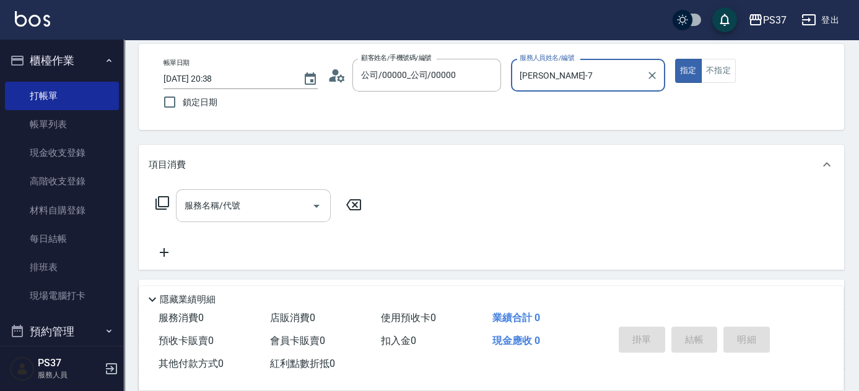
click at [248, 204] on input "服務名稱/代號" at bounding box center [243, 206] width 125 height 22
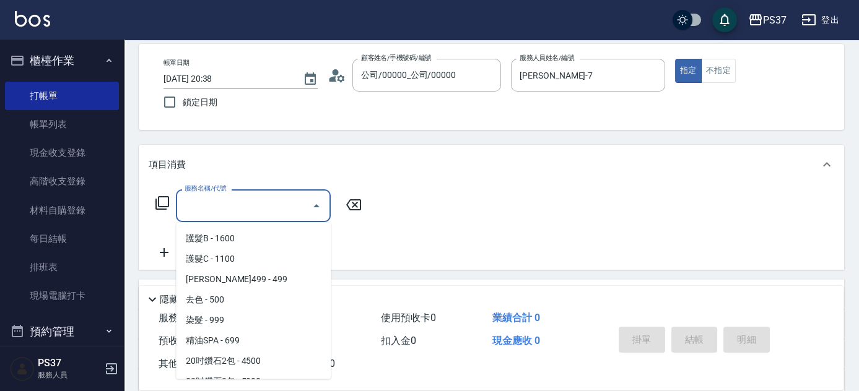
scroll to position [675, 0]
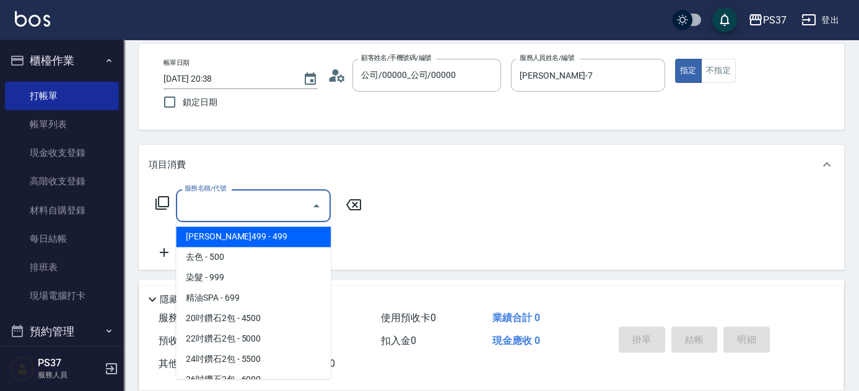
click at [269, 238] on span "[PERSON_NAME]499 - 499" at bounding box center [253, 237] width 155 height 20
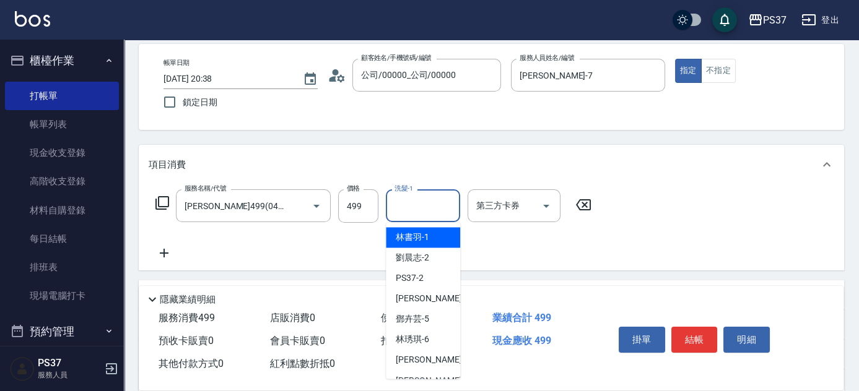
click at [410, 205] on input "洗髮-1" at bounding box center [422, 206] width 63 height 22
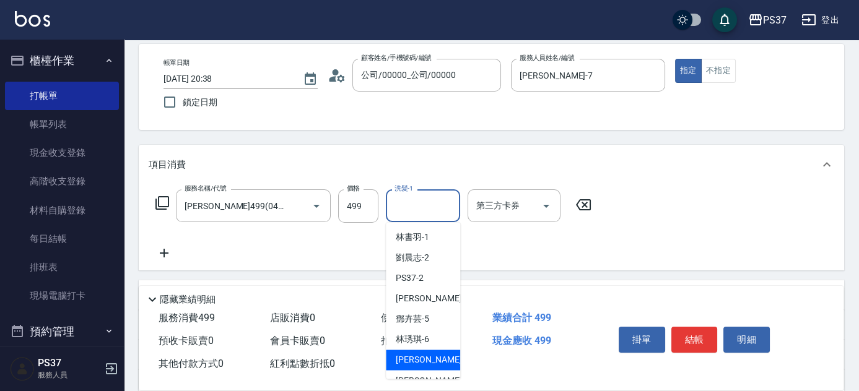
click at [428, 355] on span "[PERSON_NAME] -7" at bounding box center [432, 359] width 73 height 13
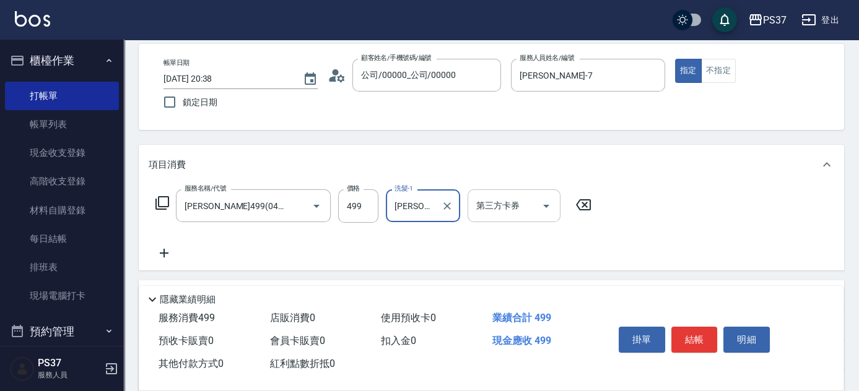
click at [550, 208] on icon "Open" at bounding box center [546, 206] width 15 height 15
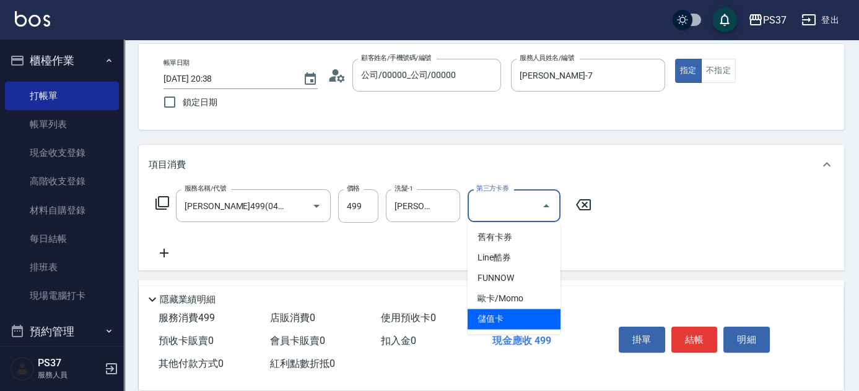
click at [531, 323] on span "儲值卡" at bounding box center [513, 319] width 93 height 20
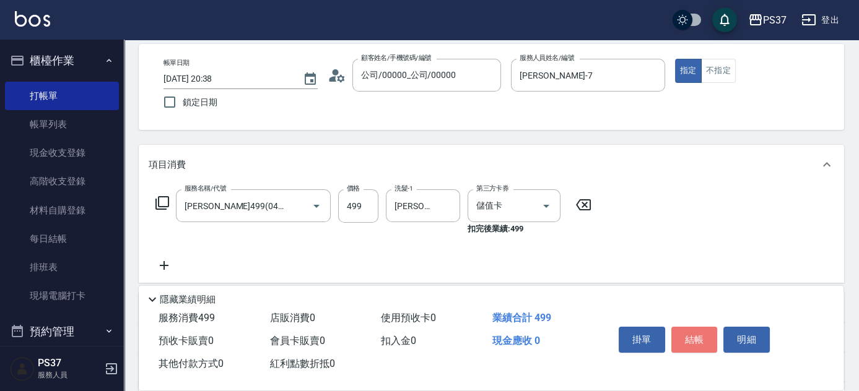
click at [679, 343] on button "結帳" at bounding box center [694, 340] width 46 height 26
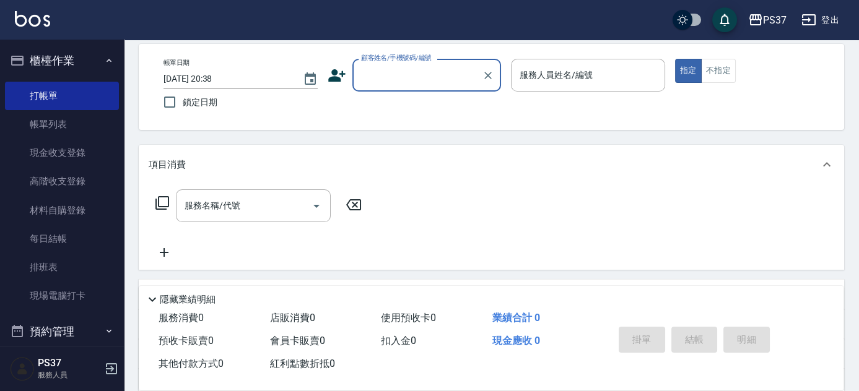
click at [391, 73] on input "顧客姓名/手機號碼/編號" at bounding box center [417, 75] width 119 height 22
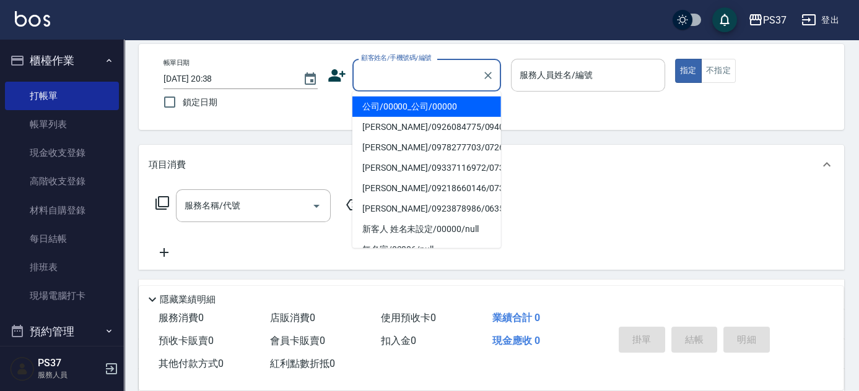
click at [408, 99] on li "公司/00000_公司/00000" at bounding box center [426, 107] width 149 height 20
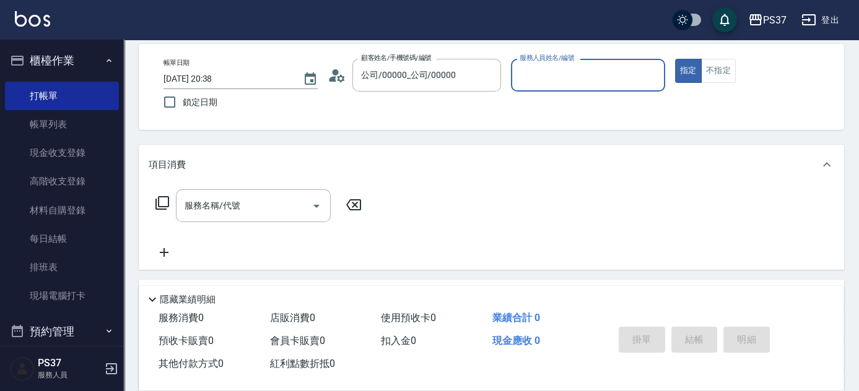
click at [534, 80] on input "服務人員姓名/編號" at bounding box center [587, 75] width 143 height 22
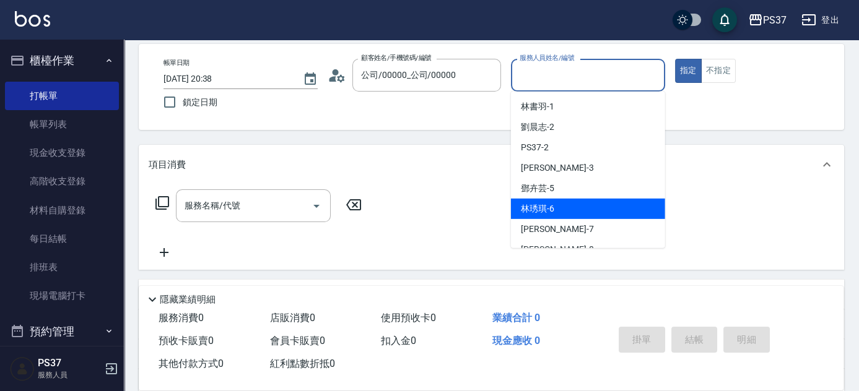
drag, startPoint x: 578, startPoint y: 215, endPoint x: 575, endPoint y: 228, distance: 13.8
click at [576, 225] on ul "[PERSON_NAME]-1 [PERSON_NAME]2 PS37 -2 [PERSON_NAME] -3 [PERSON_NAME]-5 [PERSON…" at bounding box center [588, 170] width 154 height 157
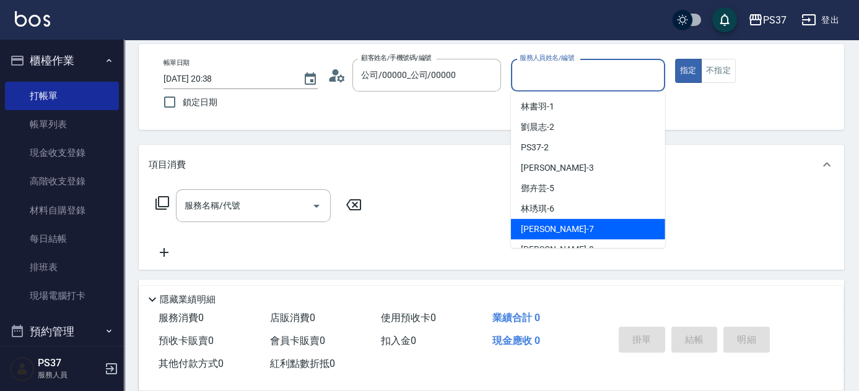
click at [575, 228] on div "[PERSON_NAME] -7" at bounding box center [588, 229] width 154 height 20
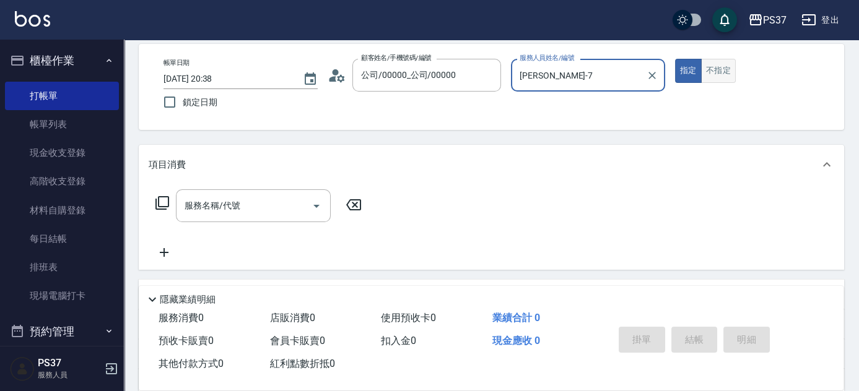
click at [708, 72] on button "不指定" at bounding box center [718, 71] width 35 height 24
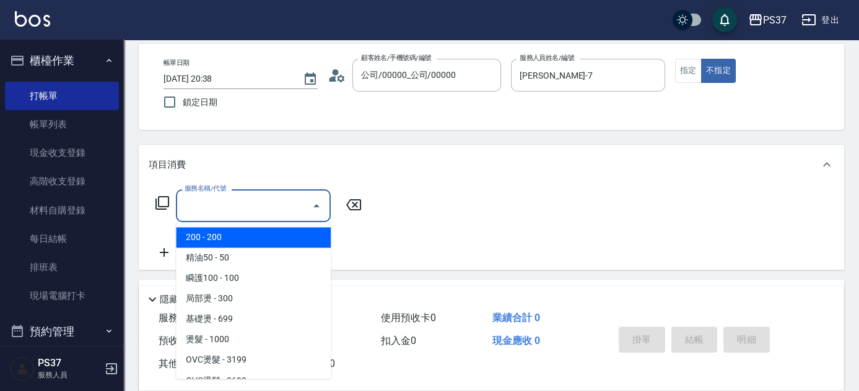
click at [233, 205] on input "服務名稱/代號" at bounding box center [243, 206] width 125 height 22
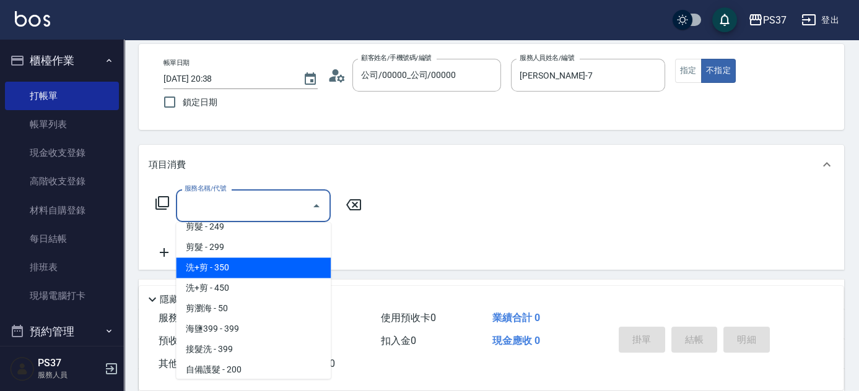
scroll to position [225, 0]
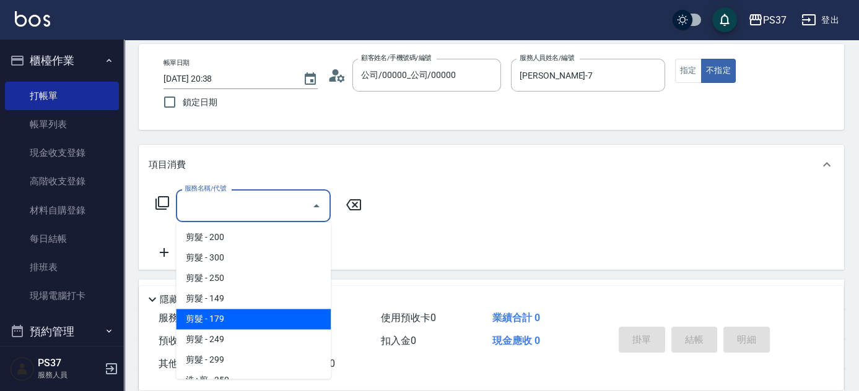
click at [234, 313] on span "剪髮 - 179" at bounding box center [253, 319] width 155 height 20
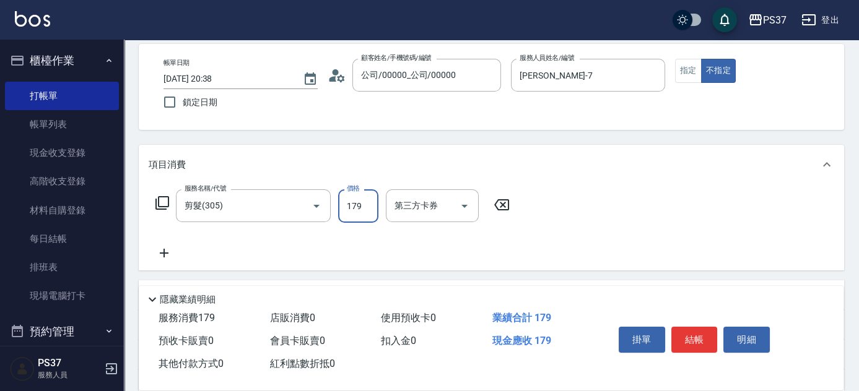
click at [352, 210] on input "179" at bounding box center [358, 205] width 40 height 33
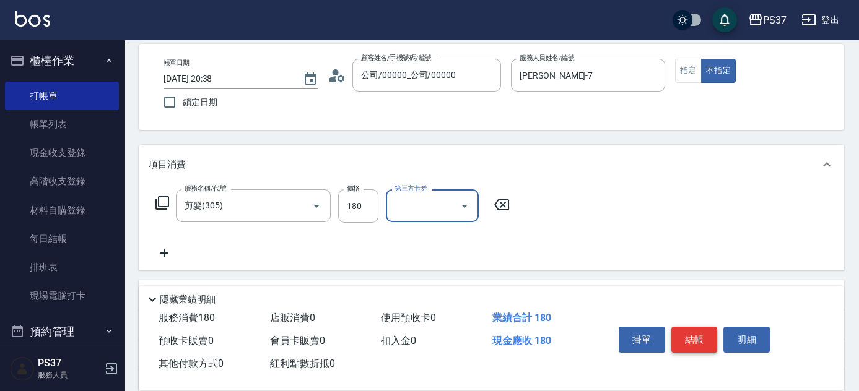
click at [695, 339] on button "結帳" at bounding box center [694, 340] width 46 height 26
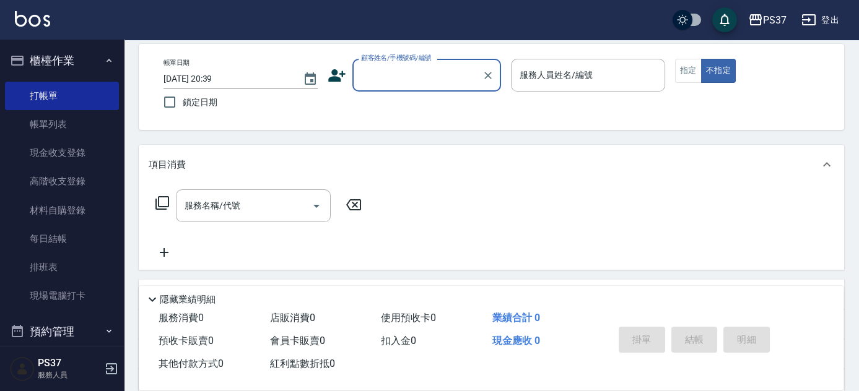
click at [402, 69] on input "顧客姓名/手機號碼/編號" at bounding box center [417, 75] width 119 height 22
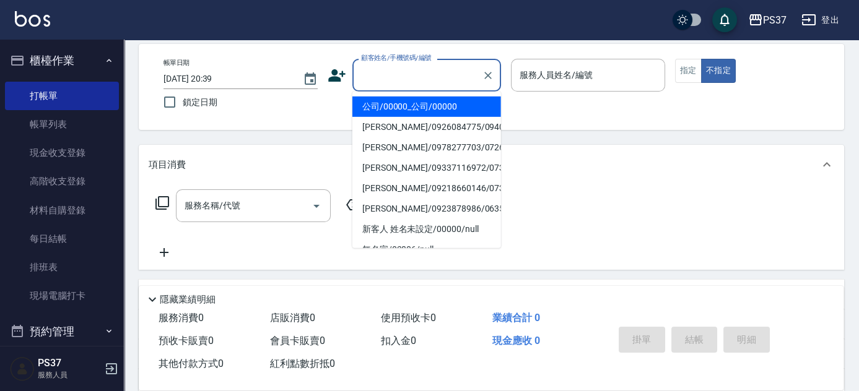
click at [402, 100] on li "公司/00000_公司/00000" at bounding box center [426, 107] width 149 height 20
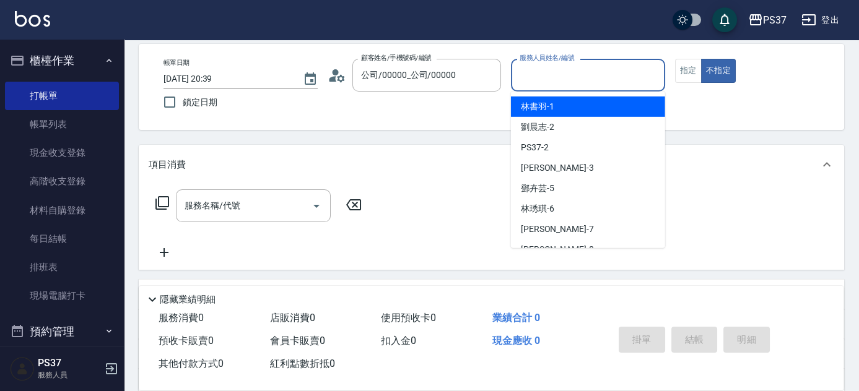
click at [539, 74] on input "服務人員姓名/編號" at bounding box center [587, 75] width 143 height 22
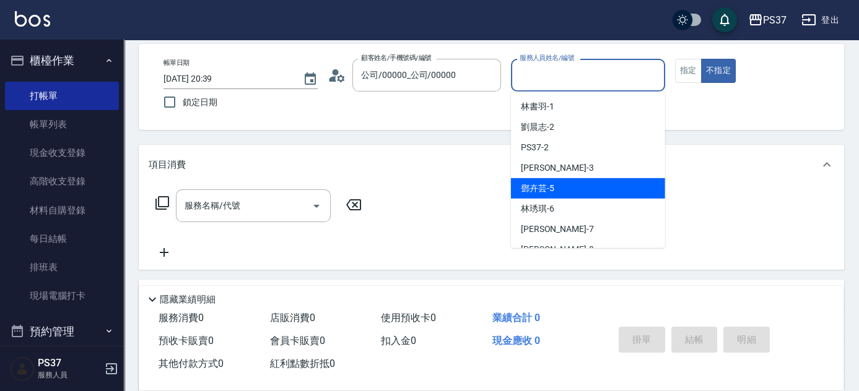
click at [560, 182] on div "[PERSON_NAME]-5" at bounding box center [588, 188] width 154 height 20
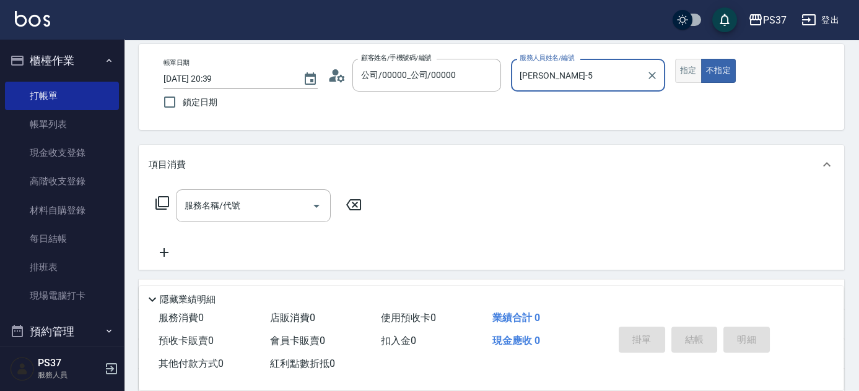
click at [685, 77] on button "指定" at bounding box center [688, 71] width 27 height 24
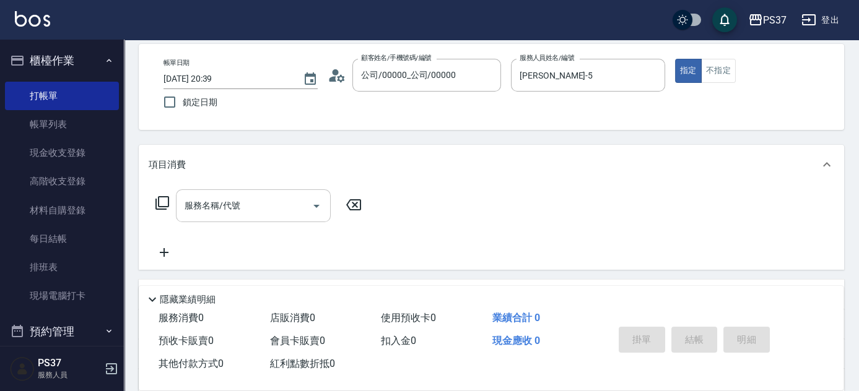
click at [256, 210] on input "服務名稱/代號" at bounding box center [243, 206] width 125 height 22
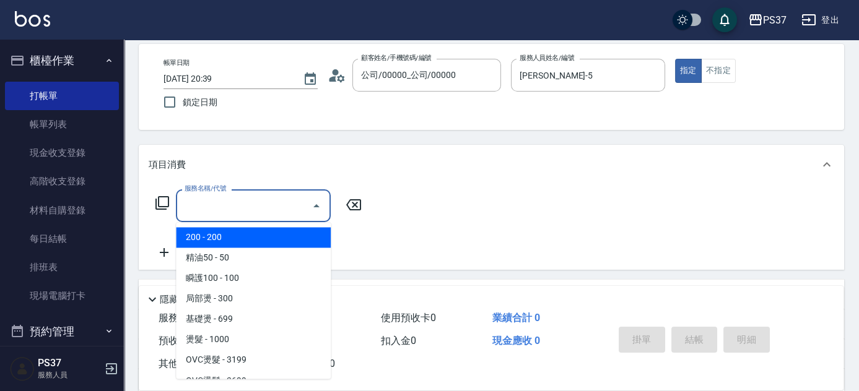
click at [247, 235] on span "200 - 200" at bounding box center [253, 237] width 155 height 20
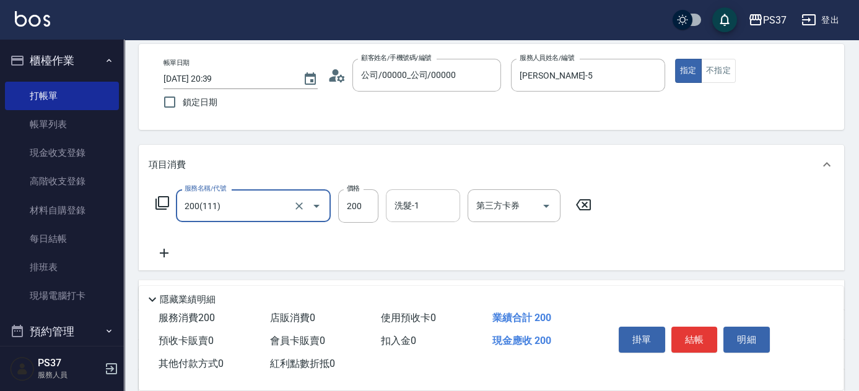
click at [409, 205] on div "洗髮-1 洗髮-1" at bounding box center [423, 205] width 74 height 33
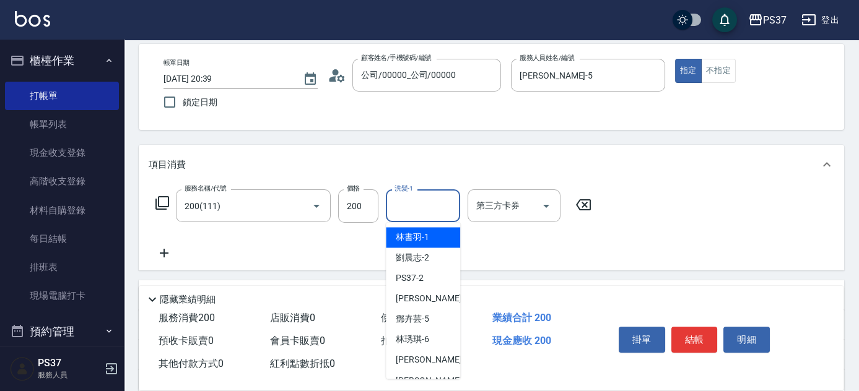
click at [430, 232] on div "[PERSON_NAME]-1" at bounding box center [423, 237] width 74 height 20
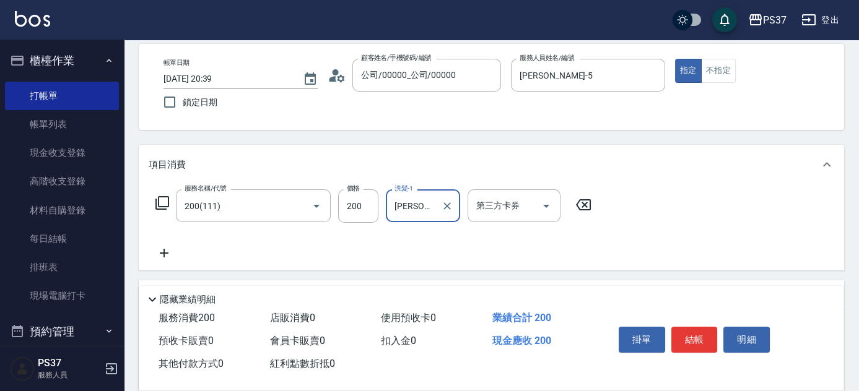
click at [168, 251] on icon at bounding box center [164, 253] width 31 height 15
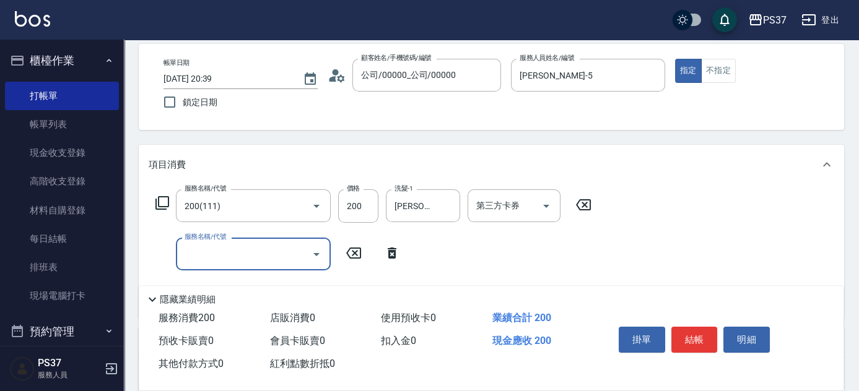
click at [215, 254] on input "服務名稱/代號" at bounding box center [243, 254] width 125 height 22
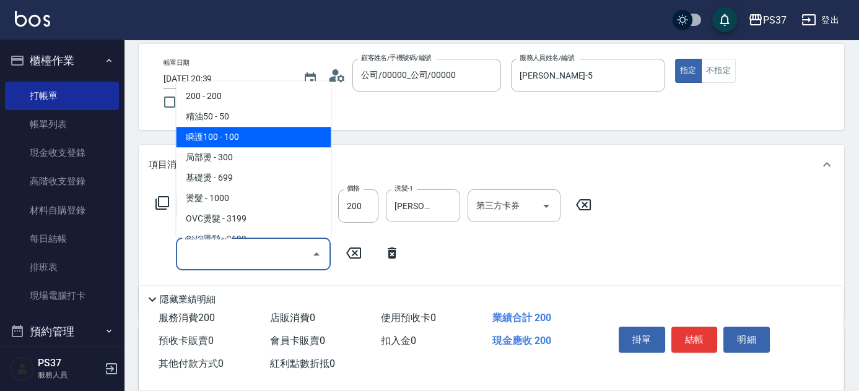
click at [233, 131] on span "瞬護100 - 100" at bounding box center [253, 137] width 155 height 20
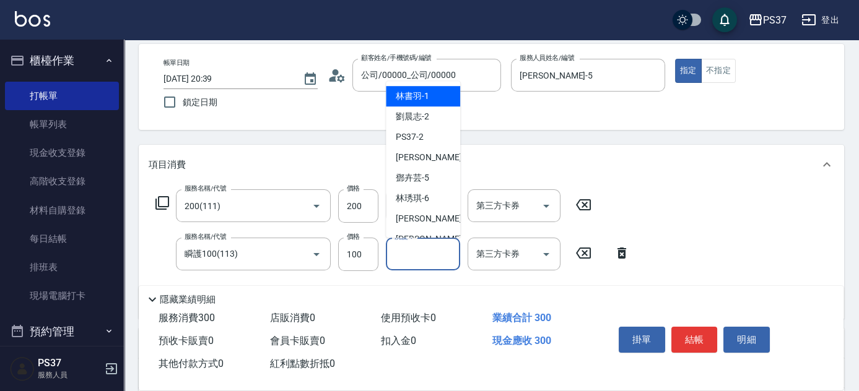
click at [427, 262] on input "洗髮-1" at bounding box center [422, 254] width 63 height 22
click at [407, 100] on span "[PERSON_NAME]-1" at bounding box center [412, 96] width 33 height 13
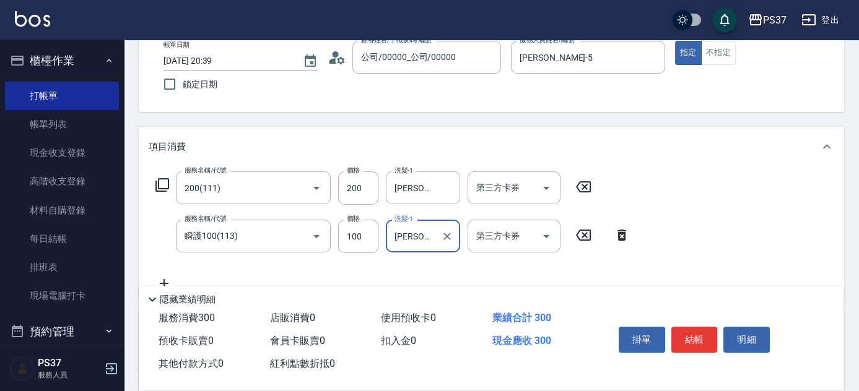
scroll to position [168, 0]
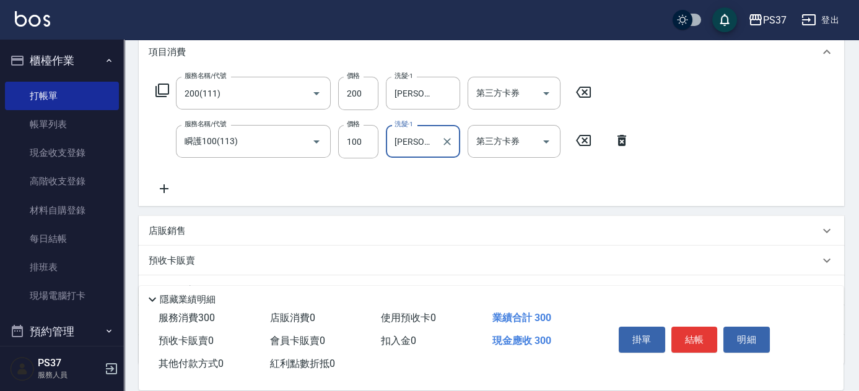
click at [163, 184] on icon at bounding box center [164, 188] width 31 height 15
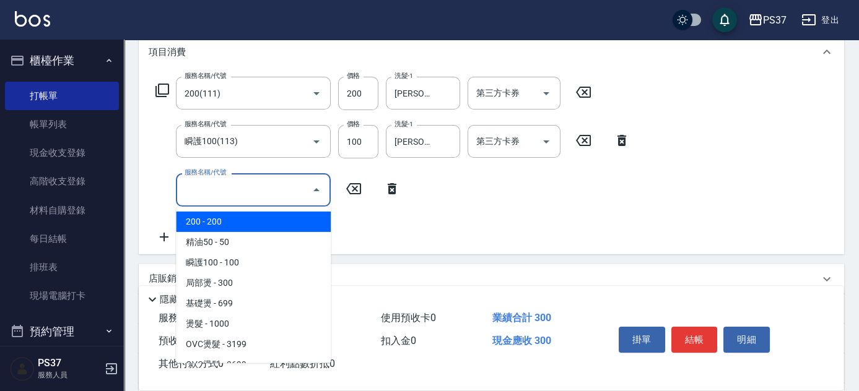
click at [199, 189] on input "服務名稱/代號" at bounding box center [243, 190] width 125 height 22
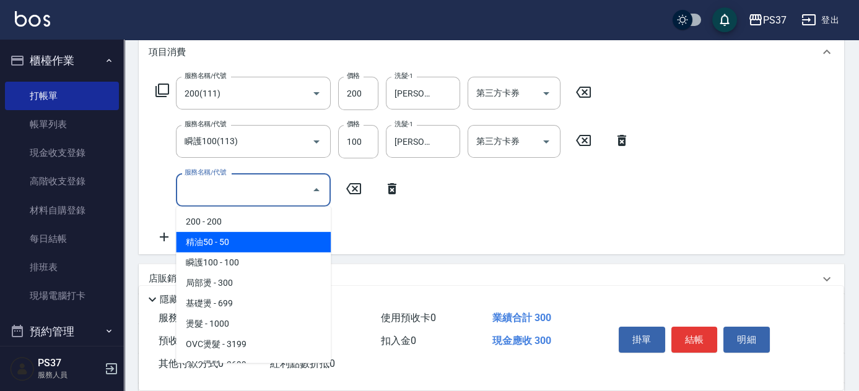
click at [249, 236] on span "精油50 - 50" at bounding box center [253, 242] width 155 height 20
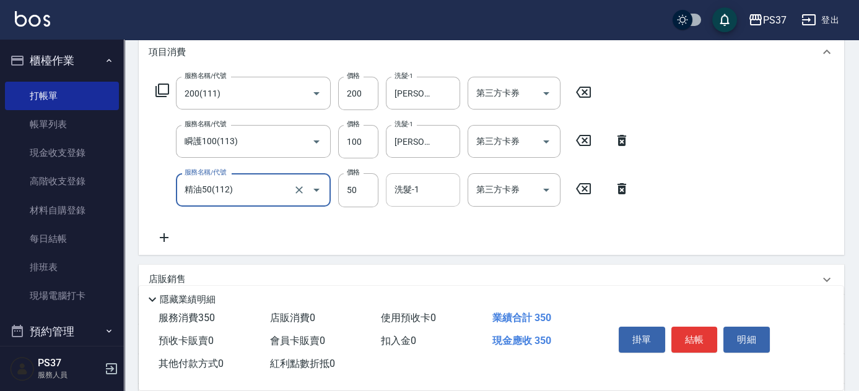
click at [406, 190] on div "洗髮-1 洗髮-1" at bounding box center [423, 189] width 74 height 33
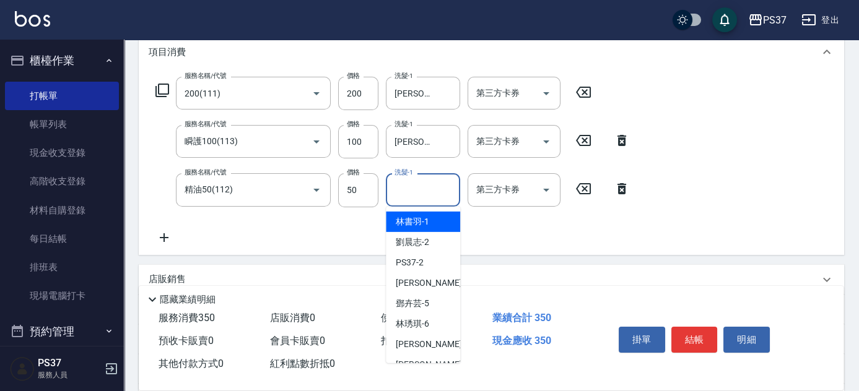
click at [412, 216] on span "[PERSON_NAME]-1" at bounding box center [412, 221] width 33 height 13
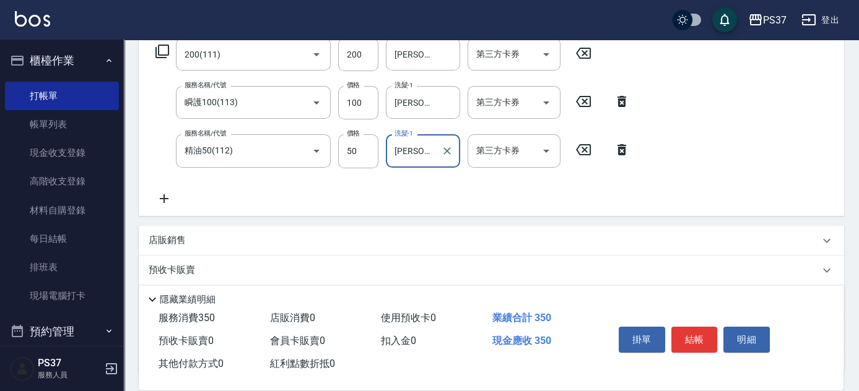
scroll to position [225, 0]
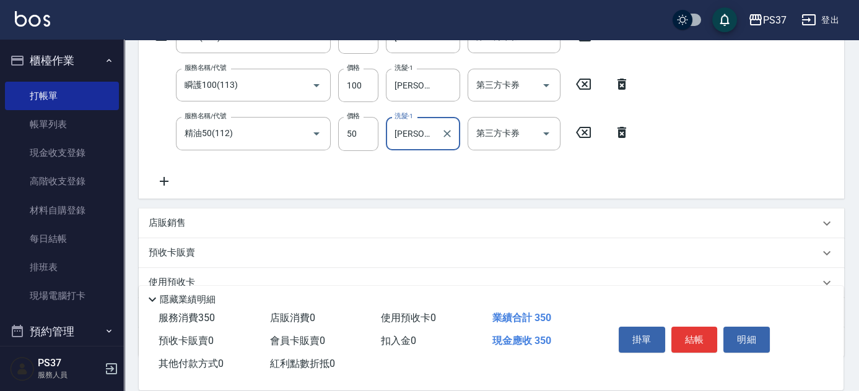
click at [180, 221] on p "店販銷售" at bounding box center [167, 223] width 37 height 13
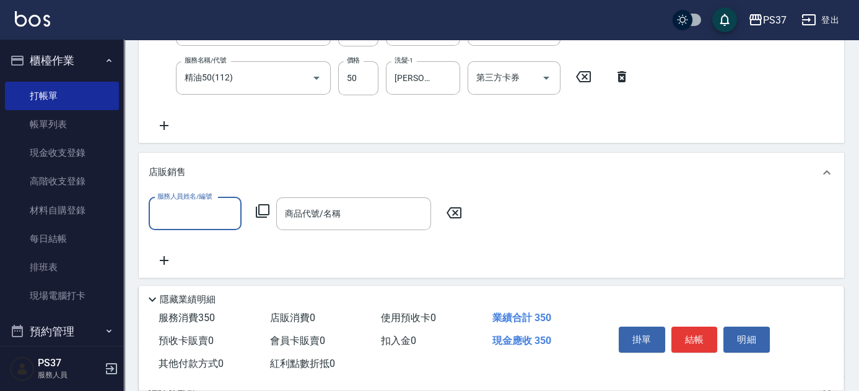
scroll to position [281, 0]
click at [180, 223] on div "服務人員姓名/編號" at bounding box center [195, 213] width 93 height 33
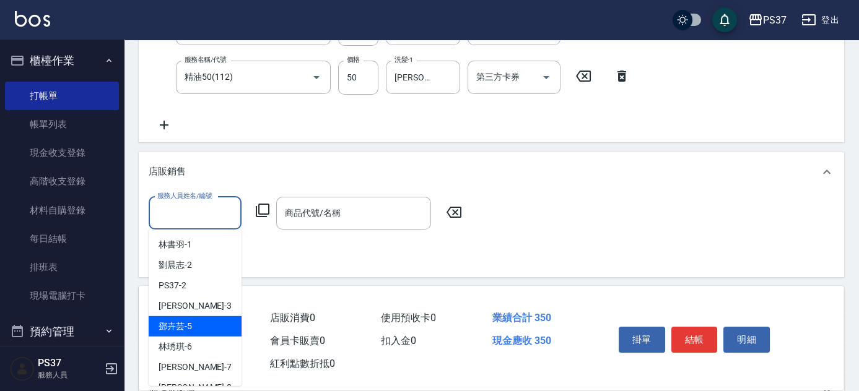
click at [196, 328] on div "[PERSON_NAME]-5" at bounding box center [195, 326] width 93 height 20
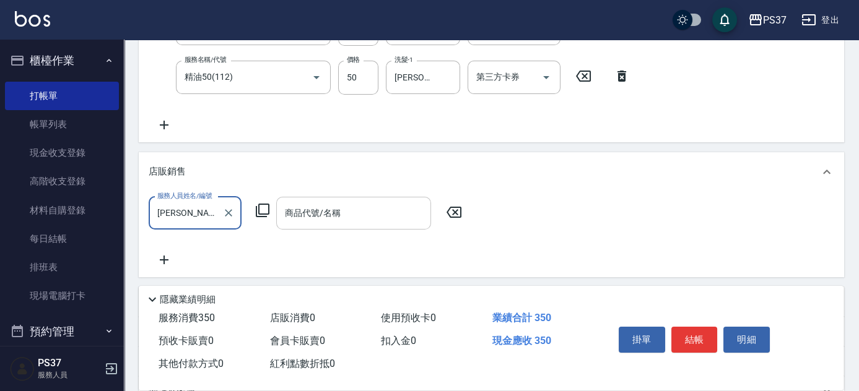
click at [339, 215] on input "商品代號/名稱" at bounding box center [354, 213] width 144 height 22
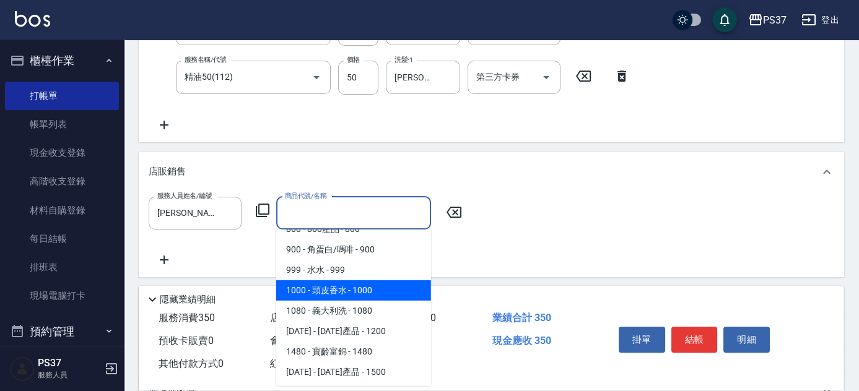
click at [343, 290] on span "1000 - 頭皮香水 - 1000" at bounding box center [353, 290] width 155 height 20
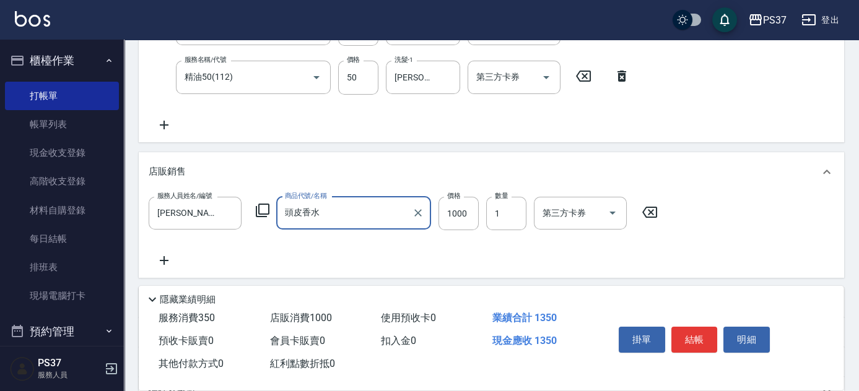
click at [164, 259] on icon at bounding box center [164, 260] width 9 height 9
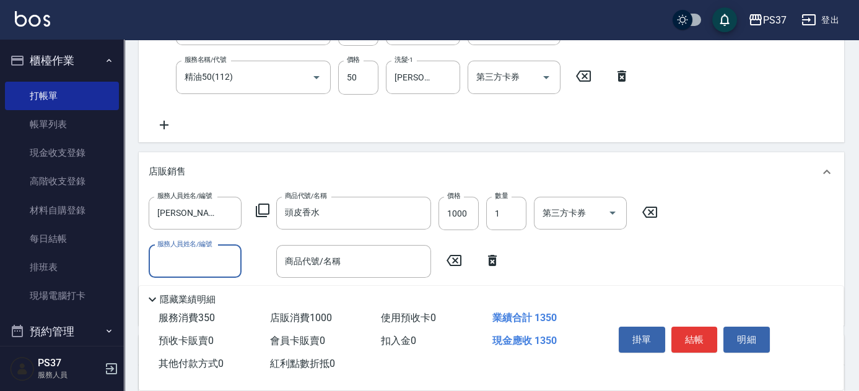
click at [171, 261] on input "服務人員姓名/編號" at bounding box center [195, 262] width 82 height 22
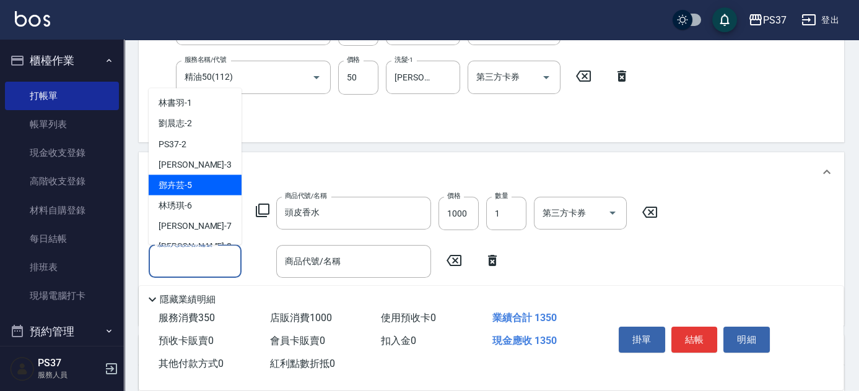
click at [190, 187] on span "[PERSON_NAME]-5" at bounding box center [174, 185] width 33 height 13
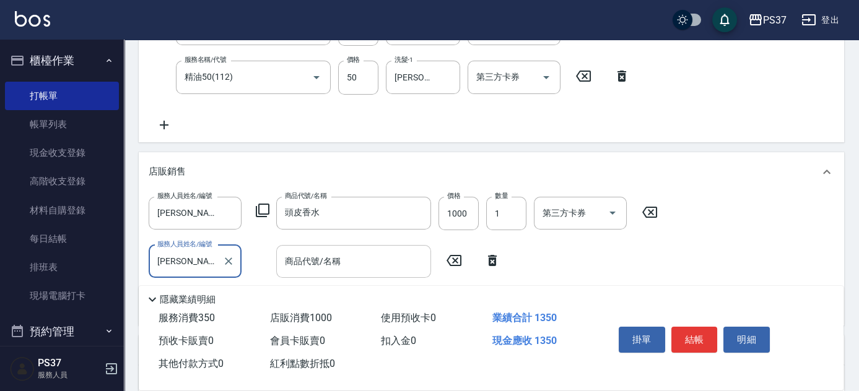
click at [326, 266] on input "商品代號/名稱" at bounding box center [354, 262] width 144 height 22
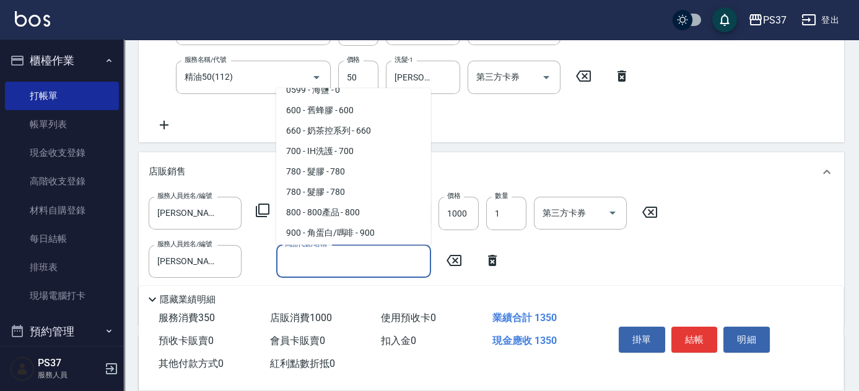
scroll to position [168, 0]
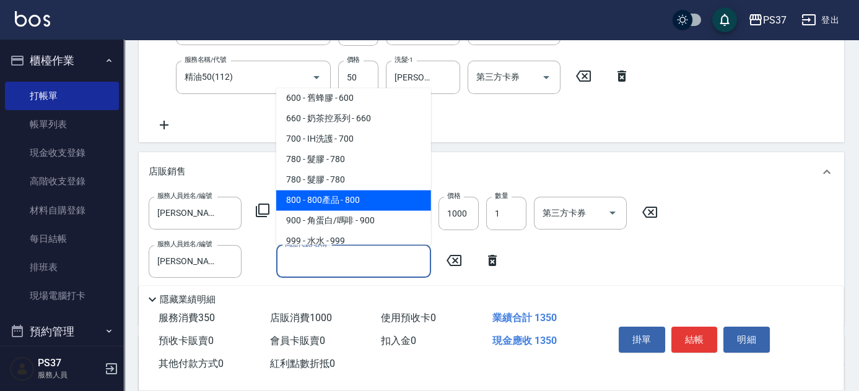
click at [358, 198] on span "800 - 800產品 - 800" at bounding box center [353, 201] width 155 height 20
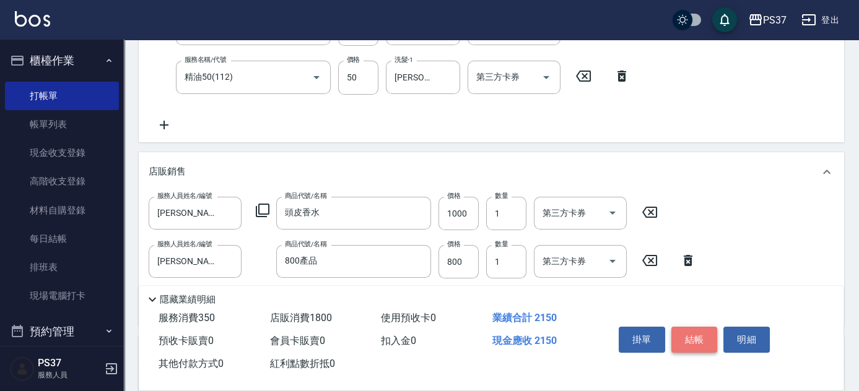
click at [685, 344] on button "結帳" at bounding box center [694, 340] width 46 height 26
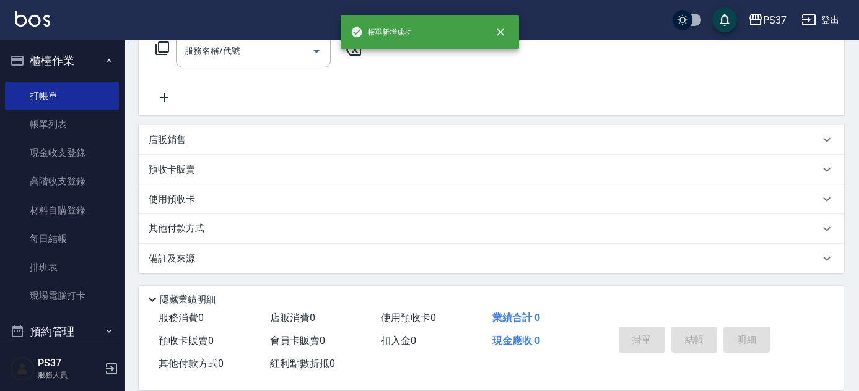
scroll to position [0, 0]
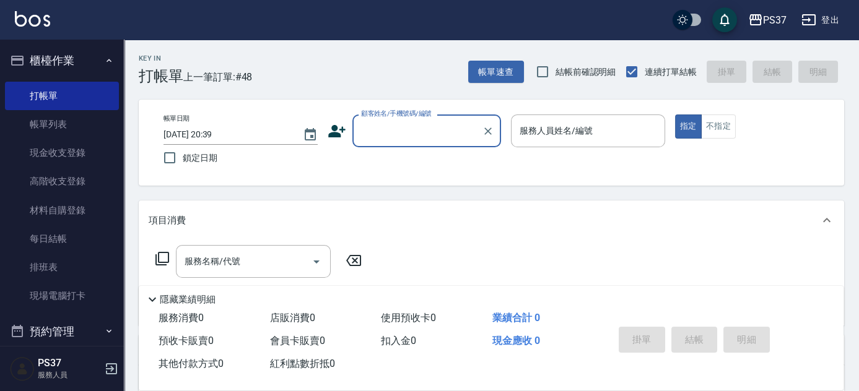
click at [426, 134] on input "顧客姓名/手機號碼/編號" at bounding box center [417, 131] width 119 height 22
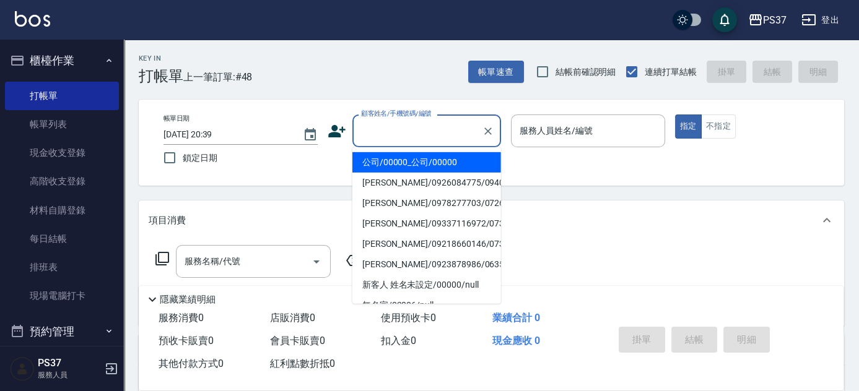
click at [424, 159] on li "公司/00000_公司/00000" at bounding box center [426, 162] width 149 height 20
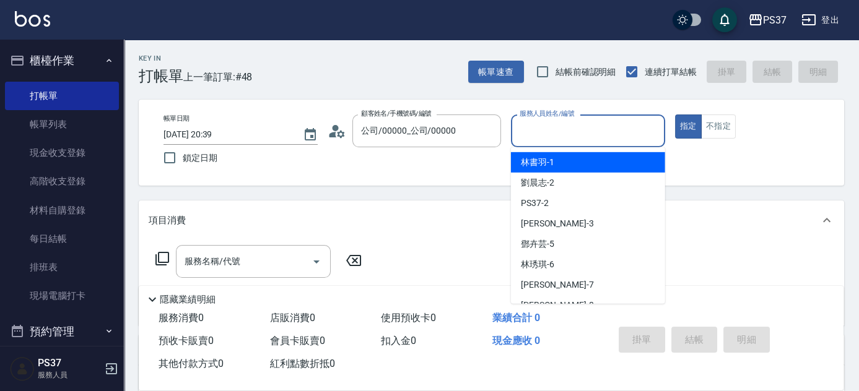
click at [529, 132] on input "服務人員姓名/編號" at bounding box center [587, 131] width 143 height 22
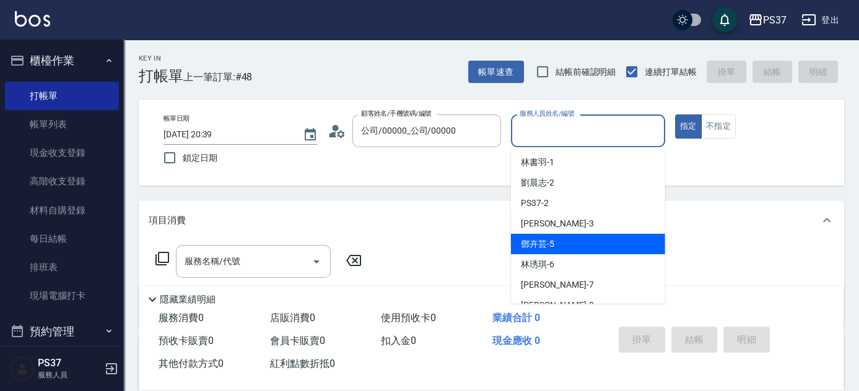
click at [560, 241] on div "[PERSON_NAME]-5" at bounding box center [588, 244] width 154 height 20
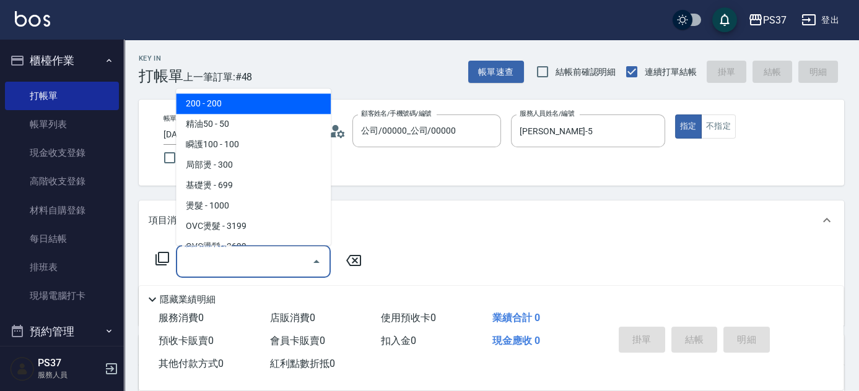
click at [264, 258] on input "服務名稱/代號" at bounding box center [243, 262] width 125 height 22
click at [249, 108] on span "200 - 200" at bounding box center [253, 104] width 155 height 20
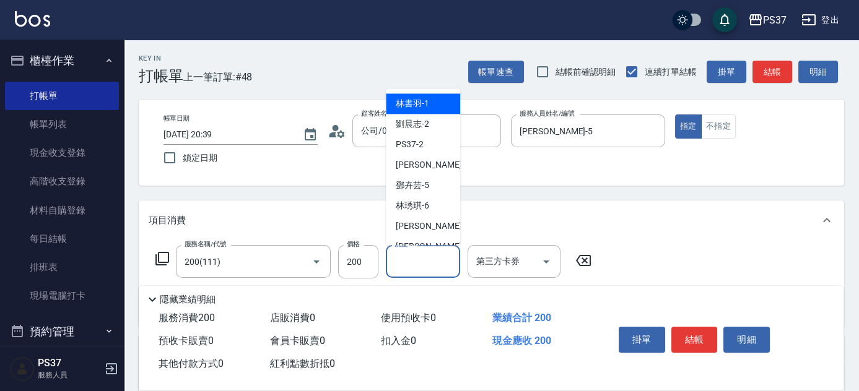
click at [419, 258] on input "洗髮-1" at bounding box center [422, 262] width 63 height 22
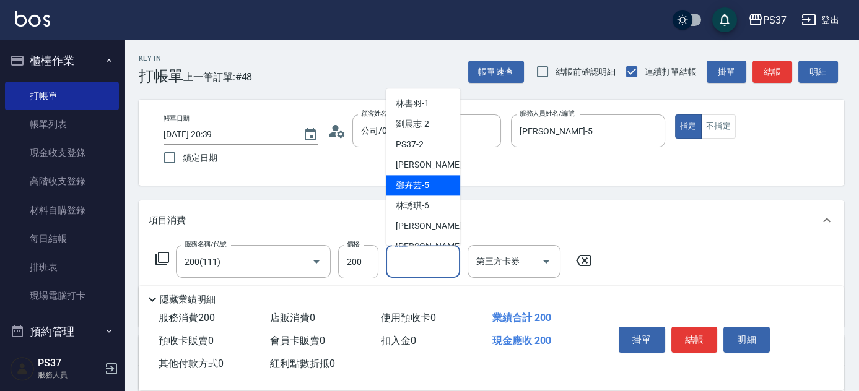
click at [422, 183] on span "[PERSON_NAME]-5" at bounding box center [412, 186] width 33 height 13
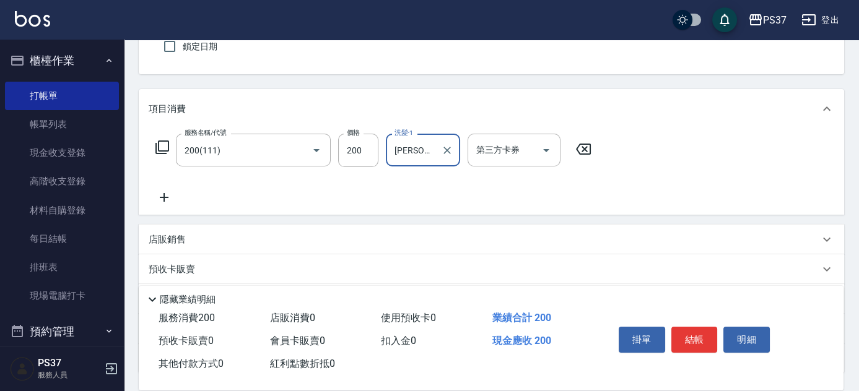
scroll to position [112, 0]
click at [173, 199] on icon at bounding box center [164, 196] width 31 height 15
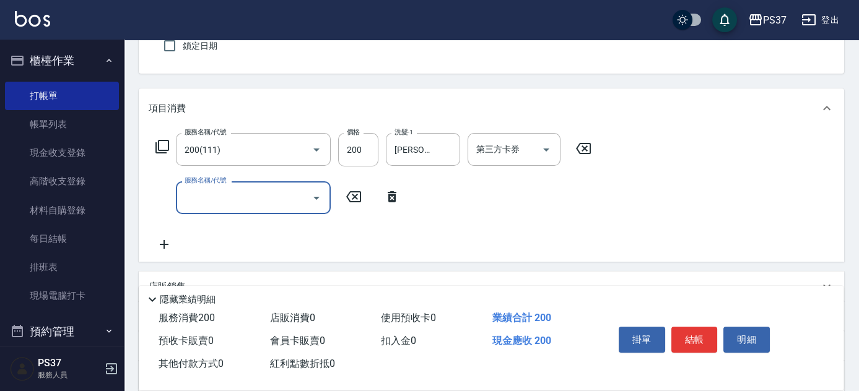
click at [199, 199] on input "服務名稱/代號" at bounding box center [243, 198] width 125 height 22
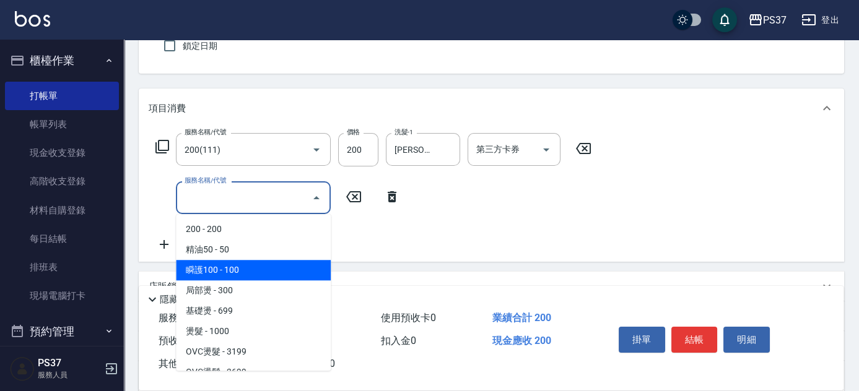
click at [260, 267] on span "瞬護100 - 100" at bounding box center [253, 270] width 155 height 20
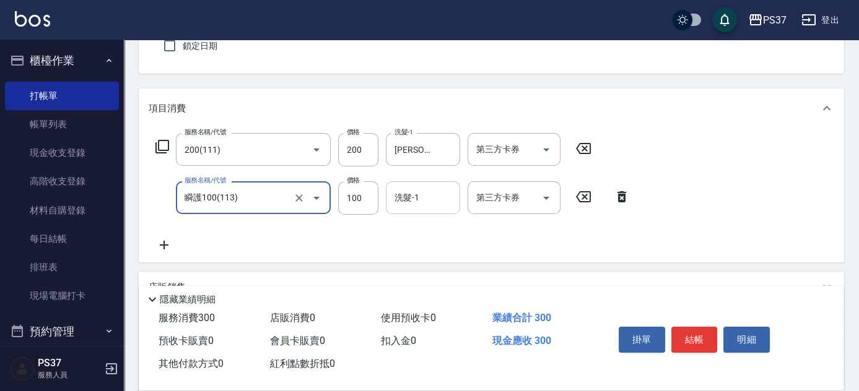
click at [431, 202] on input "洗髮-1" at bounding box center [422, 198] width 63 height 22
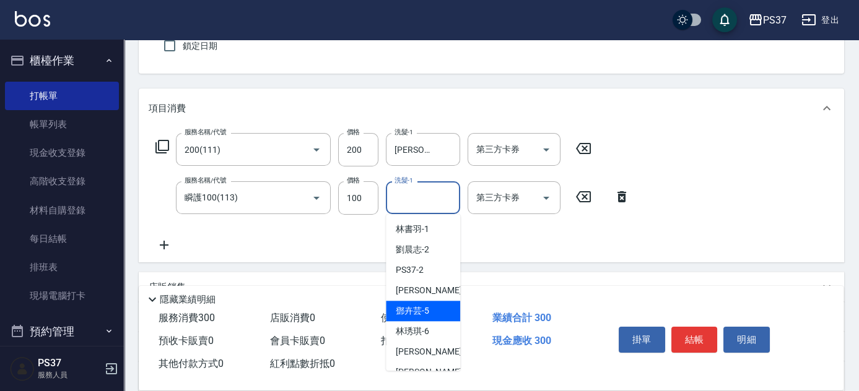
click at [441, 316] on div "[PERSON_NAME]-5" at bounding box center [423, 311] width 74 height 20
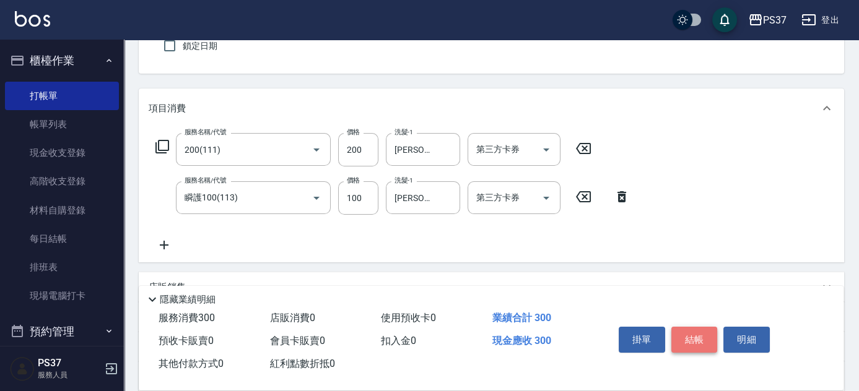
click at [695, 344] on button "結帳" at bounding box center [694, 340] width 46 height 26
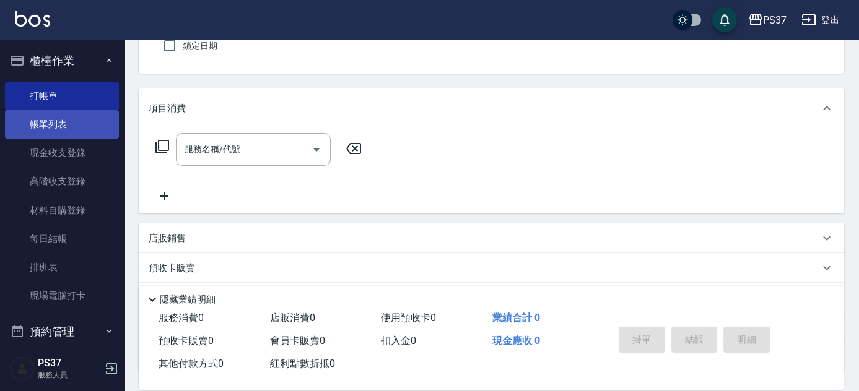
click at [43, 118] on link "帳單列表" at bounding box center [62, 124] width 114 height 28
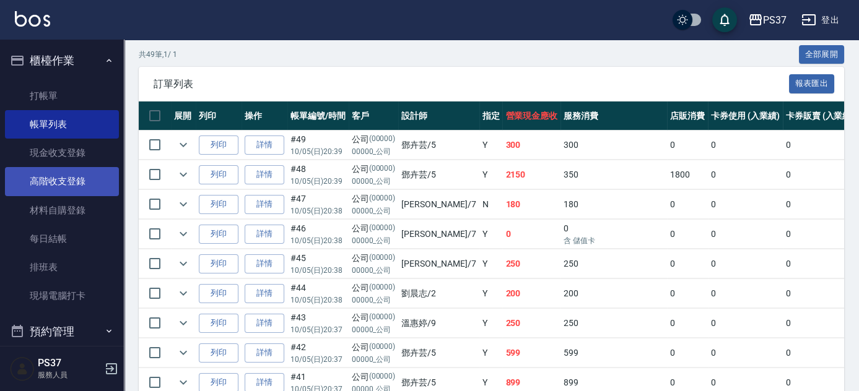
scroll to position [281, 0]
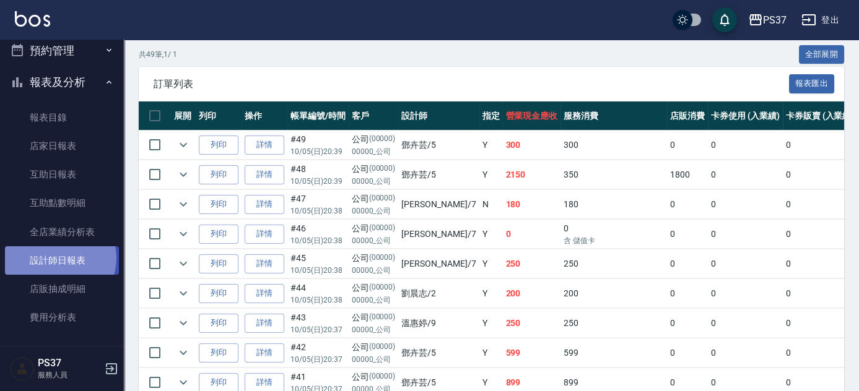
click at [58, 258] on link "設計師日報表" at bounding box center [62, 260] width 114 height 28
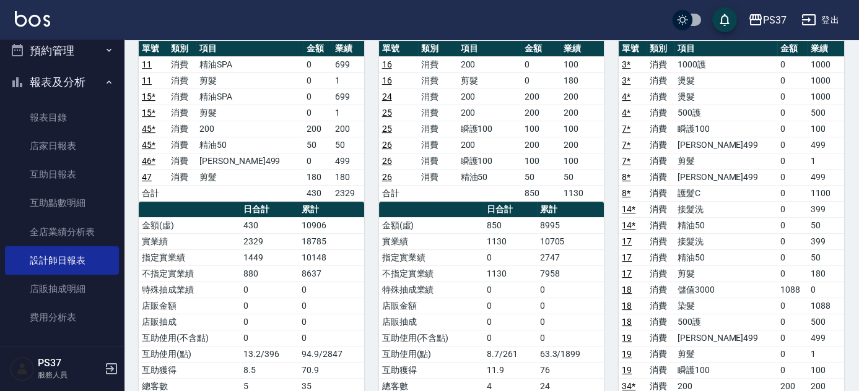
scroll to position [731, 0]
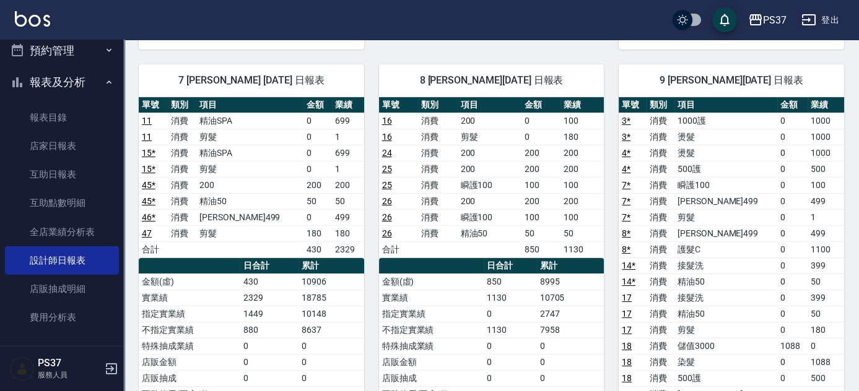
click at [140, 209] on td "46 *" at bounding box center [153, 217] width 29 height 16
click at [149, 212] on link "46 *" at bounding box center [149, 217] width 14 height 10
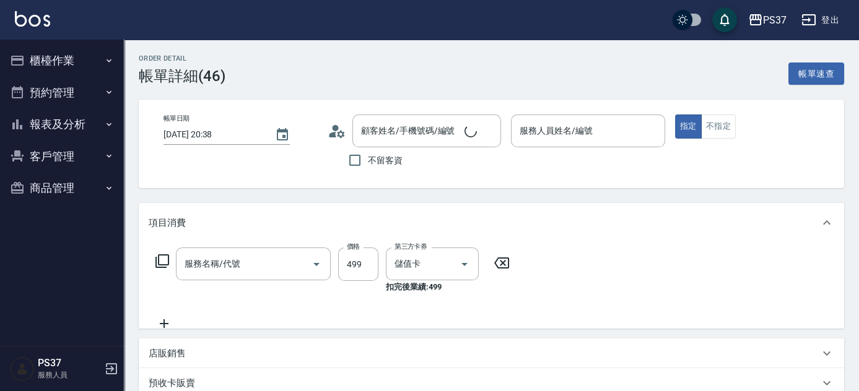
type input "2025/10/05 20:38"
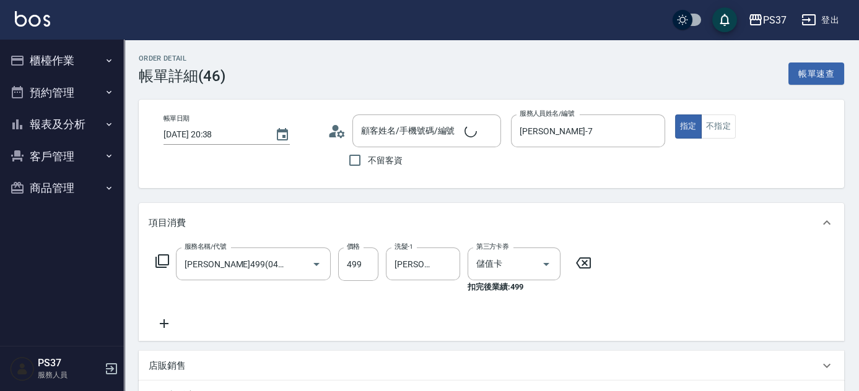
type input "[PERSON_NAME]-7"
type input "伊黛莉499(0499)"
type input "公司/00000_公司/00000"
click at [537, 269] on div at bounding box center [537, 264] width 35 height 33
click at [526, 259] on icon "Clear" at bounding box center [528, 264] width 12 height 12
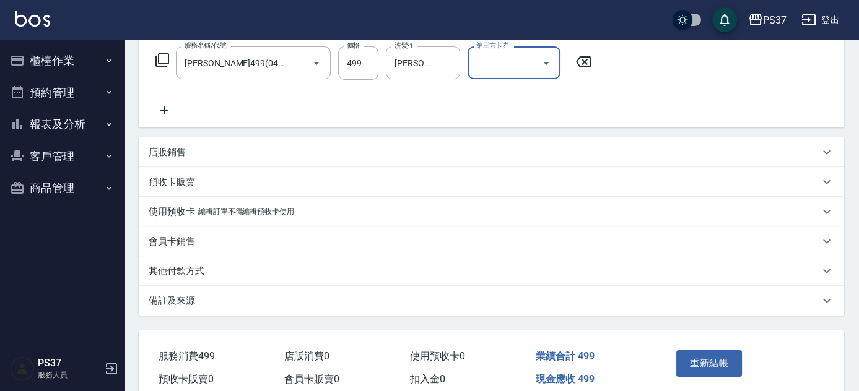
scroll to position [225, 0]
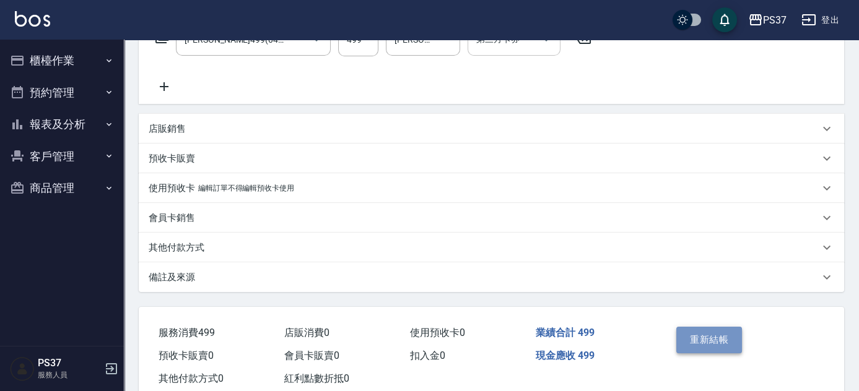
click at [701, 339] on button "重新結帳" at bounding box center [709, 340] width 66 height 26
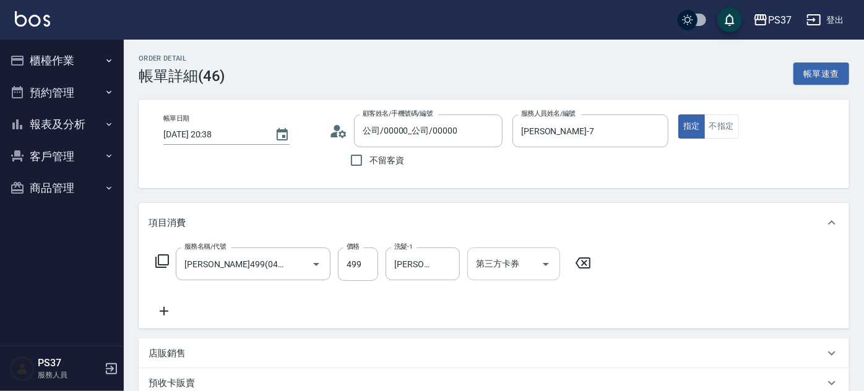
click at [60, 128] on button "報表及分析" at bounding box center [62, 124] width 114 height 32
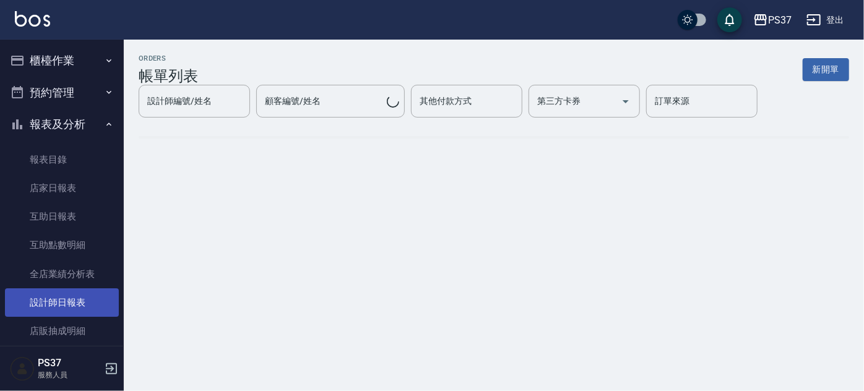
click at [52, 296] on link "設計師日報表" at bounding box center [62, 302] width 114 height 28
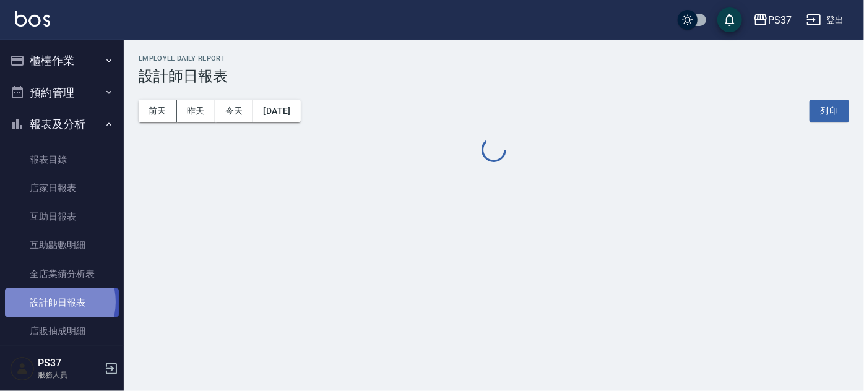
click at [52, 302] on link "設計師日報表" at bounding box center [62, 302] width 114 height 28
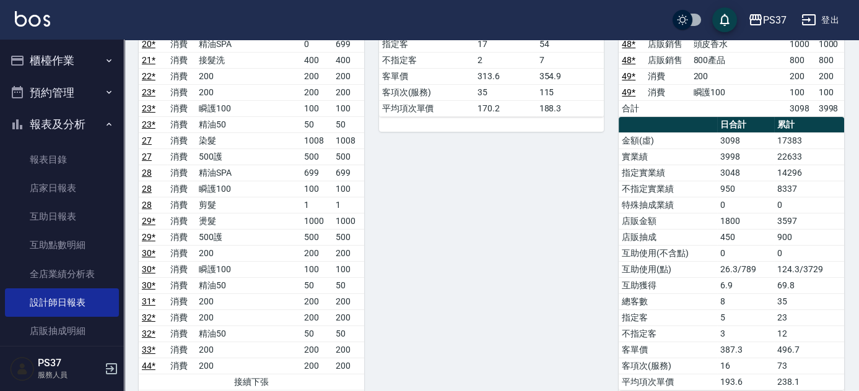
scroll to position [394, 0]
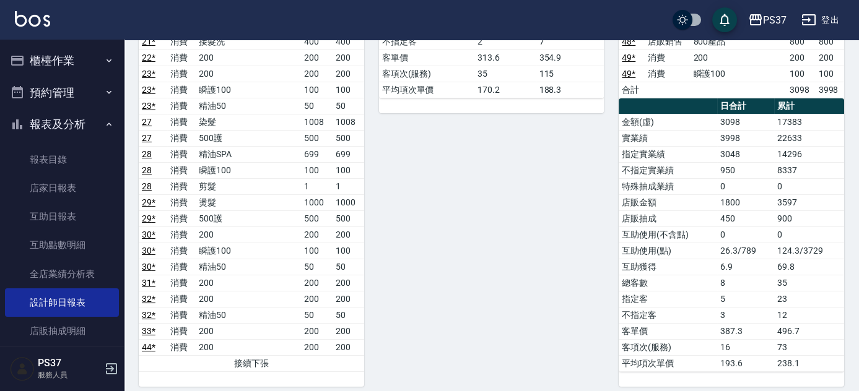
click at [145, 149] on link "28" at bounding box center [147, 154] width 10 height 10
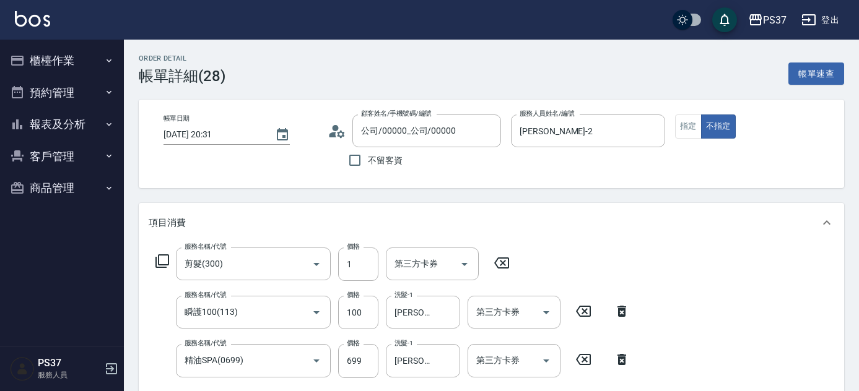
scroll to position [112, 0]
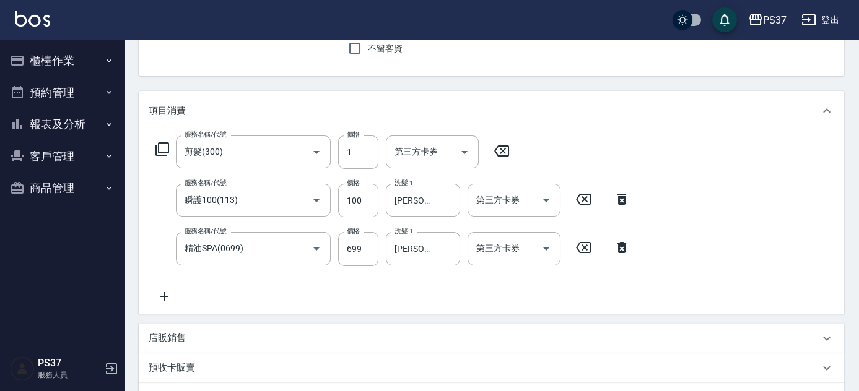
click at [462, 150] on icon "Open" at bounding box center [464, 152] width 15 height 15
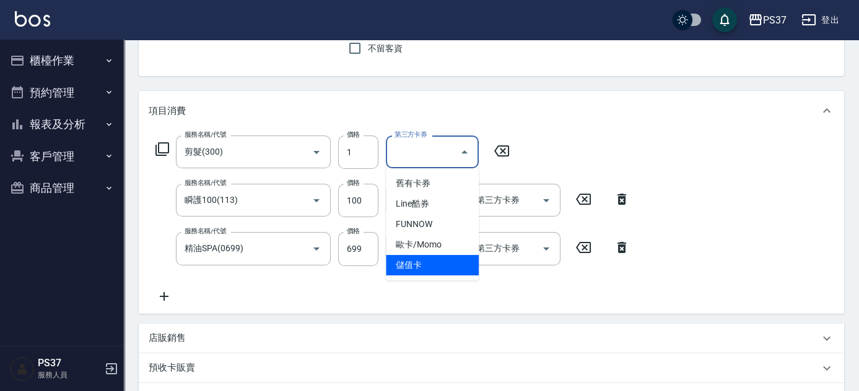
click at [428, 267] on span "儲值卡" at bounding box center [432, 265] width 93 height 20
type input "儲值卡"
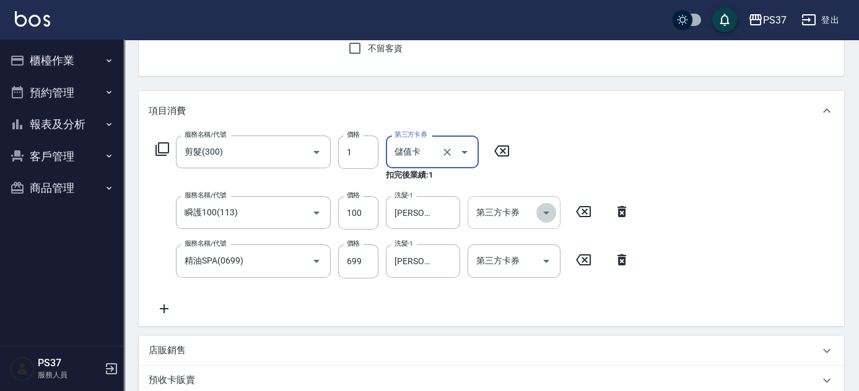
click at [540, 207] on icon "Open" at bounding box center [546, 213] width 15 height 15
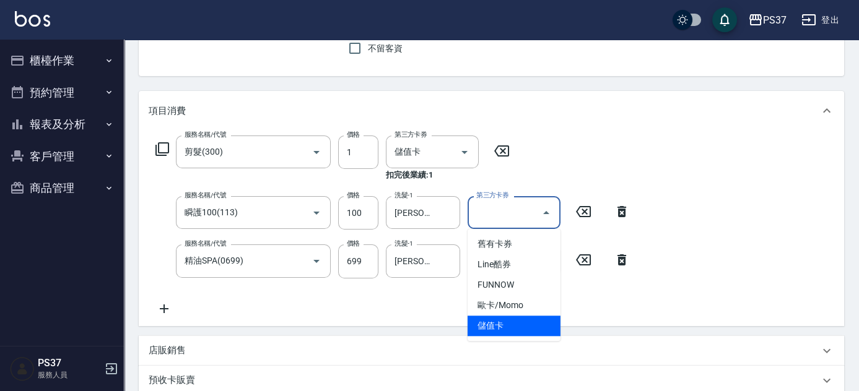
click at [507, 331] on span "儲值卡" at bounding box center [513, 326] width 93 height 20
type input "儲值卡"
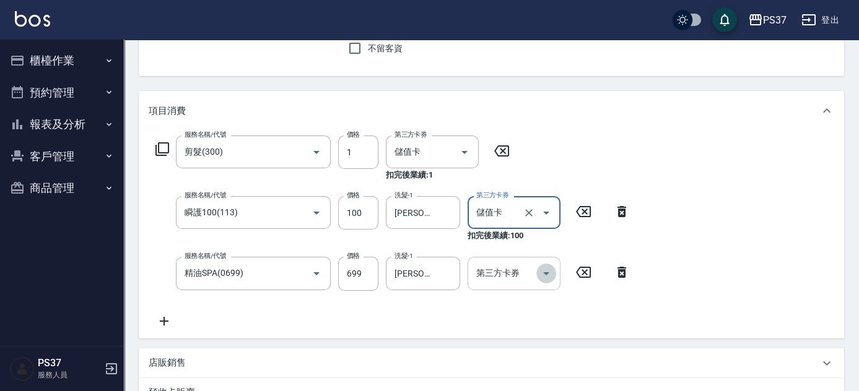
click at [550, 270] on button "Open" at bounding box center [546, 274] width 20 height 20
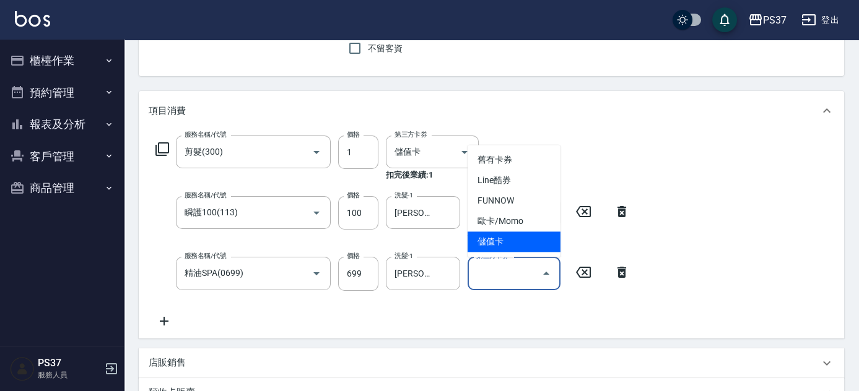
click at [526, 242] on span "儲值卡" at bounding box center [513, 242] width 93 height 20
type input "儲值卡"
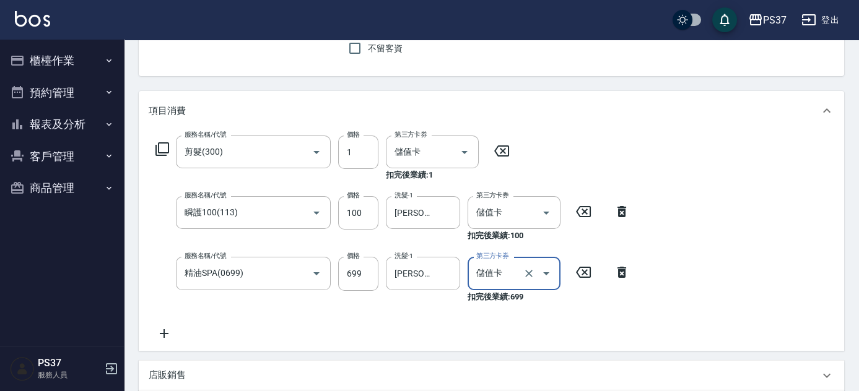
scroll to position [392, 0]
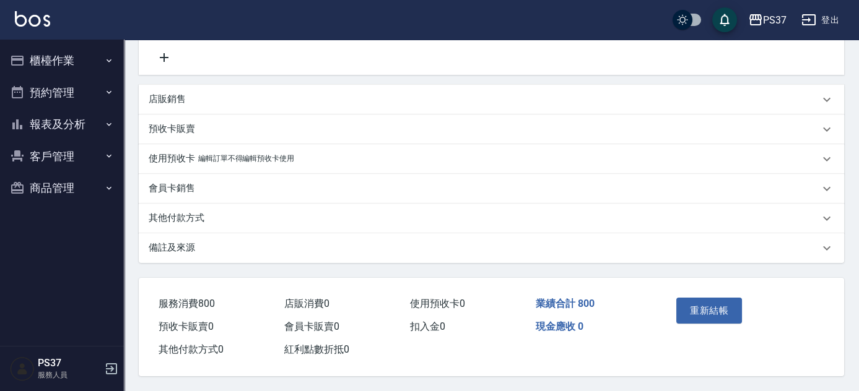
drag, startPoint x: 707, startPoint y: 298, endPoint x: 706, endPoint y: 305, distance: 6.3
click at [706, 305] on button "重新結帳" at bounding box center [709, 311] width 66 height 26
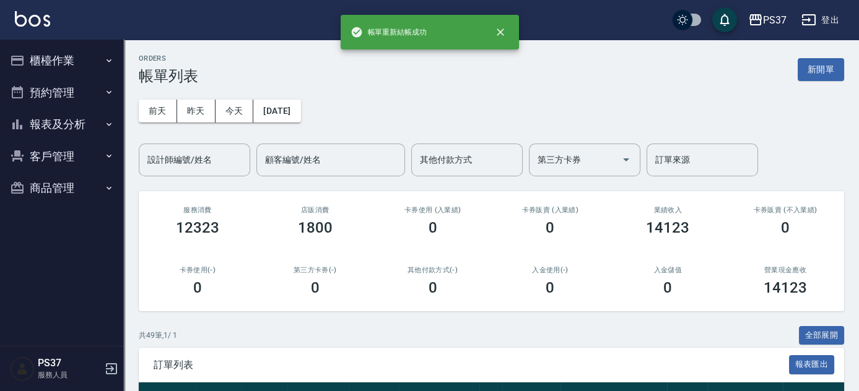
click at [48, 121] on button "報表及分析" at bounding box center [62, 124] width 114 height 32
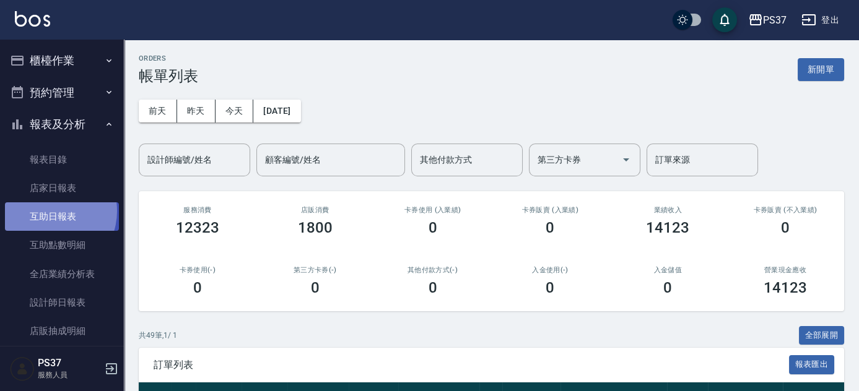
click at [48, 211] on link "互助日報表" at bounding box center [62, 216] width 114 height 28
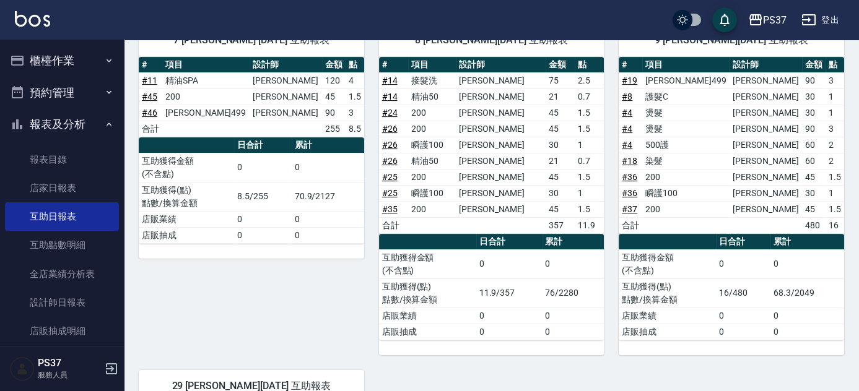
scroll to position [751, 0]
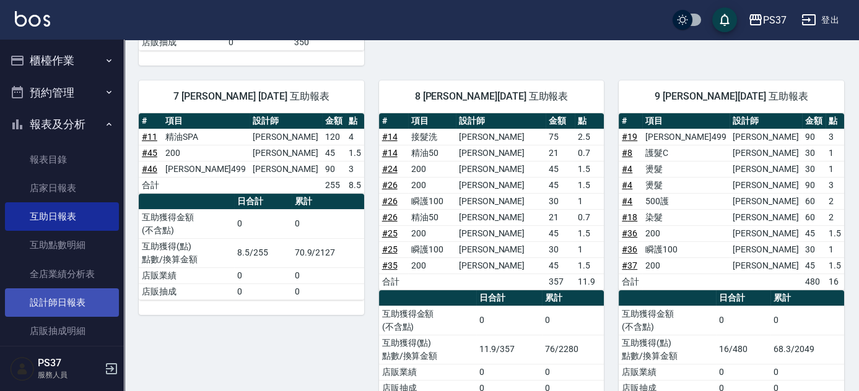
click at [54, 305] on link "設計師日報表" at bounding box center [62, 302] width 114 height 28
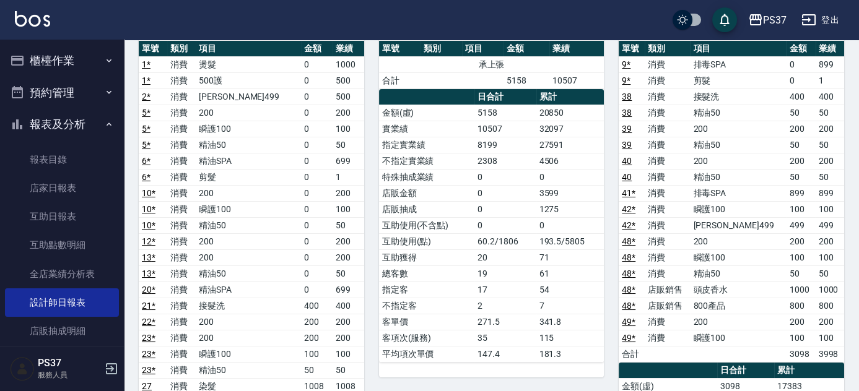
scroll to position [281, 0]
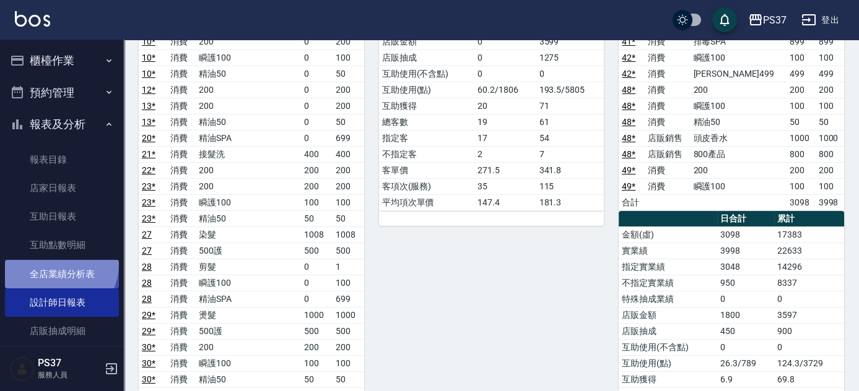
click at [56, 264] on link "全店業績分析表" at bounding box center [62, 274] width 114 height 28
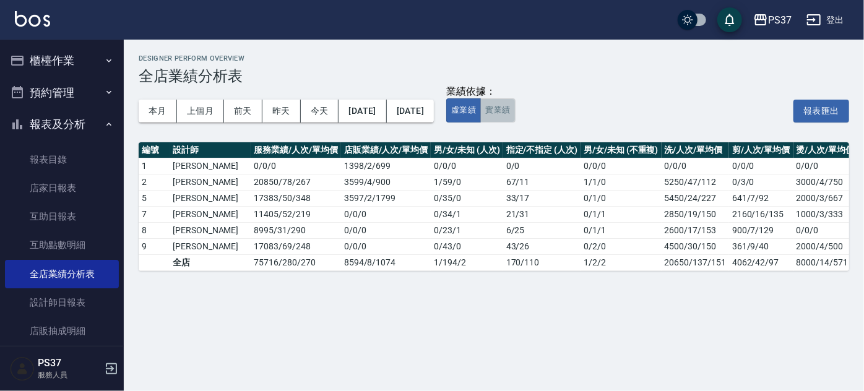
click at [515, 115] on button "實業績" at bounding box center [497, 110] width 35 height 24
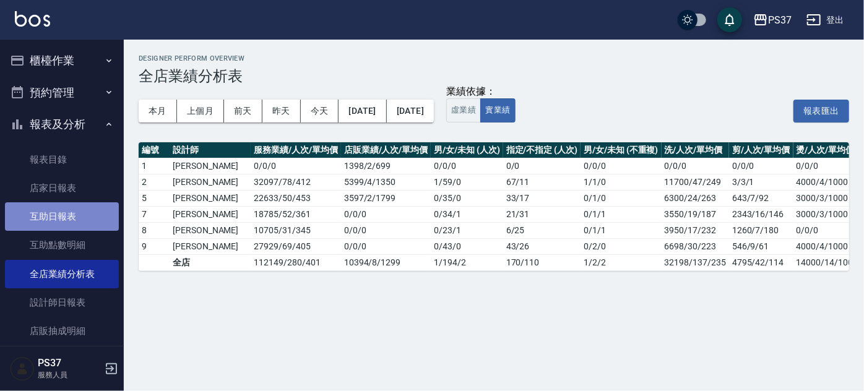
click at [84, 224] on link "互助日報表" at bounding box center [62, 216] width 114 height 28
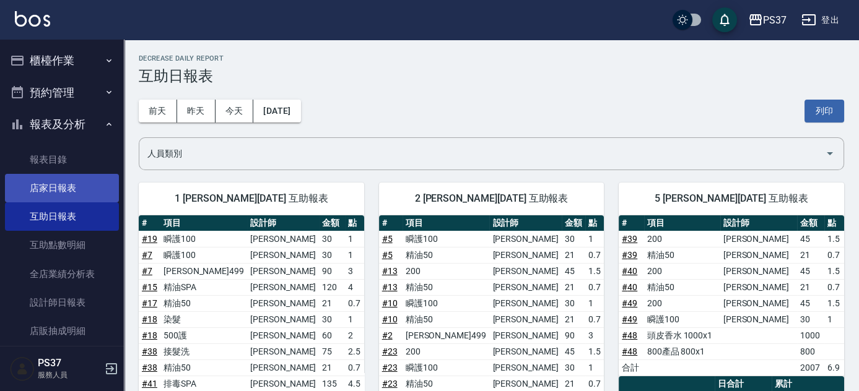
click at [36, 189] on link "店家日報表" at bounding box center [62, 188] width 114 height 28
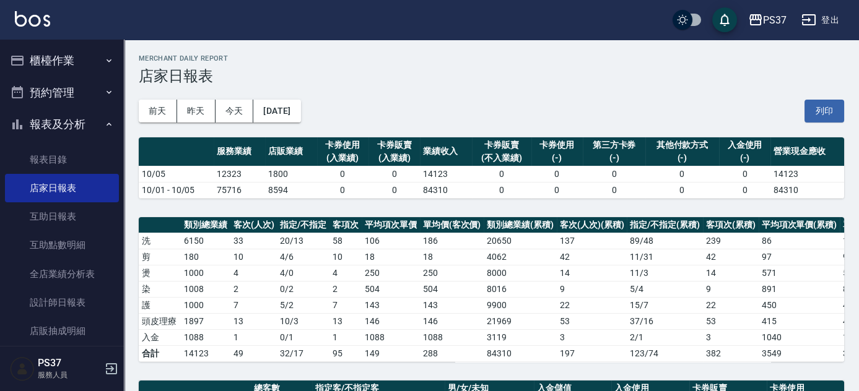
click at [55, 61] on button "櫃檯作業" at bounding box center [62, 61] width 114 height 32
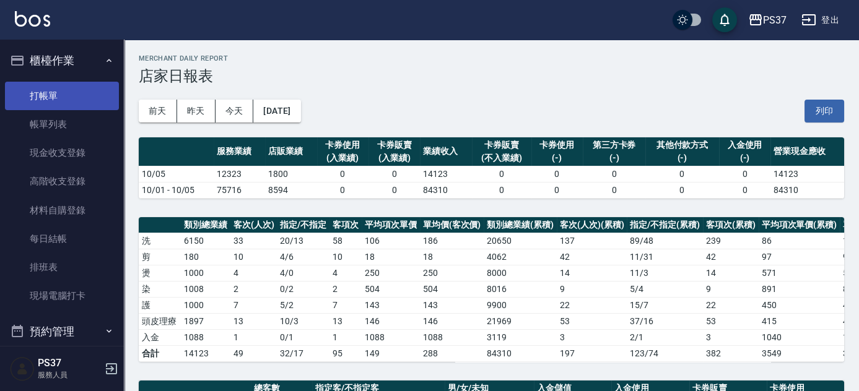
click at [53, 105] on link "打帳單" at bounding box center [62, 96] width 114 height 28
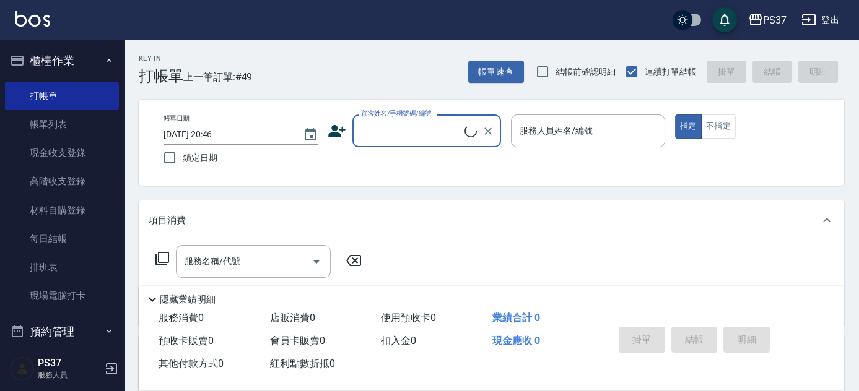
click at [451, 137] on input "顧客姓名/手機號碼/編號" at bounding box center [411, 131] width 106 height 22
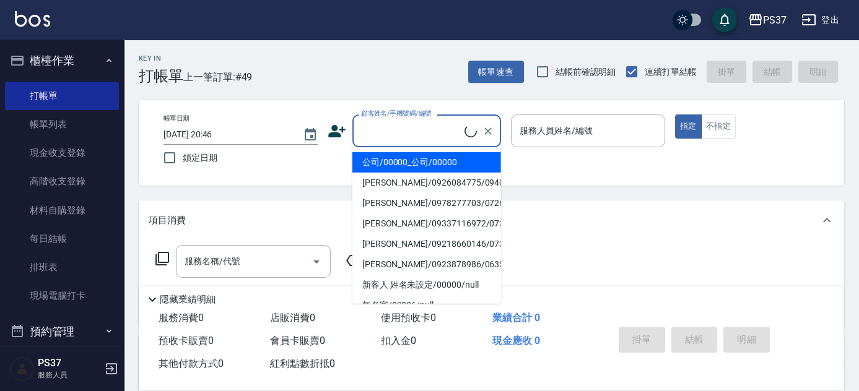
click at [415, 161] on li "公司/00000_公司/00000" at bounding box center [426, 162] width 149 height 20
type input "公司/00000_公司/00000"
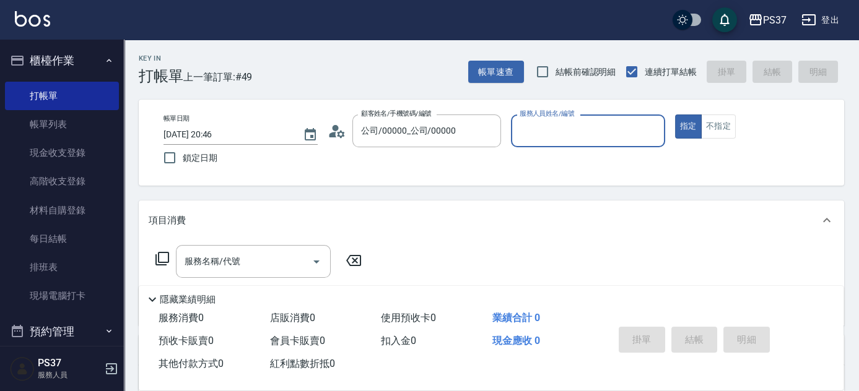
click at [546, 143] on div "服務人員姓名/編號" at bounding box center [588, 131] width 154 height 33
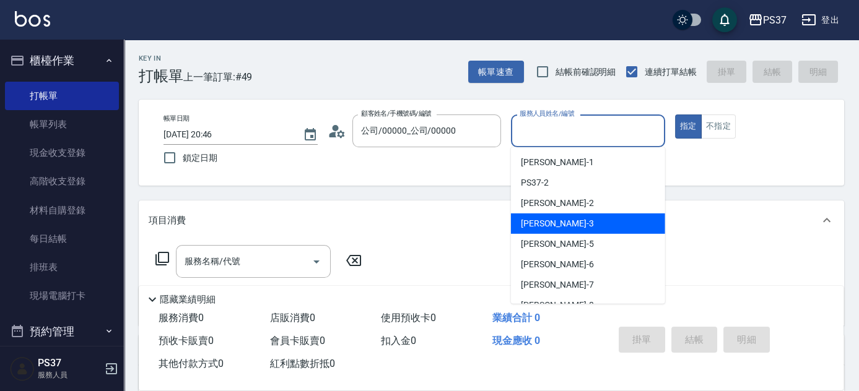
scroll to position [56, 0]
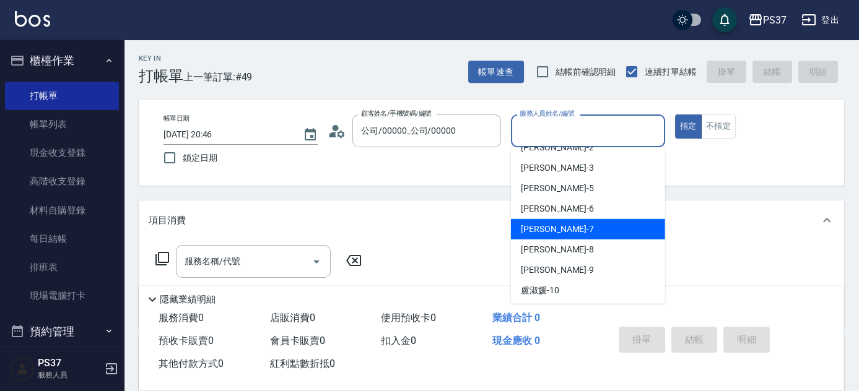
click at [571, 235] on div "[PERSON_NAME] -7" at bounding box center [588, 229] width 154 height 20
type input "[PERSON_NAME]-7"
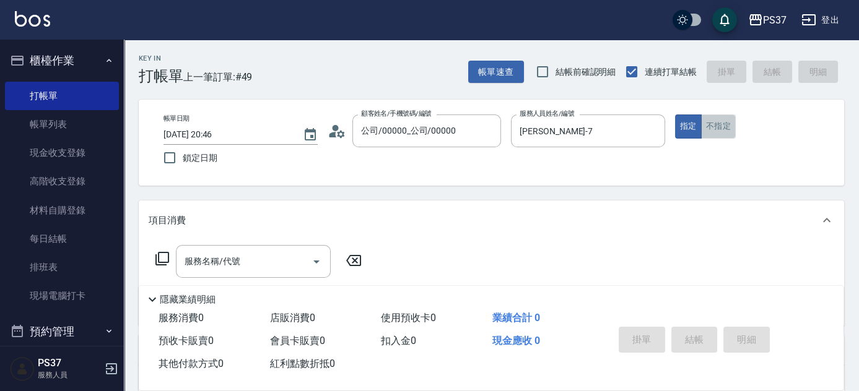
click at [719, 128] on button "不指定" at bounding box center [718, 127] width 35 height 24
click at [256, 261] on input "服務名稱/代號" at bounding box center [243, 262] width 125 height 22
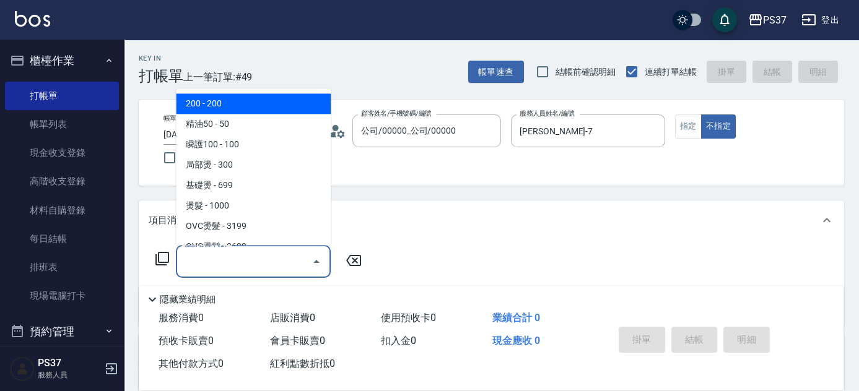
click at [236, 101] on span "200 - 200" at bounding box center [253, 104] width 155 height 20
type input "200(111)"
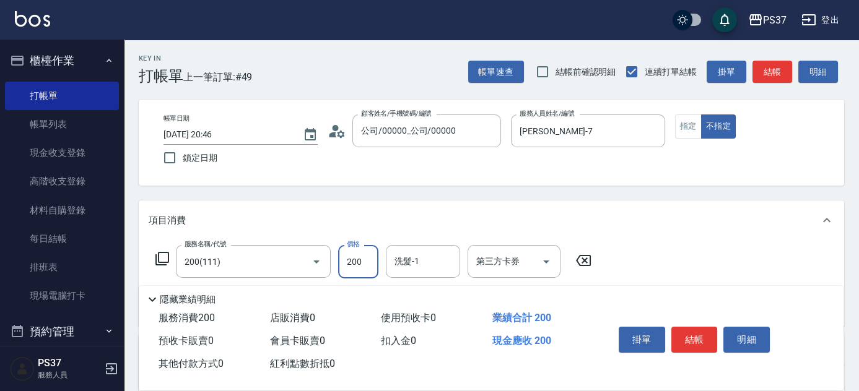
click at [344, 258] on input "200" at bounding box center [358, 261] width 40 height 33
type input "100"
type input "[PERSON_NAME]-29"
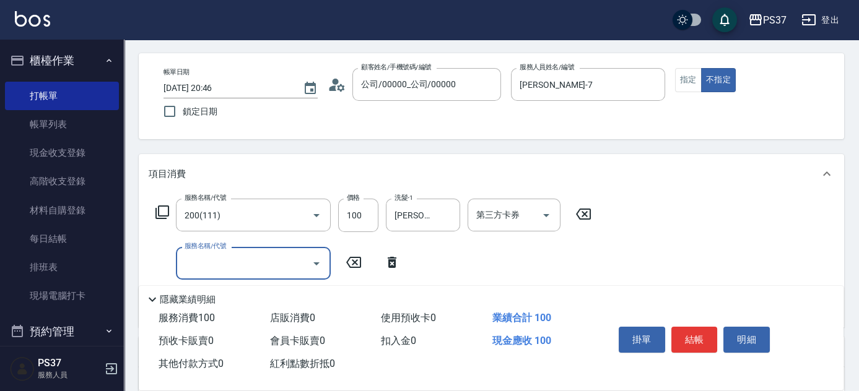
scroll to position [112, 0]
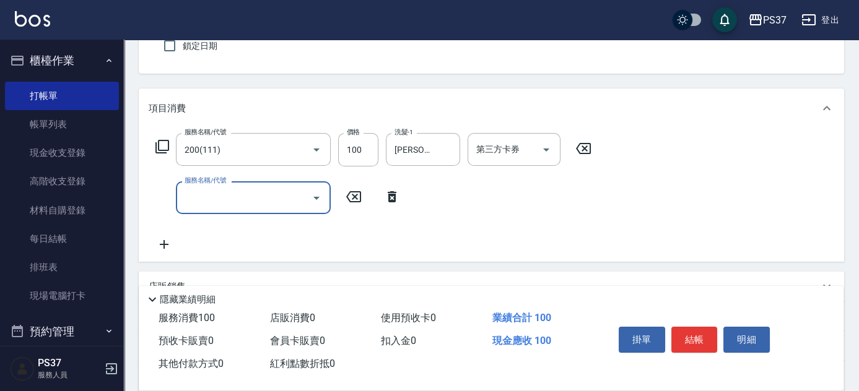
click at [279, 206] on input "服務名稱/代號" at bounding box center [243, 198] width 125 height 22
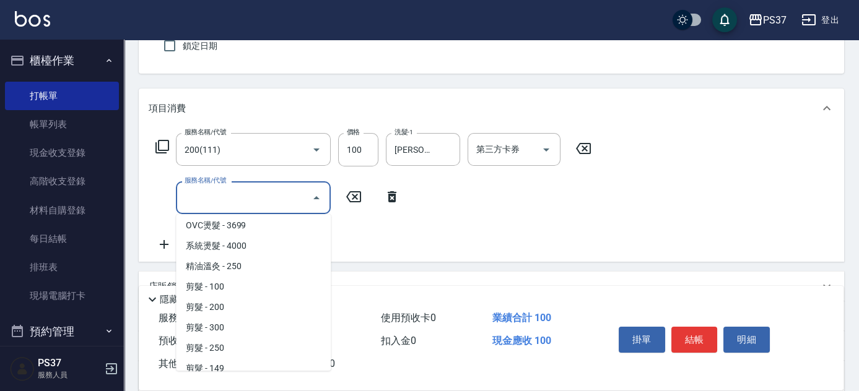
scroll to position [225, 0]
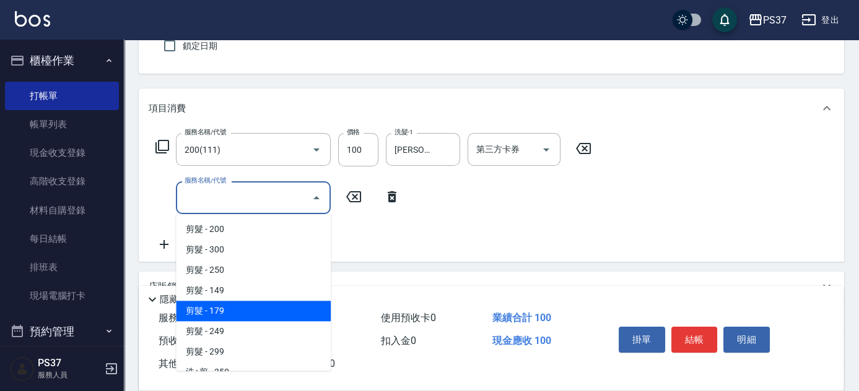
click at [256, 308] on span "剪髮 - 179" at bounding box center [253, 311] width 155 height 20
type input "剪髮(305)"
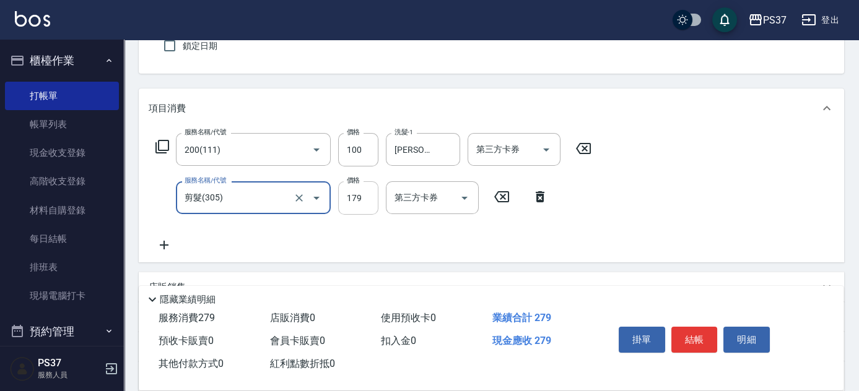
click at [362, 204] on input "179" at bounding box center [358, 197] width 40 height 33
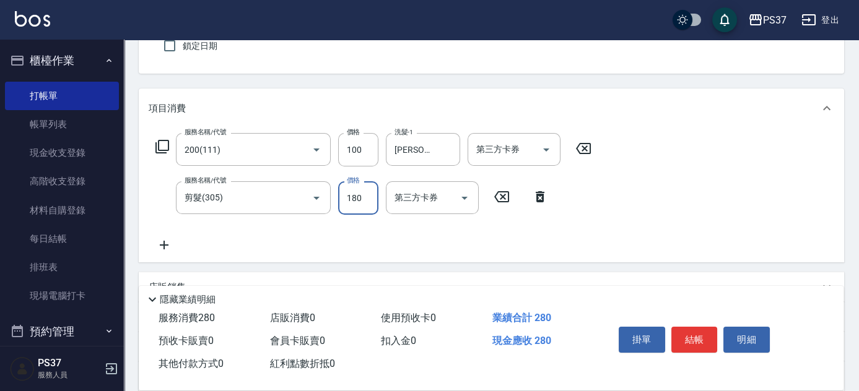
type input "180"
click at [703, 340] on button "結帳" at bounding box center [694, 340] width 46 height 26
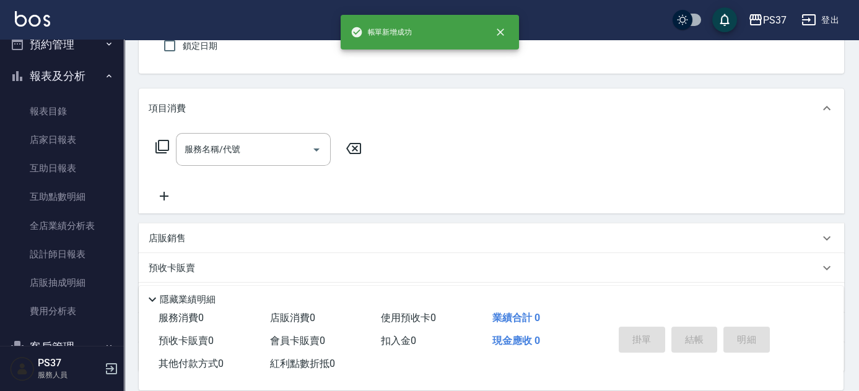
scroll to position [337, 0]
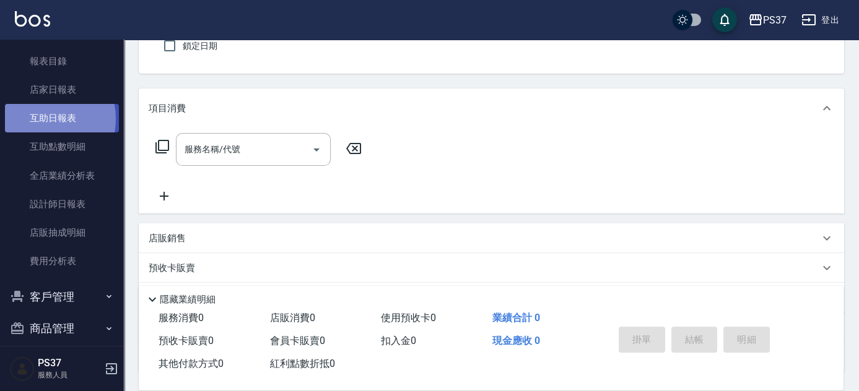
click at [40, 119] on link "互助日報表" at bounding box center [62, 118] width 114 height 28
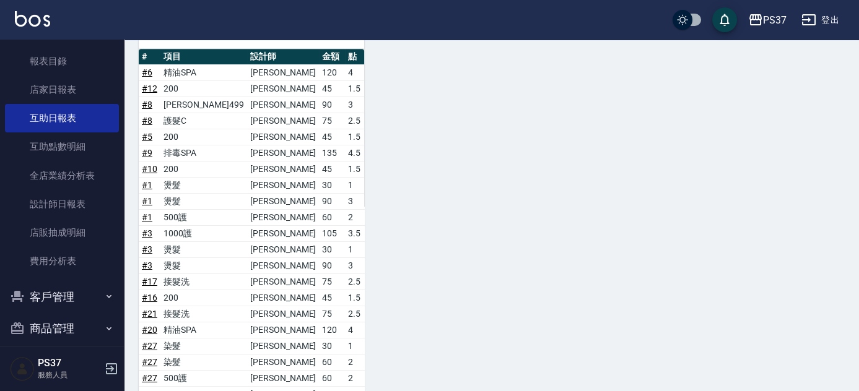
scroll to position [1105, 0]
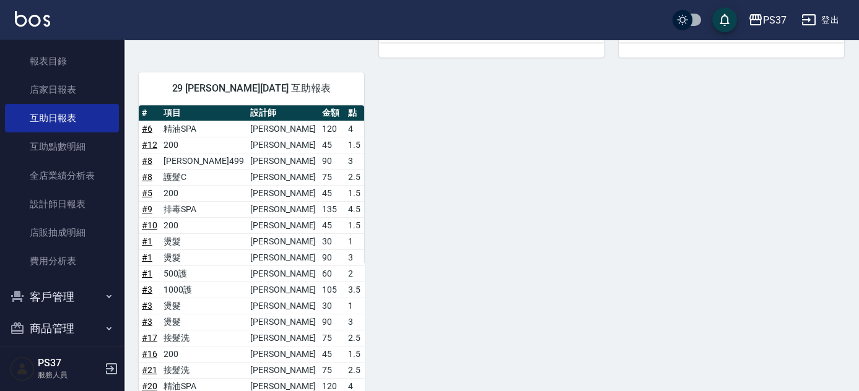
click at [146, 220] on link "# 10" at bounding box center [149, 225] width 15 height 10
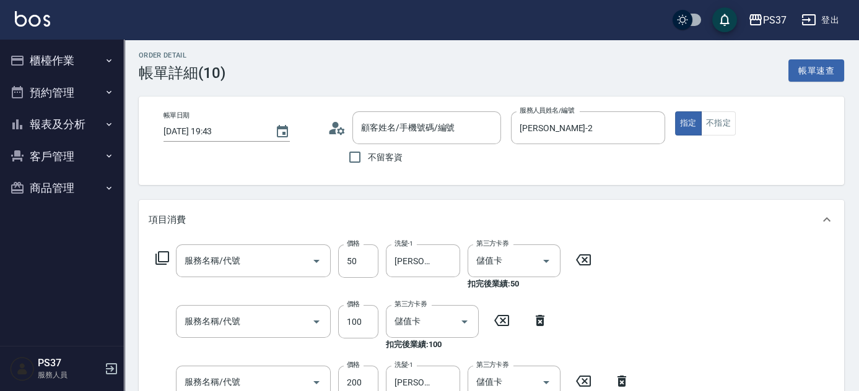
type input "精油50(112)"
type input "瞬護100(113)"
type input "200(111)"
type input "公司/00000_公司/00000"
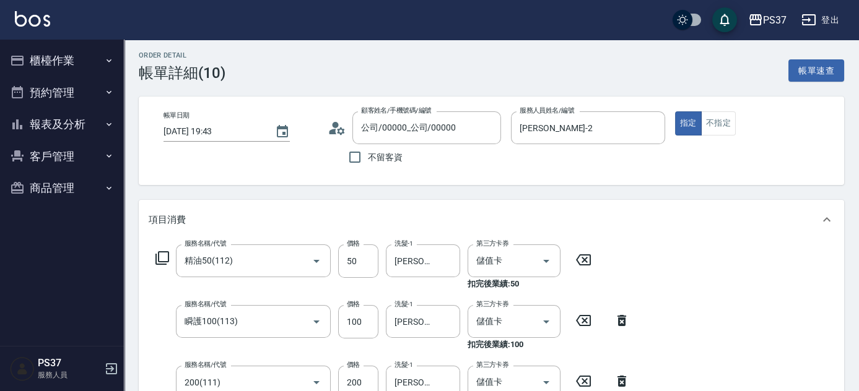
scroll to position [56, 0]
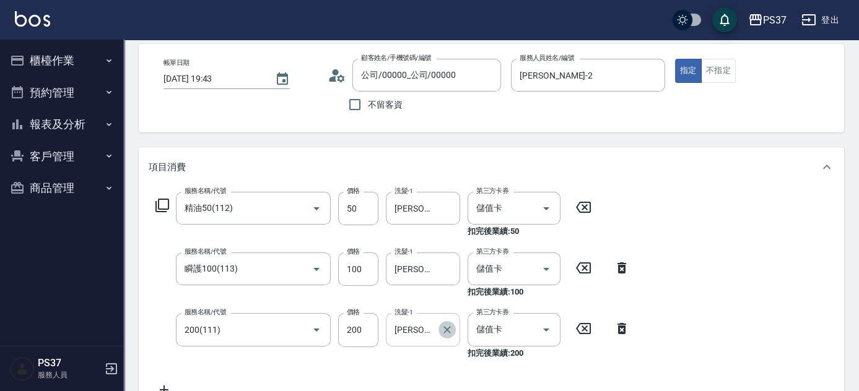
click at [451, 329] on icon "Clear" at bounding box center [447, 330] width 12 height 12
click at [418, 323] on input "洗髮-1" at bounding box center [422, 330] width 63 height 22
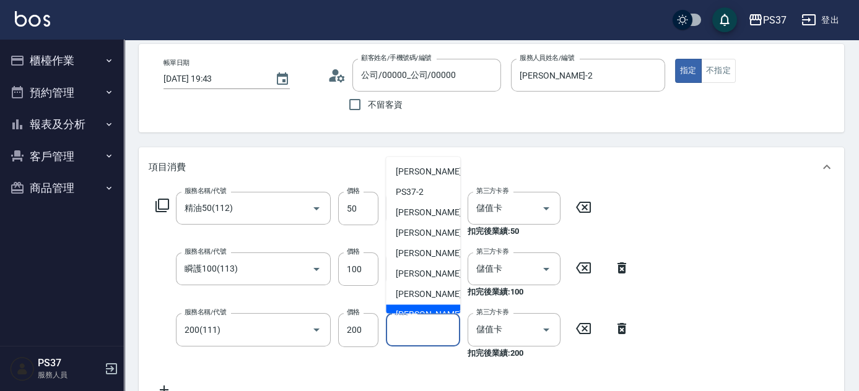
click at [424, 305] on div "[PERSON_NAME]-8" at bounding box center [423, 315] width 74 height 20
type input "[PERSON_NAME]-8"
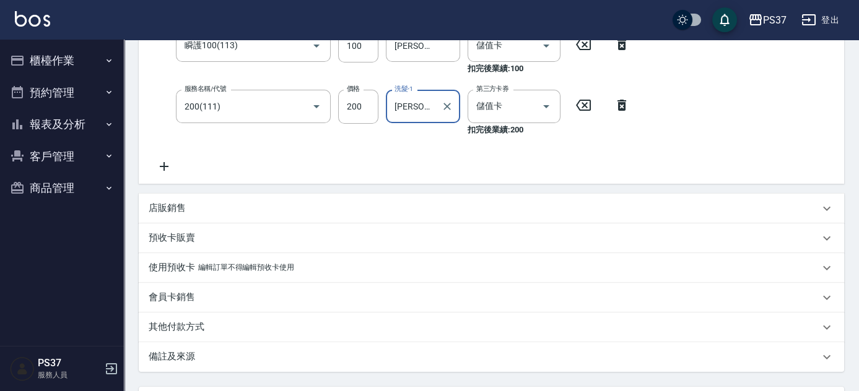
scroll to position [392, 0]
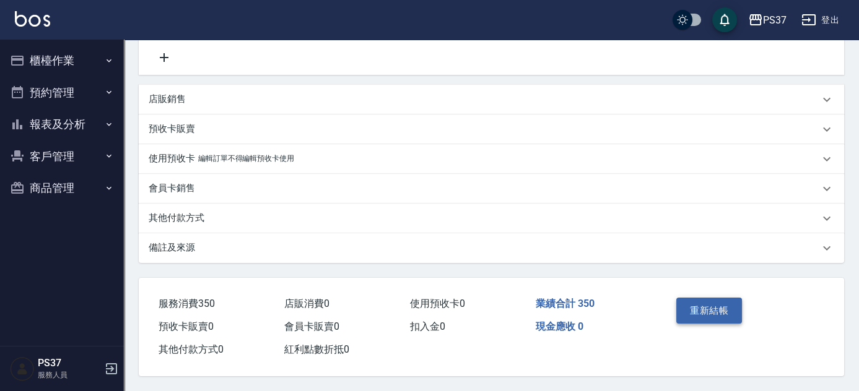
click at [700, 304] on button "重新結帳" at bounding box center [709, 311] width 66 height 26
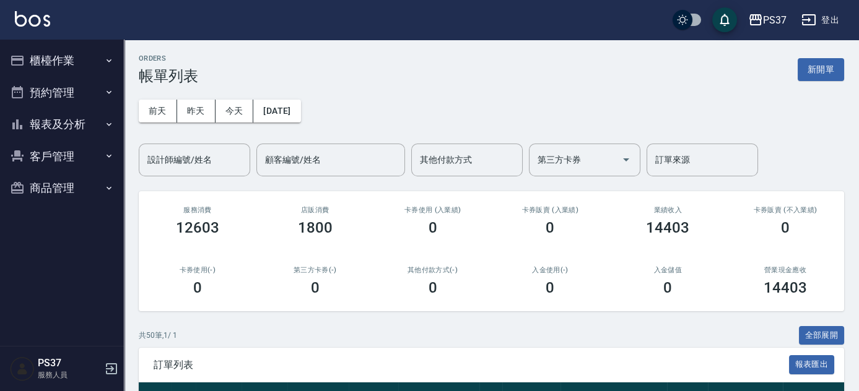
click at [67, 95] on button "預約管理" at bounding box center [62, 93] width 114 height 32
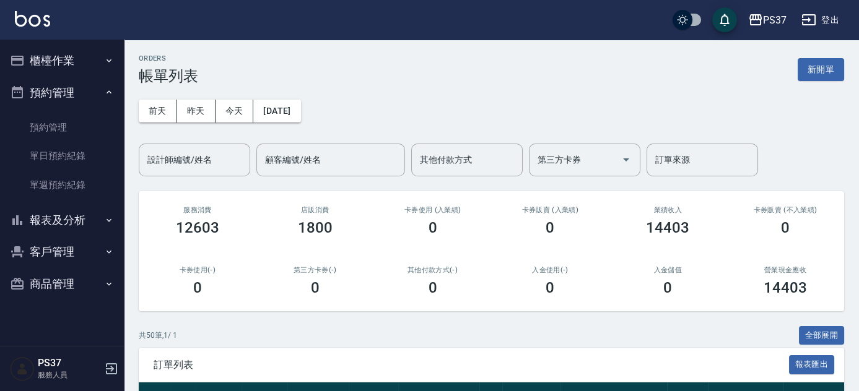
click at [46, 69] on button "櫃檯作業" at bounding box center [62, 61] width 114 height 32
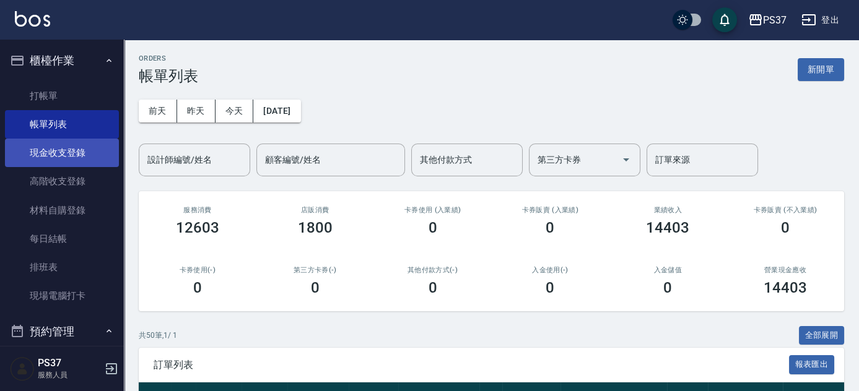
click at [71, 153] on link "現金收支登錄" at bounding box center [62, 153] width 114 height 28
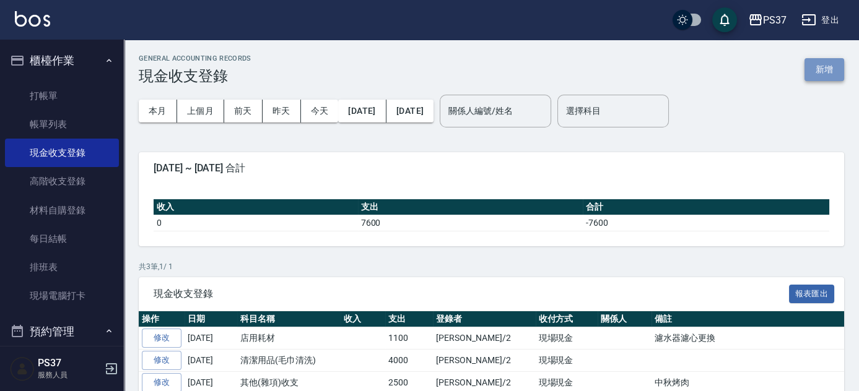
click at [823, 76] on button "新增" at bounding box center [824, 69] width 40 height 23
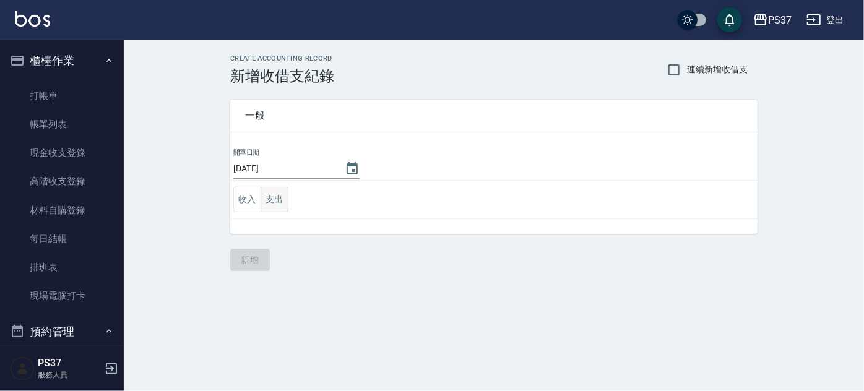
click at [274, 194] on button "支出" at bounding box center [275, 199] width 28 height 25
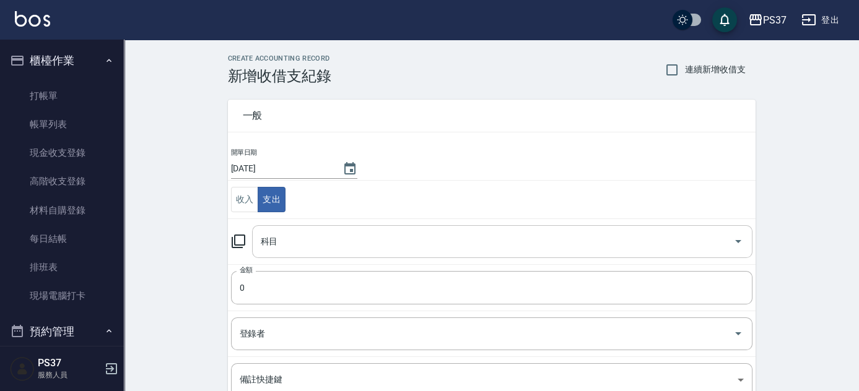
click at [297, 253] on div "科目" at bounding box center [502, 241] width 500 height 33
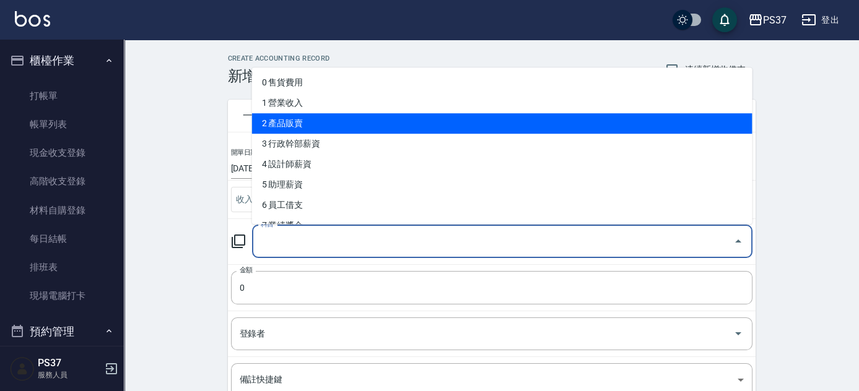
click at [315, 127] on li "2 產品販賣" at bounding box center [502, 123] width 500 height 20
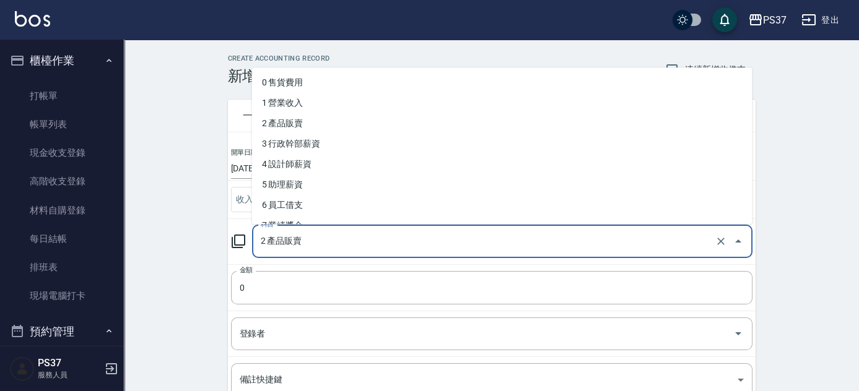
click at [323, 244] on input "2 產品販賣" at bounding box center [485, 242] width 454 height 22
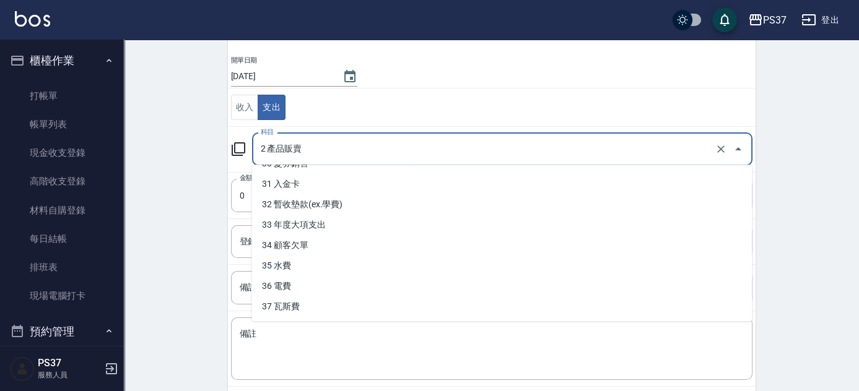
scroll to position [112, 0]
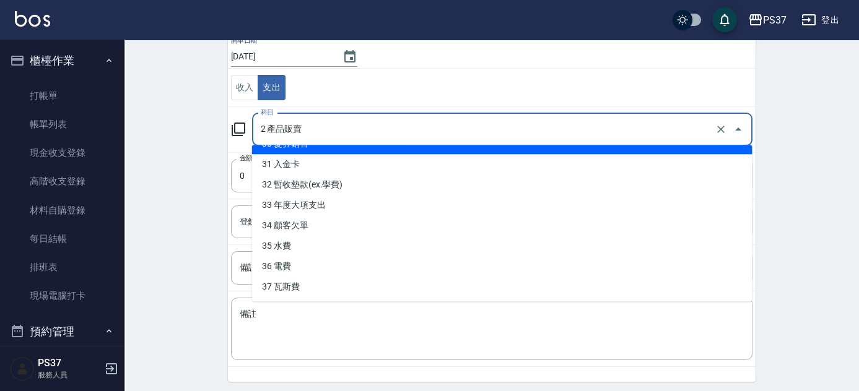
click at [331, 132] on input "2 產品販賣" at bounding box center [485, 130] width 454 height 22
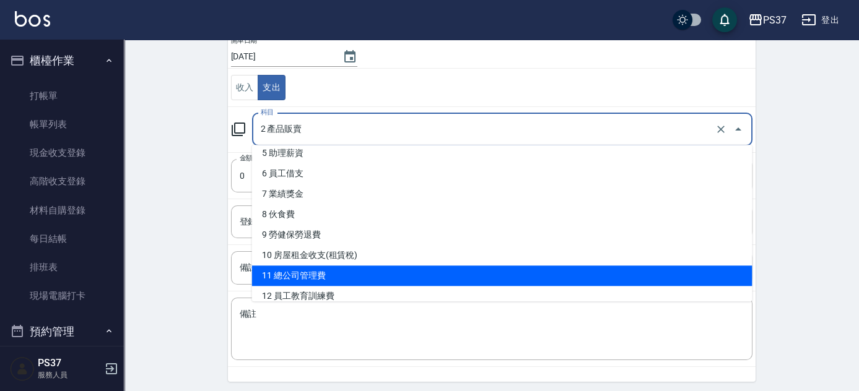
scroll to position [225, 0]
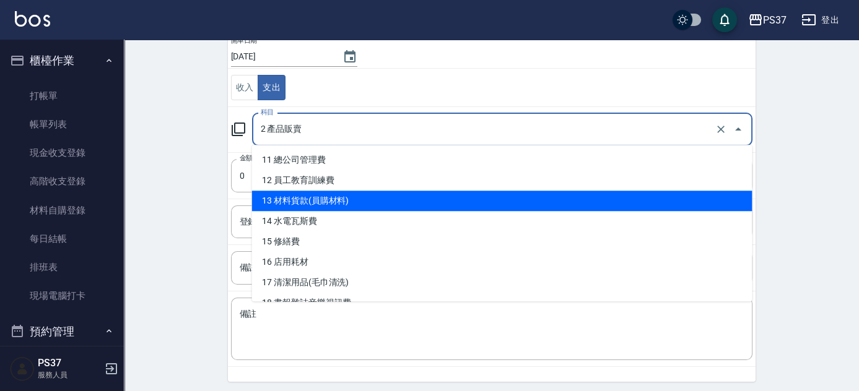
click at [323, 199] on li "13 材料貨款(員購材料)" at bounding box center [502, 201] width 500 height 20
type input "13 材料貨款(員購材料)"
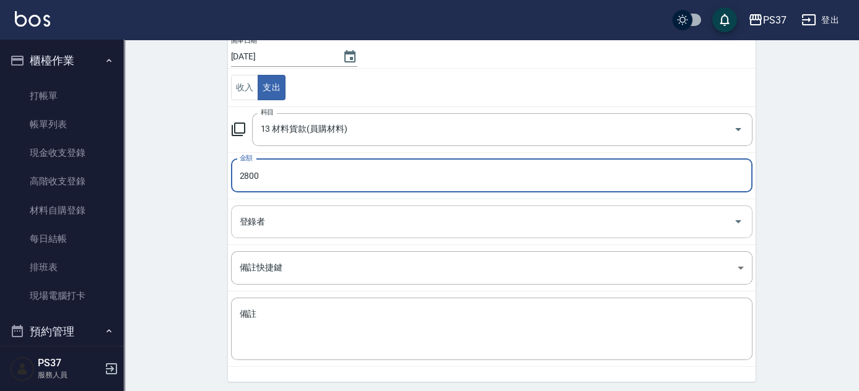
type input "2800"
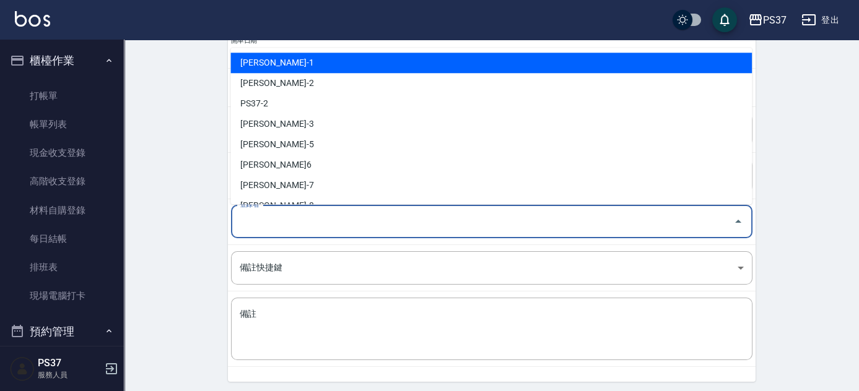
click at [280, 217] on input "登錄者" at bounding box center [482, 222] width 492 height 22
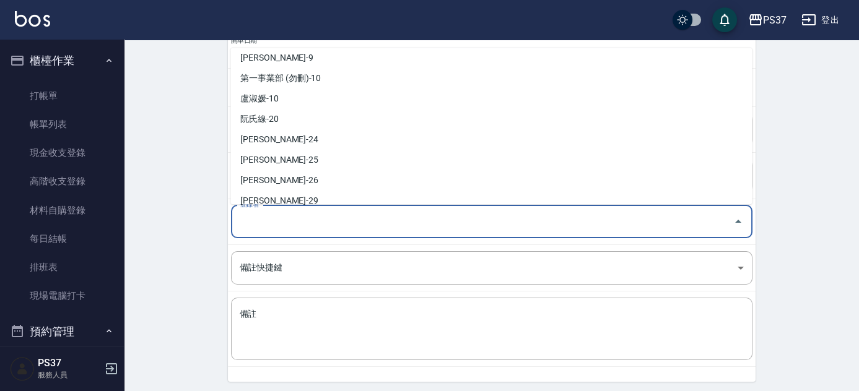
scroll to position [0, 0]
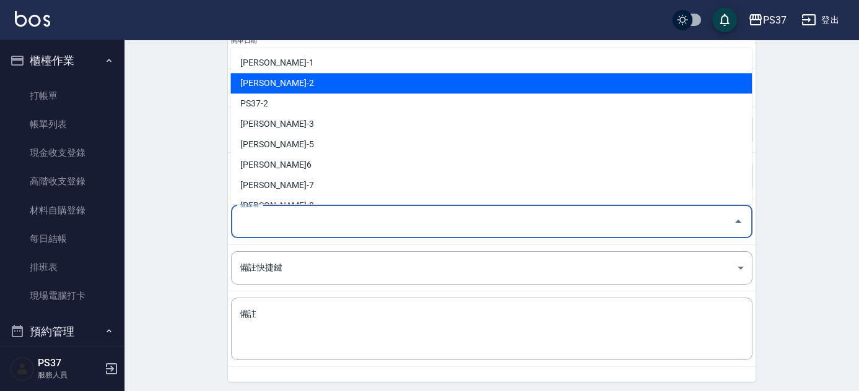
click at [292, 82] on li "[PERSON_NAME]-2" at bounding box center [490, 83] width 521 height 20
type input "[PERSON_NAME]-2"
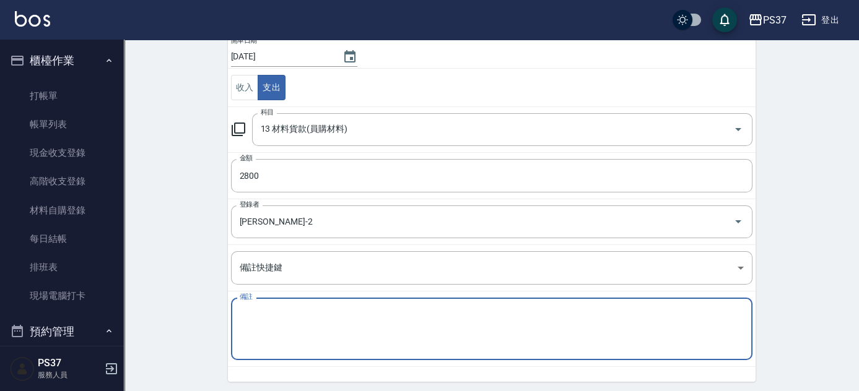
click at [282, 325] on textarea "備註" at bounding box center [492, 329] width 504 height 42
click at [256, 310] on textarea "南市髮片" at bounding box center [492, 329] width 504 height 42
click at [272, 318] on textarea "男髮片" at bounding box center [492, 329] width 504 height 42
click at [246, 308] on textarea "男髮片" at bounding box center [492, 329] width 504 height 42
type textarea "男士髮片"
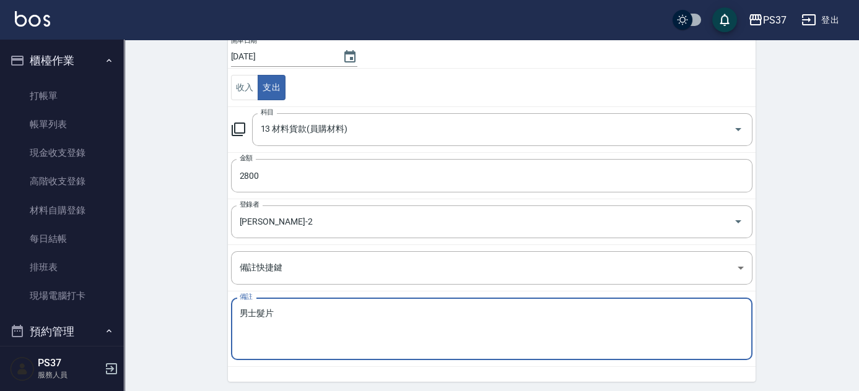
click at [298, 305] on div "男士髮片 x 備註" at bounding box center [491, 329] width 521 height 63
click at [297, 308] on textarea "男士髮片" at bounding box center [492, 329] width 504 height 42
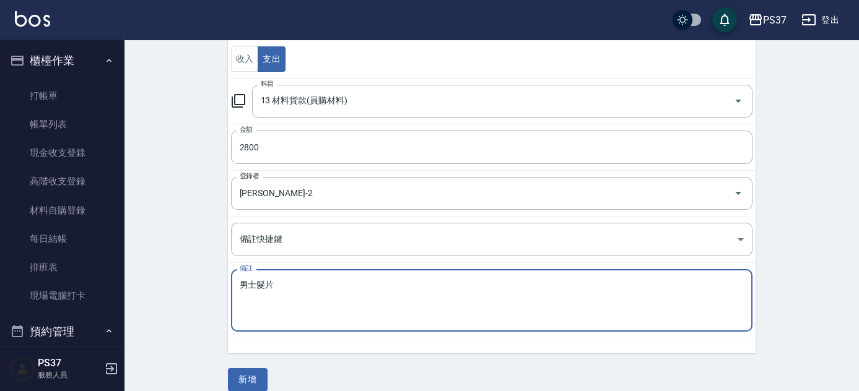
scroll to position [154, 0]
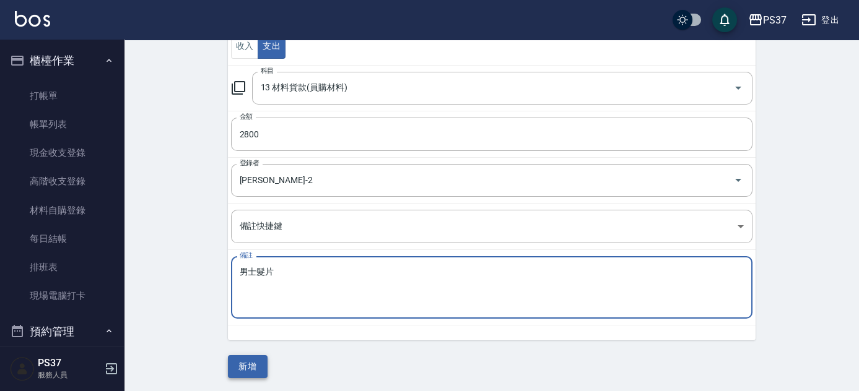
click at [259, 367] on button "新增" at bounding box center [248, 366] width 40 height 23
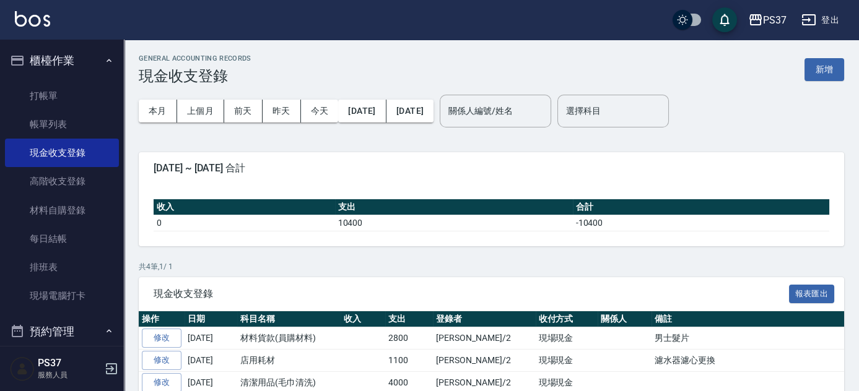
click at [256, 131] on div "本月 上個月 前天 昨天 今天 2025/10/01 2025/10/05" at bounding box center [286, 111] width 295 height 53
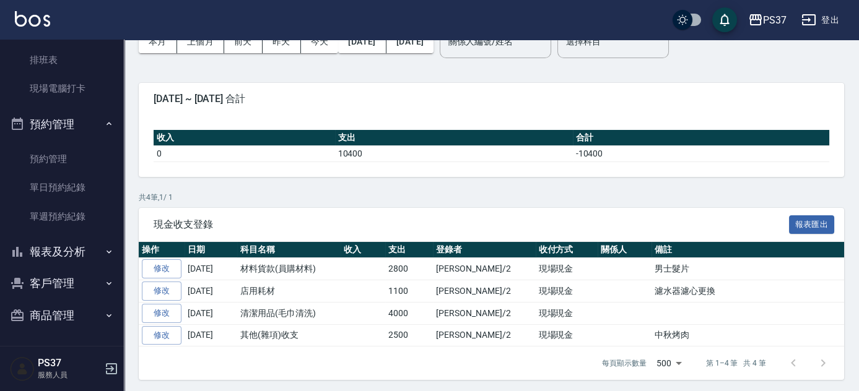
scroll to position [71, 0]
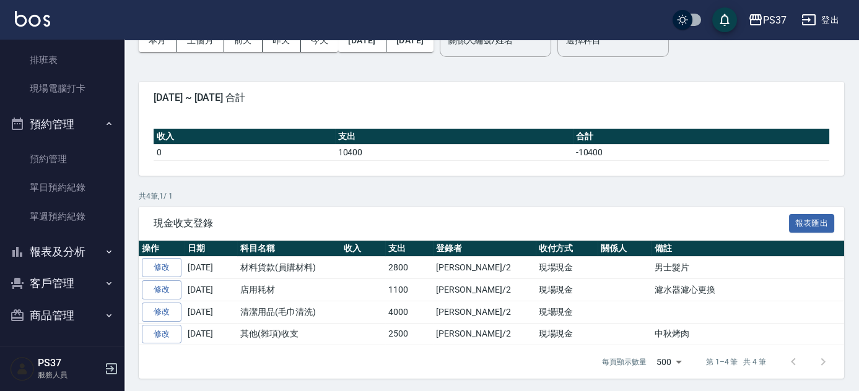
click at [64, 254] on button "報表及分析" at bounding box center [62, 252] width 114 height 32
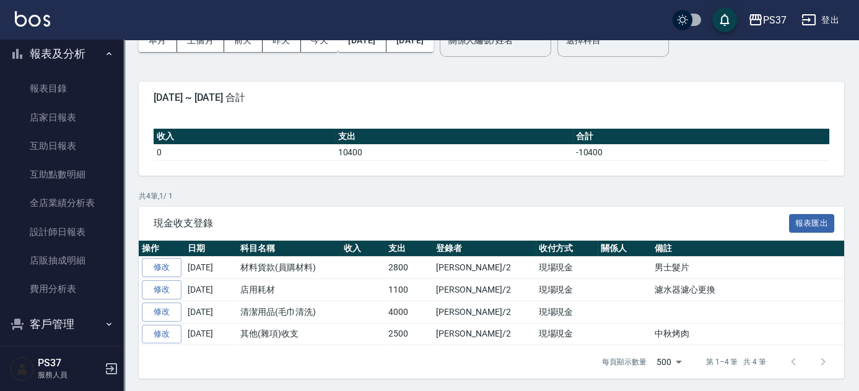
scroll to position [446, 0]
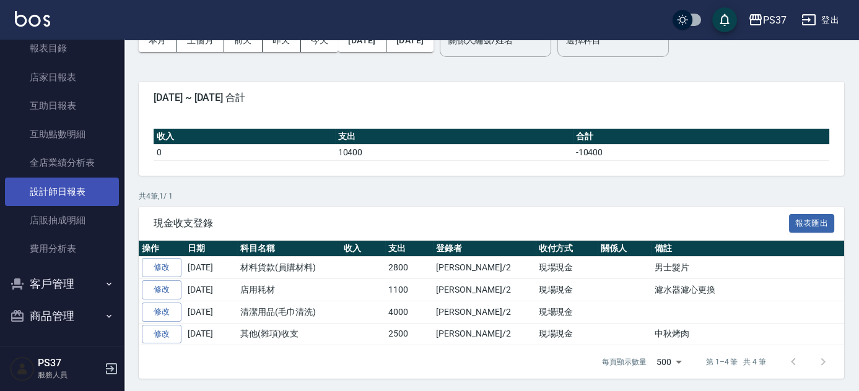
click at [58, 194] on link "設計師日報表" at bounding box center [62, 192] width 114 height 28
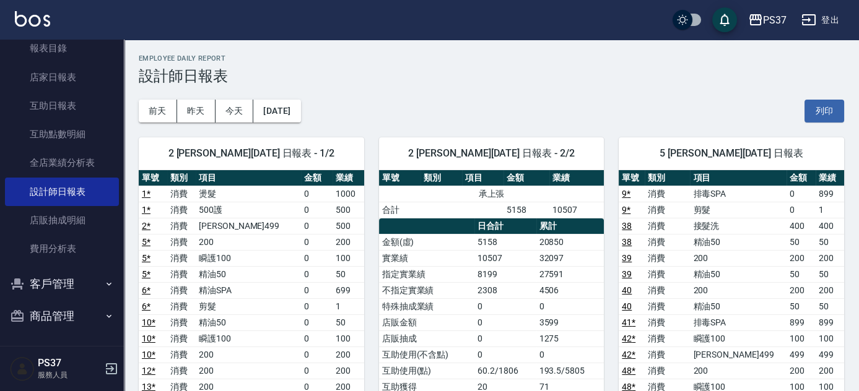
scroll to position [281, 0]
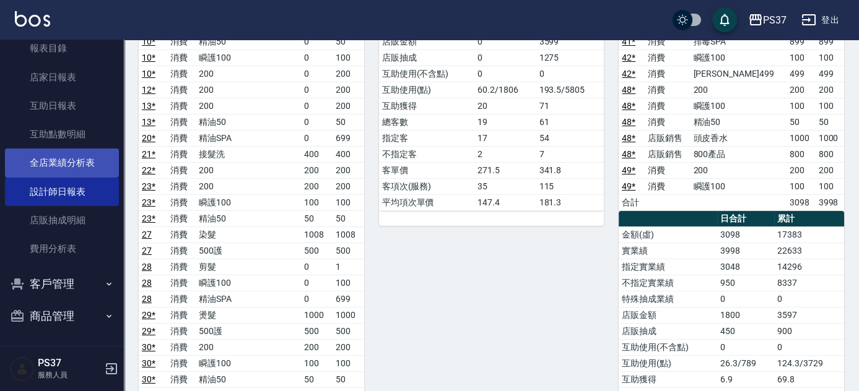
click at [64, 160] on link "全店業績分析表" at bounding box center [62, 163] width 114 height 28
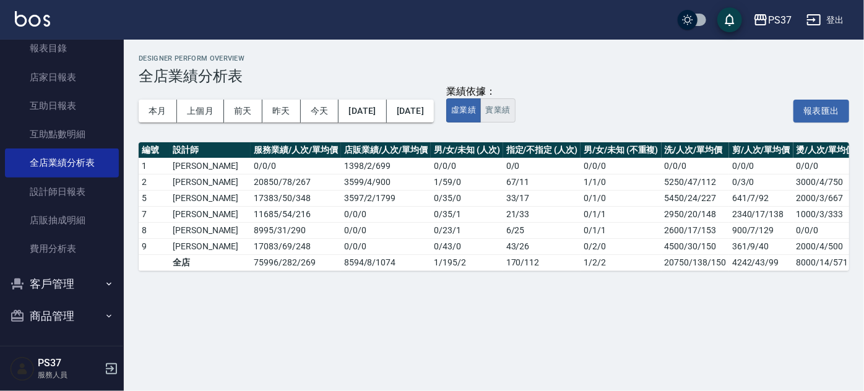
click at [515, 108] on button "實業績" at bounding box center [497, 110] width 35 height 24
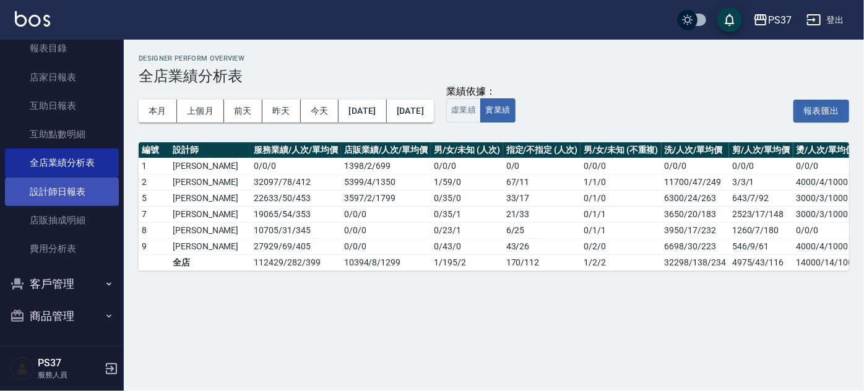
click at [81, 194] on link "設計師日報表" at bounding box center [62, 192] width 114 height 28
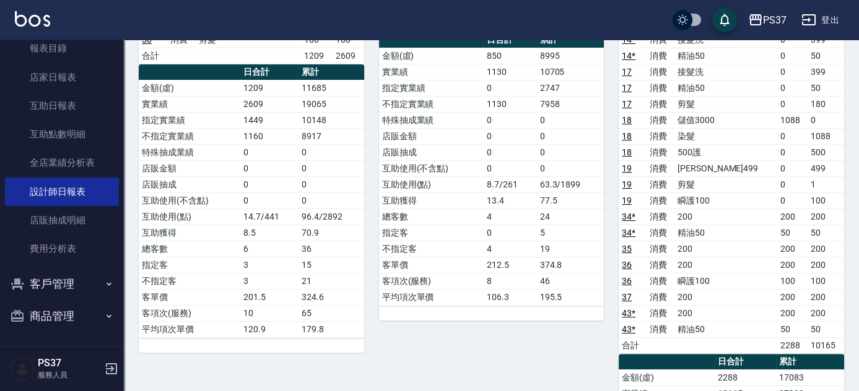
scroll to position [956, 0]
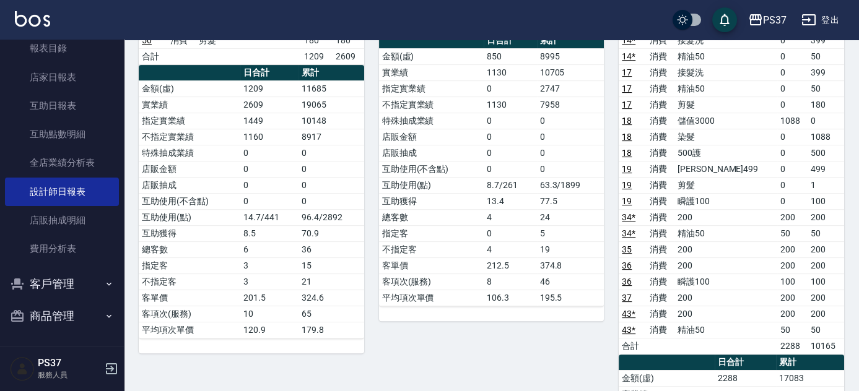
click at [539, 353] on div "8 徐雅娟 10/05/2025 日報表 單號 類別 項目 金額 業績 16 消費 200 0 100 16 消費 剪髮 0 180 24 消費 200 20…" at bounding box center [484, 233] width 240 height 819
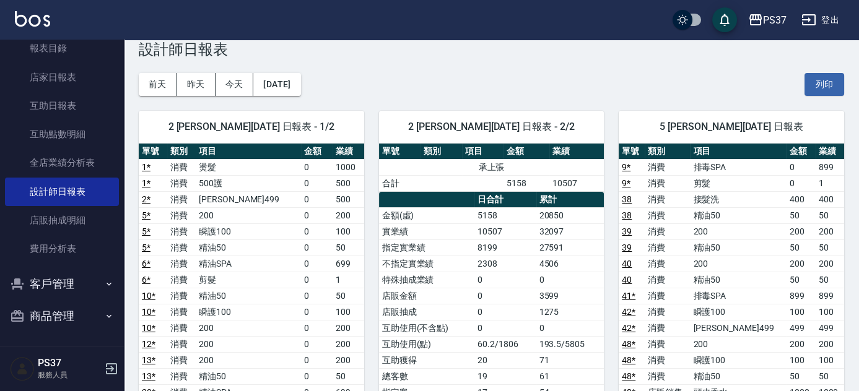
scroll to position [26, 0]
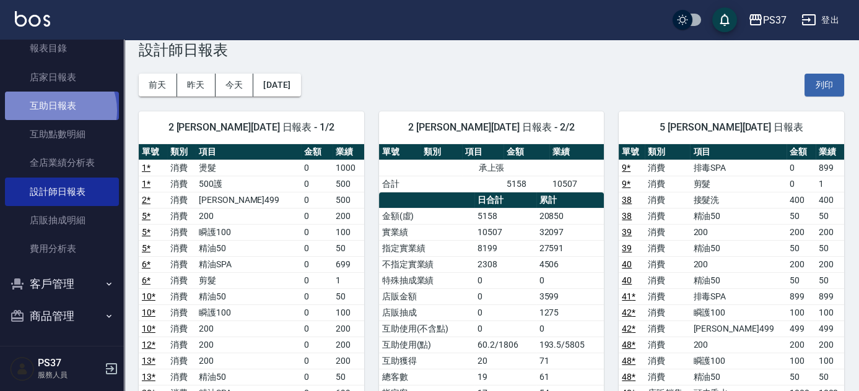
click at [56, 110] on link "互助日報表" at bounding box center [62, 106] width 114 height 28
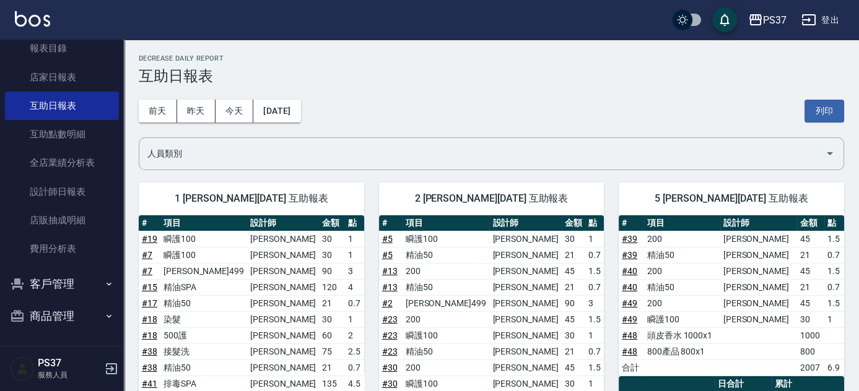
click at [441, 108] on div "前天 昨天 今天 2025/10/05 列印" at bounding box center [491, 111] width 705 height 53
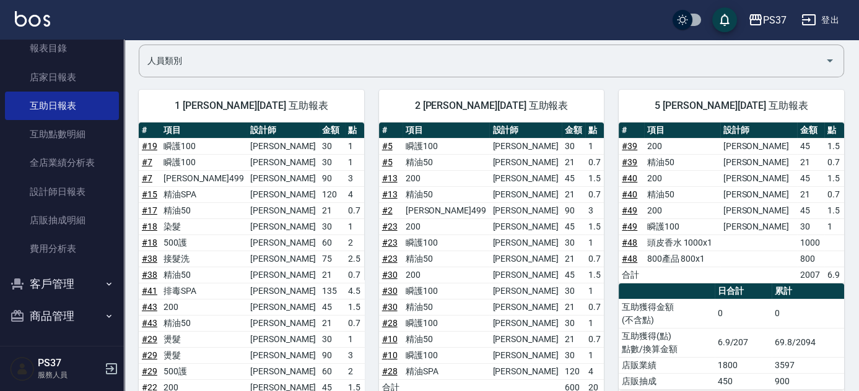
scroll to position [112, 0]
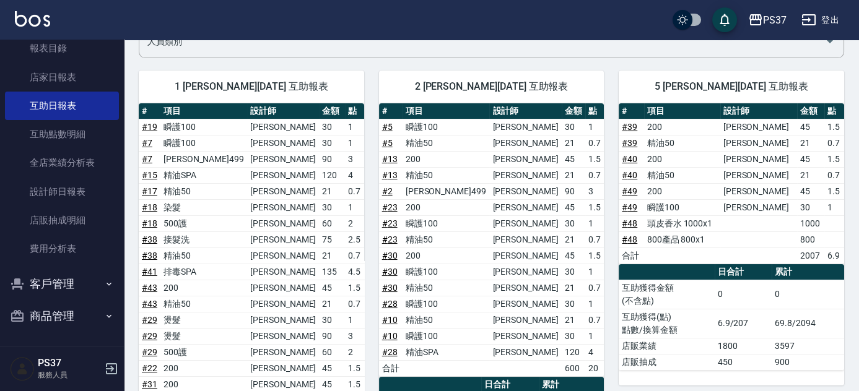
click at [605, 287] on div "5 鄧卉芸 10/05/2025 互助報表 # 項目 設計師 金額 點 # 39 200 鄧卉芸 45 1.5 # 39 精油50 鄧卉芸 21 0.7 # …" at bounding box center [724, 380] width 240 height 649
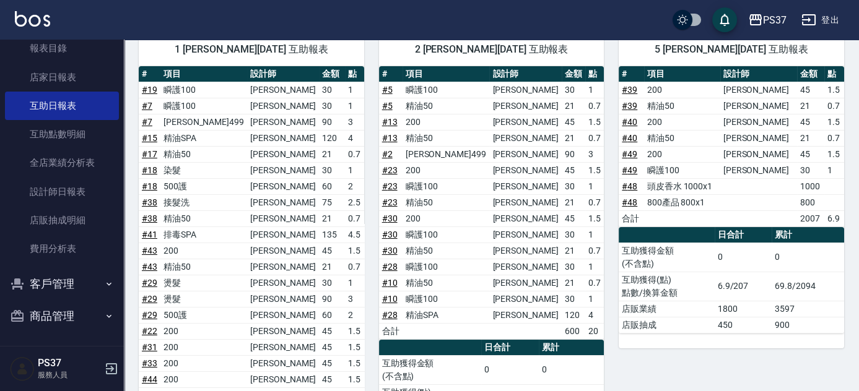
scroll to position [168, 0]
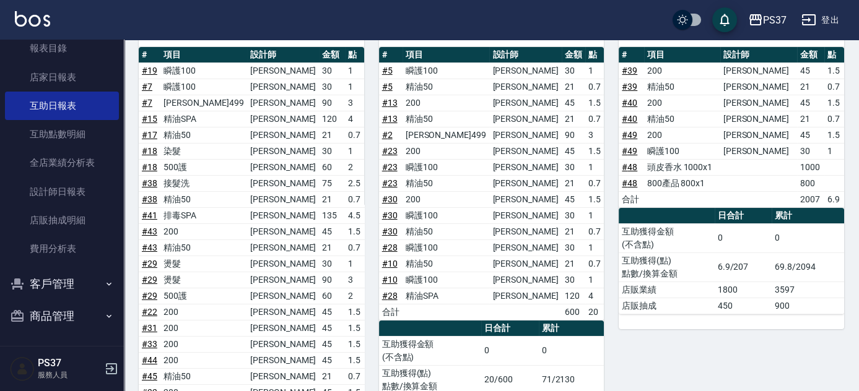
click at [607, 311] on div "5 鄧卉芸 10/05/2025 互助報表 # 項目 設計師 金額 點 # 39 200 鄧卉芸 45 1.5 # 39 精油50 鄧卉芸 21 0.7 # …" at bounding box center [724, 323] width 240 height 649
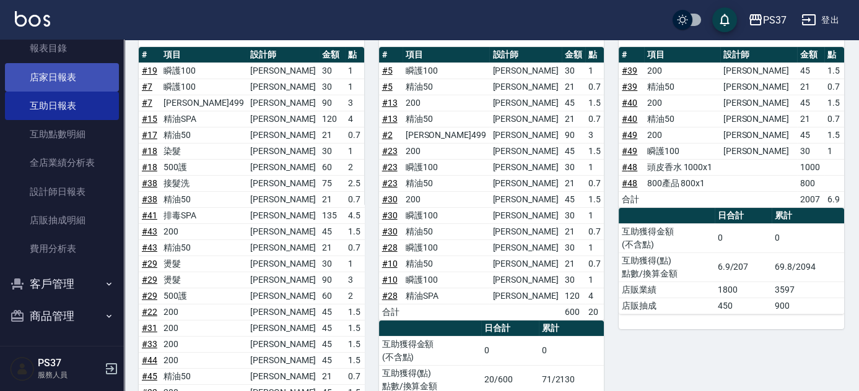
click at [66, 72] on link "店家日報表" at bounding box center [62, 77] width 114 height 28
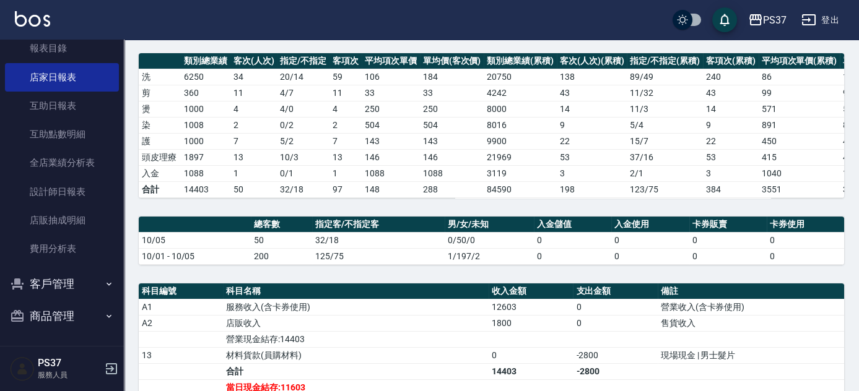
scroll to position [141, 0]
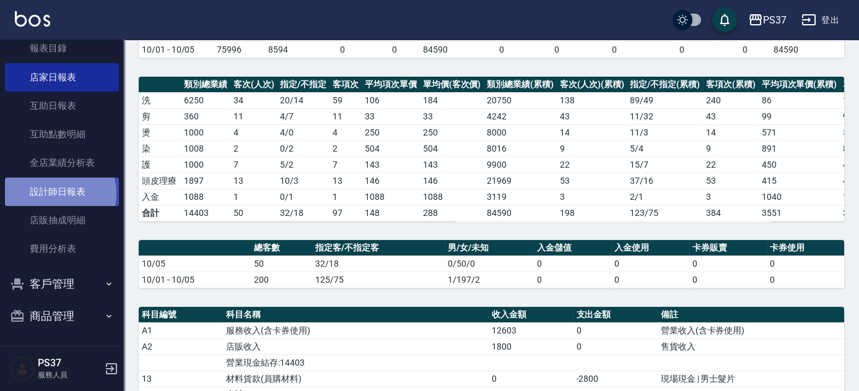
click at [51, 193] on link "設計師日報表" at bounding box center [62, 192] width 114 height 28
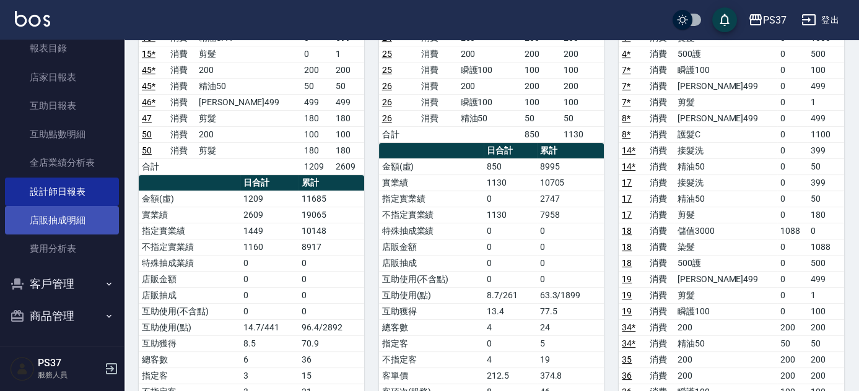
scroll to position [900, 0]
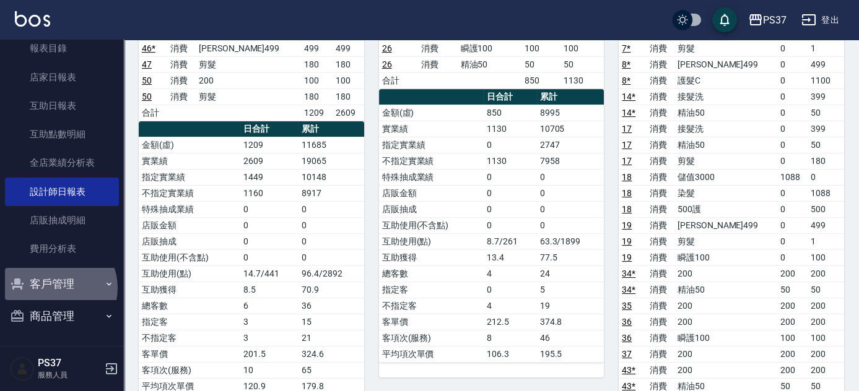
click at [58, 288] on button "客戶管理" at bounding box center [62, 284] width 114 height 32
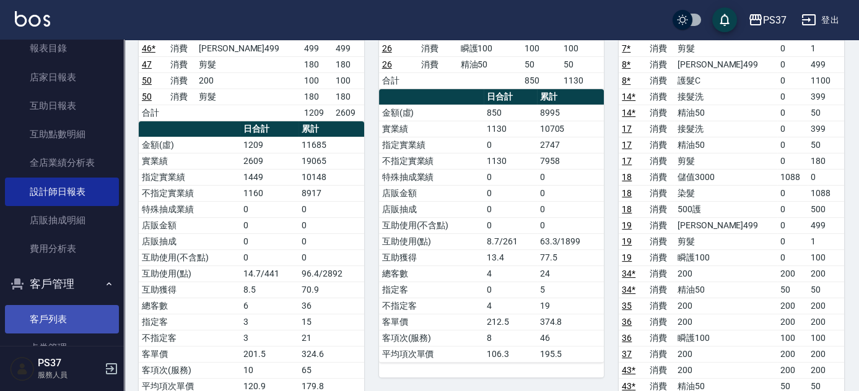
click at [59, 314] on link "客戶列表" at bounding box center [62, 319] width 114 height 28
